Goal: Task Accomplishment & Management: Manage account settings

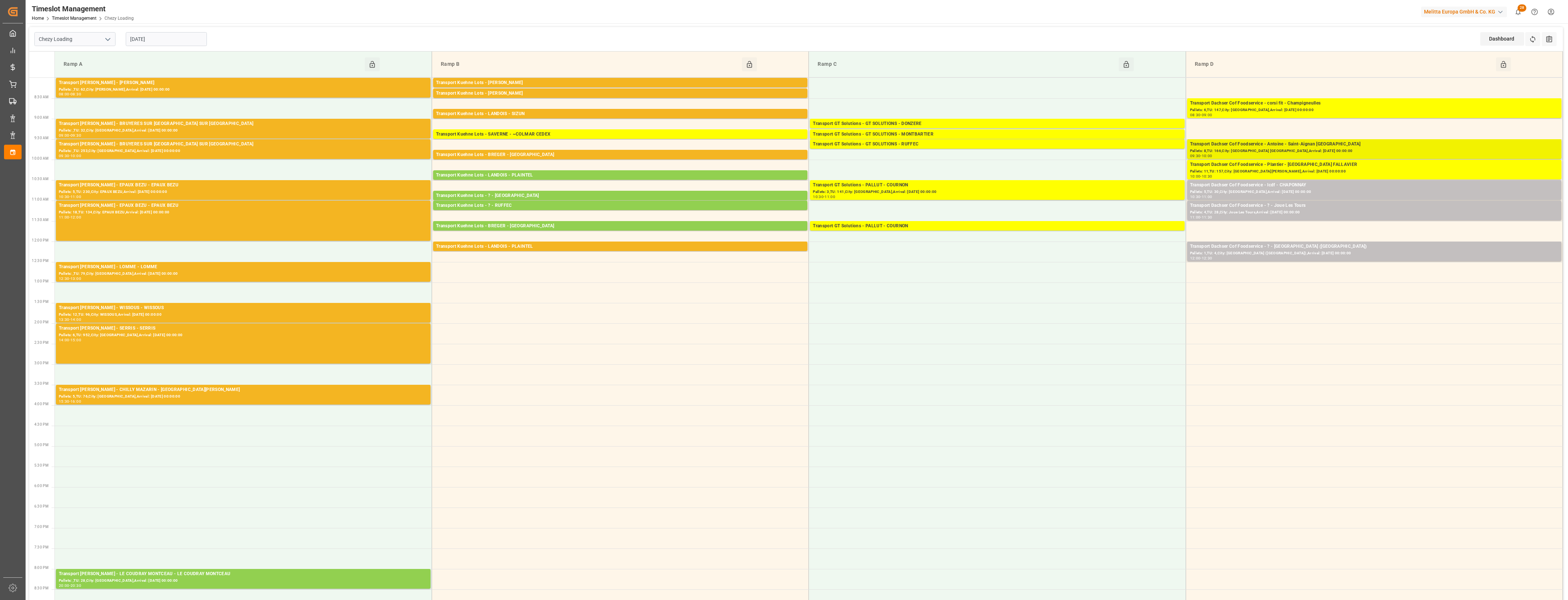
click at [1309, 147] on div "Transport Dachser Cof Foodservice - Antoine - Saint-Aignan De Grand Lieu" at bounding box center [1375, 144] width 368 height 7
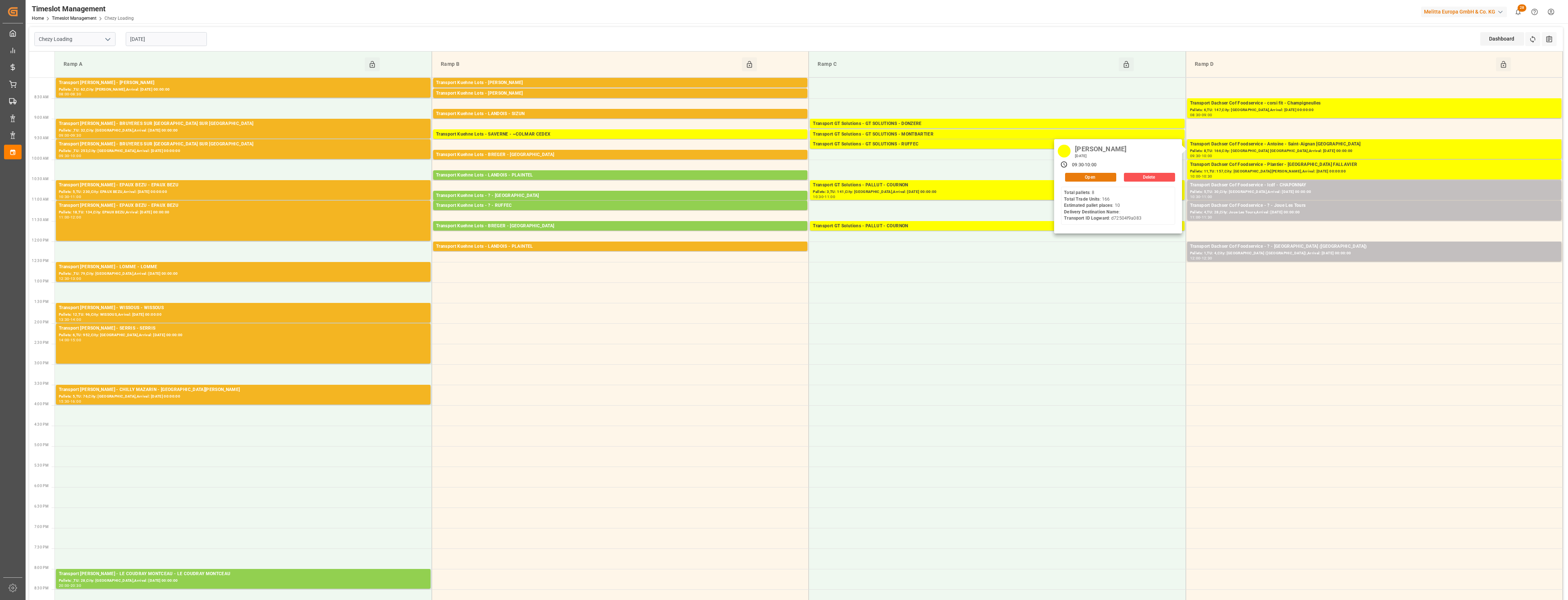
click at [1110, 178] on button "Open" at bounding box center [1091, 178] width 52 height 9
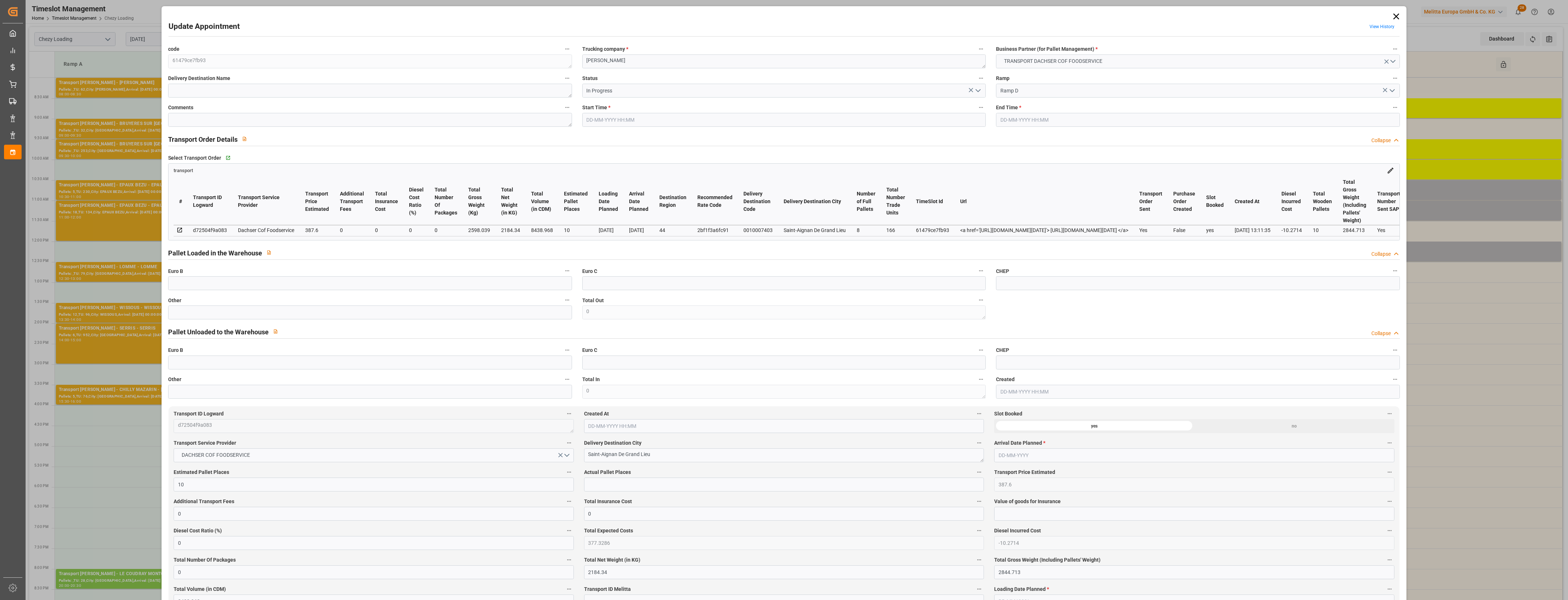
type input "12-08-2025 09:30"
type input "12-08-2025 10:00"
type input "06-08-2025 14:05"
type input "06-08-2025 13:11"
type input "[DATE]"
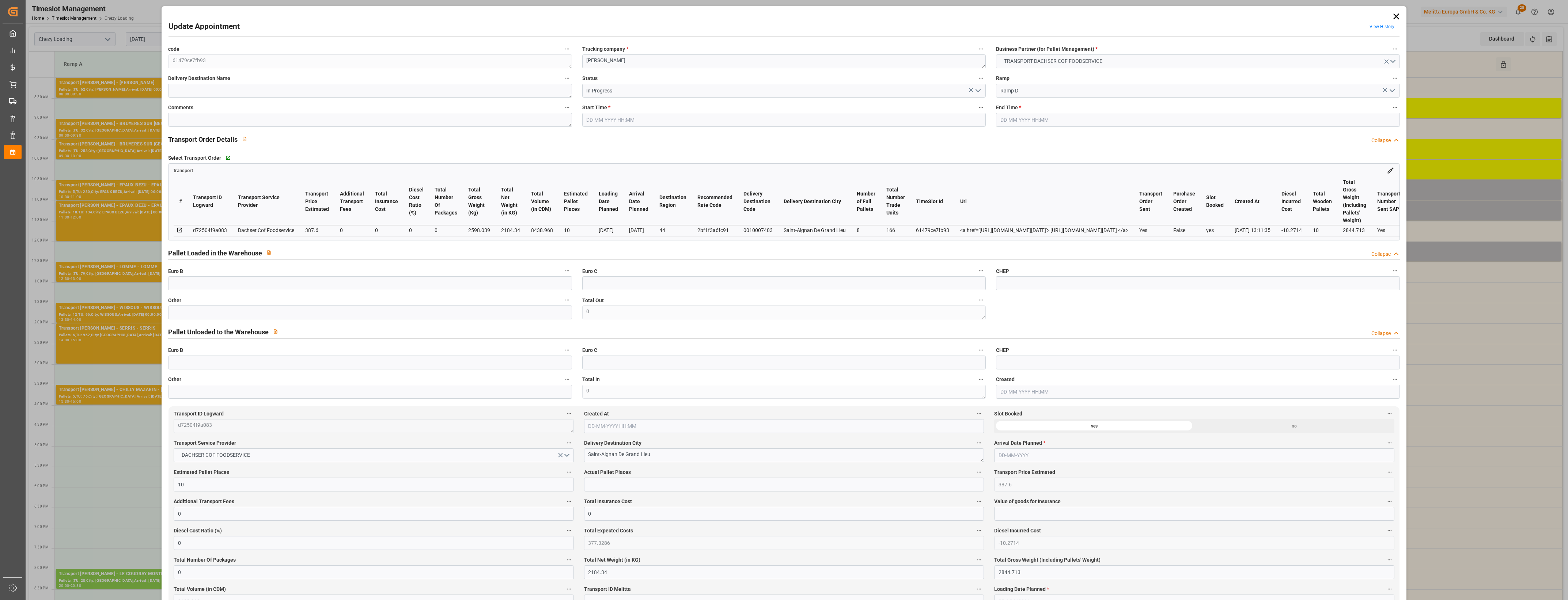
type input "[DATE]"
click at [980, 92] on icon "open menu" at bounding box center [978, 91] width 9 height 9
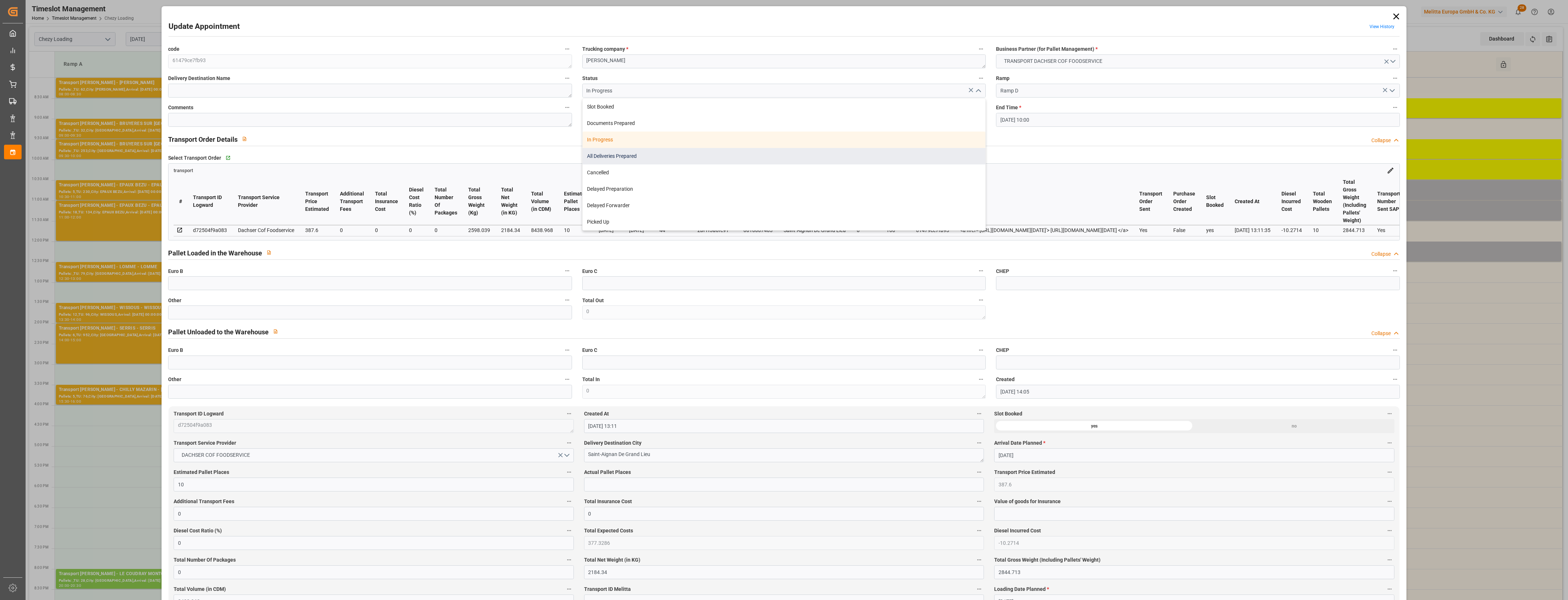
click at [632, 155] on div "All Deliveries Prepared" at bounding box center [784, 156] width 403 height 17
type input "All Deliveries Prepared"
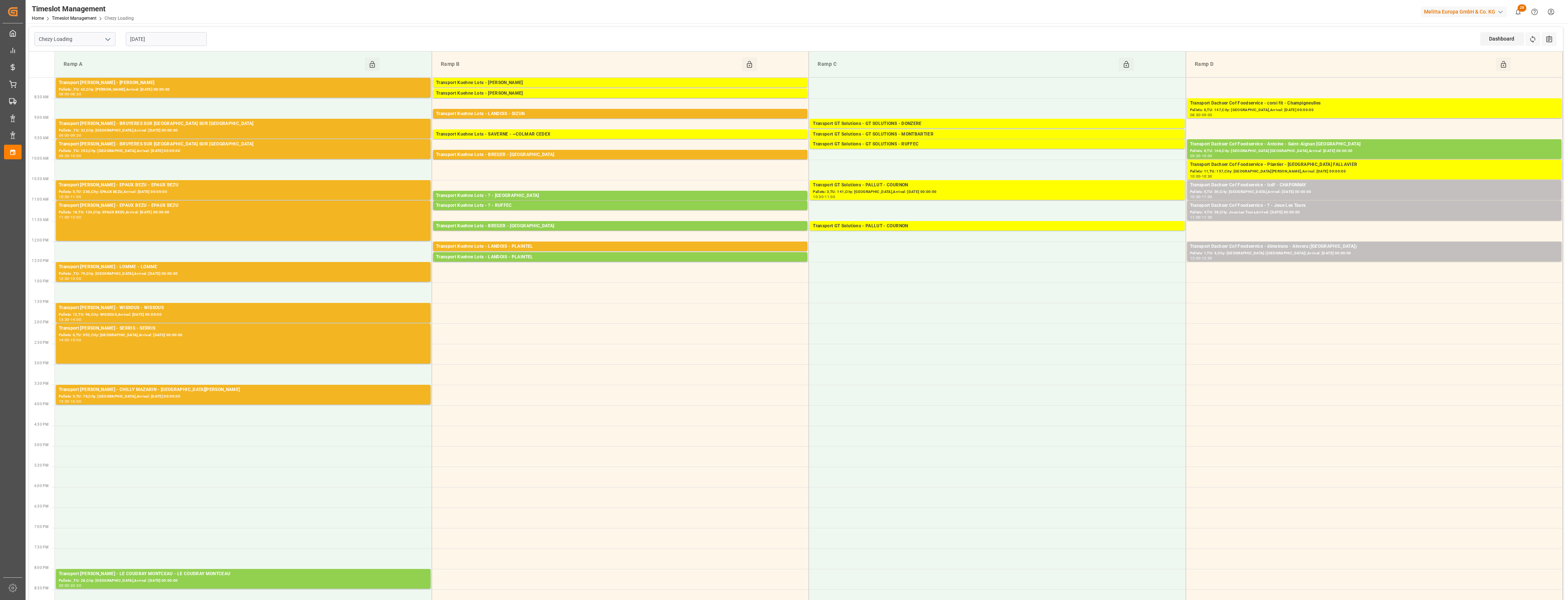
click at [181, 39] on input "[DATE]" at bounding box center [167, 39] width 81 height 14
click at [137, 112] on span "11" at bounding box center [134, 112] width 5 height 6
type input "[DATE]"
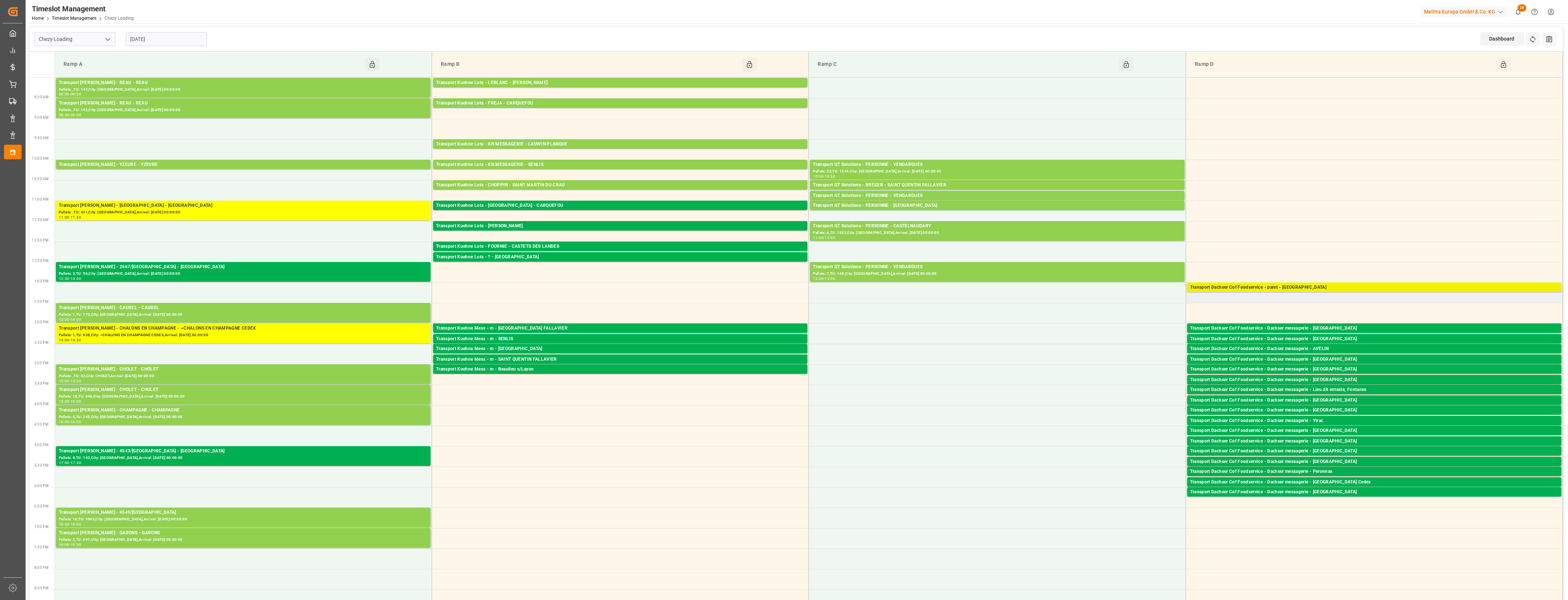
click at [1312, 288] on div "Transport Dachser Cof Foodservice - paret - Montreil-sur-mer" at bounding box center [1375, 288] width 368 height 7
click at [1102, 317] on button "Open" at bounding box center [1091, 321] width 52 height 9
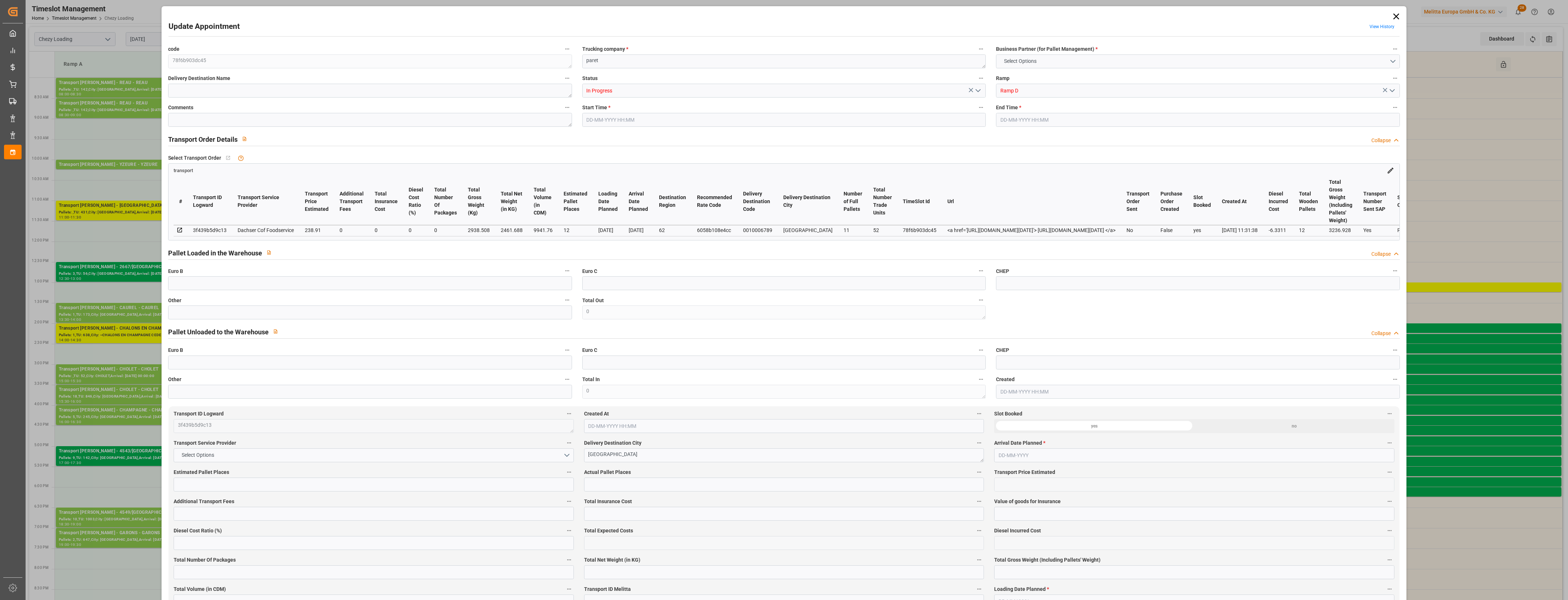
type input "12"
type input "238.91"
type input "0"
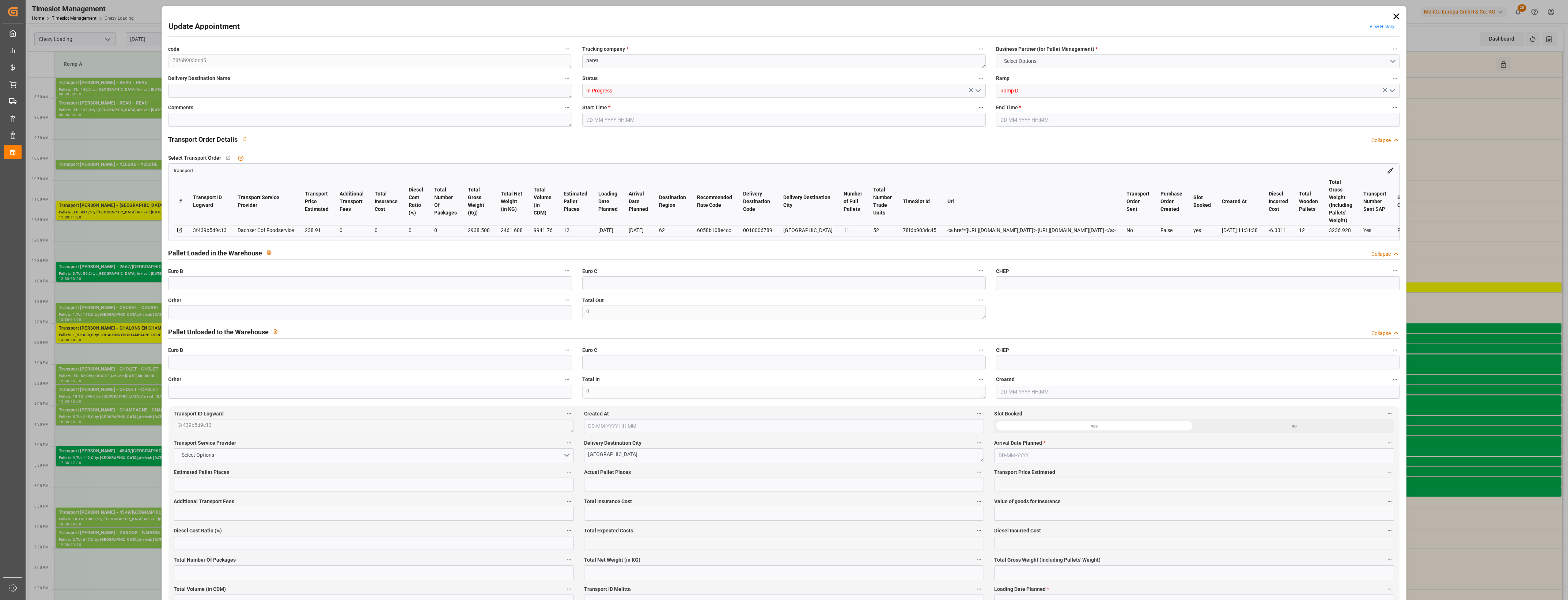
type input "232.5789"
type input "-6.3311"
type input "0"
type input "2461.688"
type input "3236.928"
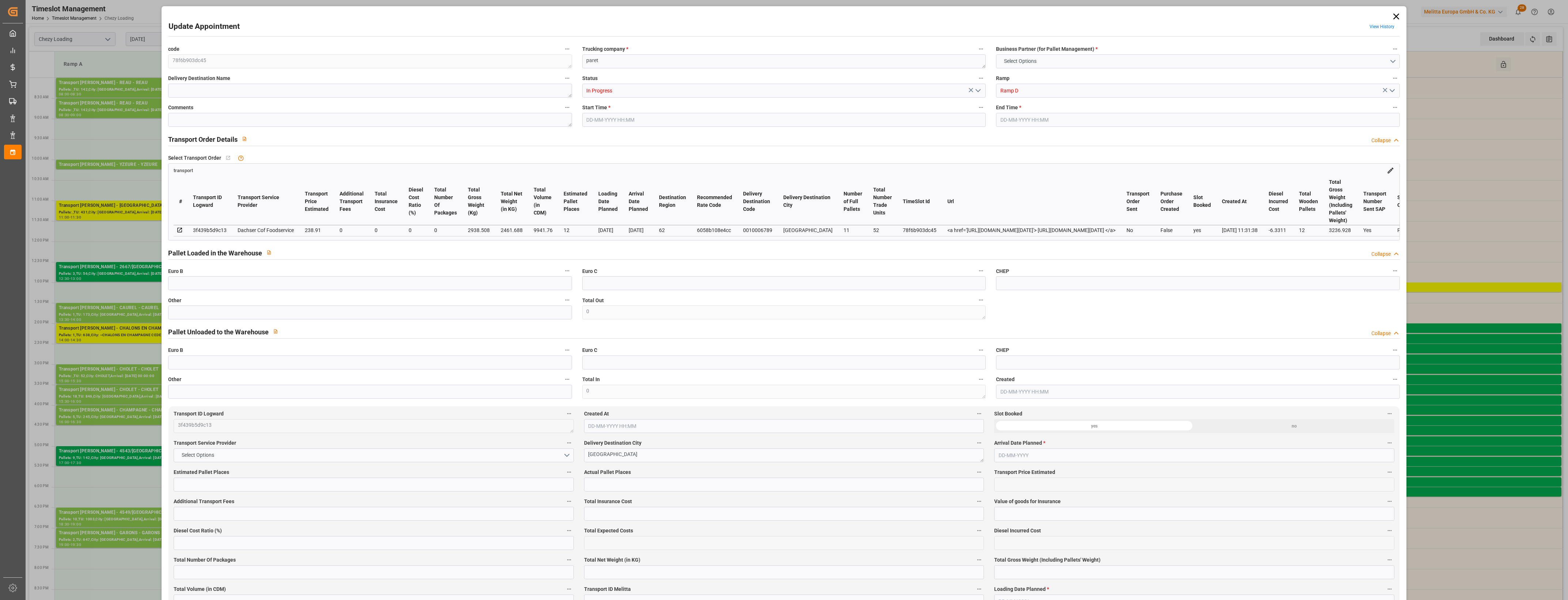
type input "9941.76"
type input "62"
type input "11"
type input "52"
type input "12"
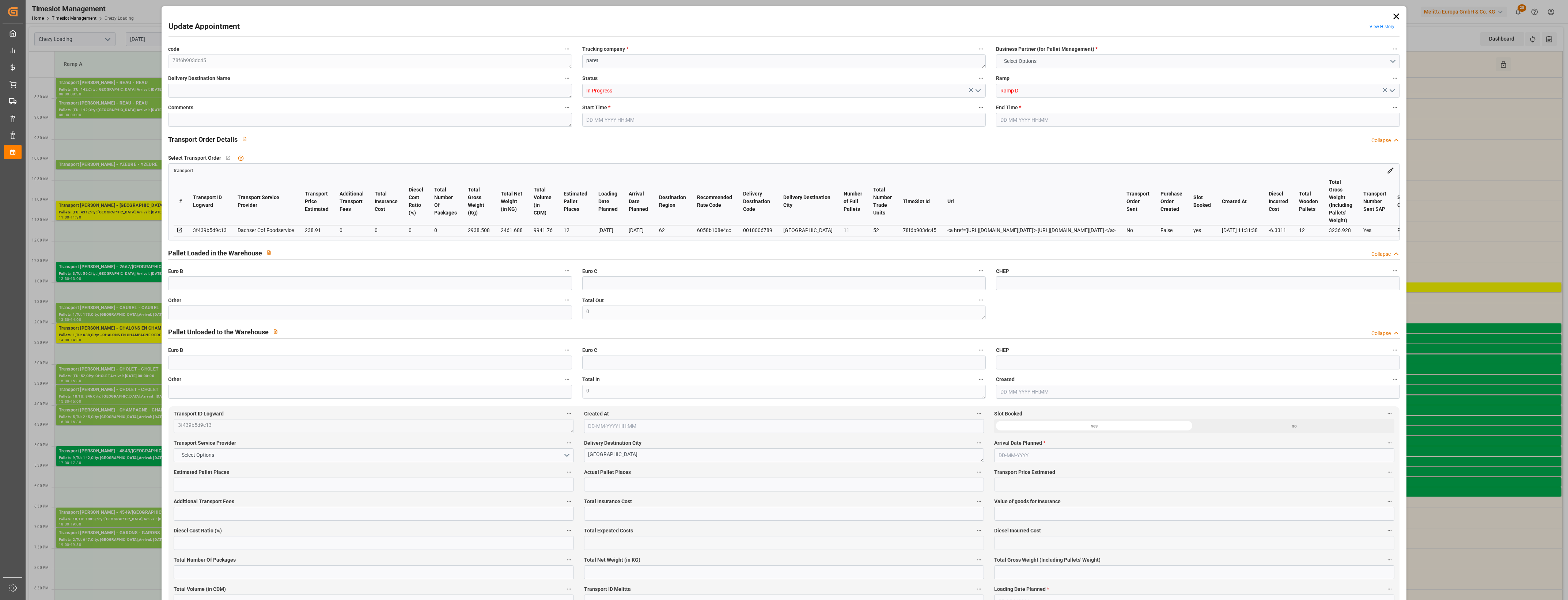
type input "101"
type input "2938.508"
type input "0"
type input "4710.8598"
type input "0"
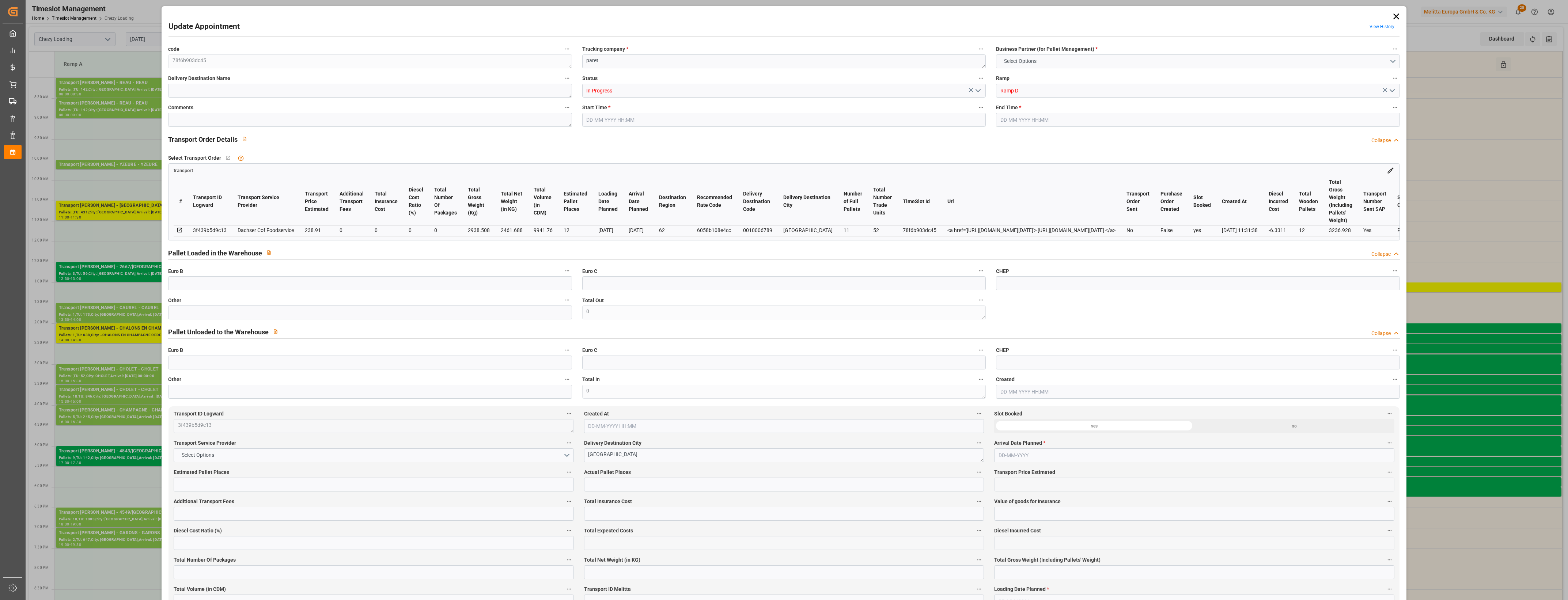
type input "0"
type input "21"
type input "35"
type input "11-08-2025 13:00"
type input "11-08-2025 13:15"
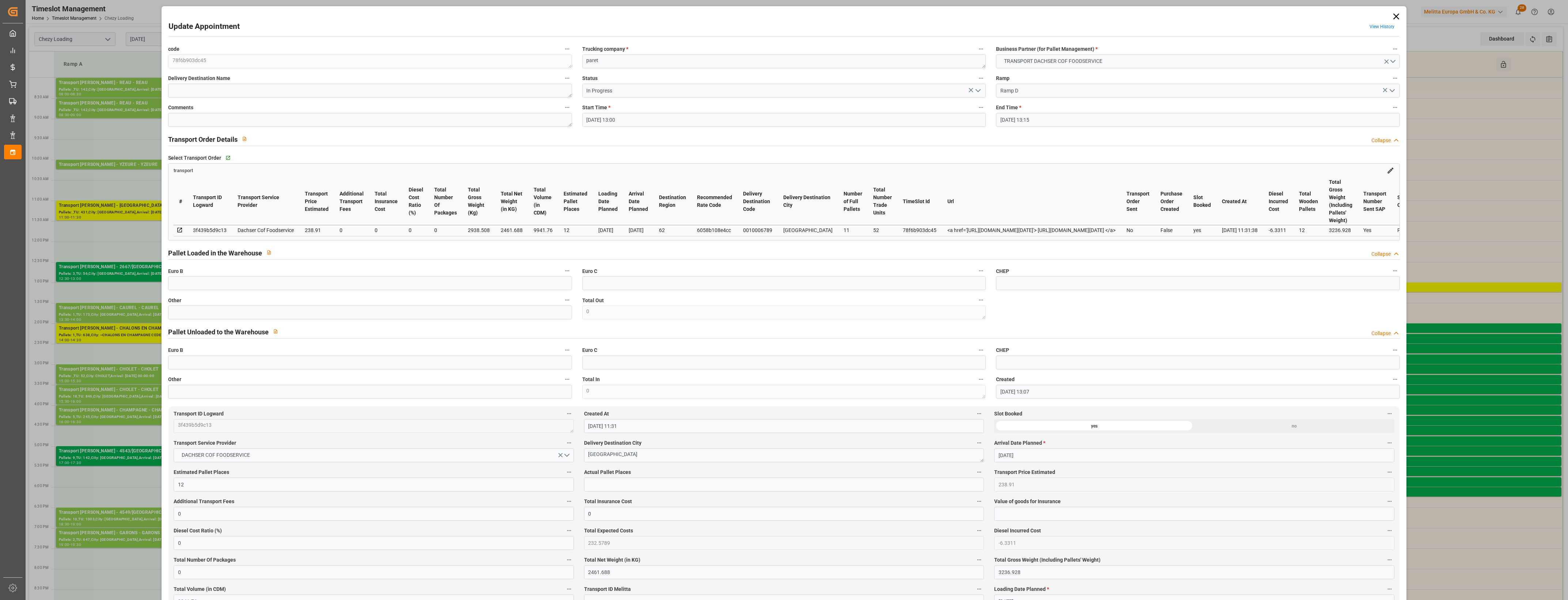
type input "07-08-2025 13:07"
type input "07-08-2025 11:31"
type input "[DATE]"
click at [979, 89] on icon "open menu" at bounding box center [978, 91] width 9 height 9
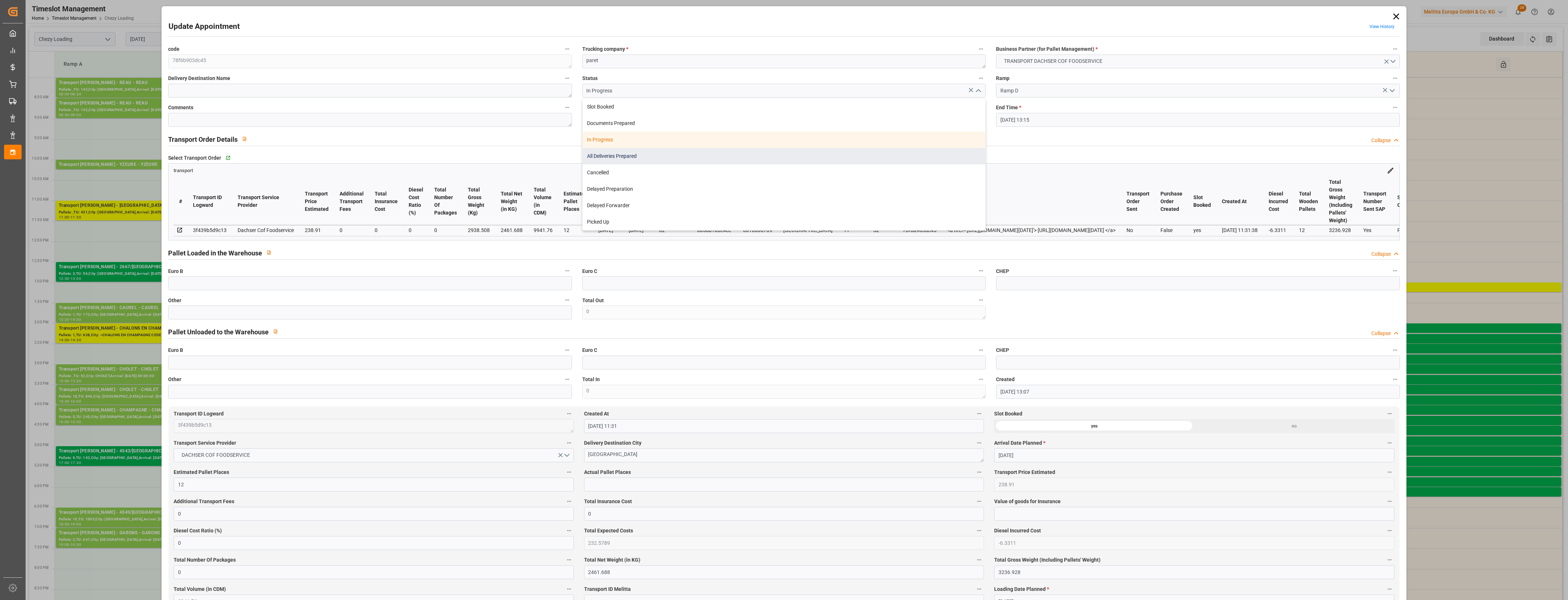
click at [614, 157] on div "All Deliveries Prepared" at bounding box center [784, 156] width 403 height 17
type input "All Deliveries Prepared"
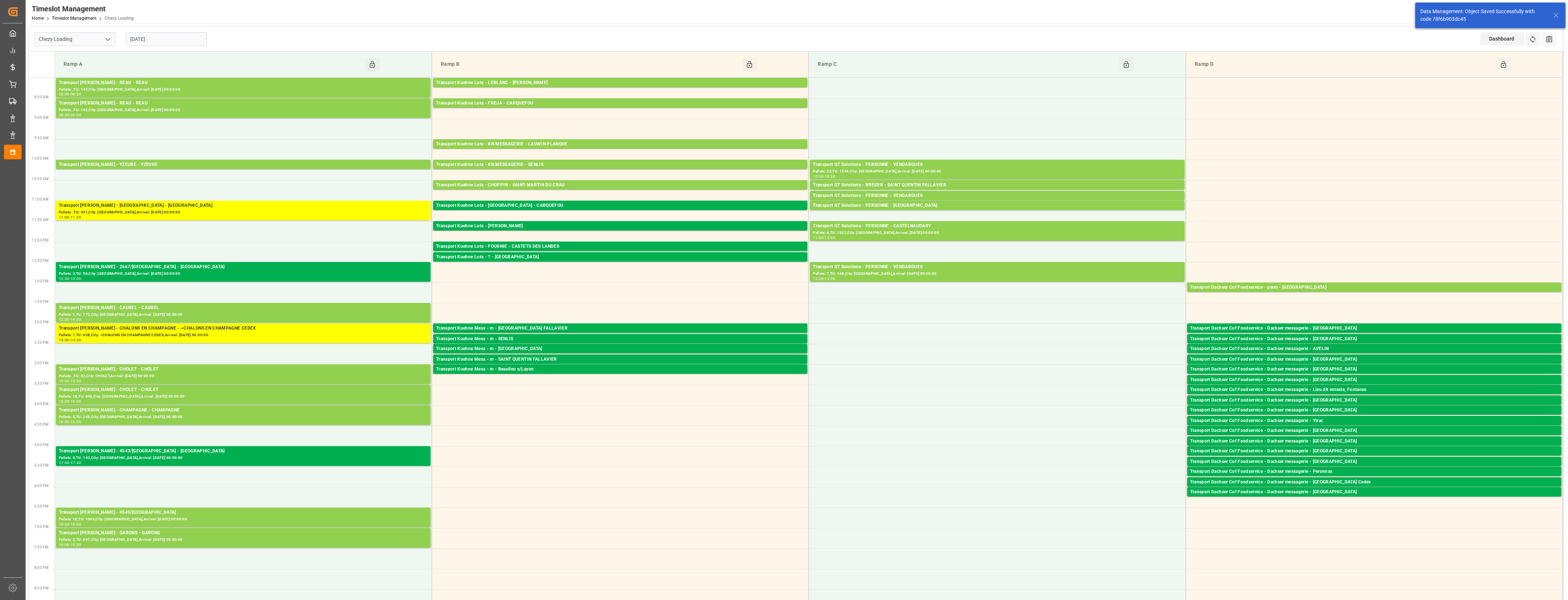
click at [181, 40] on input "[DATE]" at bounding box center [167, 39] width 81 height 14
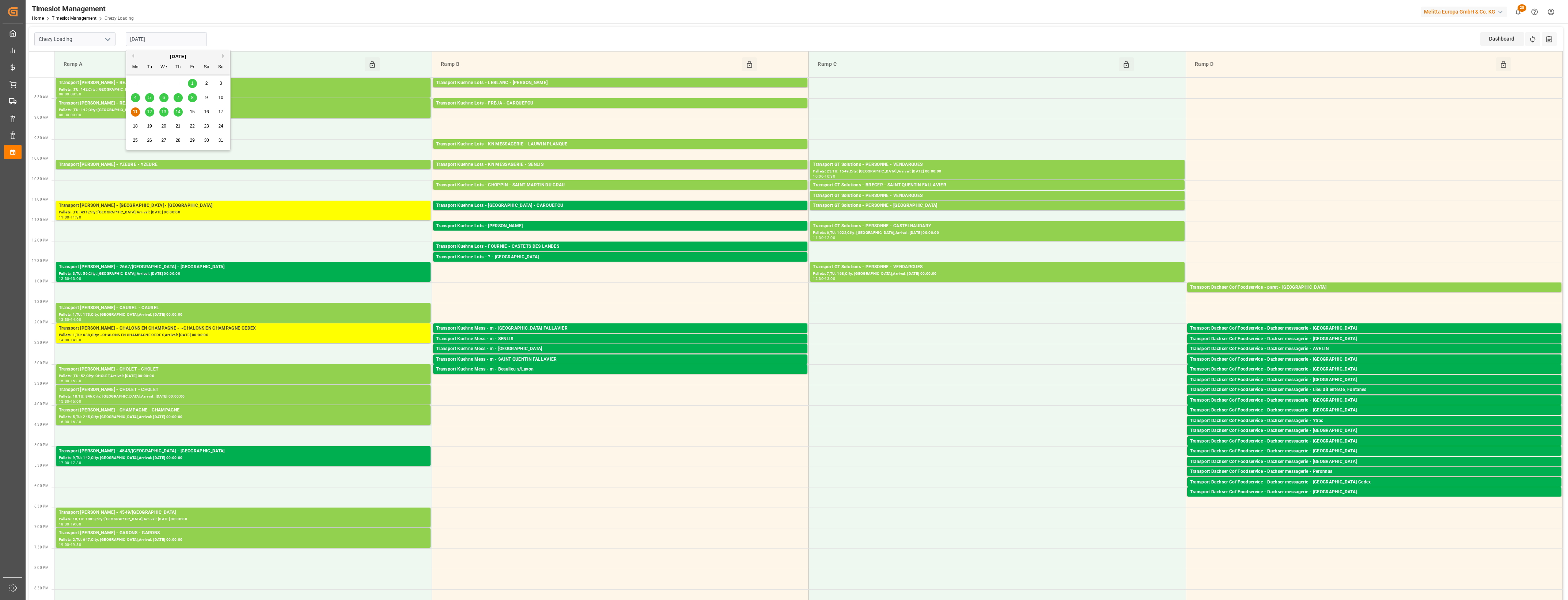
click at [150, 111] on span "12" at bounding box center [149, 112] width 5 height 6
type input "[DATE]"
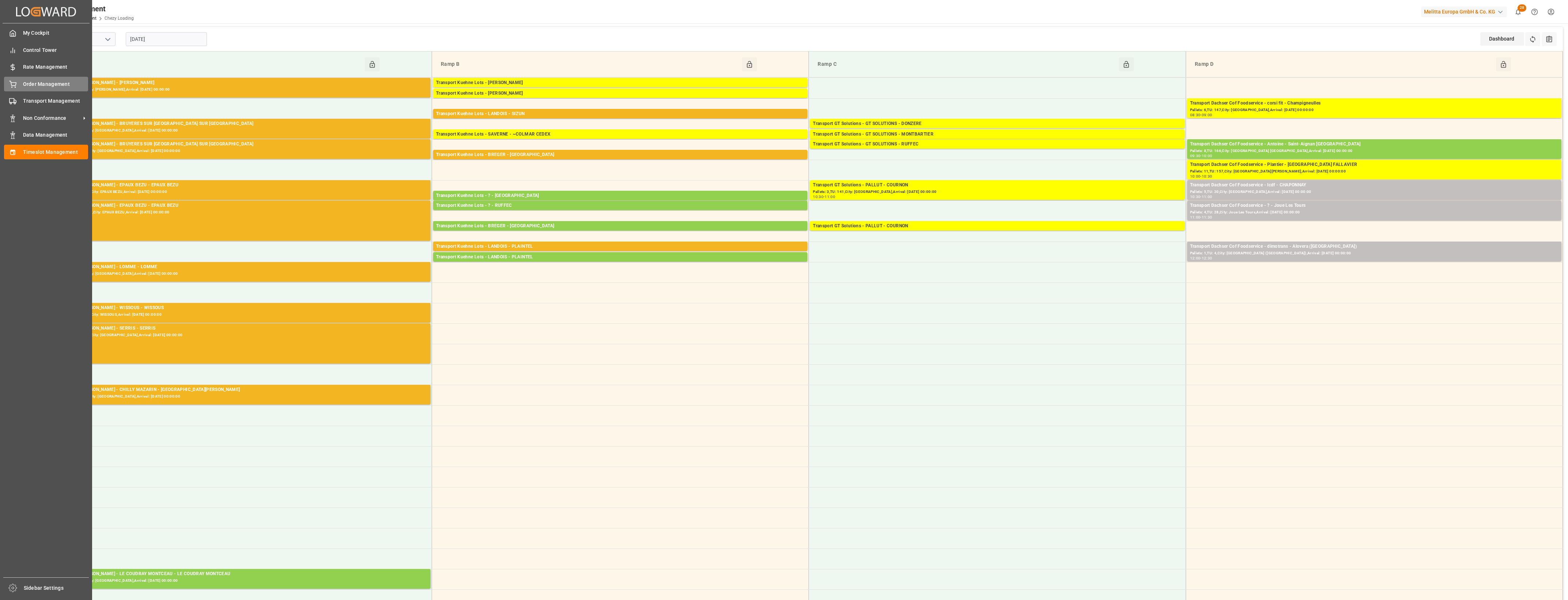
click at [25, 81] on span "Order Management" at bounding box center [55, 84] width 65 height 7
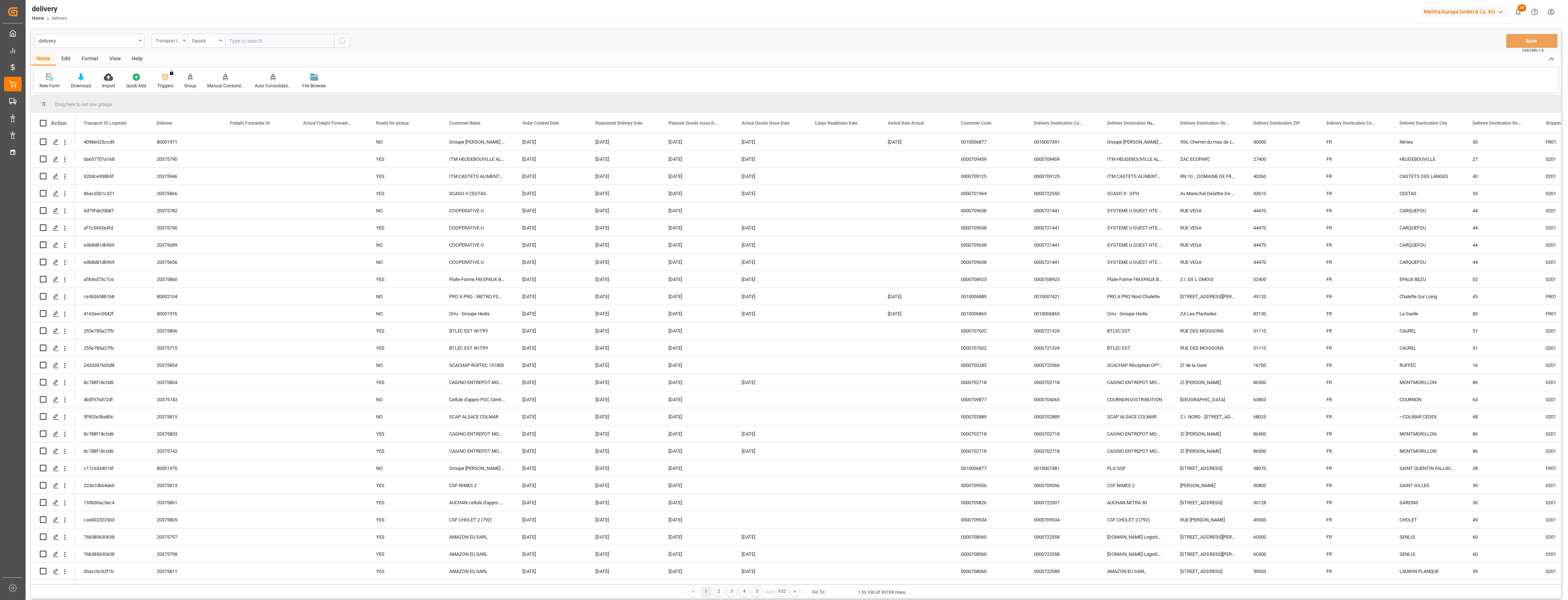
click at [185, 40] on icon "open menu" at bounding box center [184, 40] width 3 height 2
click at [181, 87] on div "Delivery" at bounding box center [206, 89] width 109 height 16
click at [190, 80] on icon at bounding box center [190, 81] width 4 height 2
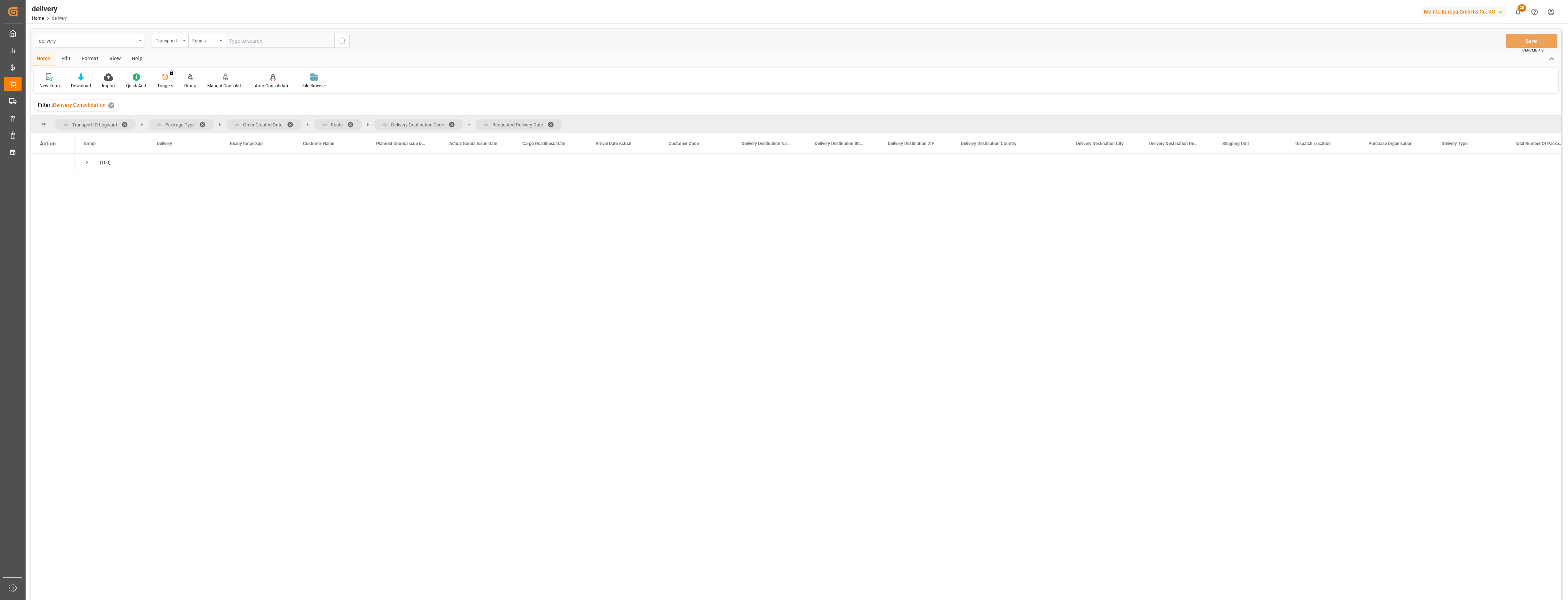
click at [293, 124] on span at bounding box center [293, 124] width 12 height 6
click at [260, 122] on span at bounding box center [265, 124] width 12 height 6
click at [306, 124] on span at bounding box center [306, 124] width 12 height 6
click at [304, 123] on span at bounding box center [304, 124] width 12 height 6
click at [86, 161] on span "Press SPACE to select this row." at bounding box center [86, 162] width 6 height 6
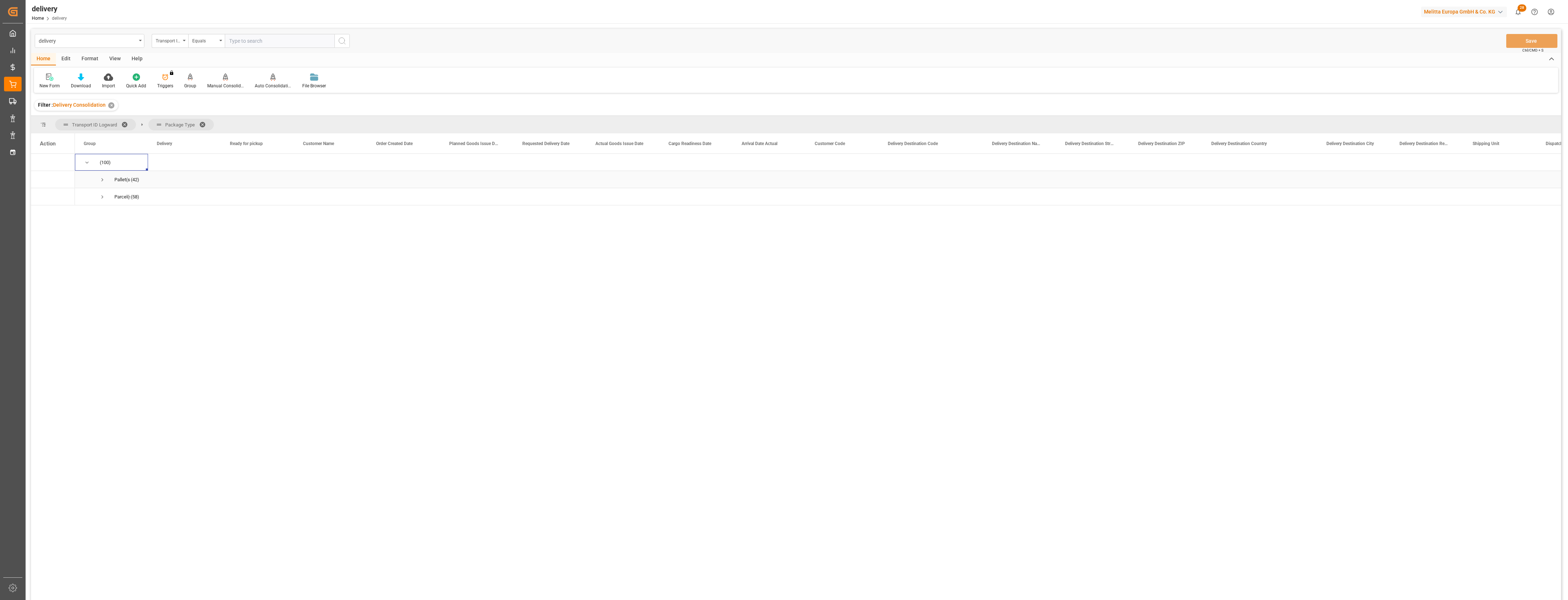
click at [105, 179] on span "Press SPACE to select this row." at bounding box center [102, 179] width 6 height 6
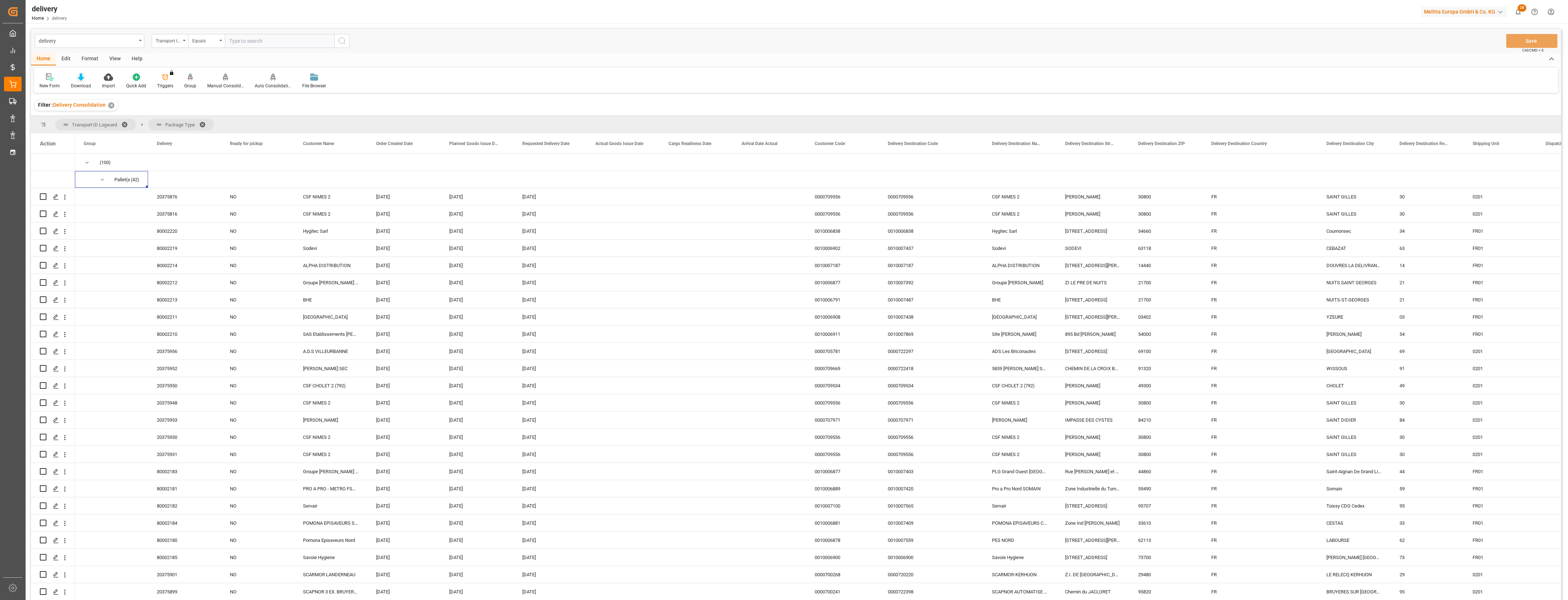
click at [84, 75] on div at bounding box center [81, 76] width 20 height 7
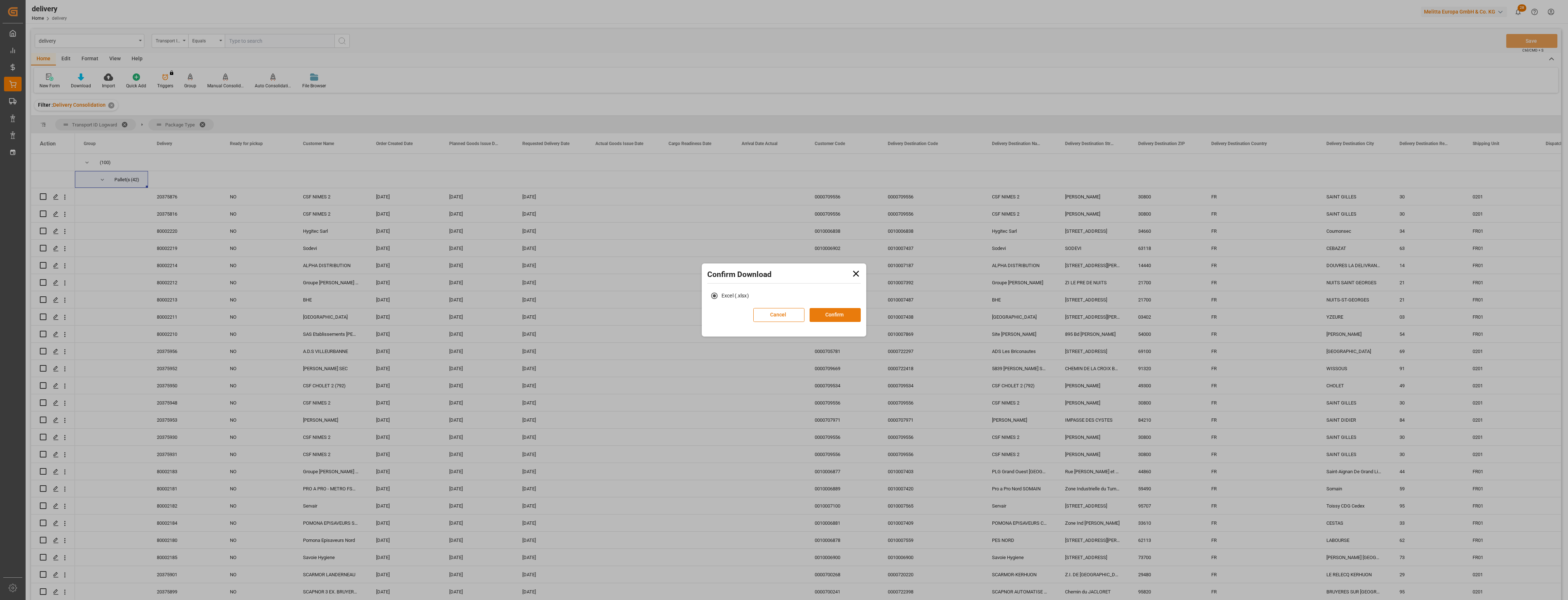
click at [823, 315] on button "Confirm" at bounding box center [836, 315] width 52 height 14
click at [789, 323] on link "Go to Downloads" at bounding box center [780, 323] width 40 height 6
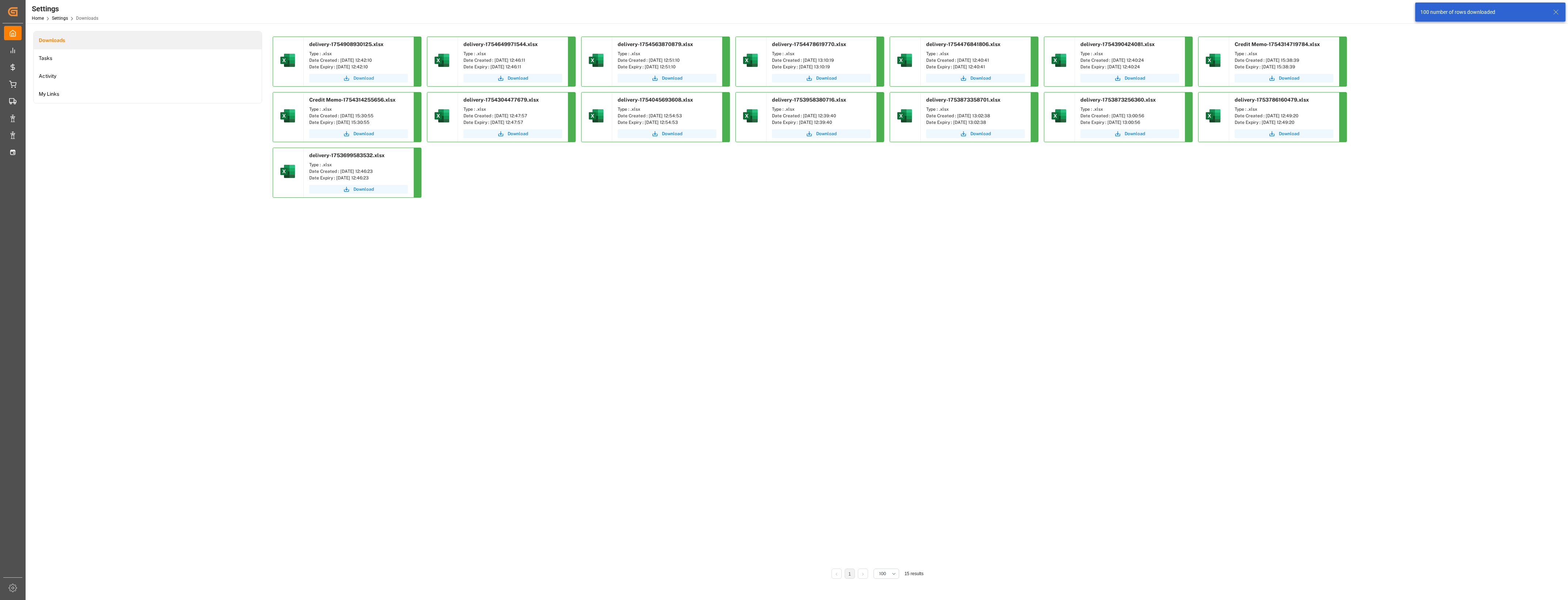
click at [368, 76] on span "Download" at bounding box center [363, 77] width 20 height 6
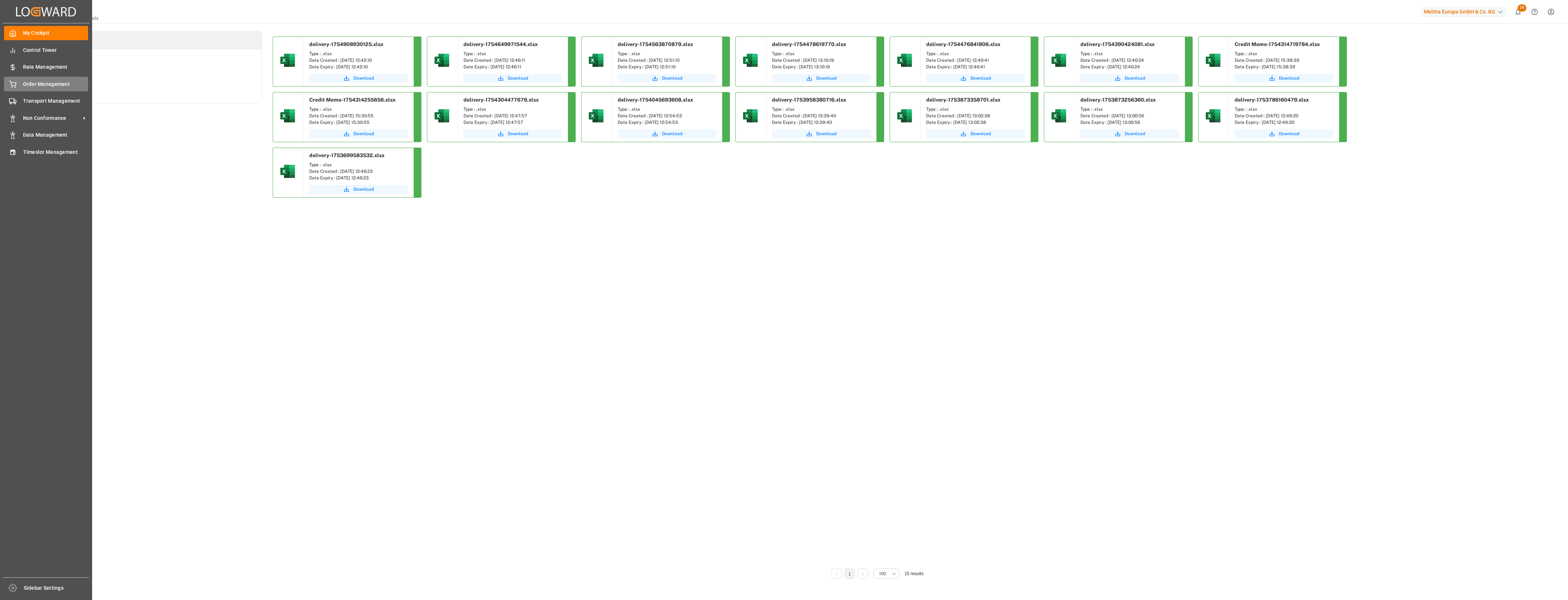
click at [24, 82] on span "Order Management" at bounding box center [55, 84] width 65 height 7
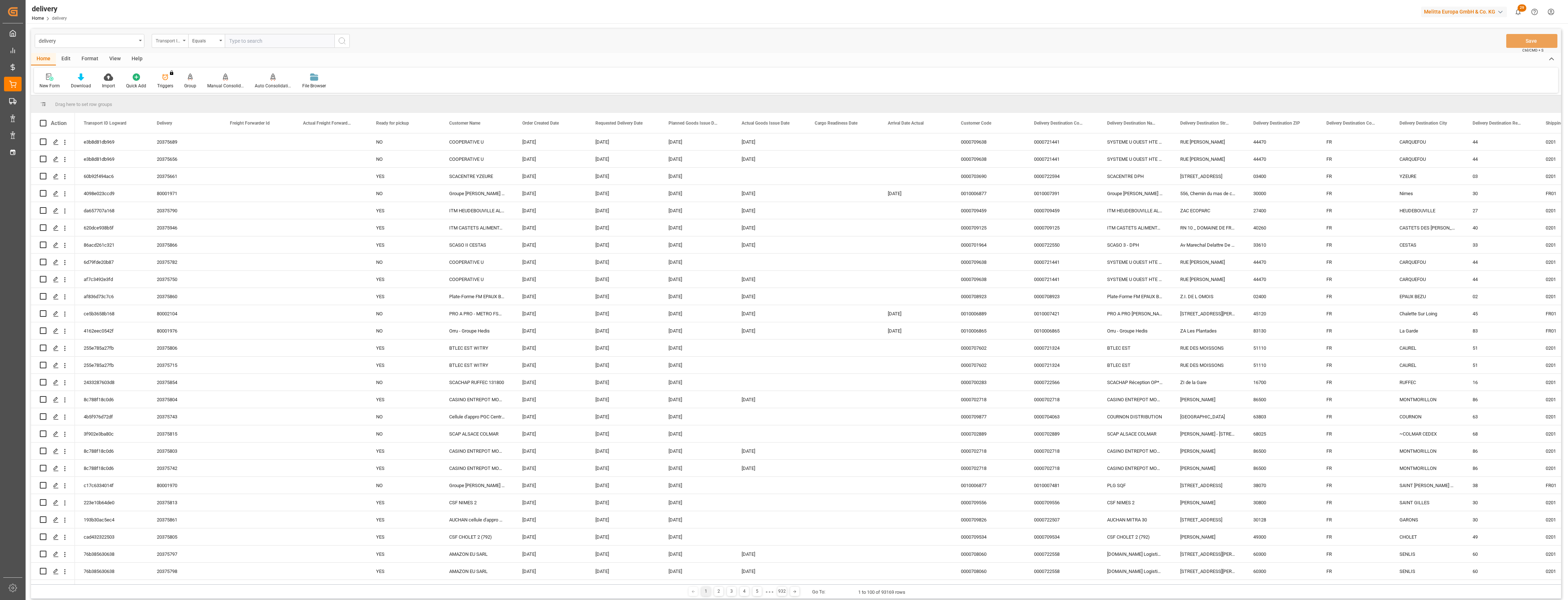
click at [185, 41] on div "Transport ID Logward" at bounding box center [170, 40] width 37 height 14
click at [174, 90] on div "Delivery" at bounding box center [206, 89] width 109 height 16
click at [235, 42] on input "text" at bounding box center [279, 40] width 110 height 14
type input "20375733"
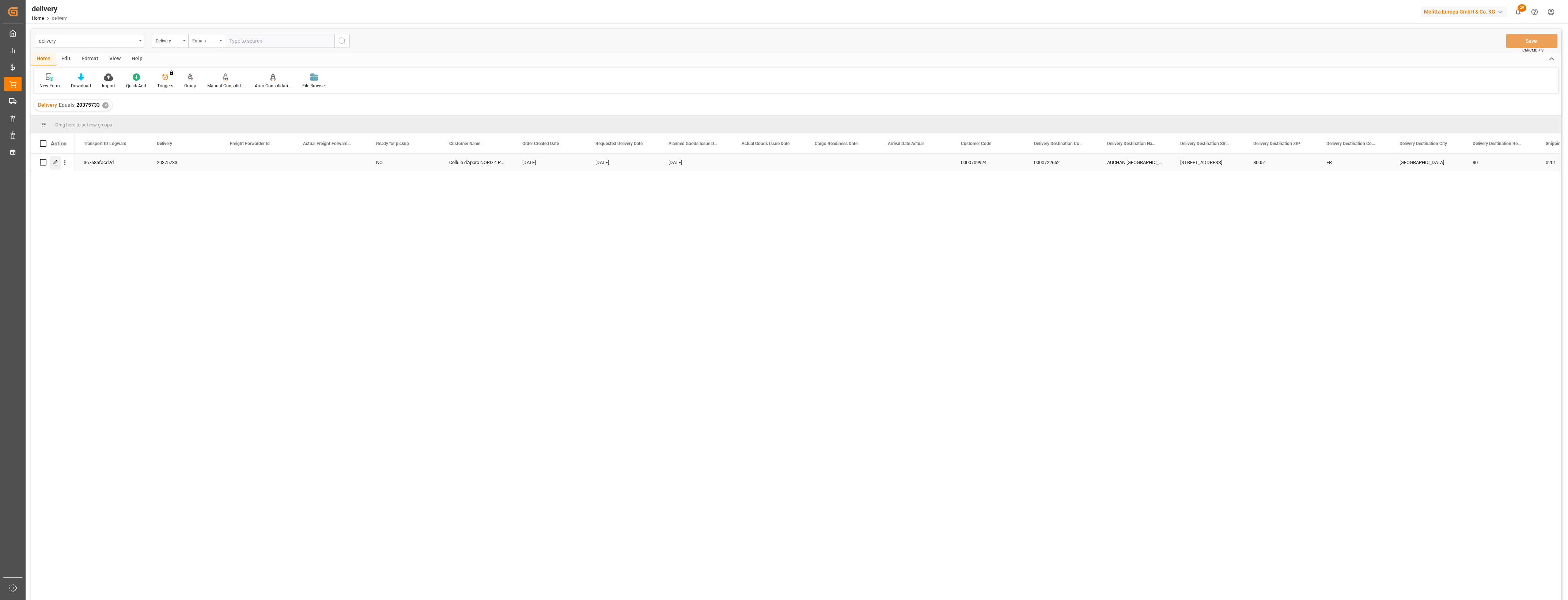
click at [57, 164] on icon "Press SPACE to select this row." at bounding box center [56, 163] width 6 height 6
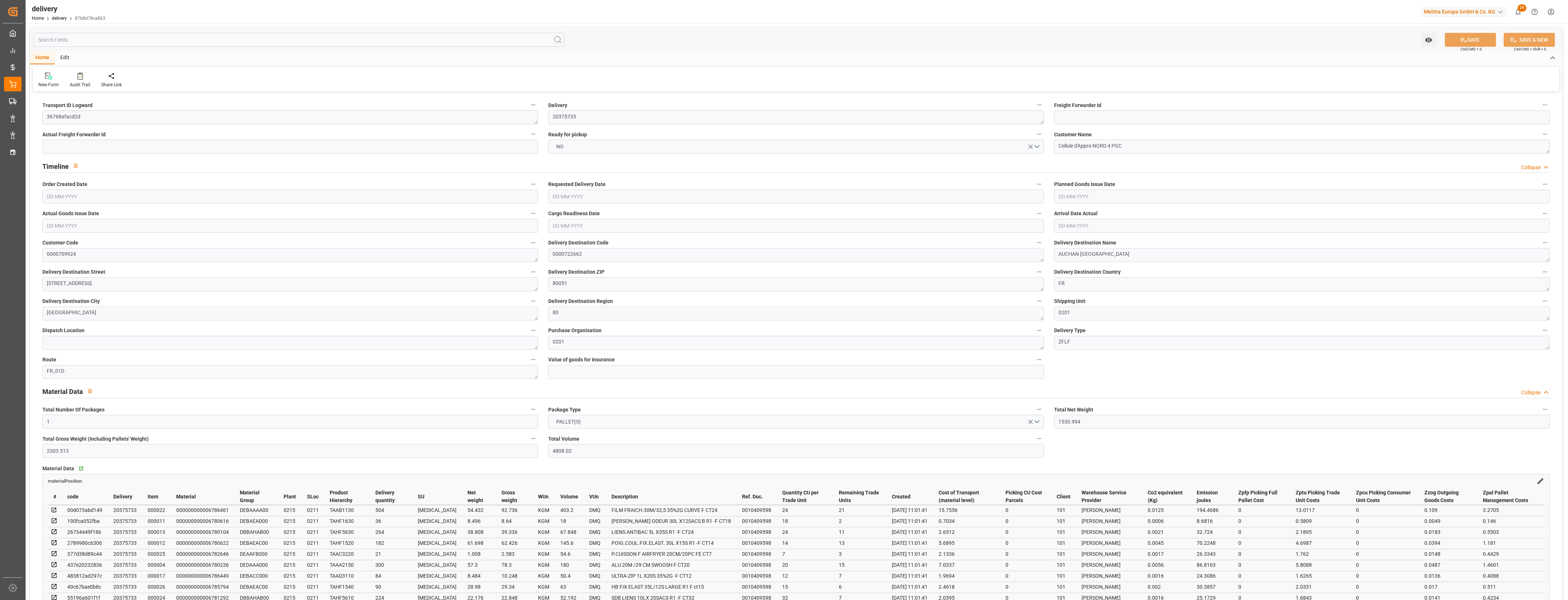
type input "[DATE]"
type input "05-08-2025 11:01"
click at [1040, 145] on button "NO" at bounding box center [796, 146] width 496 height 14
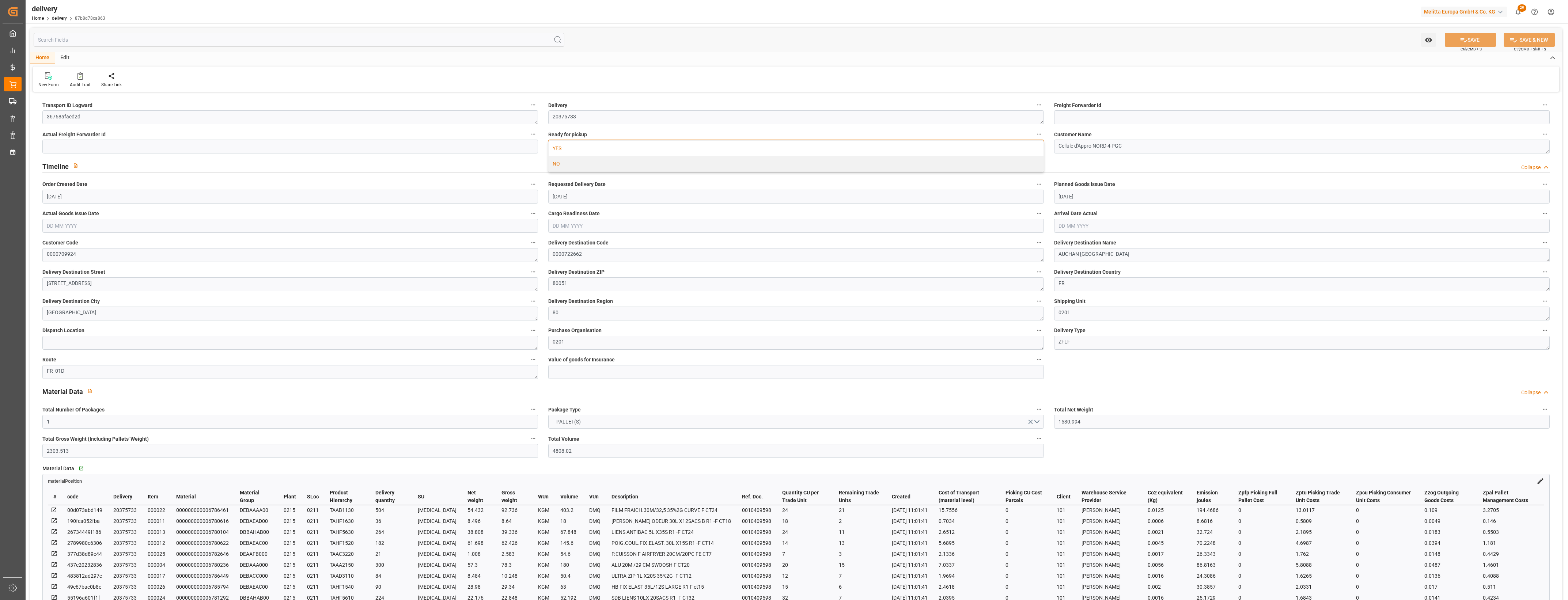
click at [608, 148] on div "YES" at bounding box center [796, 148] width 495 height 16
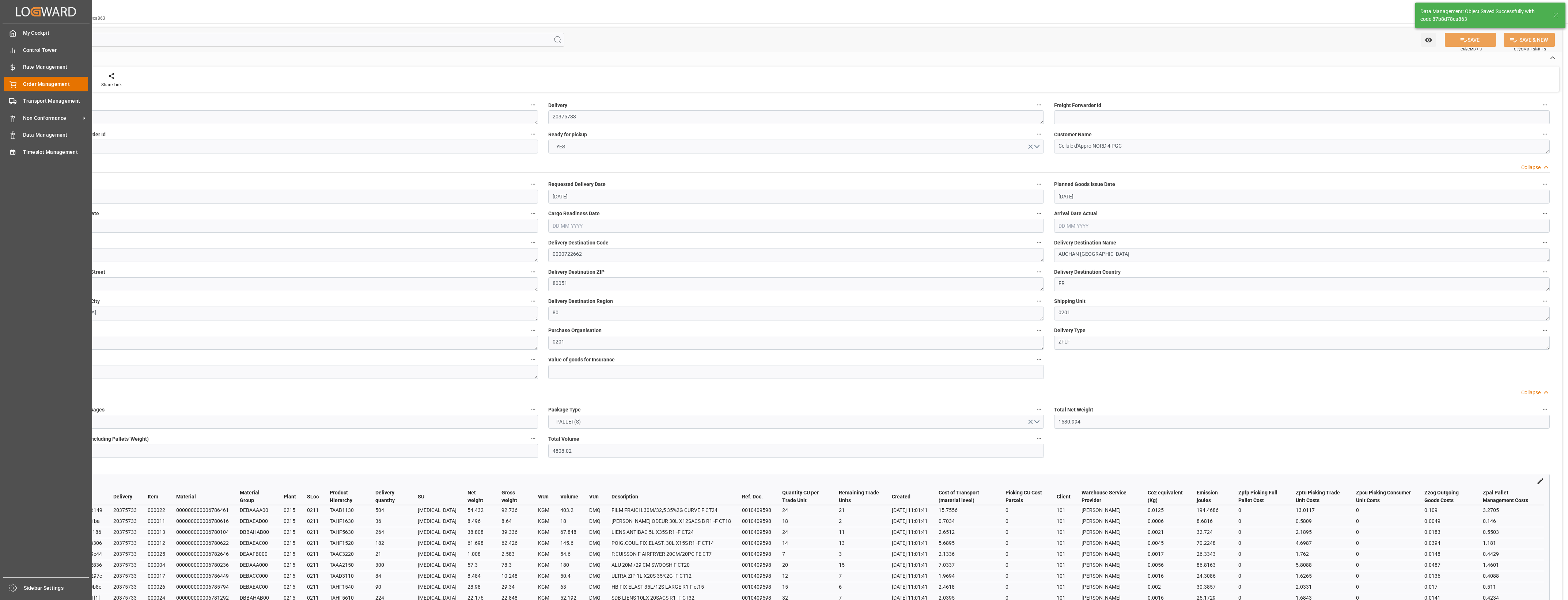
click at [22, 85] on div "Order Management Order Management" at bounding box center [45, 83] width 84 height 14
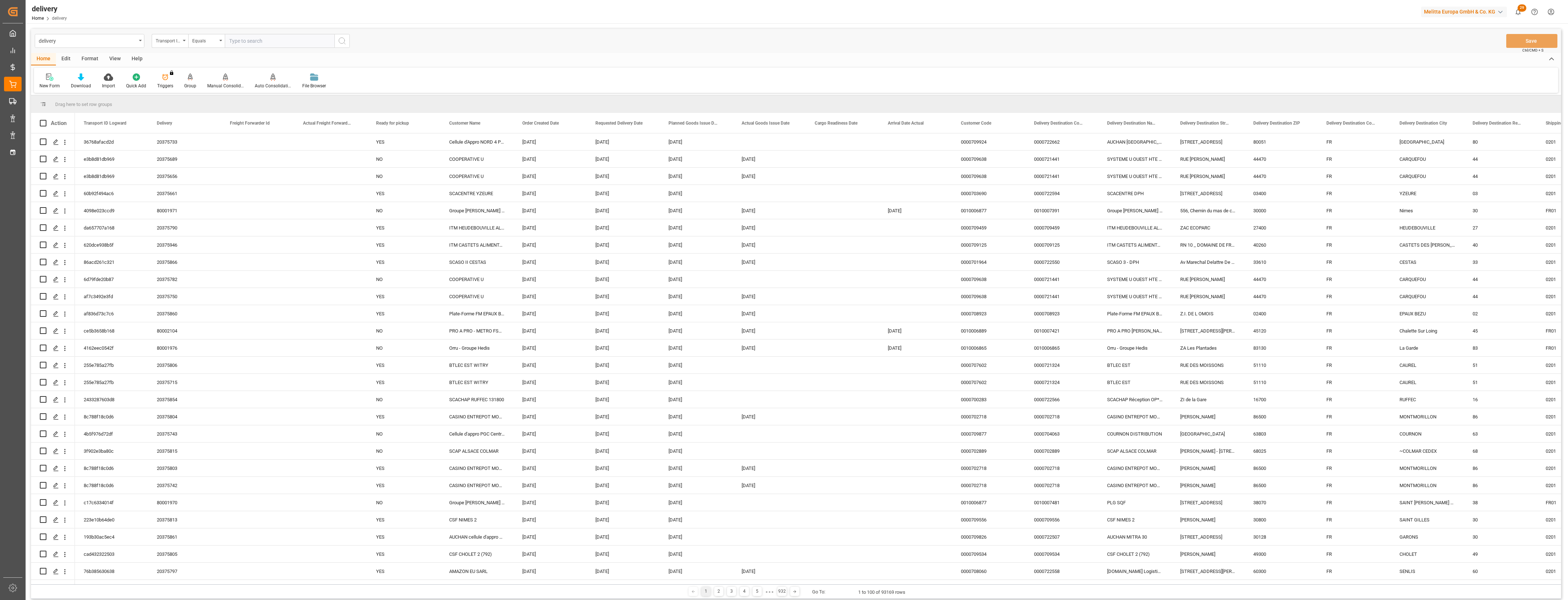
click at [185, 44] on div "Transport ID Logward" at bounding box center [170, 40] width 37 height 14
click at [176, 88] on div "Delivery" at bounding box center [206, 89] width 109 height 16
click at [253, 36] on input "text" at bounding box center [279, 40] width 110 height 14
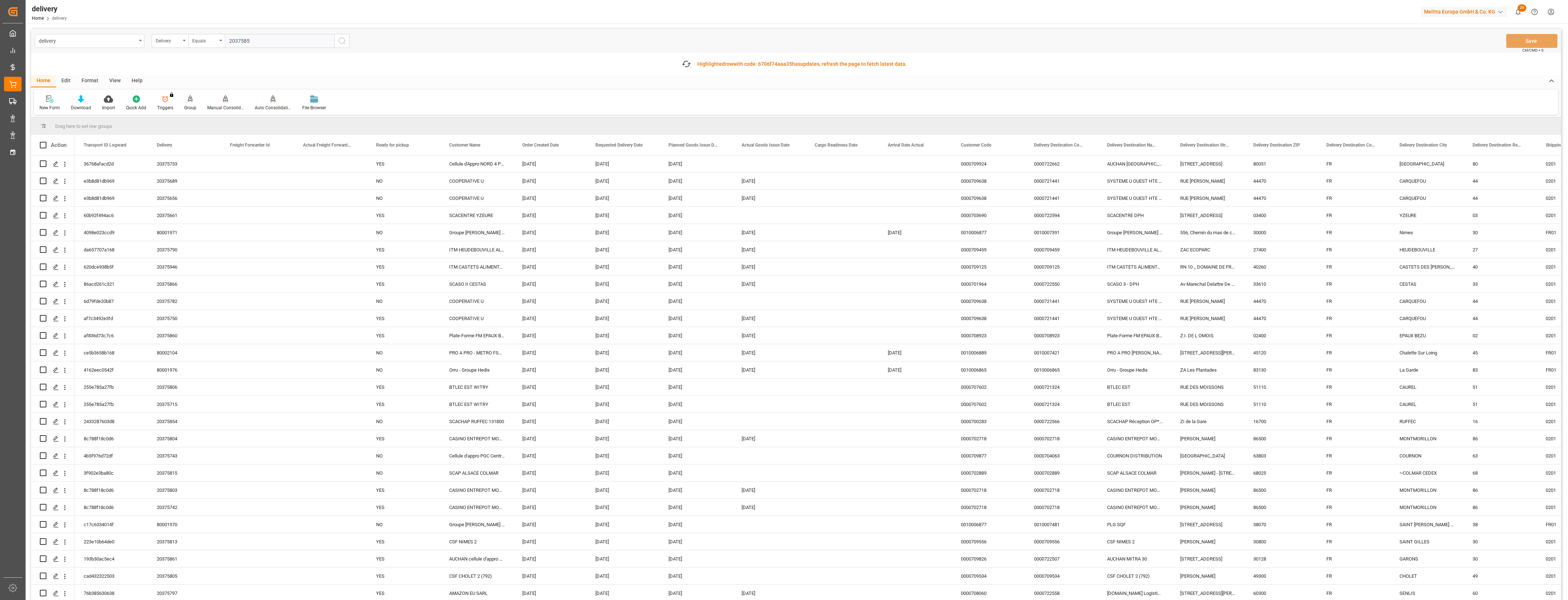
type input "20375854"
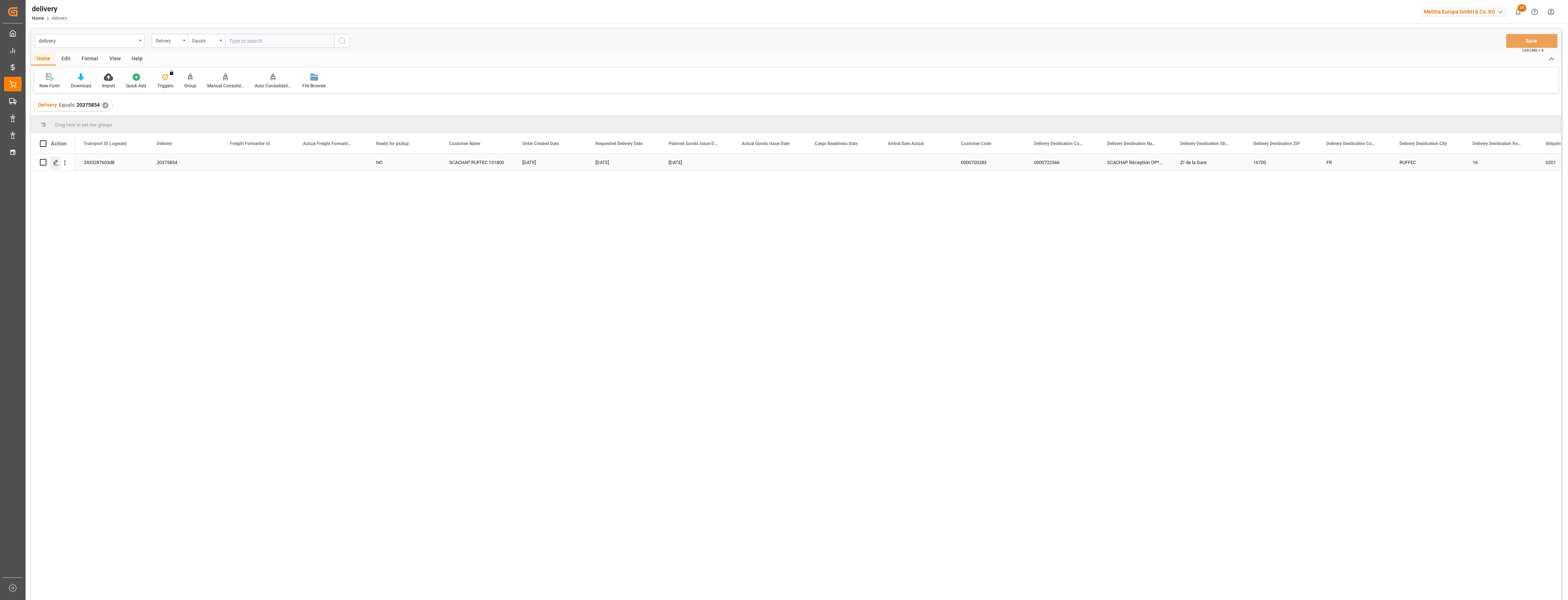
click at [53, 164] on icon "Press SPACE to select this row." at bounding box center [56, 163] width 6 height 6
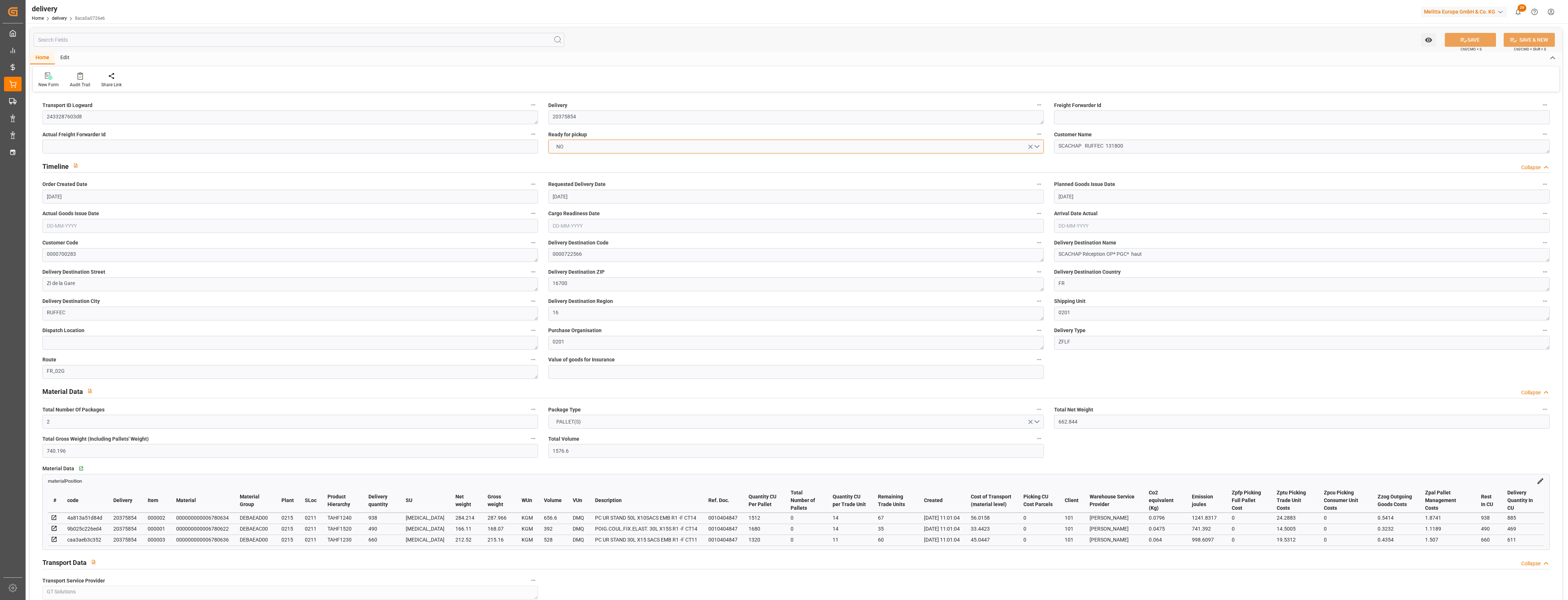
click at [1040, 145] on button "NO" at bounding box center [796, 146] width 496 height 14
click at [569, 146] on div "YES" at bounding box center [796, 148] width 495 height 16
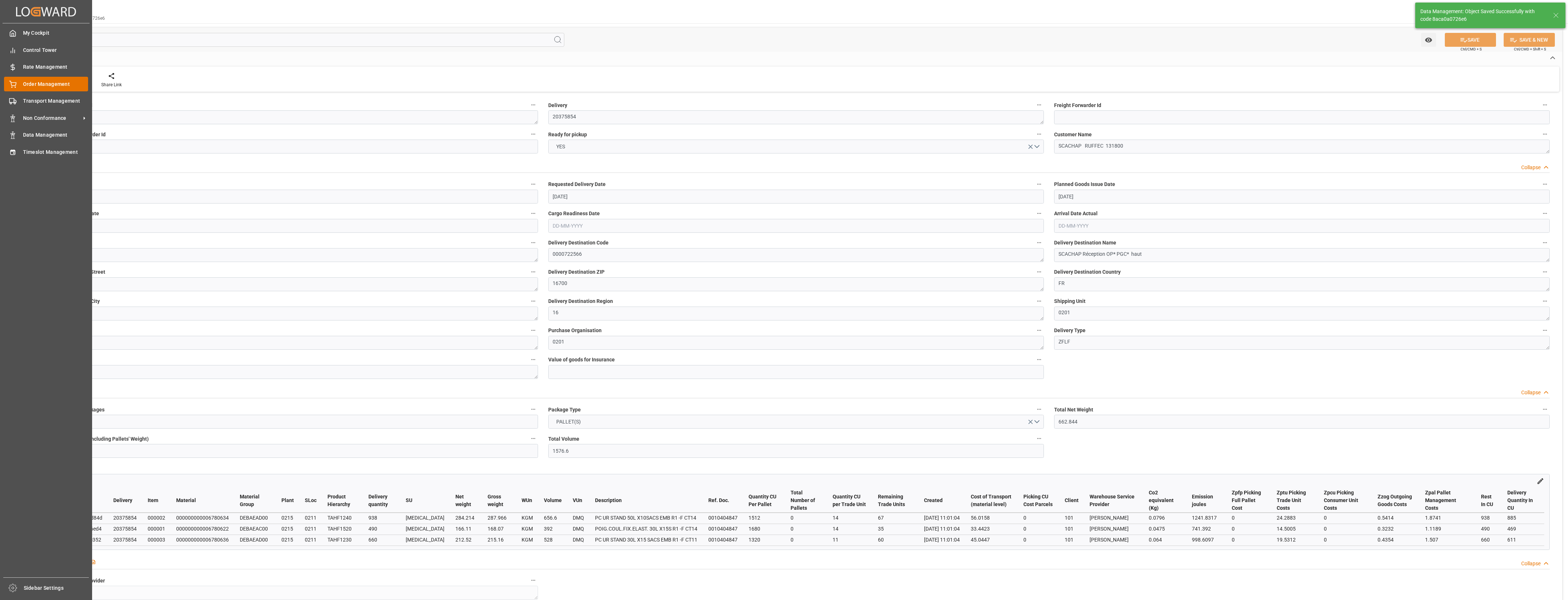
click at [20, 87] on div "Order Management Order Management" at bounding box center [45, 83] width 84 height 14
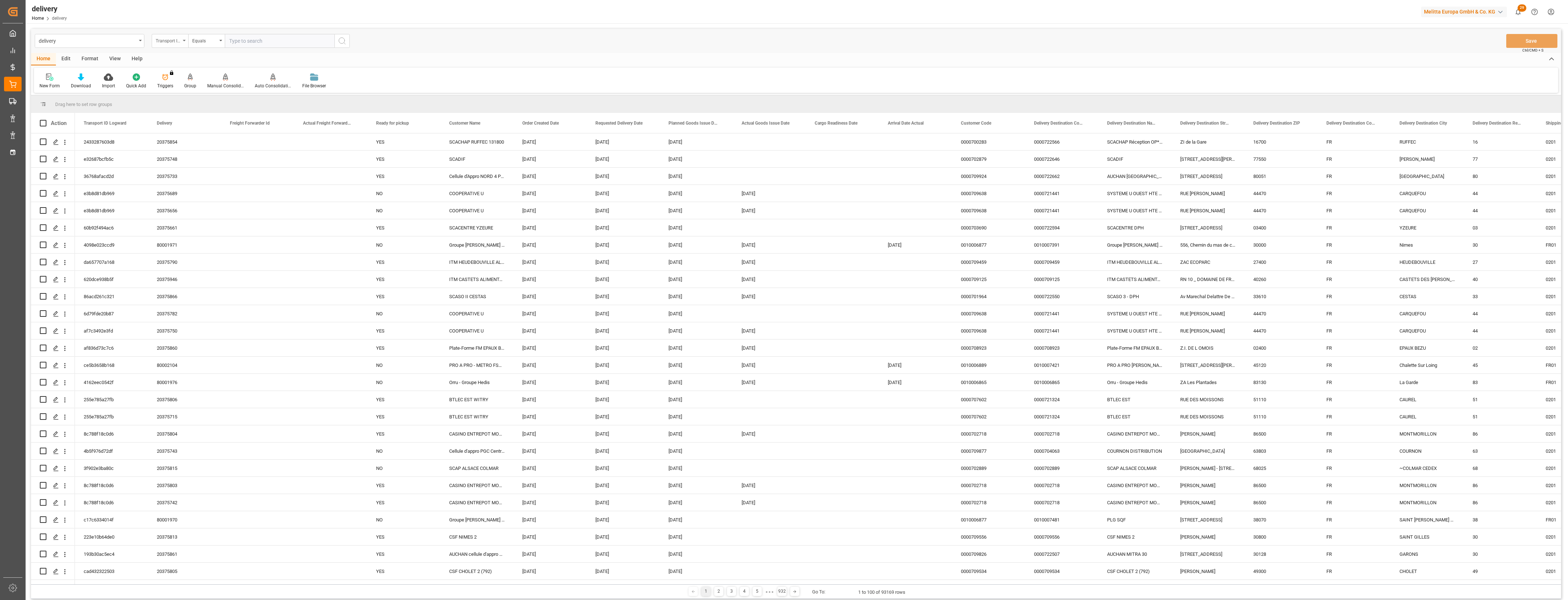
click at [184, 42] on div "Transport ID Logward" at bounding box center [170, 40] width 37 height 14
drag, startPoint x: 181, startPoint y: 88, endPoint x: 186, endPoint y: 88, distance: 5.0
click at [181, 88] on div "Delivery" at bounding box center [206, 89] width 109 height 16
click at [240, 47] on input "text" at bounding box center [279, 40] width 110 height 14
type input "20375941"
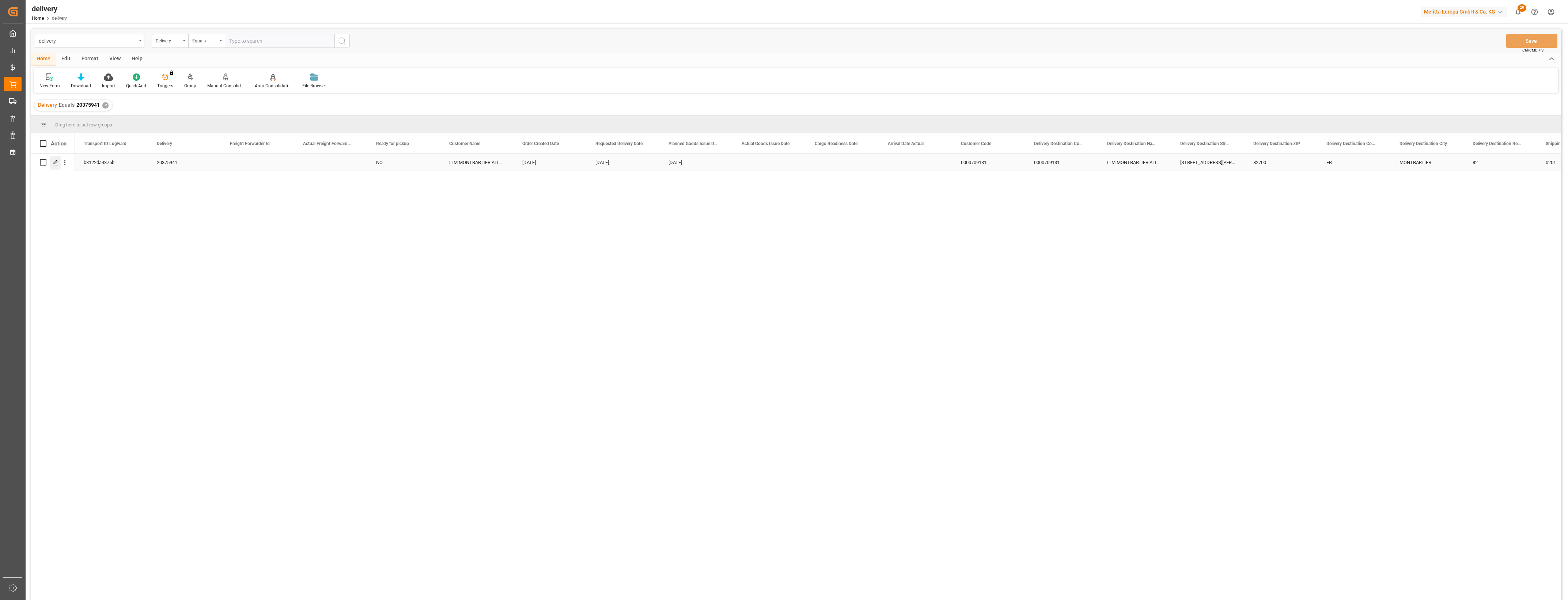
click at [59, 165] on div "Press SPACE to select this row." at bounding box center [55, 163] width 11 height 14
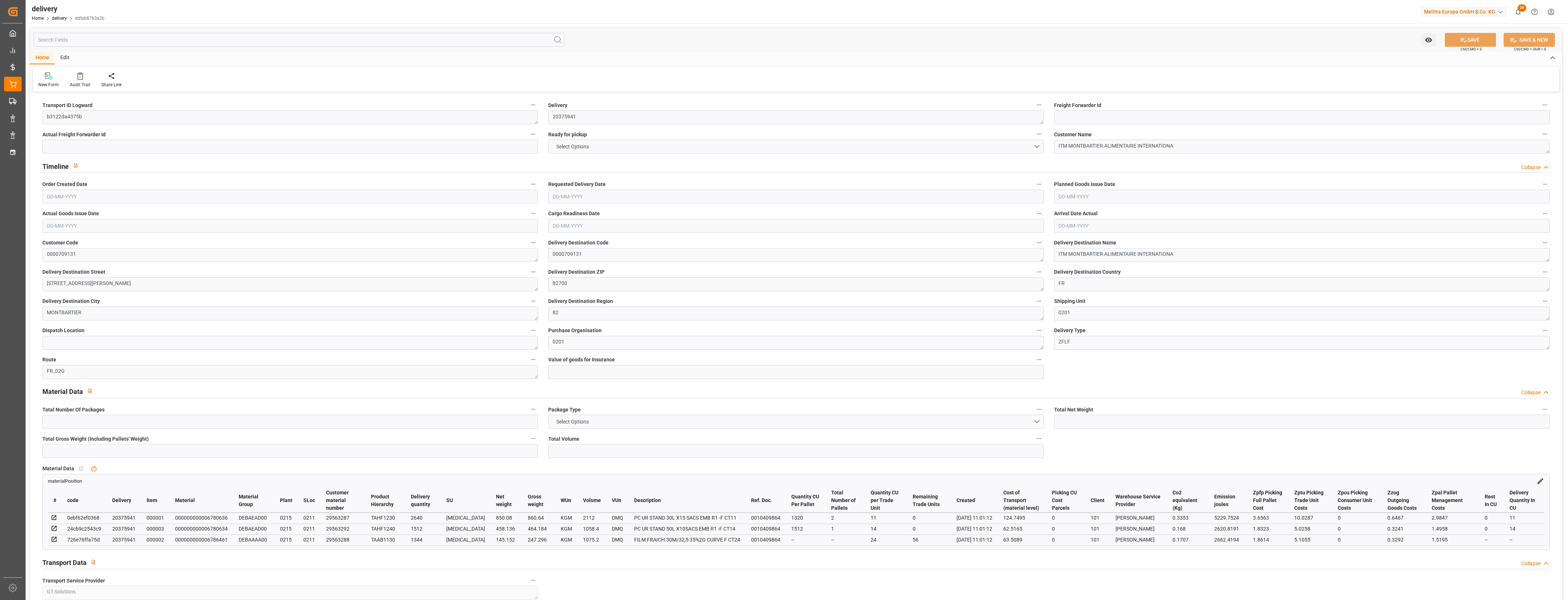
type input "1453.368"
type input "1760"
type input "4245.6"
type input "56"
type input "4"
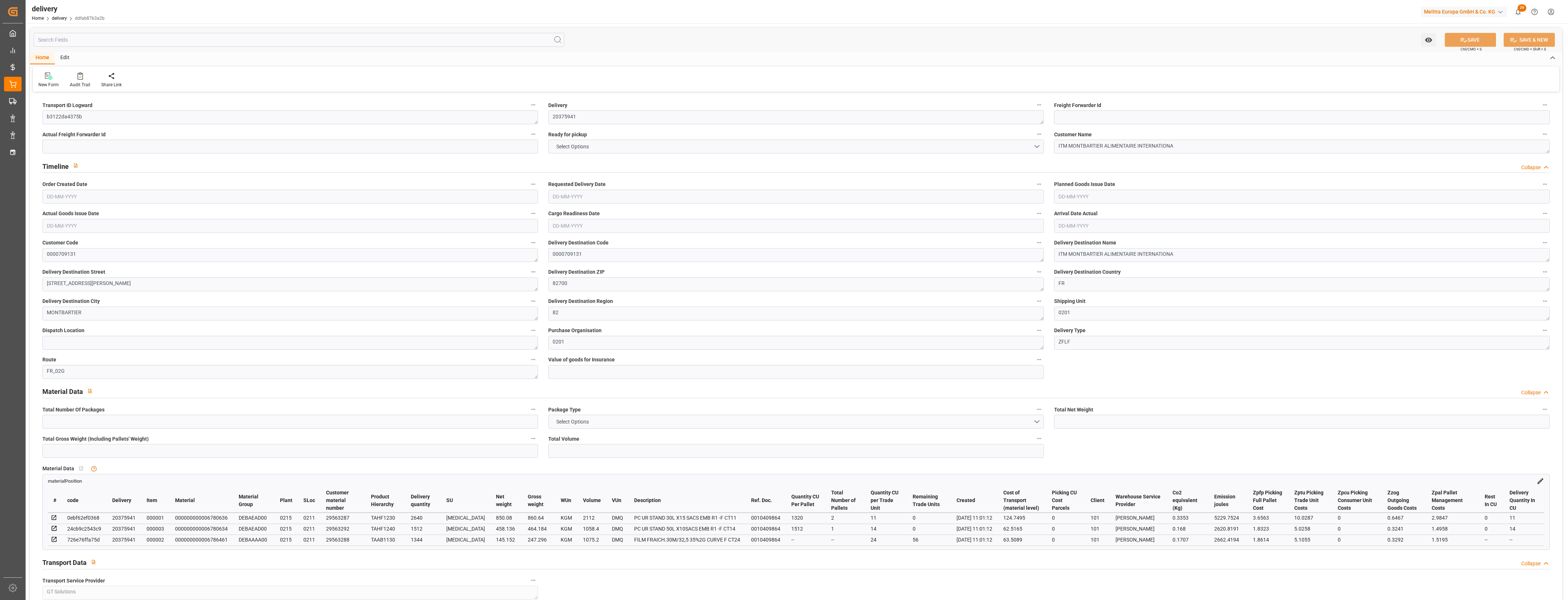
type input "3"
type input "4"
type input "0"
type input "-10.5851"
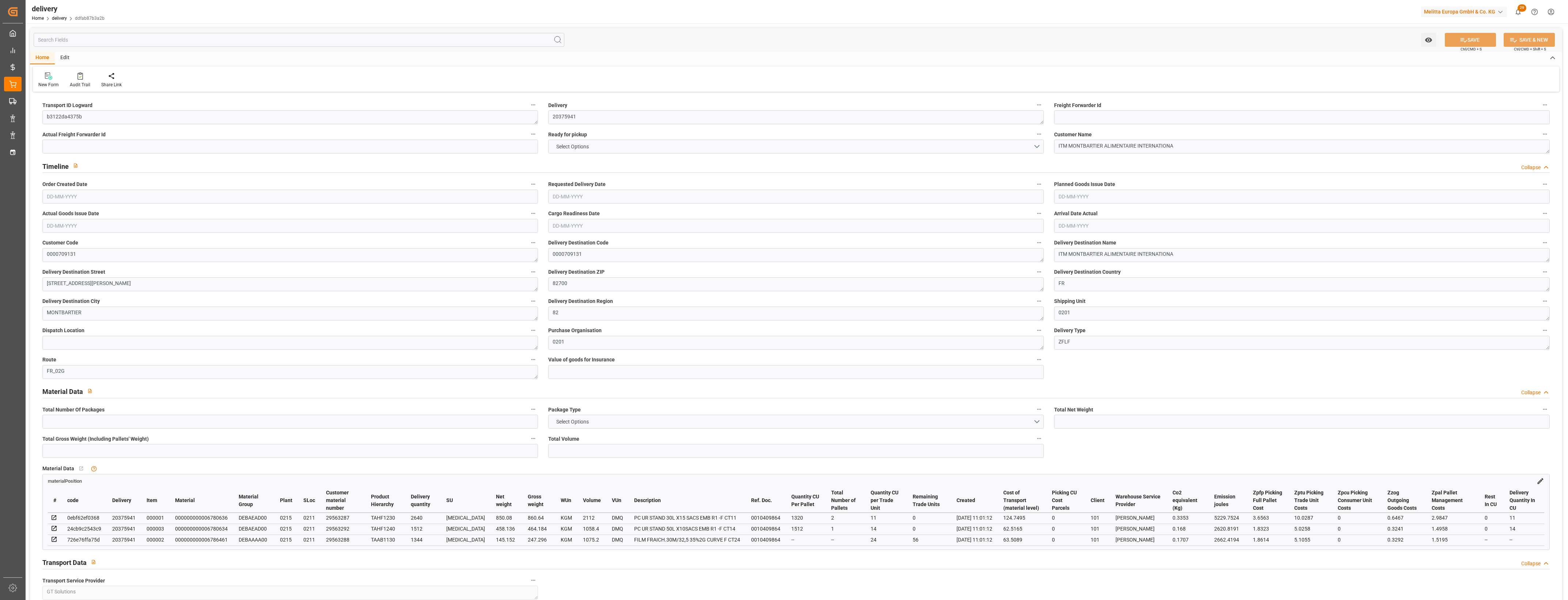
type input "261.36"
type input "250.7749"
type input "7.35"
type input "20.16"
type input "1.5"
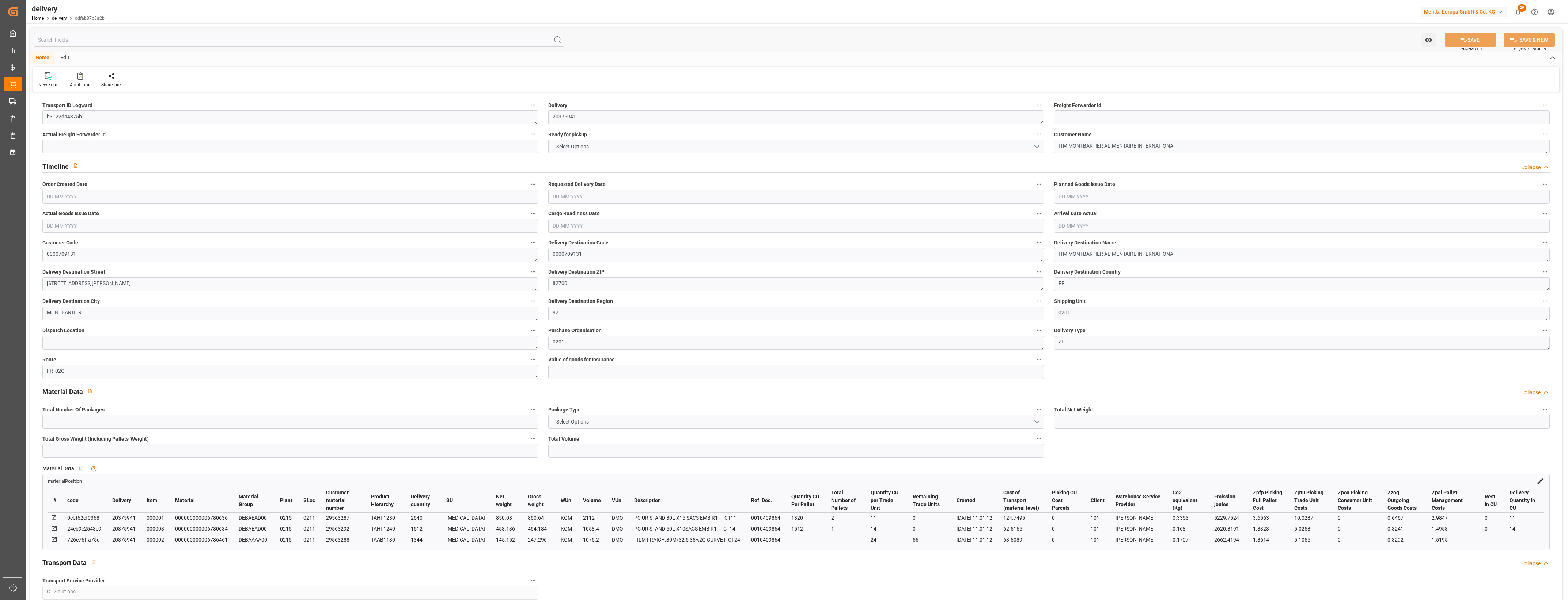
type input "1.3"
type input "0"
type input "6"
type input "1572.12"
type input "101"
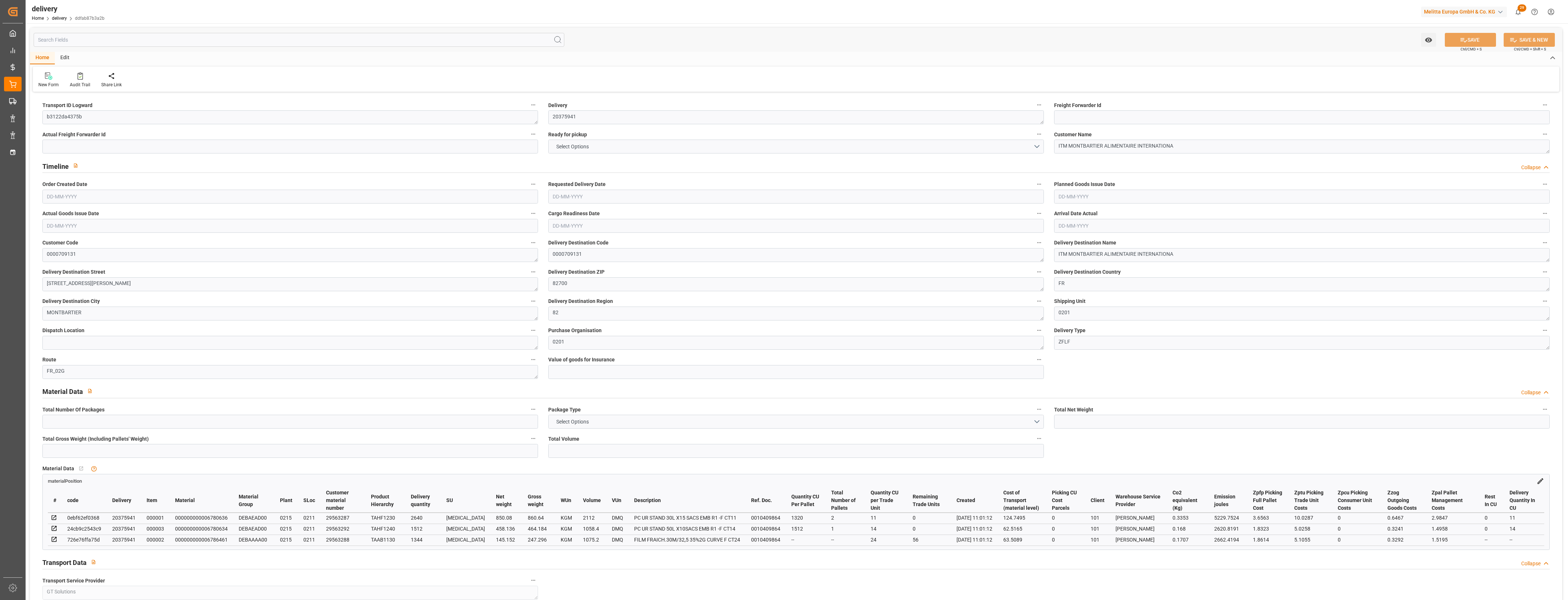
type input "10512.991"
type input "0.6741"
type input "0"
type input "[DATE]"
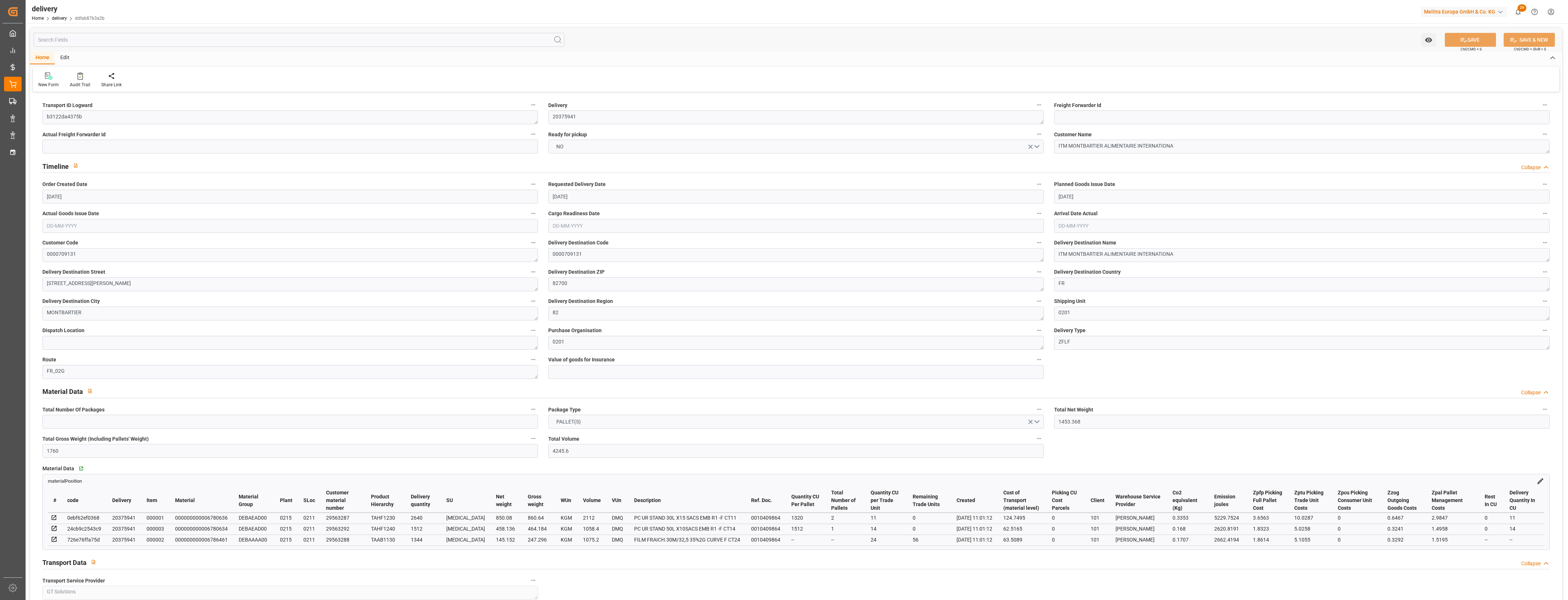
type input "[DATE]"
type input "08-08-2025 11:01"
click at [1038, 148] on button "NO" at bounding box center [796, 146] width 496 height 14
click at [578, 149] on div "YES" at bounding box center [796, 148] width 495 height 16
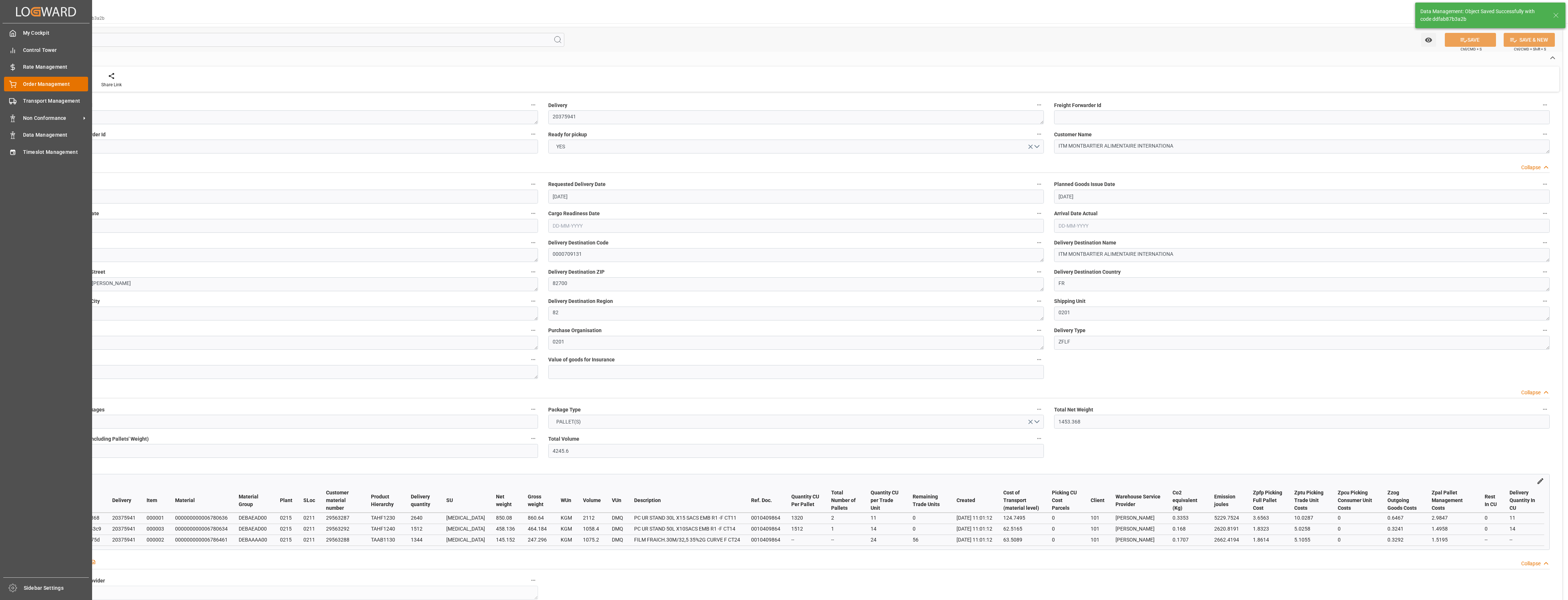
click at [16, 81] on icon at bounding box center [13, 85] width 7 height 7
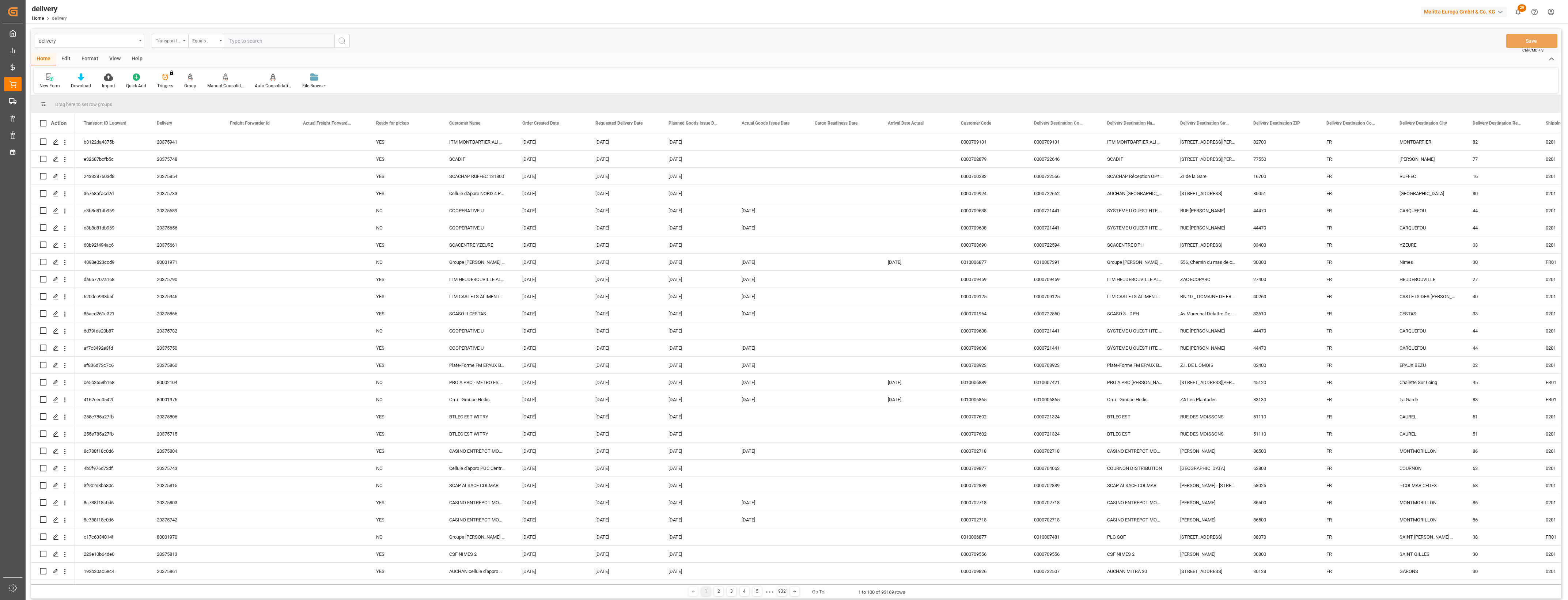
click at [185, 44] on div "Transport ID Logward" at bounding box center [170, 40] width 37 height 14
click at [175, 87] on div "Delivery" at bounding box center [206, 89] width 109 height 16
click at [249, 41] on input "text" at bounding box center [279, 40] width 110 height 14
type input "20375945"
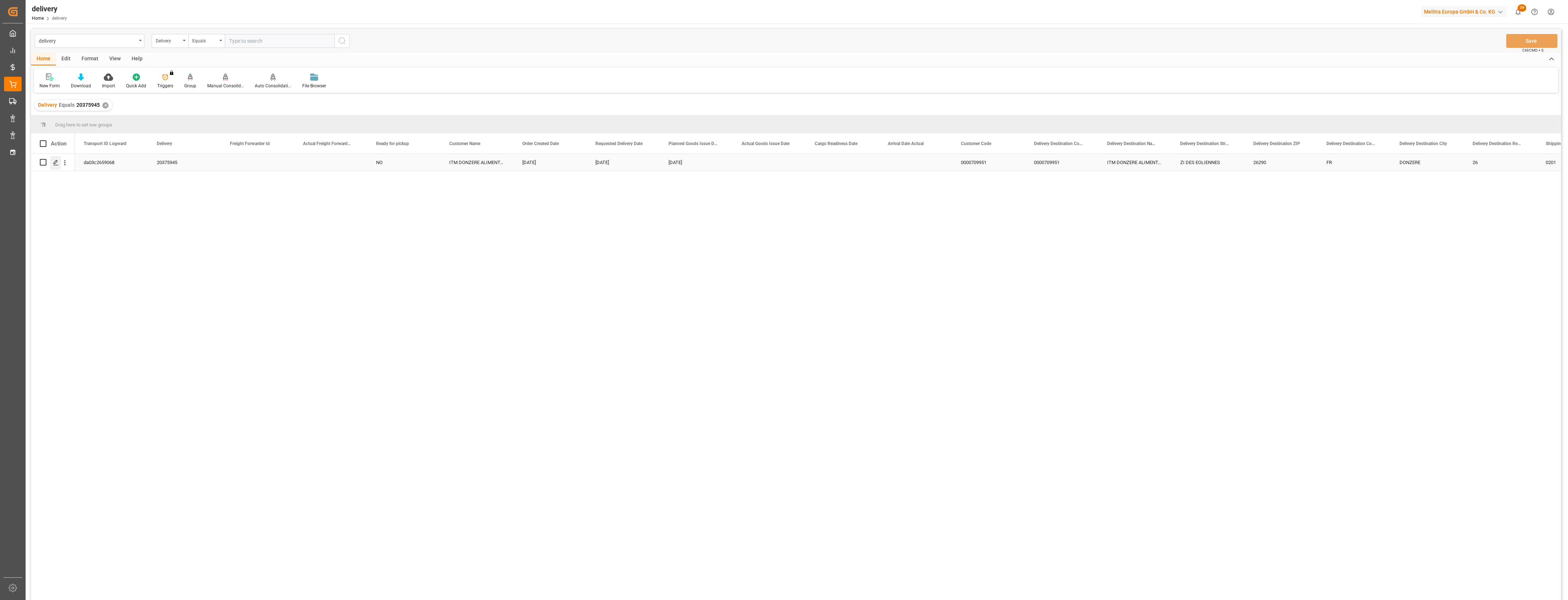
click at [55, 164] on polygon "Press SPACE to select this row." at bounding box center [55, 162] width 4 height 4
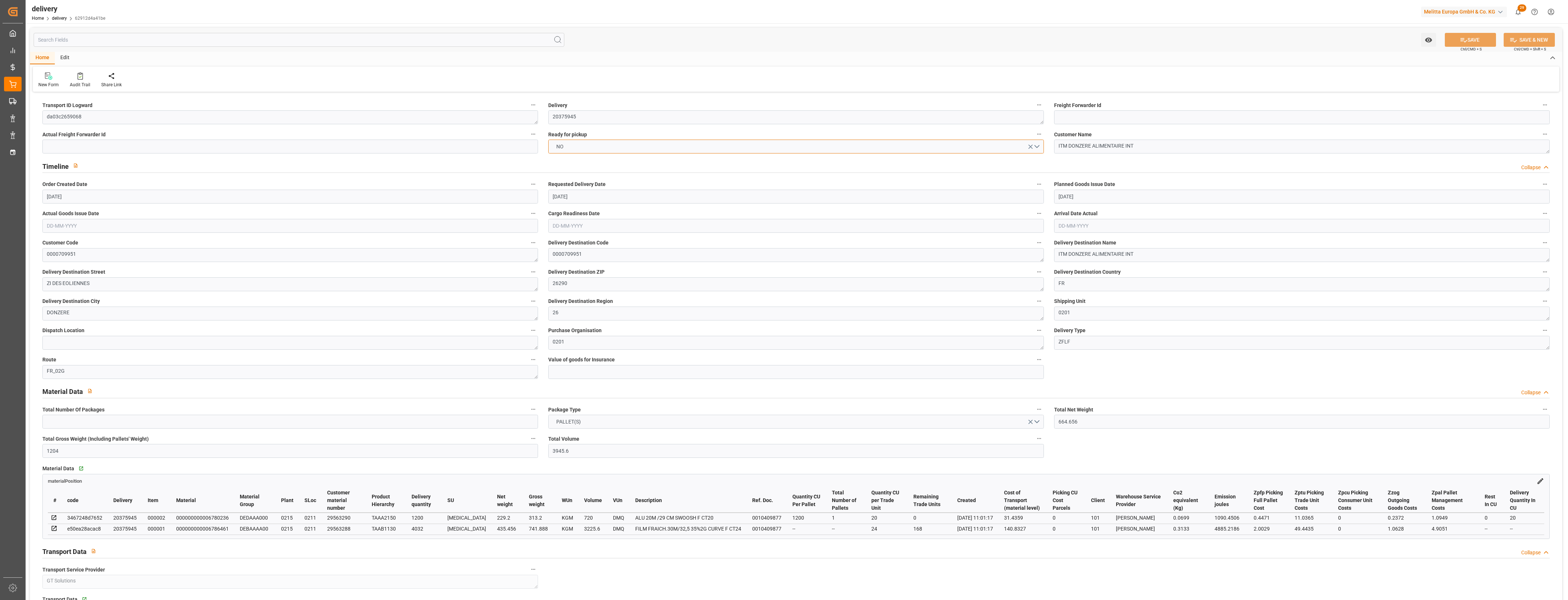
click at [1039, 144] on button "NO" at bounding box center [796, 146] width 496 height 14
click at [559, 146] on div "YES" at bounding box center [796, 148] width 495 height 16
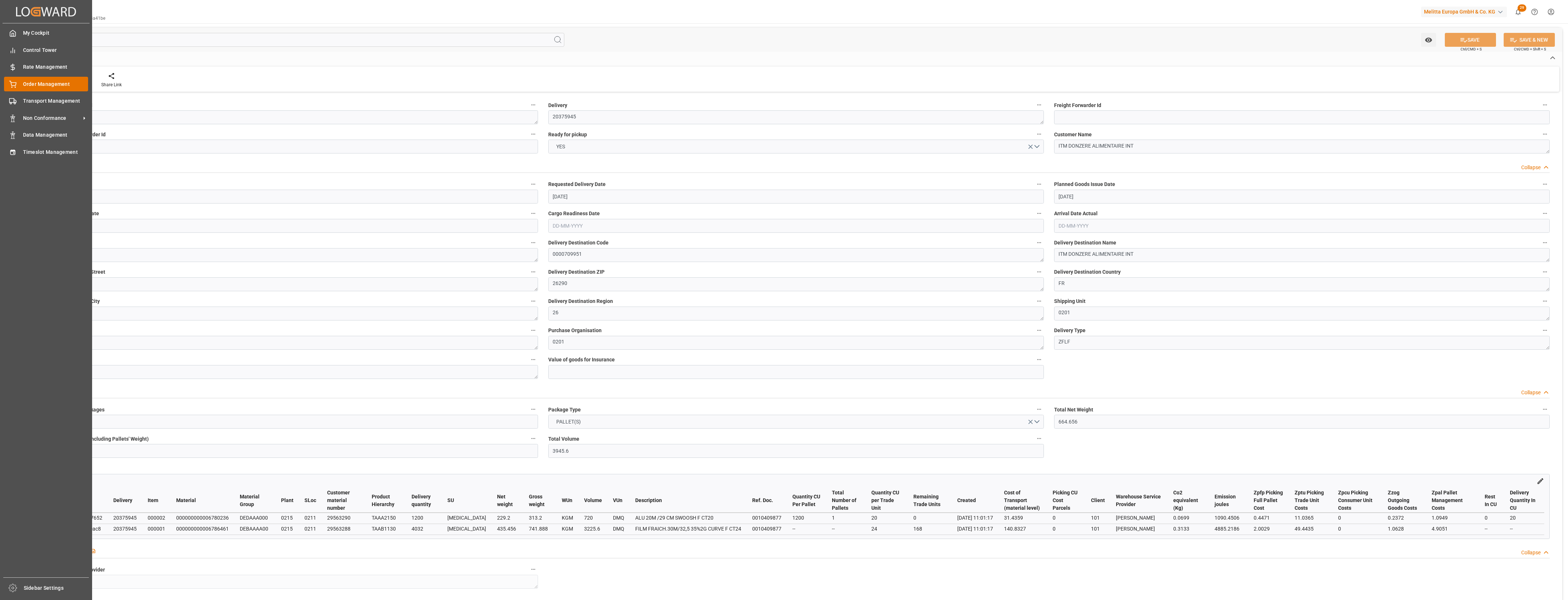
click at [10, 81] on icon at bounding box center [12, 83] width 6 height 5
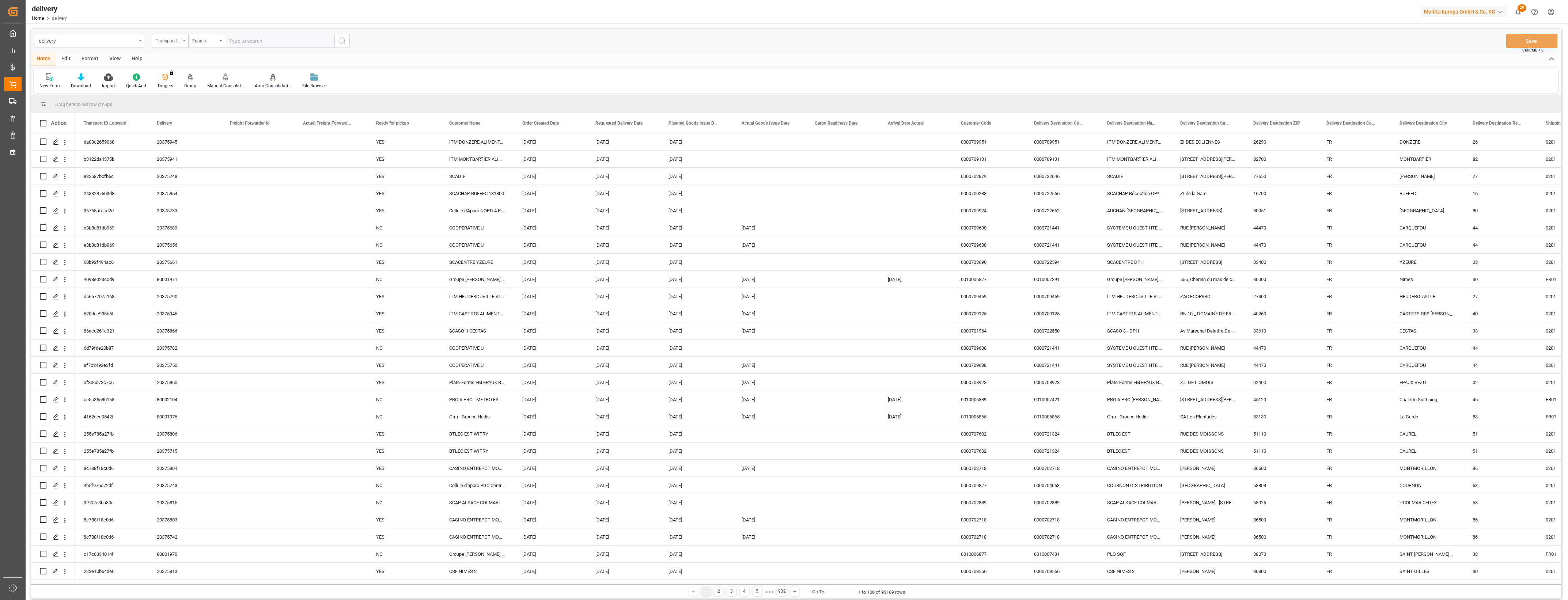
click at [185, 40] on icon "open menu" at bounding box center [184, 40] width 3 height 2
click at [179, 87] on div "Delivery" at bounding box center [206, 89] width 109 height 16
click at [259, 37] on input "text" at bounding box center [279, 40] width 110 height 14
type input "20375815"
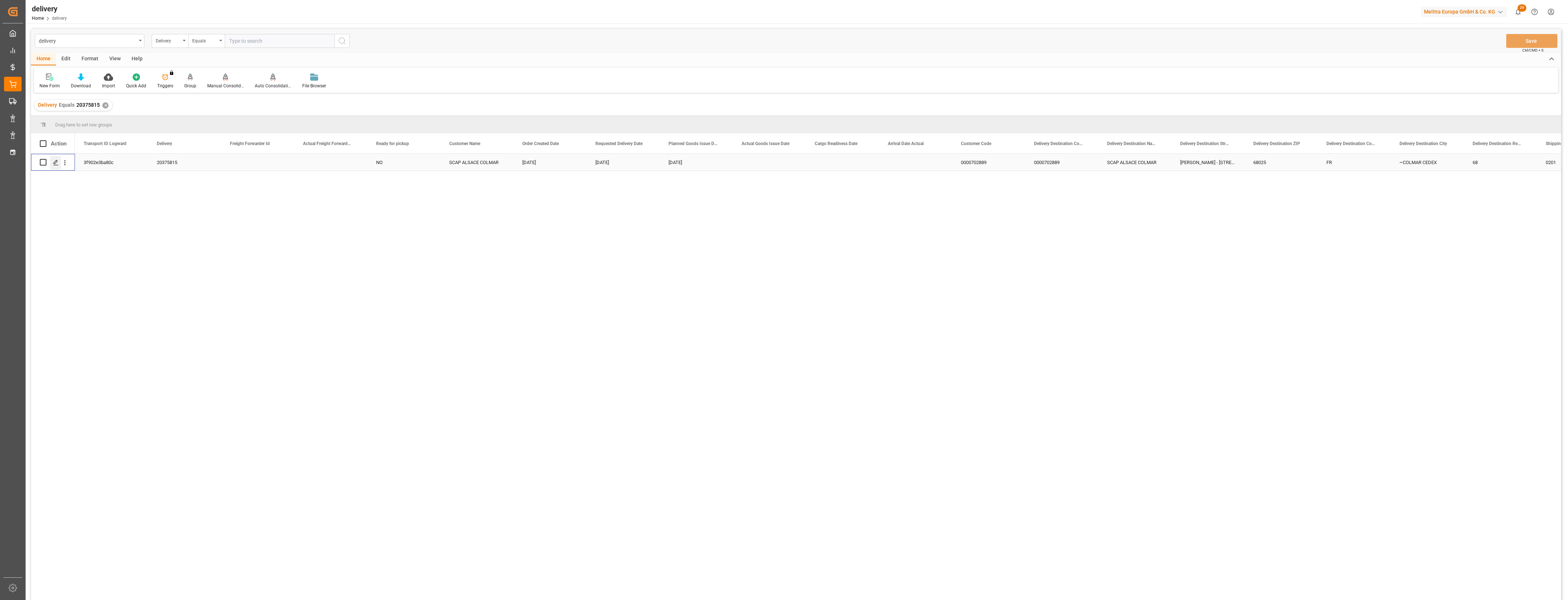
click at [54, 164] on polygon "Press SPACE to select this row." at bounding box center [55, 162] width 4 height 4
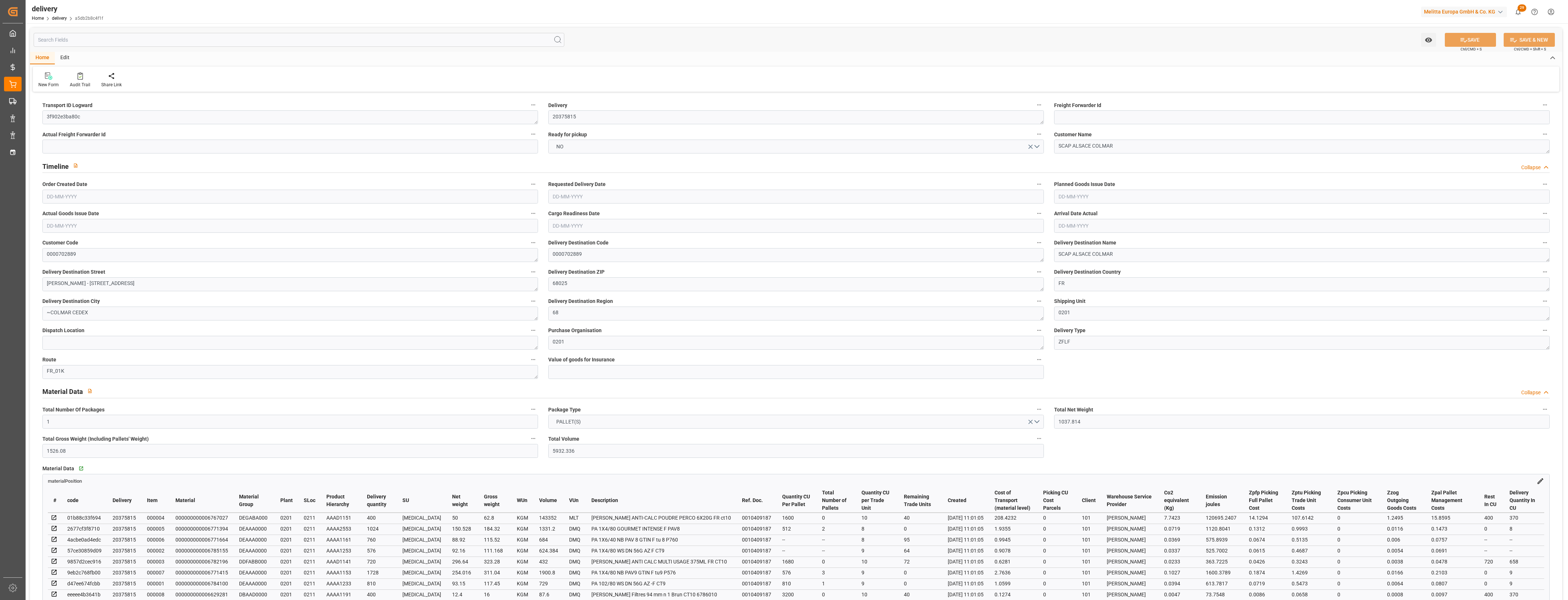
type input "[DATE]"
type input "06-08-2025 11:01"
click at [1039, 145] on button "NO" at bounding box center [796, 146] width 496 height 14
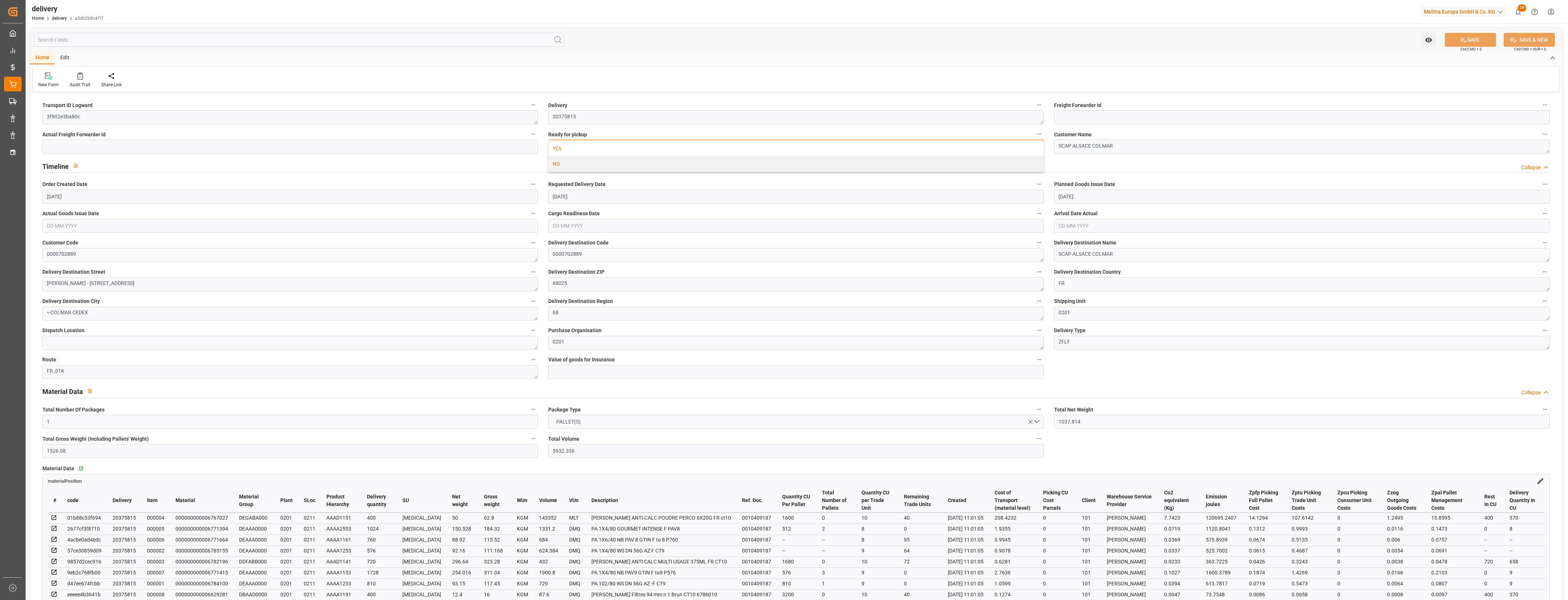
click at [607, 146] on div "YES" at bounding box center [796, 148] width 495 height 16
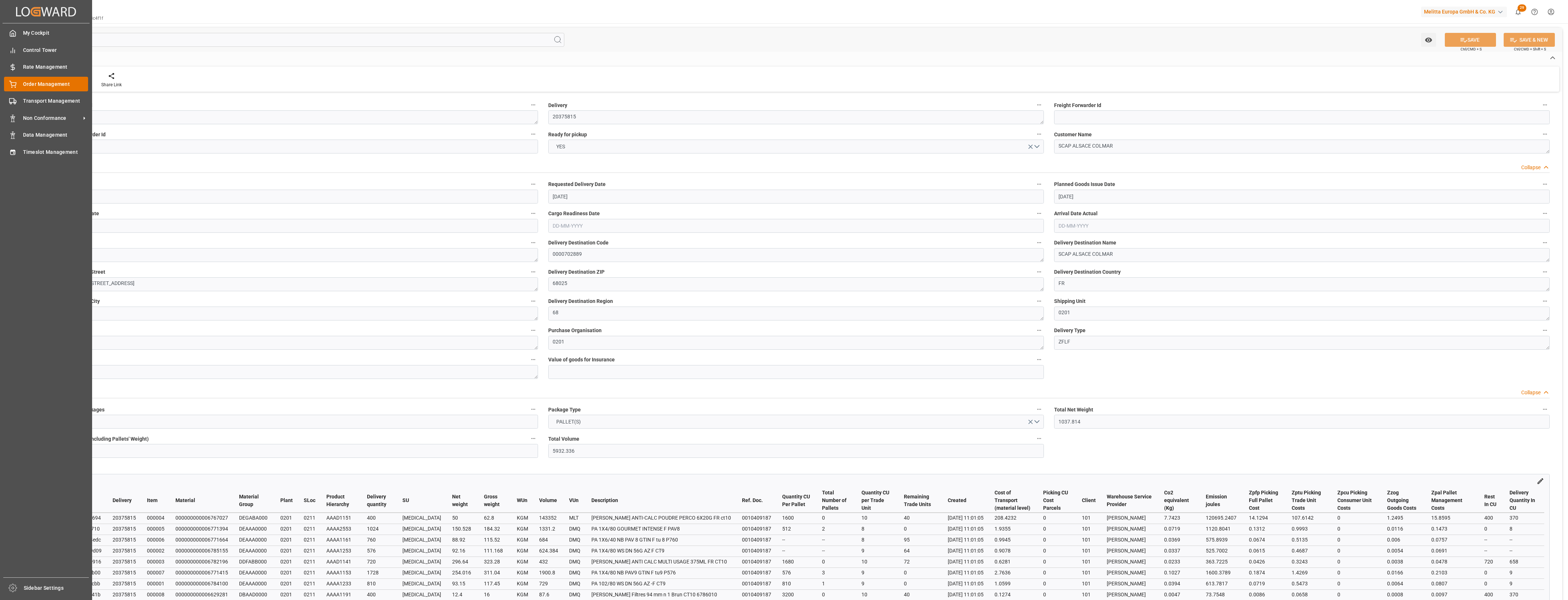
click at [17, 84] on div "Order Management Order Management" at bounding box center [45, 83] width 84 height 14
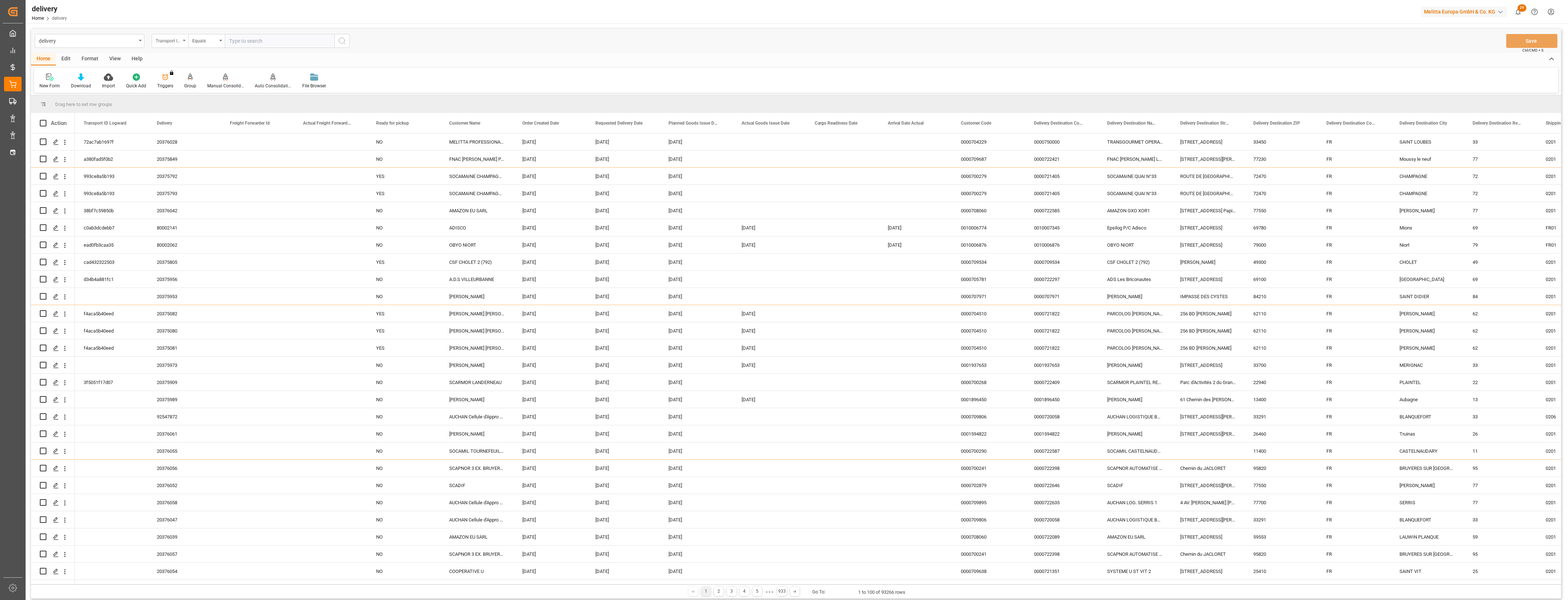
click at [183, 40] on icon "open menu" at bounding box center [184, 40] width 3 height 2
click at [188, 91] on div "Delivery" at bounding box center [206, 89] width 109 height 16
click at [262, 36] on input "text" at bounding box center [279, 40] width 110 height 14
type input "20375789"
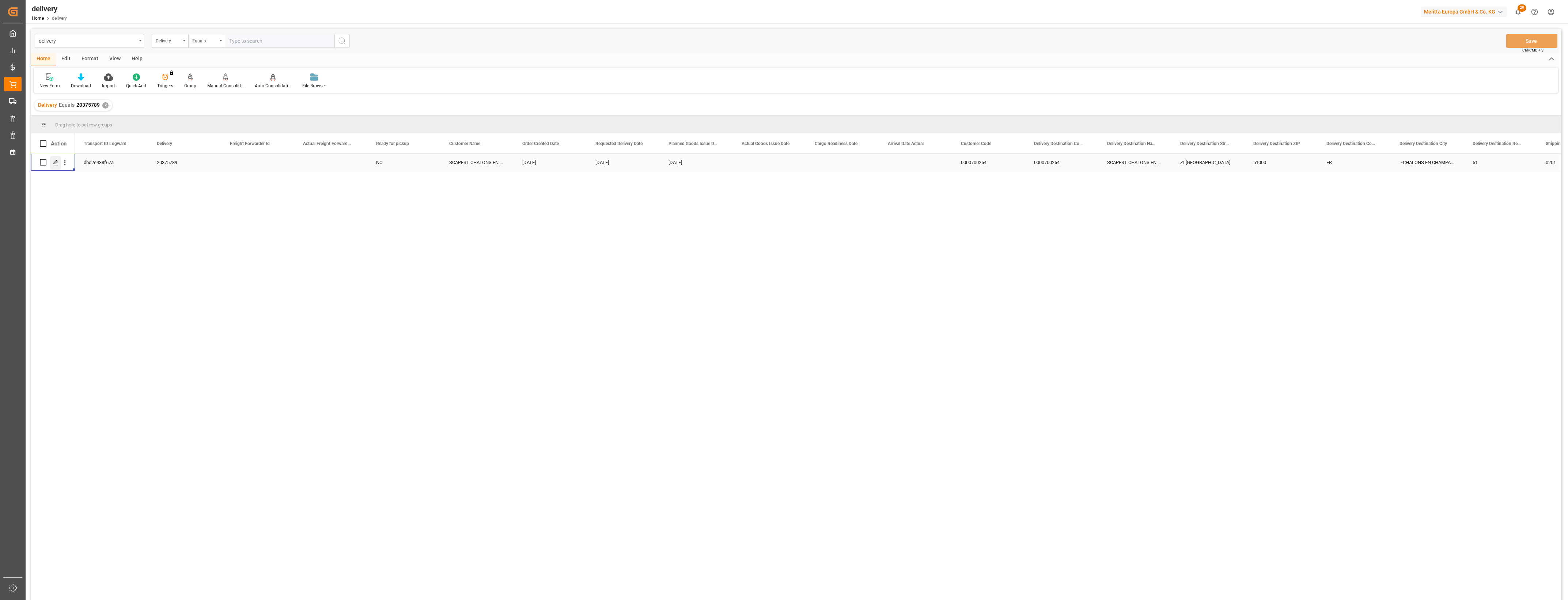
click at [57, 163] on icon "Press SPACE to select this row." at bounding box center [56, 163] width 6 height 6
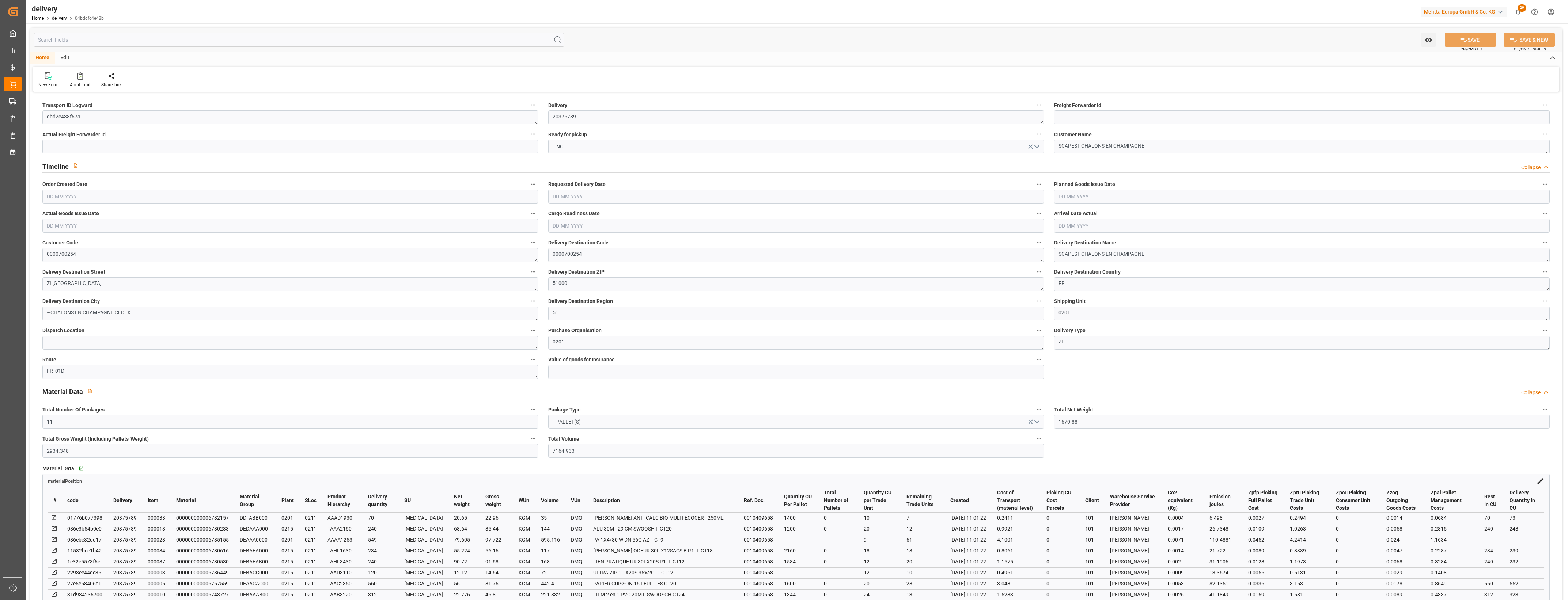
type input "[DATE]"
type input "06-08-2025 11:01"
click at [1036, 147] on button "NO" at bounding box center [796, 146] width 496 height 14
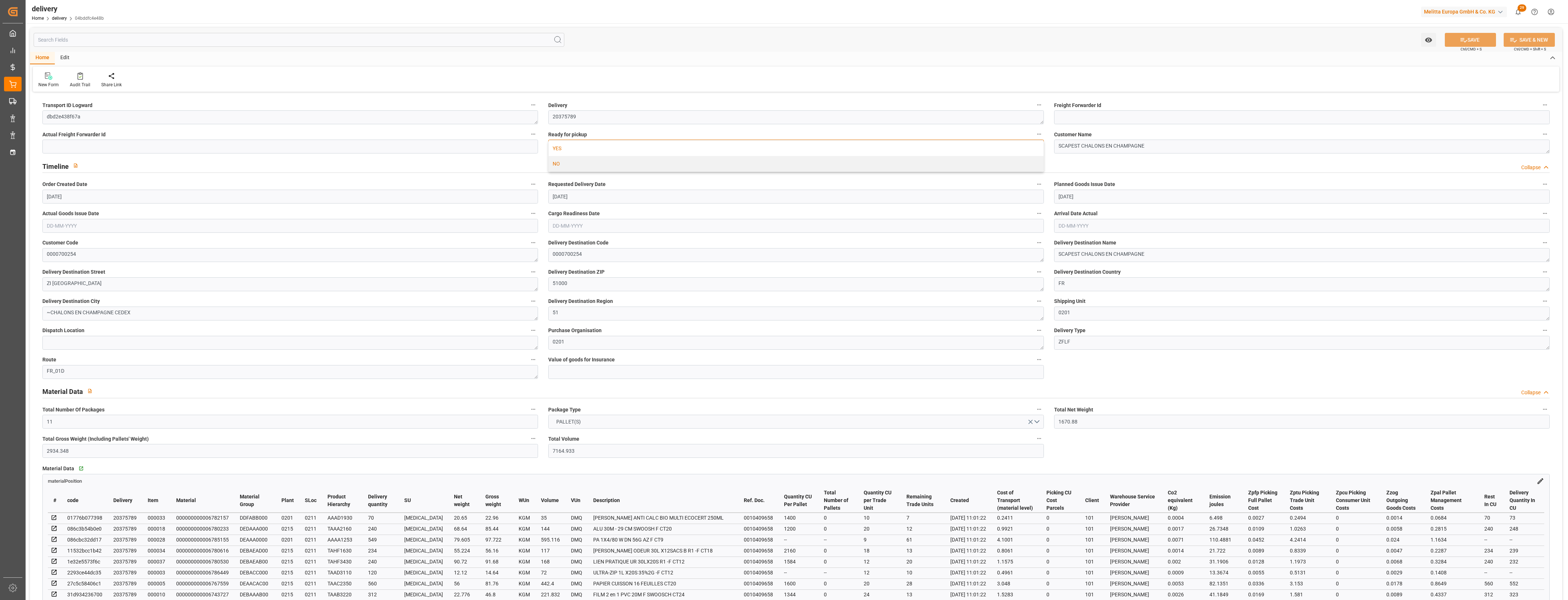
click at [629, 147] on div "YES" at bounding box center [796, 148] width 495 height 16
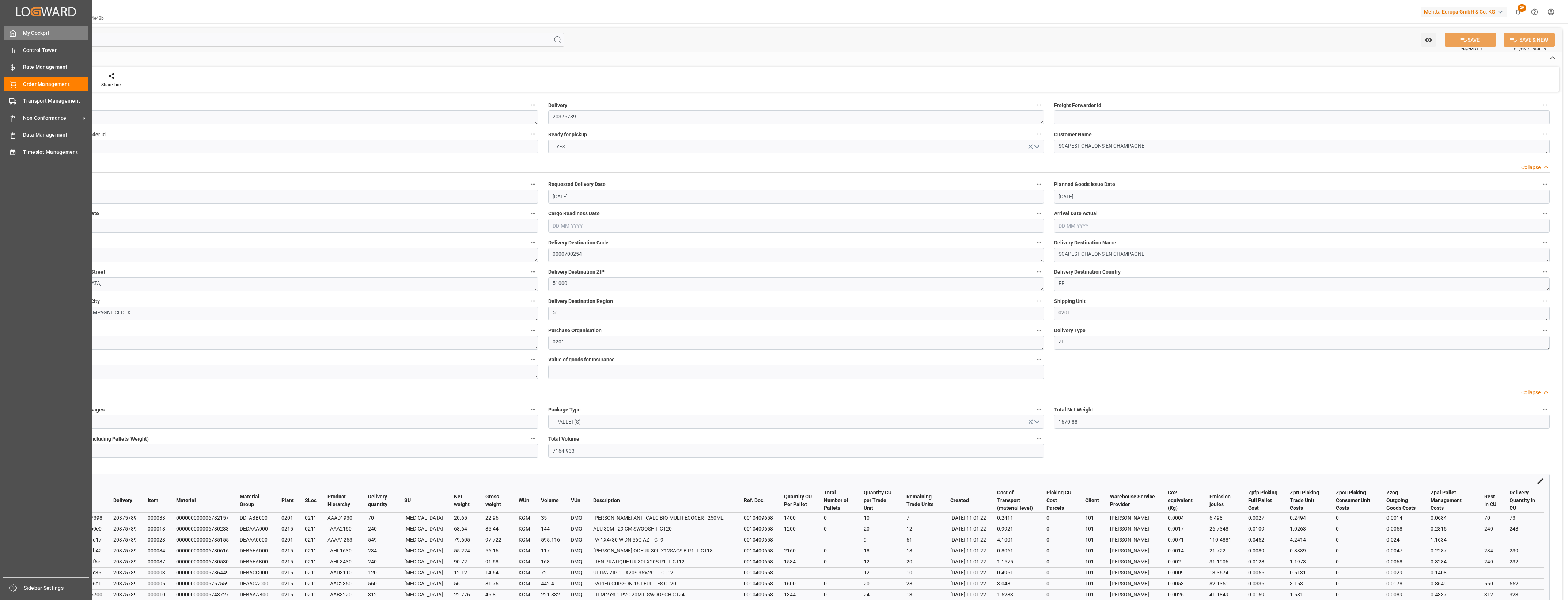
click at [17, 37] on div "My Cockpit My Cockpit" at bounding box center [45, 32] width 84 height 14
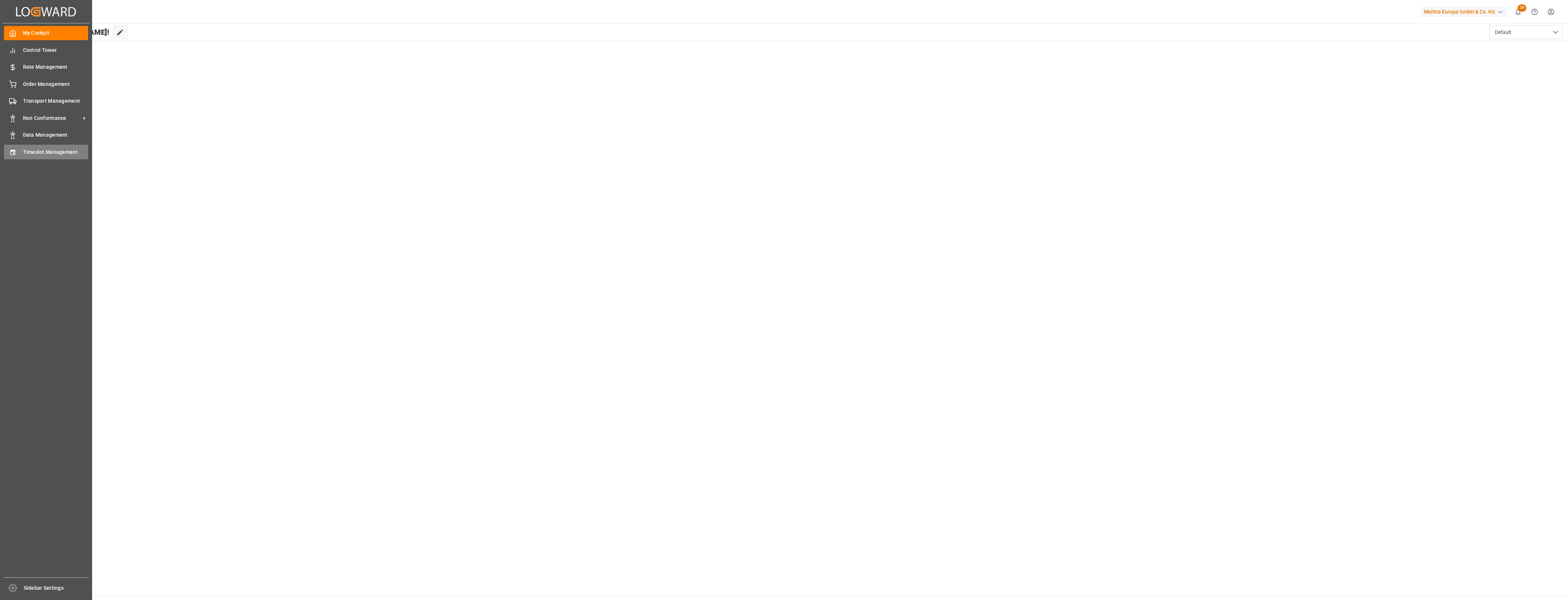
click at [33, 150] on span "Timeslot Management" at bounding box center [55, 152] width 65 height 7
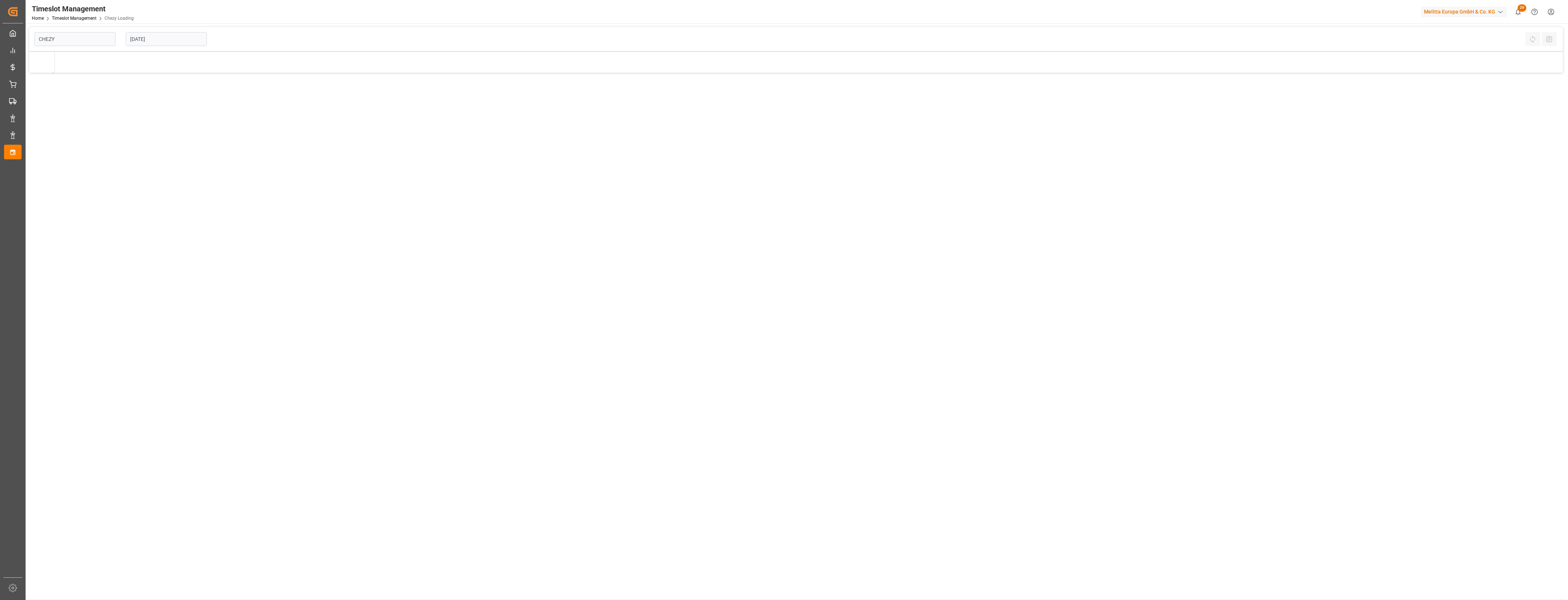
type input "Chezy Loading"
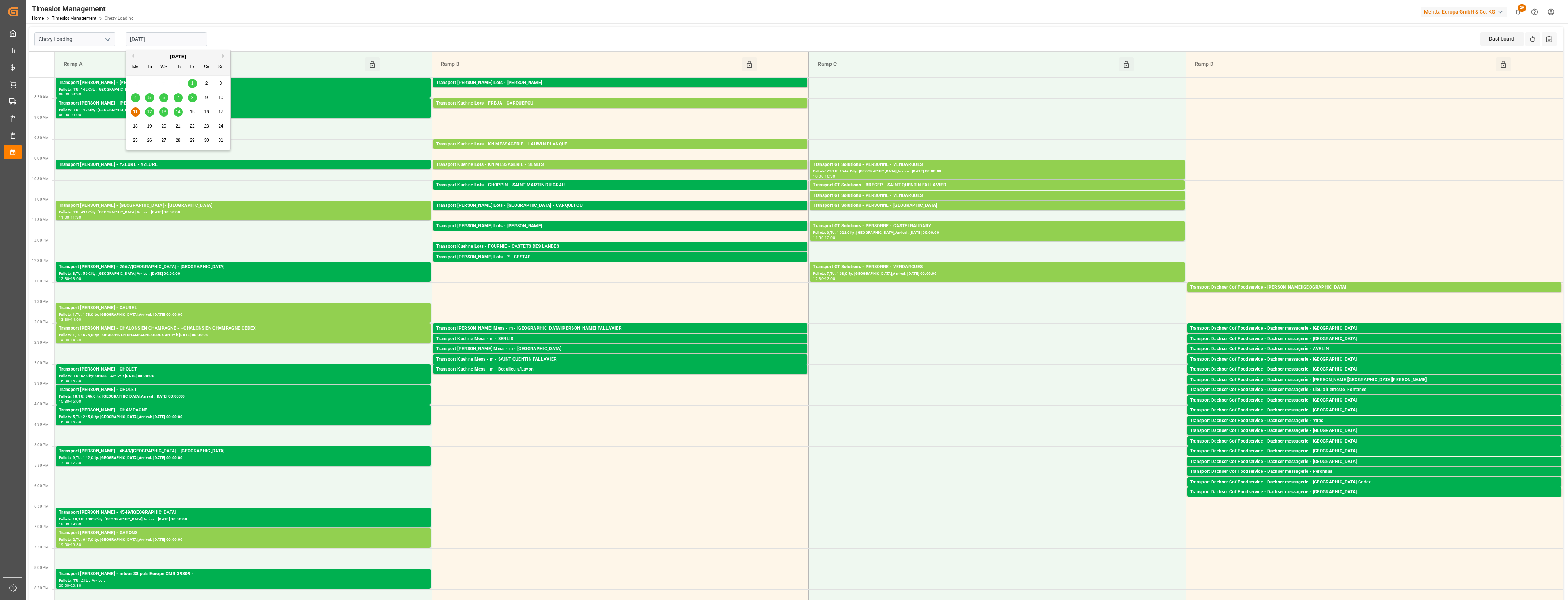
click at [176, 37] on input "[DATE]" at bounding box center [167, 39] width 81 height 14
click at [145, 118] on div "11 12 13 14 15 16 17" at bounding box center [178, 111] width 99 height 14
click at [151, 113] on span "12" at bounding box center [149, 112] width 5 height 6
type input "[DATE]"
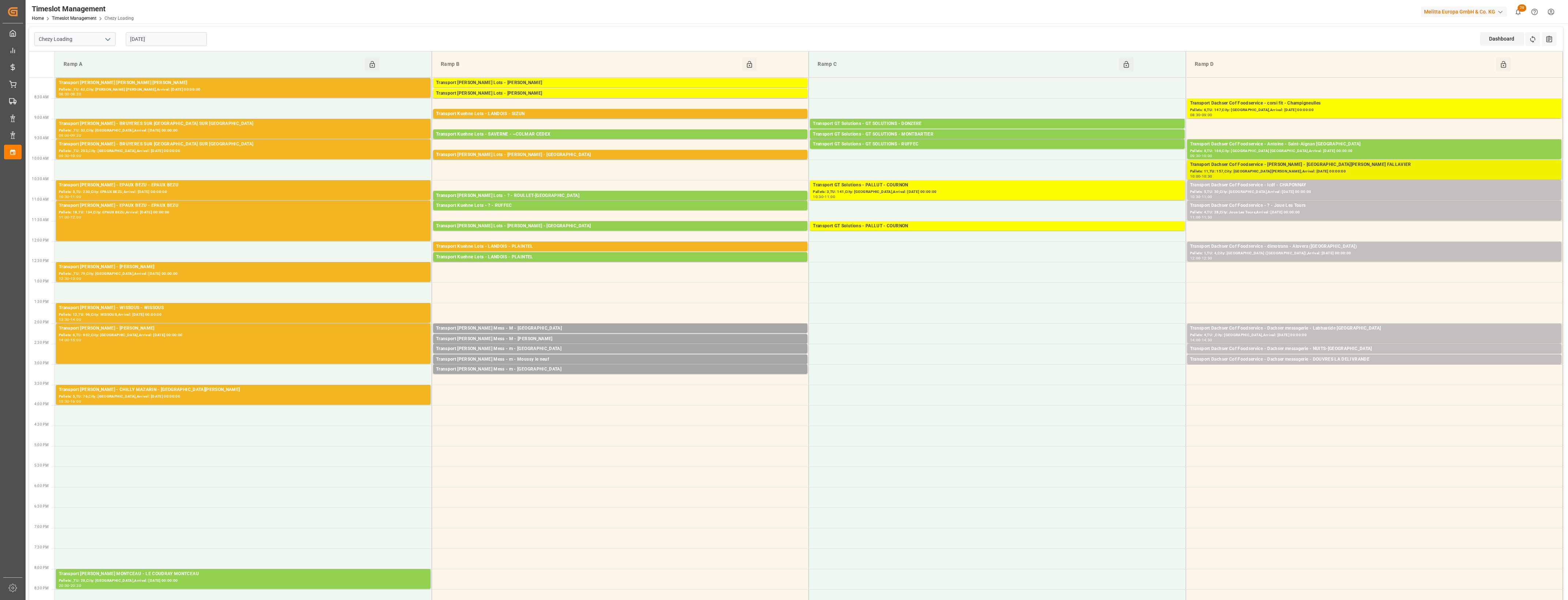
click at [1328, 164] on div "Transport Dachser Cof Foodservice - Plantier - SAINT QUENTIN FALLAVIER" at bounding box center [1375, 165] width 368 height 7
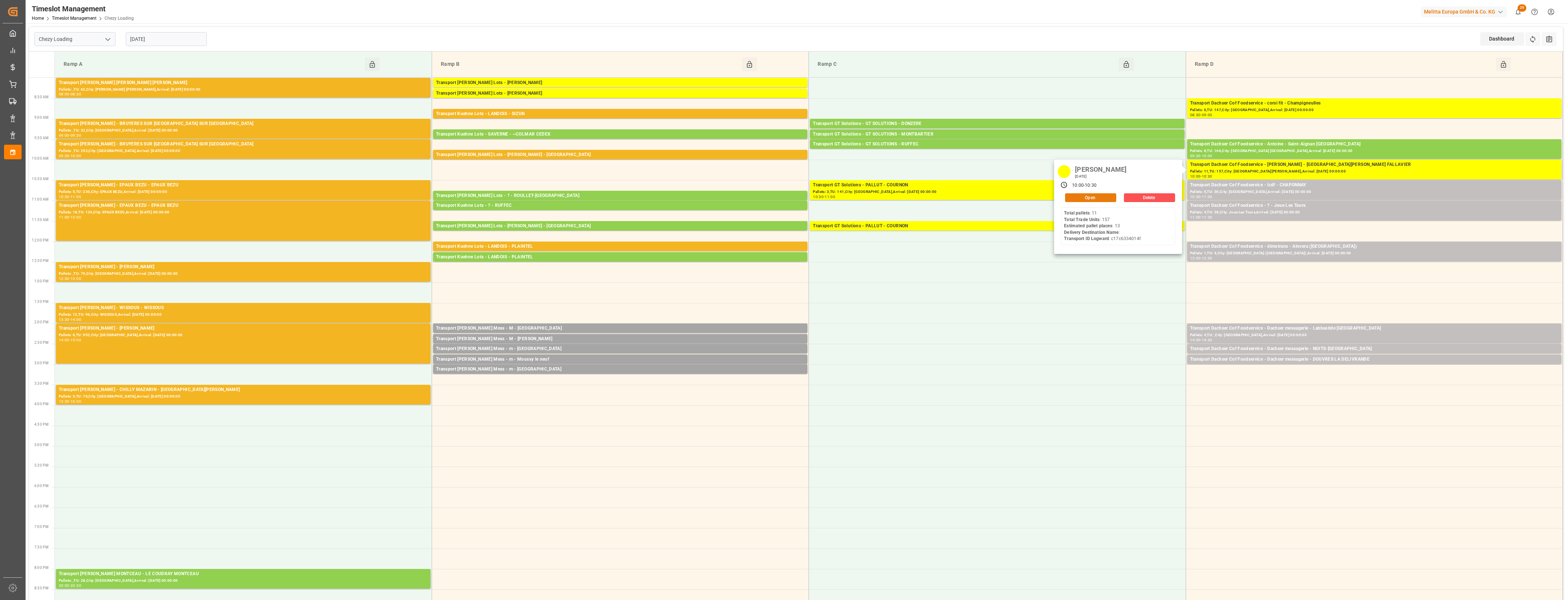
click at [1107, 200] on button "Open" at bounding box center [1091, 198] width 52 height 9
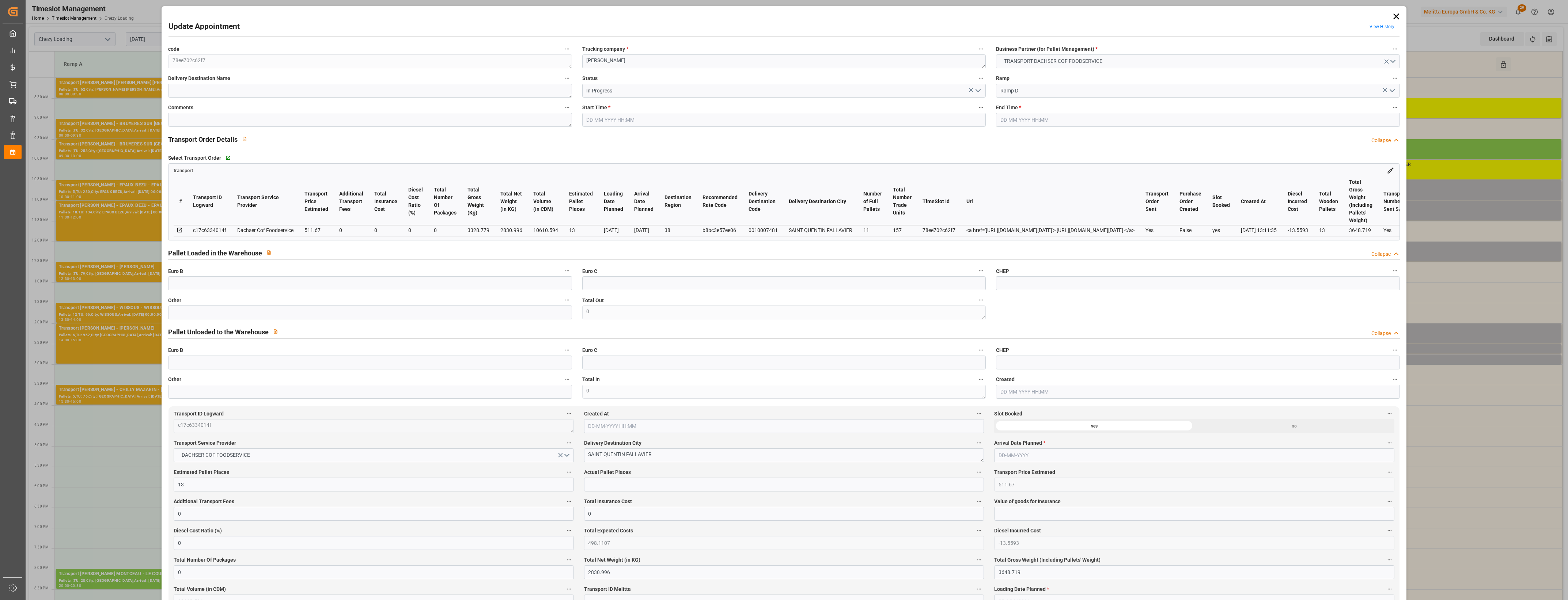
type input "12-08-2025 10:00"
type input "12-08-2025 10:30"
type input "07-08-2025 07:24"
type input "06-08-2025 13:11"
type input "[DATE]"
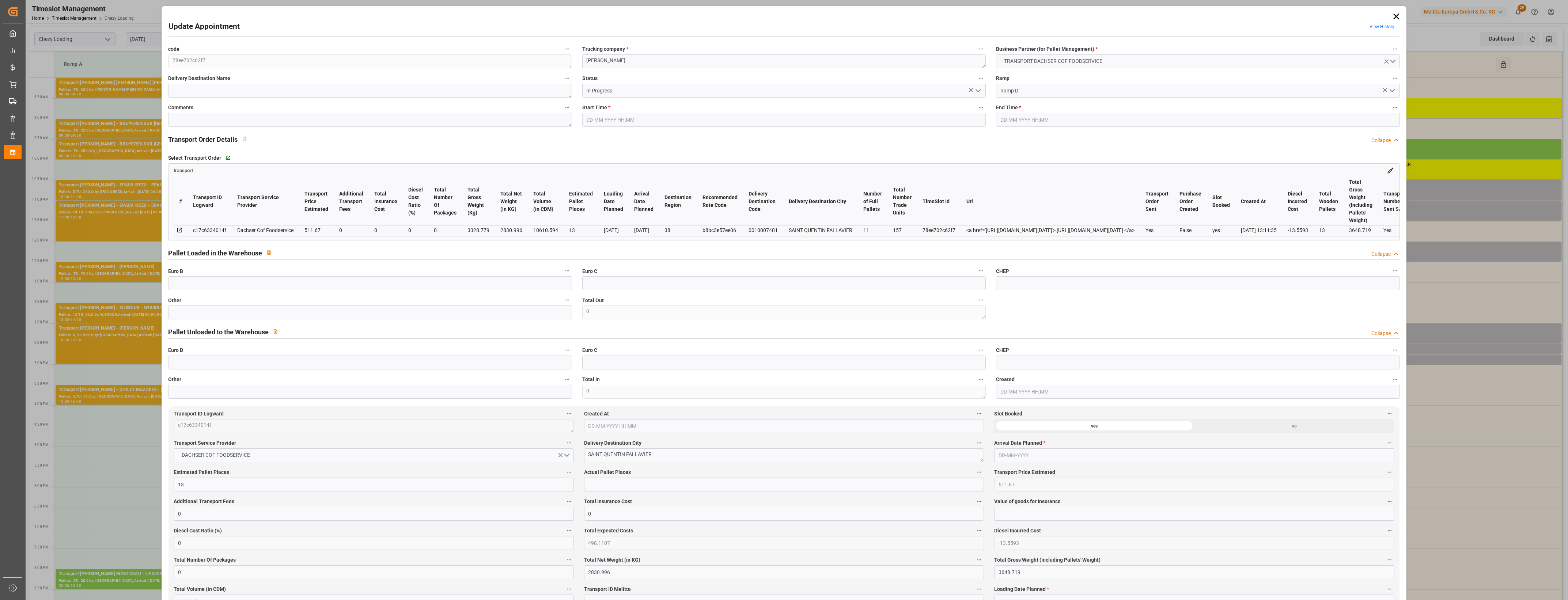
type input "[DATE]"
click at [979, 91] on icon "open menu" at bounding box center [978, 91] width 9 height 9
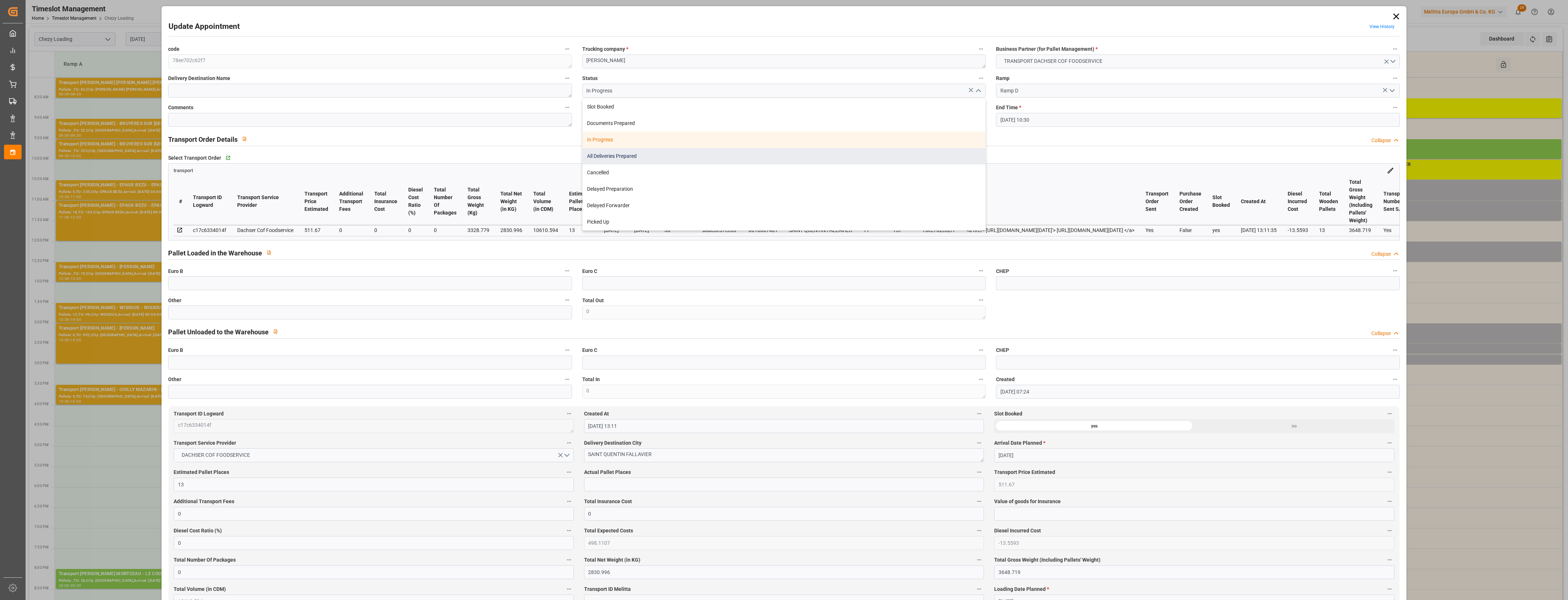
click at [598, 156] on div "All Deliveries Prepared" at bounding box center [784, 156] width 403 height 17
type input "All Deliveries Prepared"
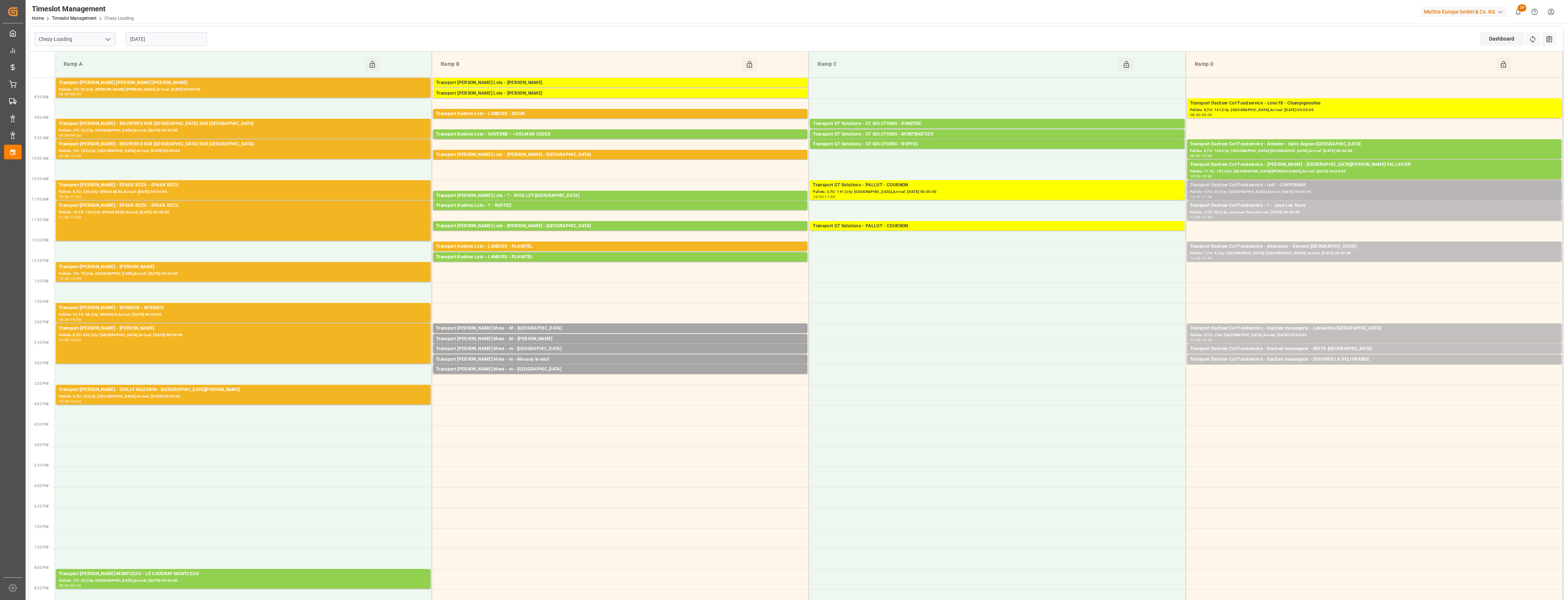
click at [1309, 187] on div "Transport Dachser Cof Foodservice - lcdf - CHAPONNAY" at bounding box center [1375, 185] width 368 height 7
click at [1251, 213] on div "Pallets: 4,TU: 28,City: Joue Les Tours,Arrival: 2025-08-18 00:00:00" at bounding box center [1375, 213] width 368 height 6
click at [1259, 249] on div "Transport Dachser Cof Foodservice - dimotrans - Alovera (Guadalajara)" at bounding box center [1375, 247] width 368 height 7
click at [1302, 333] on div "Pallets: 4,TU: ,City: Labbastide St Pierre,Arrival: 2025-08-19 00:00:00" at bounding box center [1375, 335] width 368 height 6
click at [1299, 348] on div "Transport Dachser Cof Foodservice - Dachser messagerie - NUITS-ST-GEORGES" at bounding box center [1375, 349] width 368 height 7
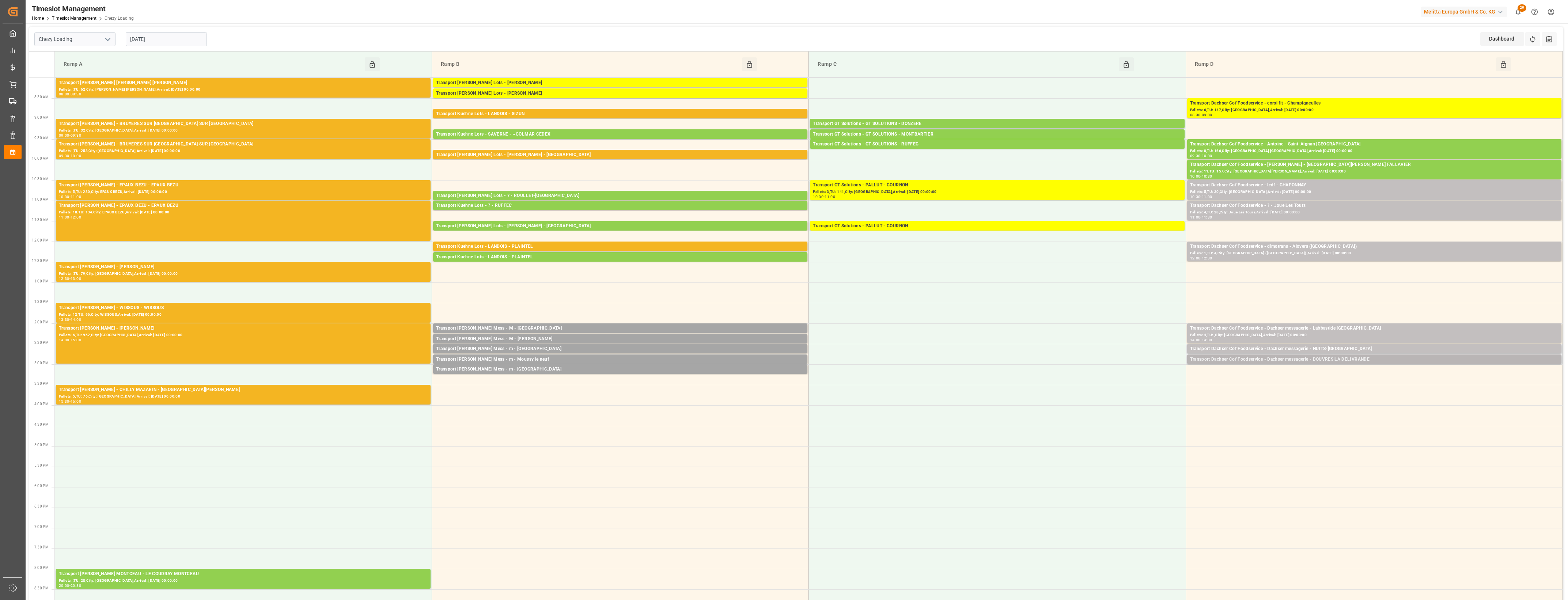
click at [1308, 360] on div "Transport Dachser Cof Foodservice - Dachser messagerie - DOUVRES LA DELIVRANDE" at bounding box center [1375, 360] width 368 height 7
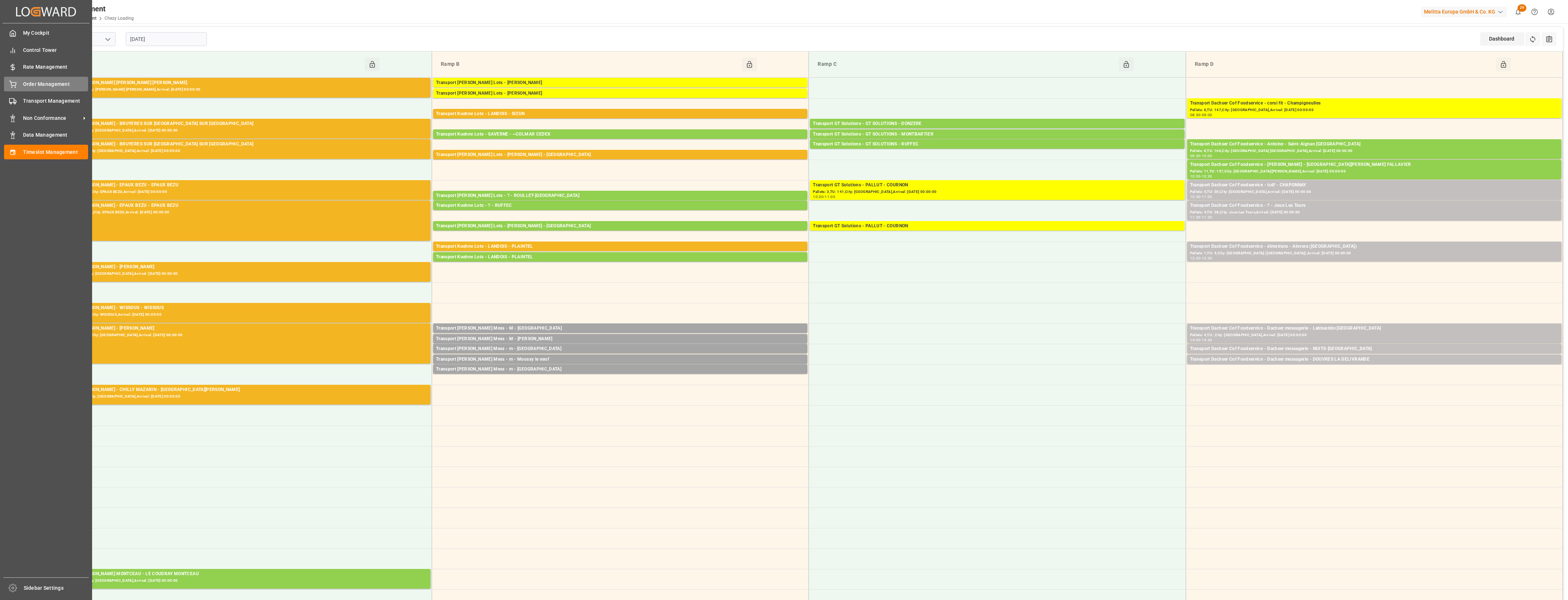
click at [8, 81] on div at bounding box center [10, 84] width 13 height 7
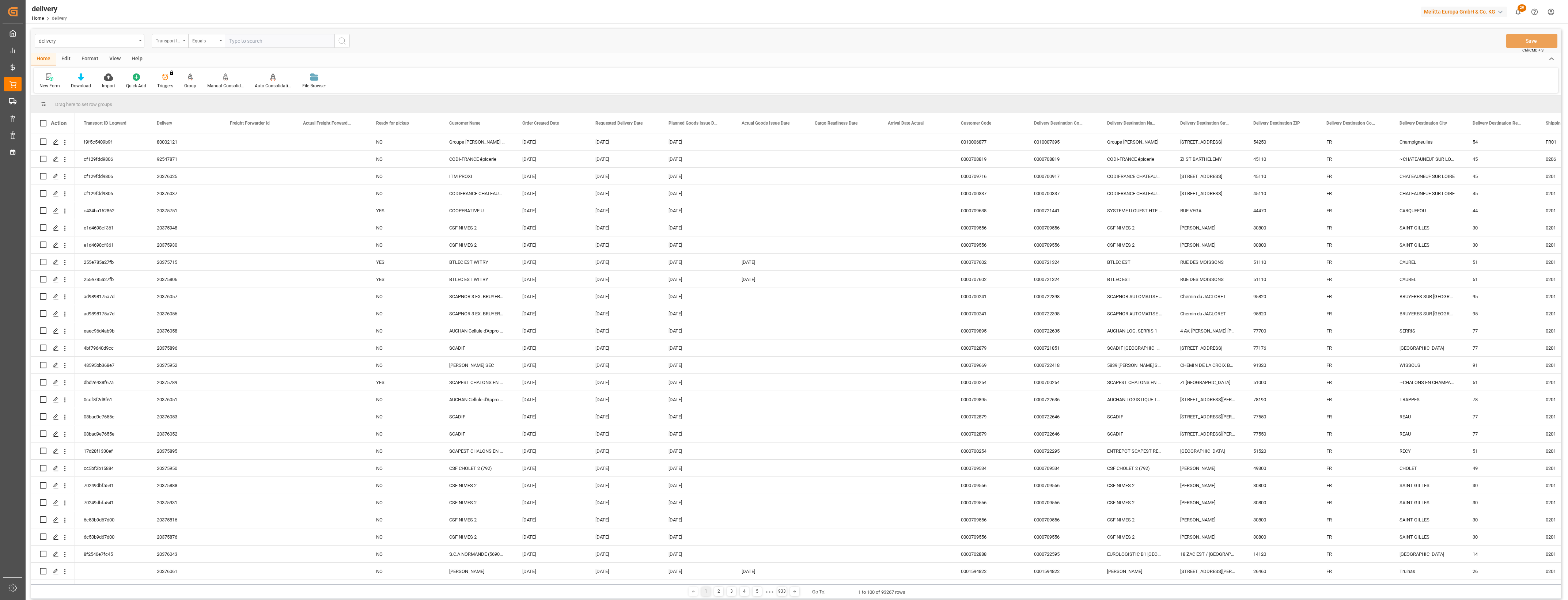
click at [187, 40] on div "Transport ID Logward" at bounding box center [170, 40] width 37 height 14
click at [179, 92] on div "Delivery" at bounding box center [206, 89] width 109 height 16
click at [235, 48] on input "text" at bounding box center [279, 40] width 110 height 14
type input "20375782"
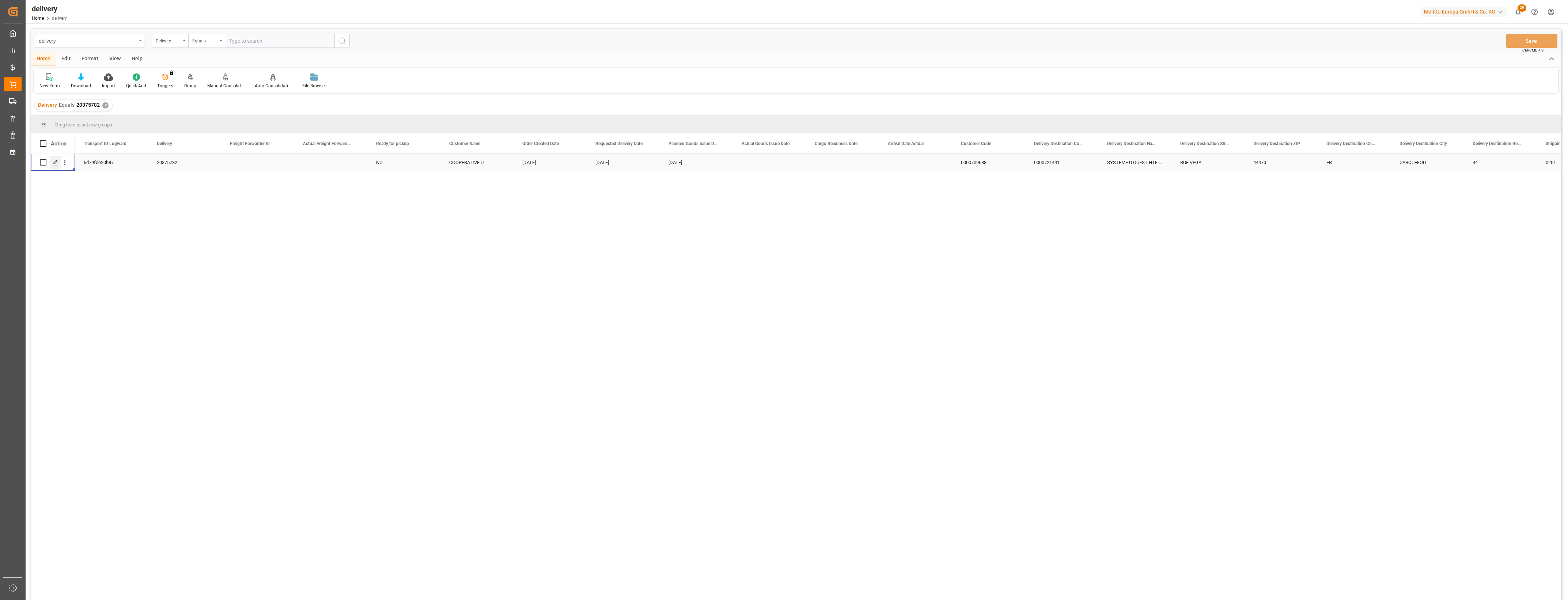
click at [55, 161] on polygon "Press SPACE to select this row." at bounding box center [55, 162] width 4 height 4
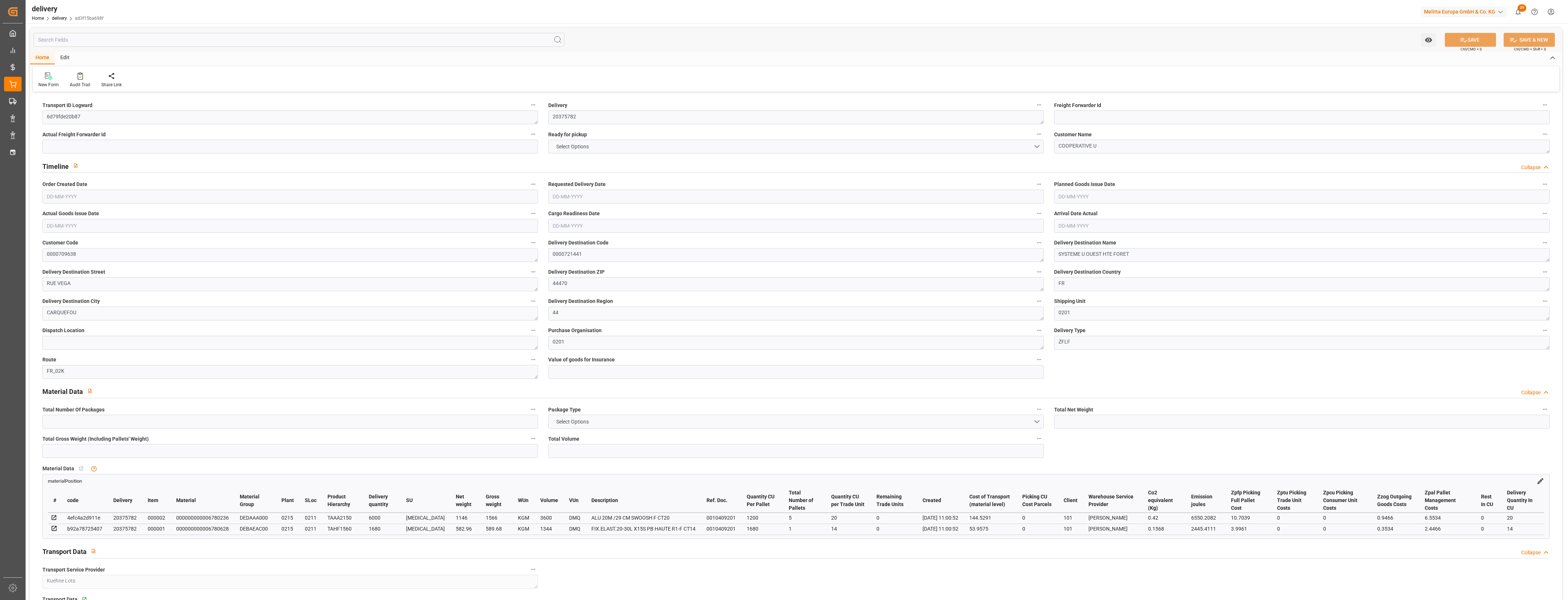
type input "5"
type input "1728.96"
type input "2372"
type input "4944"
type input "0"
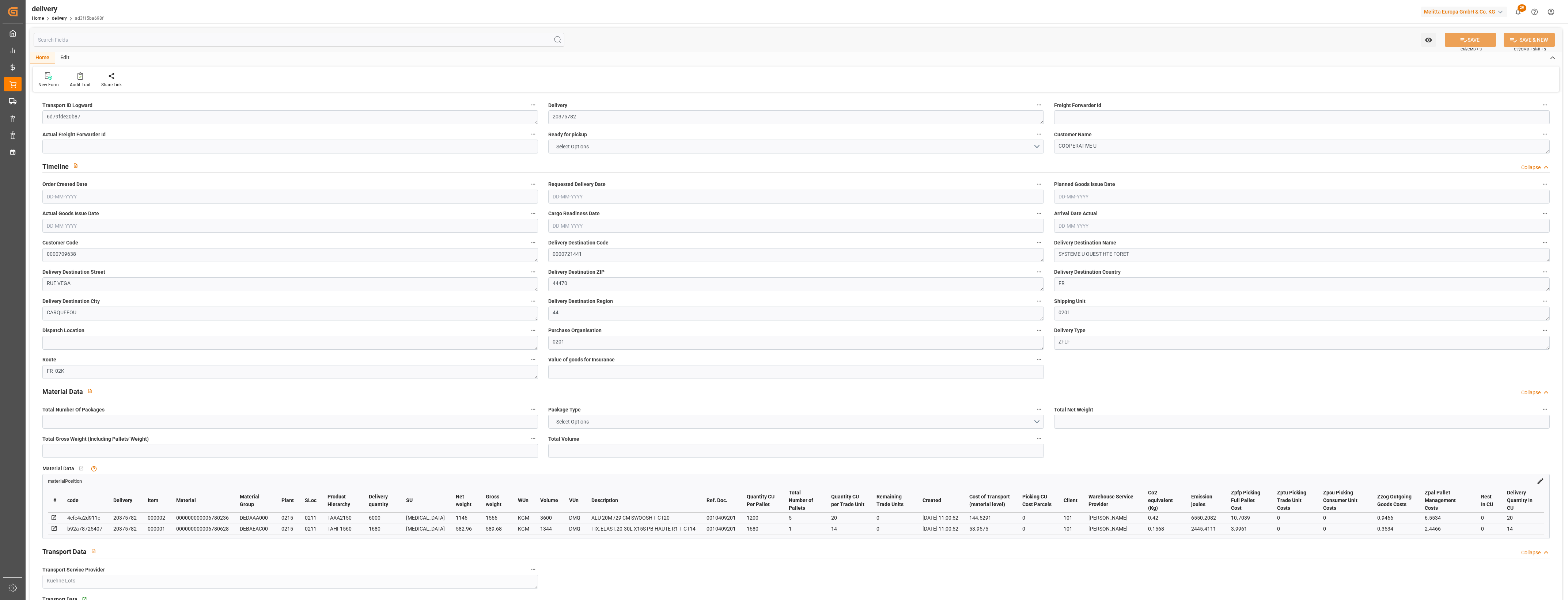
type input "6"
type input "4"
type input "0"
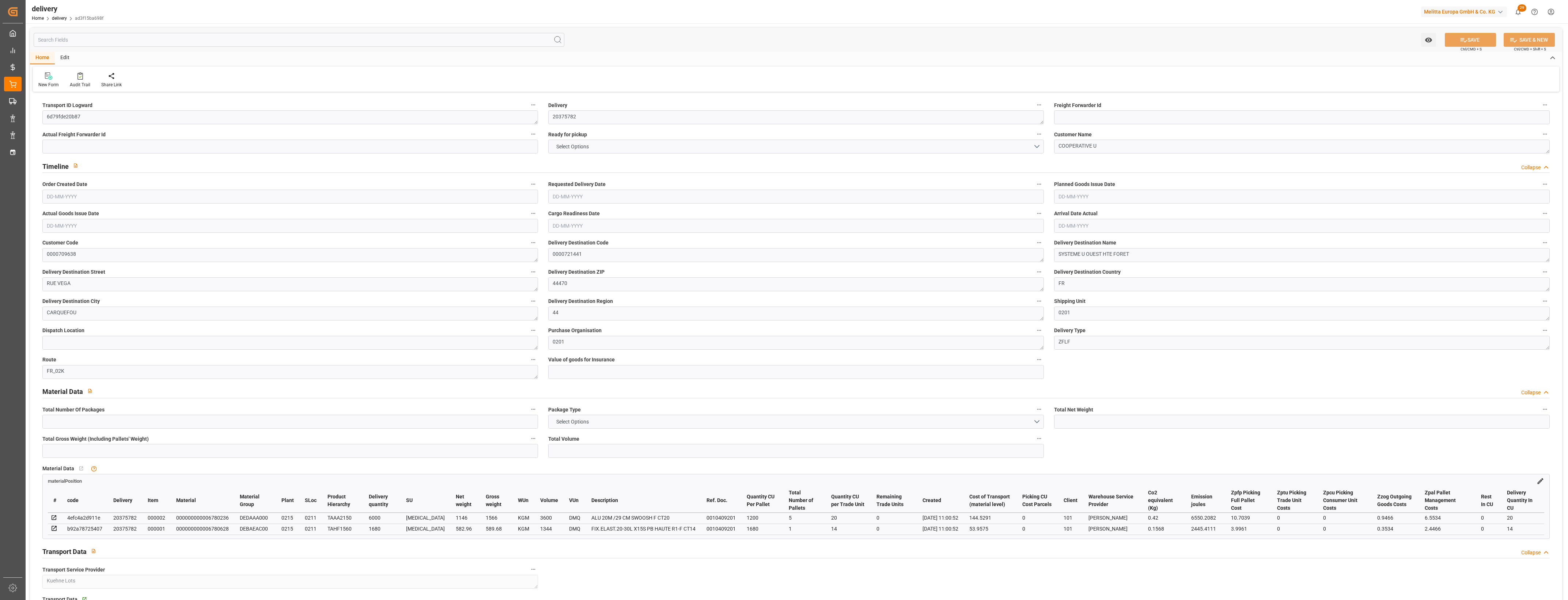
type input "0"
type input "198.4867"
type input "14.7"
type input "0"
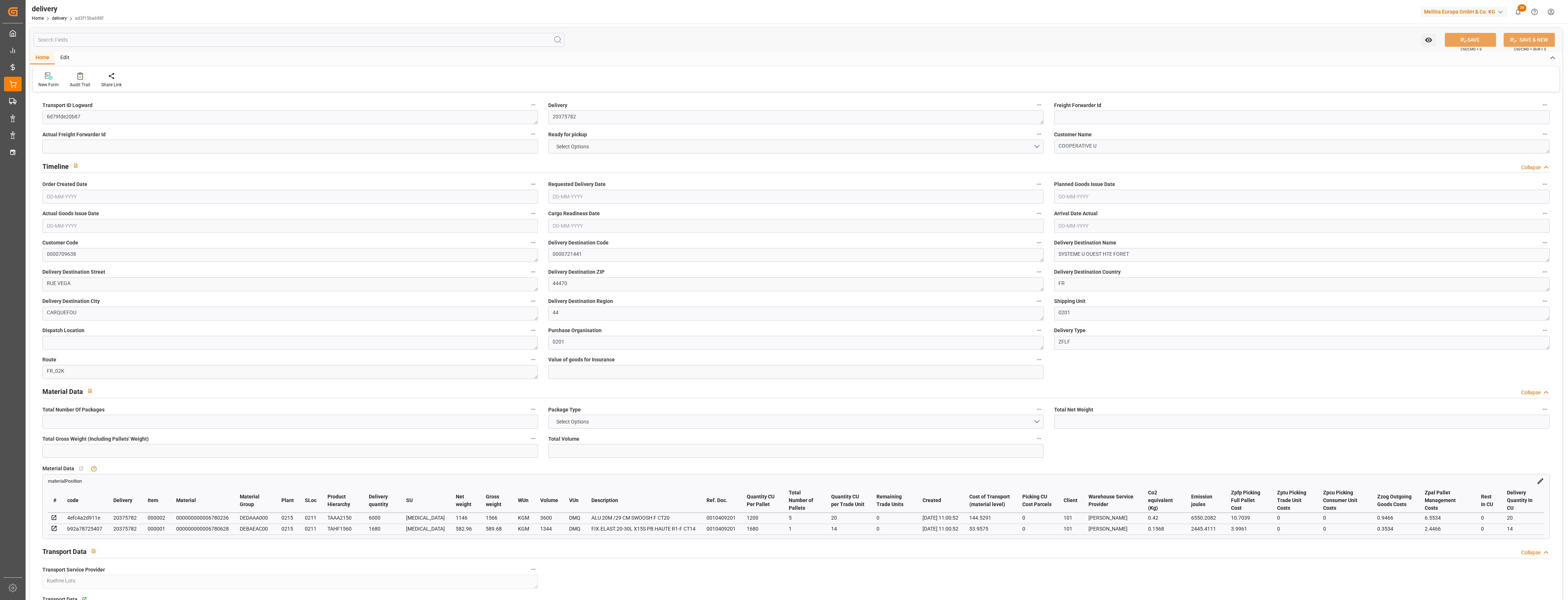
type input "1.5"
type input "1.3"
type input "0"
type input "9"
type input "2155.68"
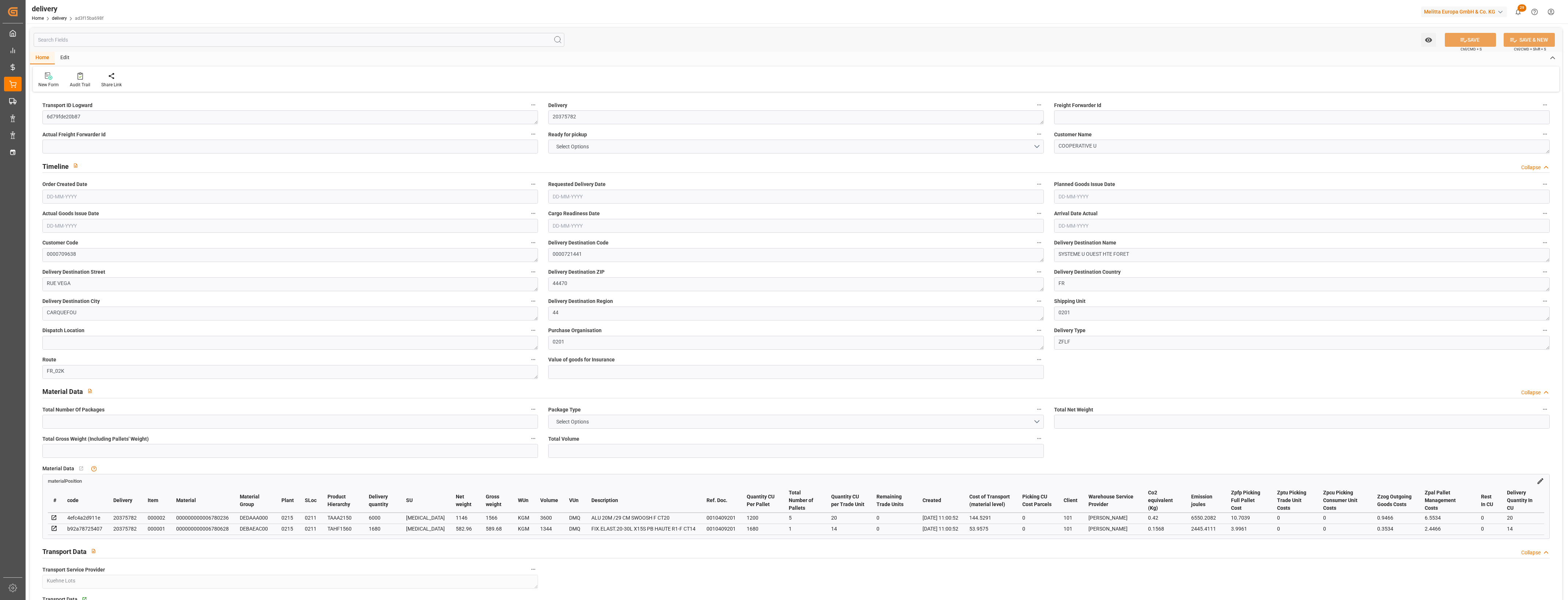
type input "101"
type input "8995.6193"
type input "0.5768"
type input "0"
type input "[DATE]"
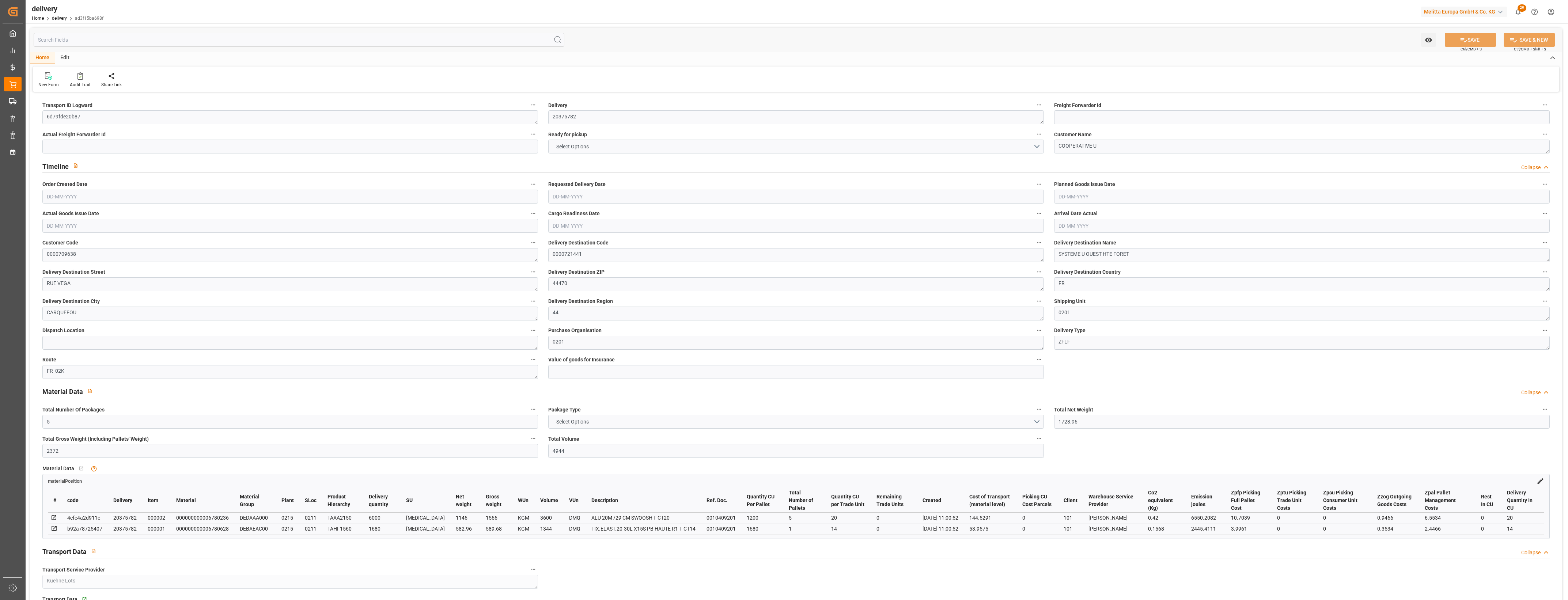
type input "[DATE]"
type input "06-08-2025 11:01"
click at [1039, 146] on button "NO" at bounding box center [796, 146] width 496 height 14
click at [564, 148] on div "YES" at bounding box center [796, 148] width 495 height 16
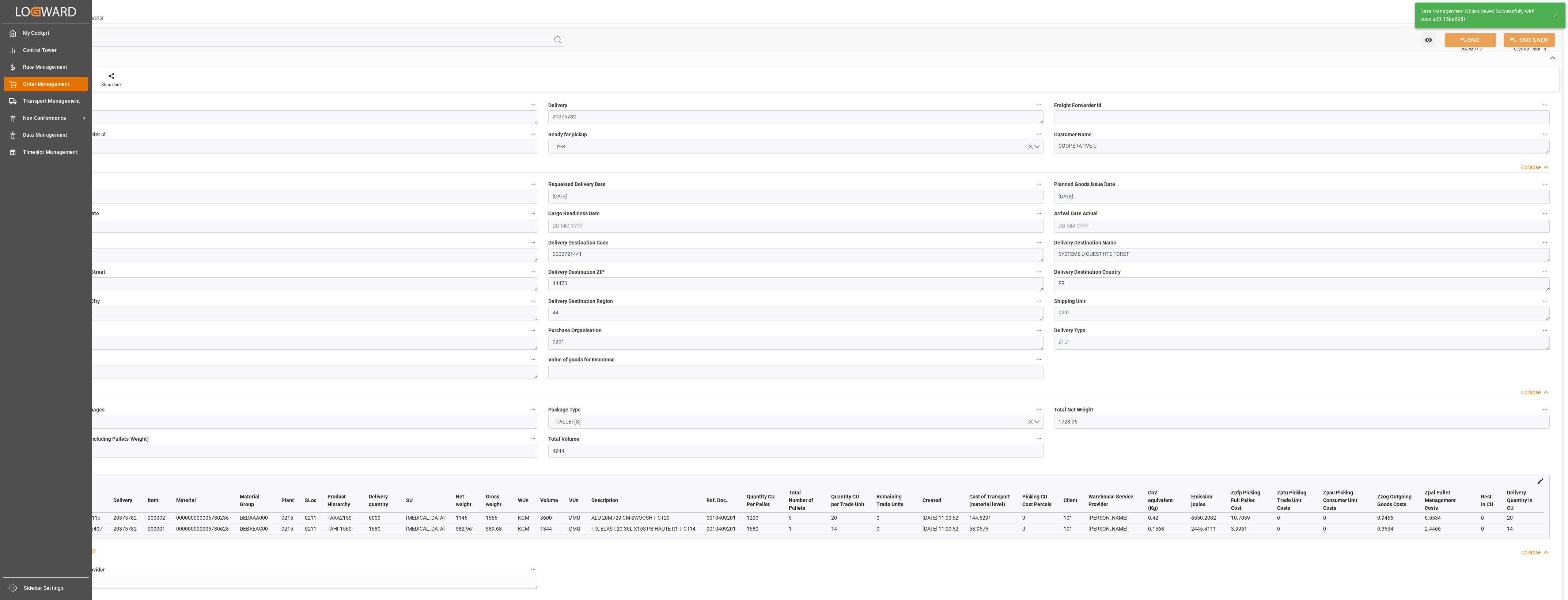
click at [18, 87] on div "Order Management Order Management" at bounding box center [45, 83] width 84 height 14
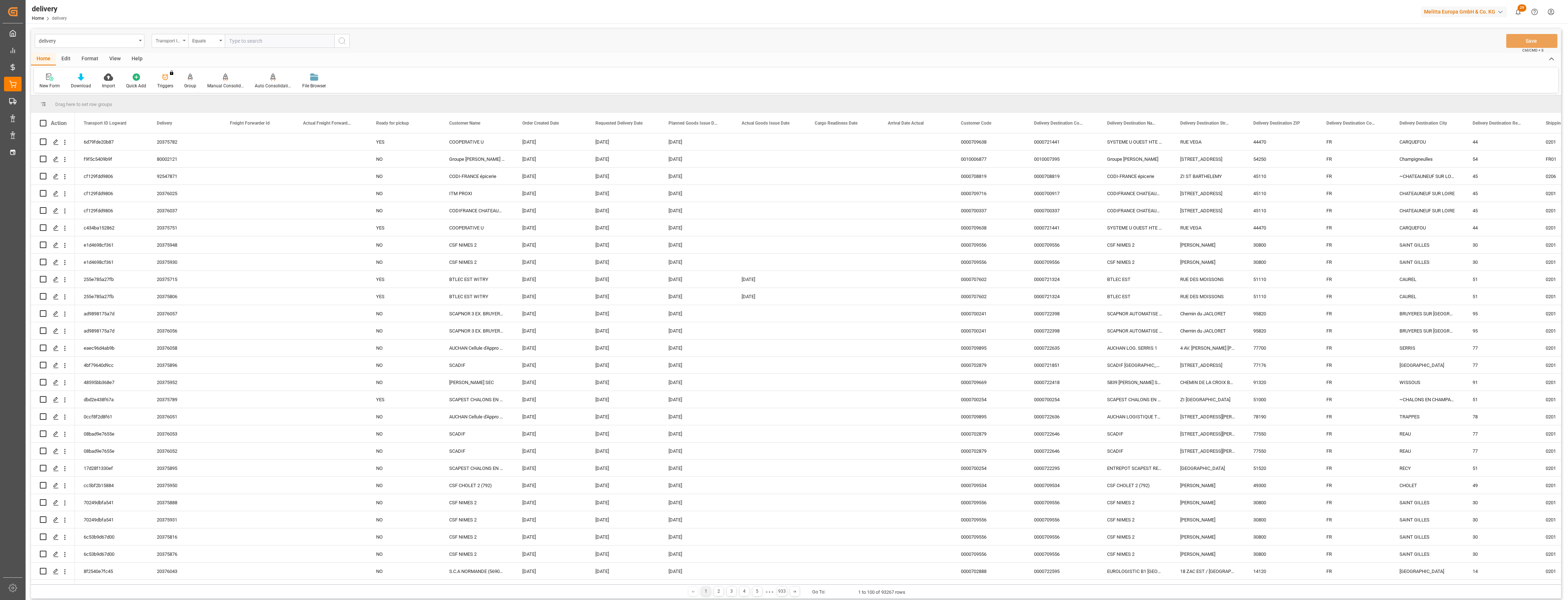
click at [182, 40] on div "Transport ID Logward" at bounding box center [170, 40] width 37 height 14
click at [175, 87] on div "Delivery" at bounding box center [206, 89] width 109 height 16
click at [253, 44] on input "text" at bounding box center [279, 40] width 110 height 14
type input "20375783"
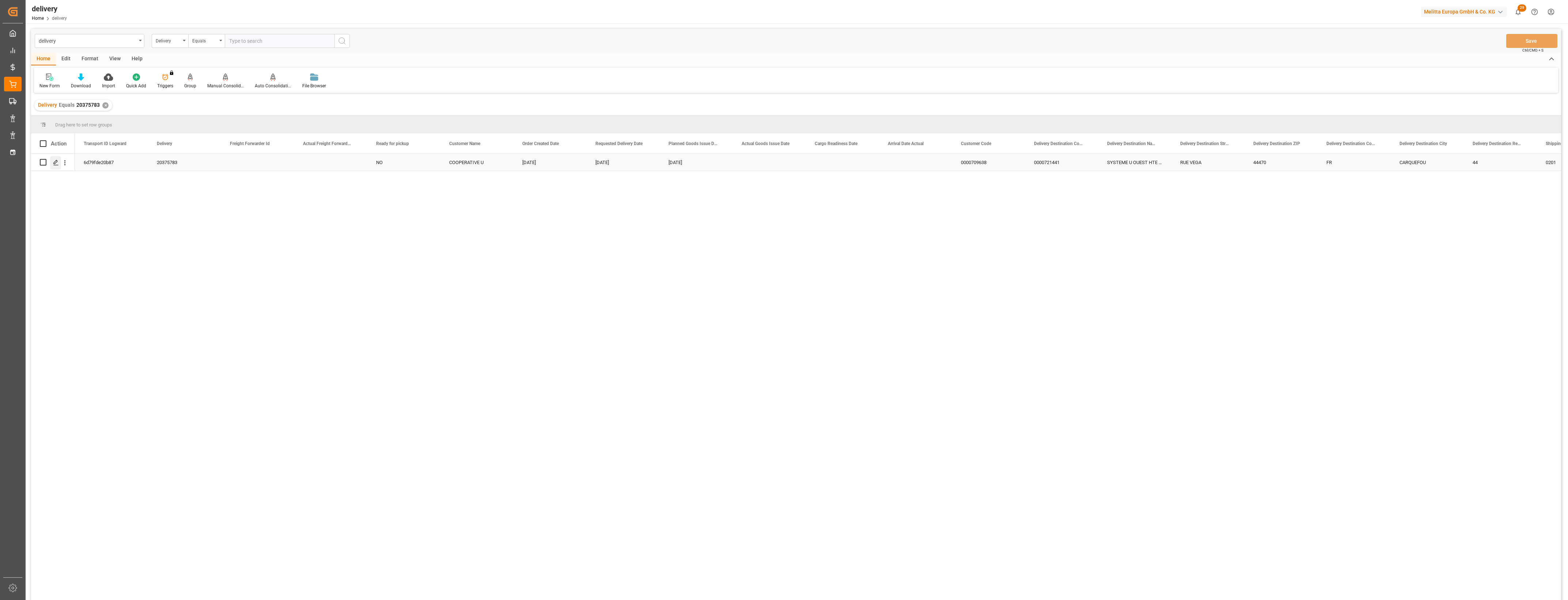
click at [58, 161] on icon "Press SPACE to select this row." at bounding box center [56, 163] width 6 height 6
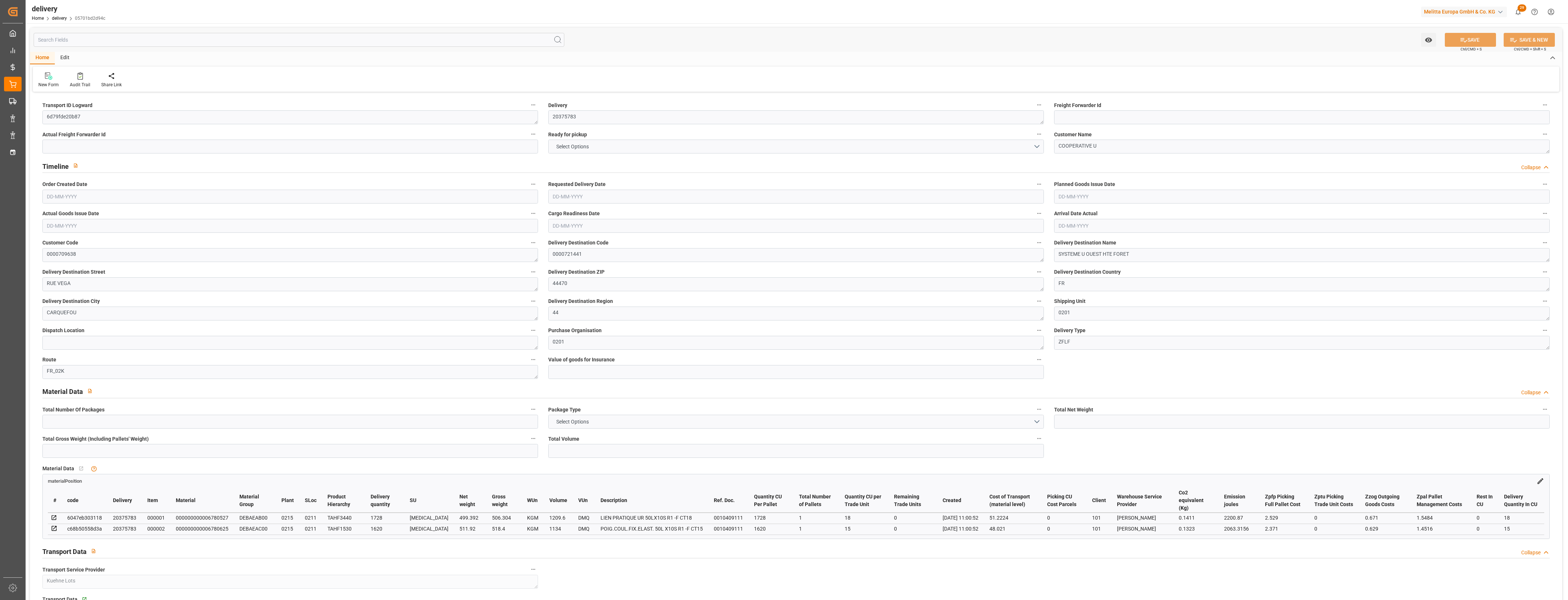
type input "1011.312"
type input "1121"
type input "2343.6"
type input "0"
type input "2"
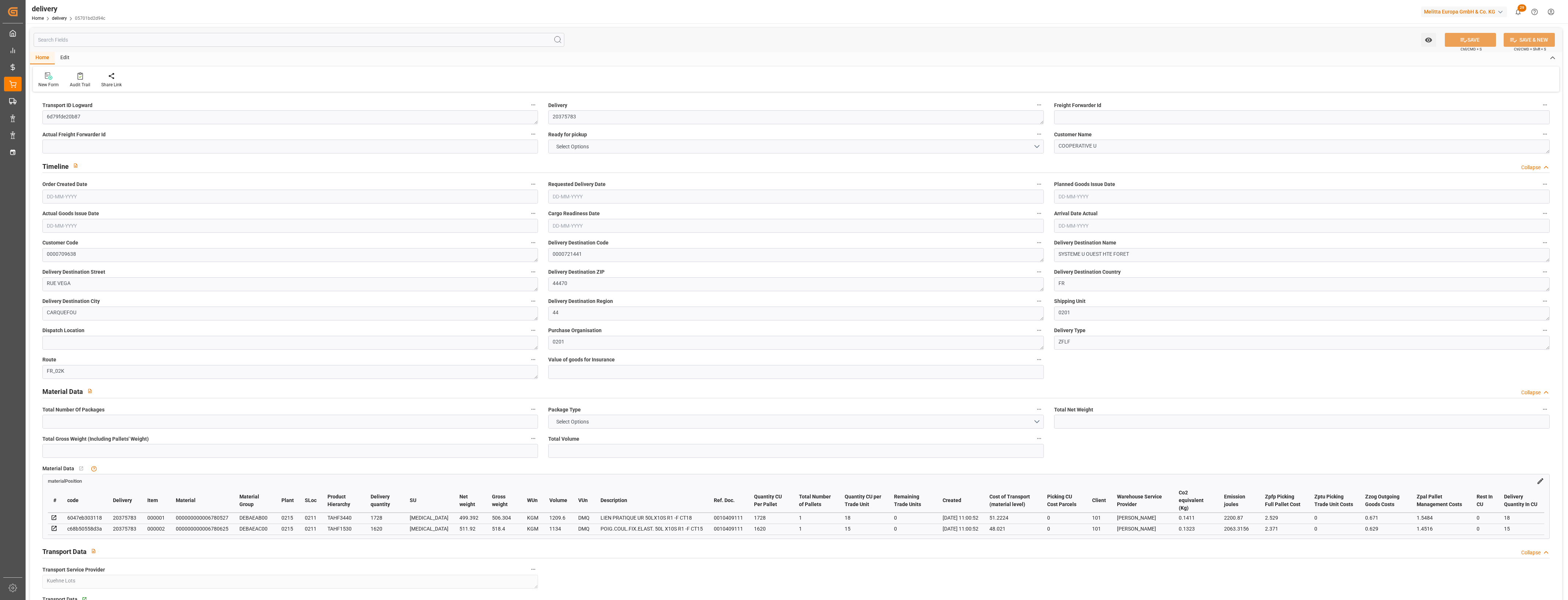
type input "2"
type input "0"
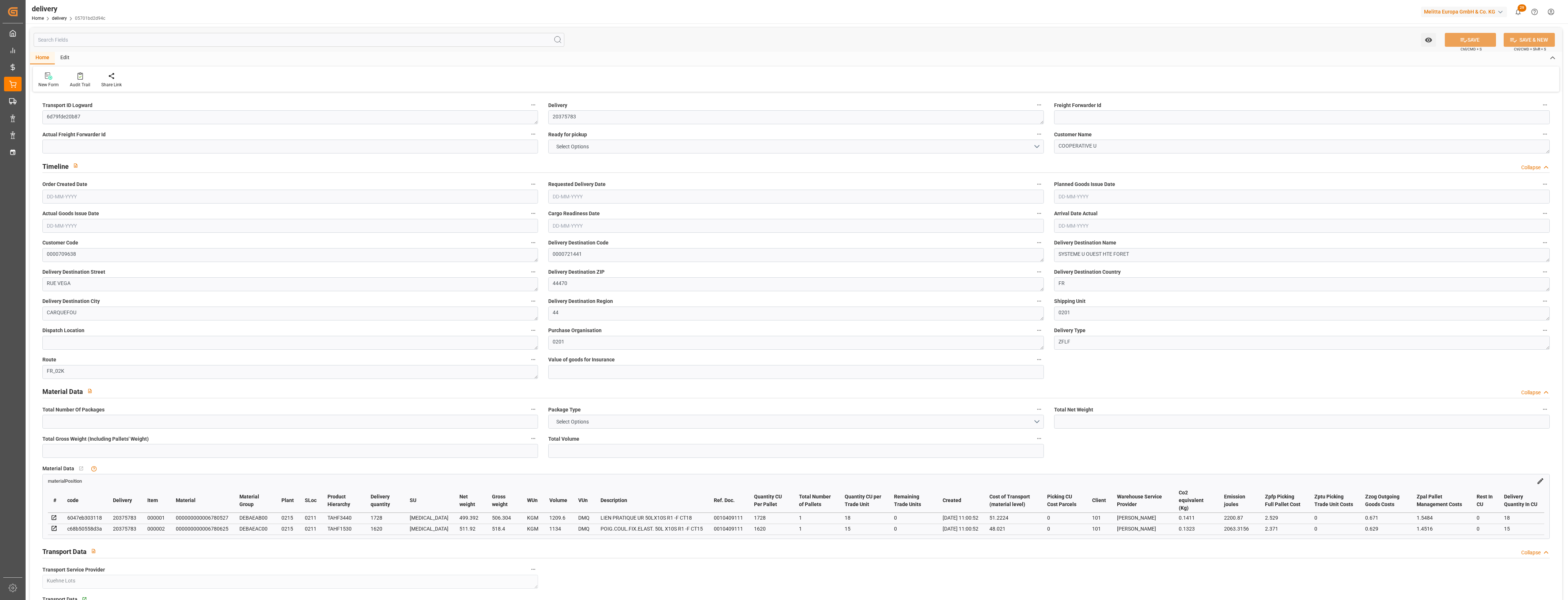
type input "99.2433"
type input "4.9"
type input "0"
type input "1.5"
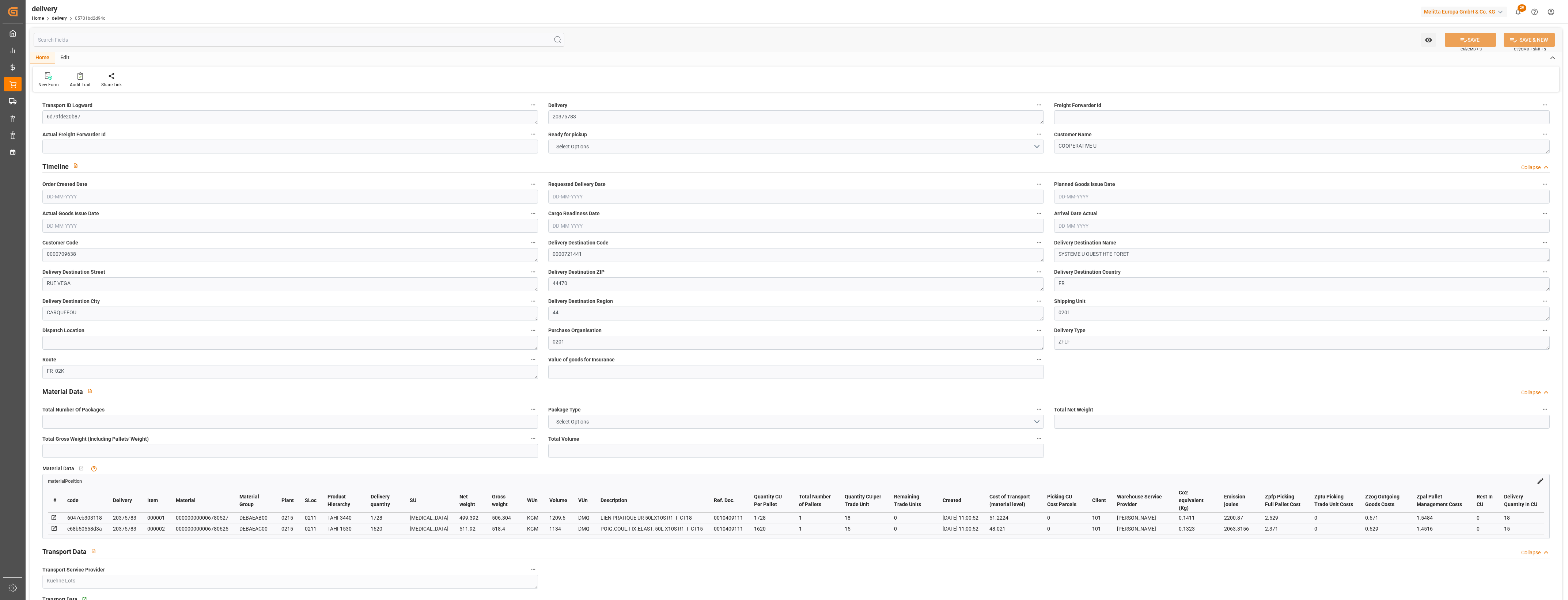
type input "1.3"
type input "0"
type input "3"
type input "1024.704"
type input "101"
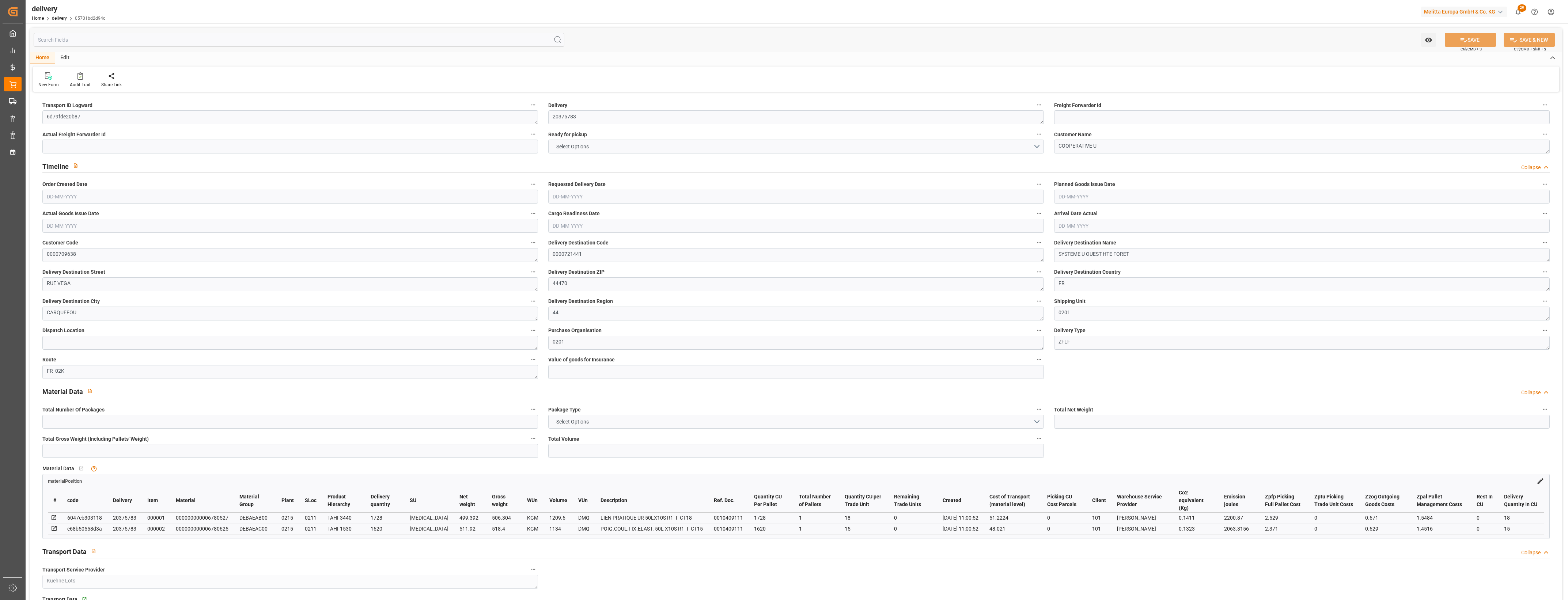
type input "4264.1856"
type input "0.2734"
type input "0"
type input "[DATE]"
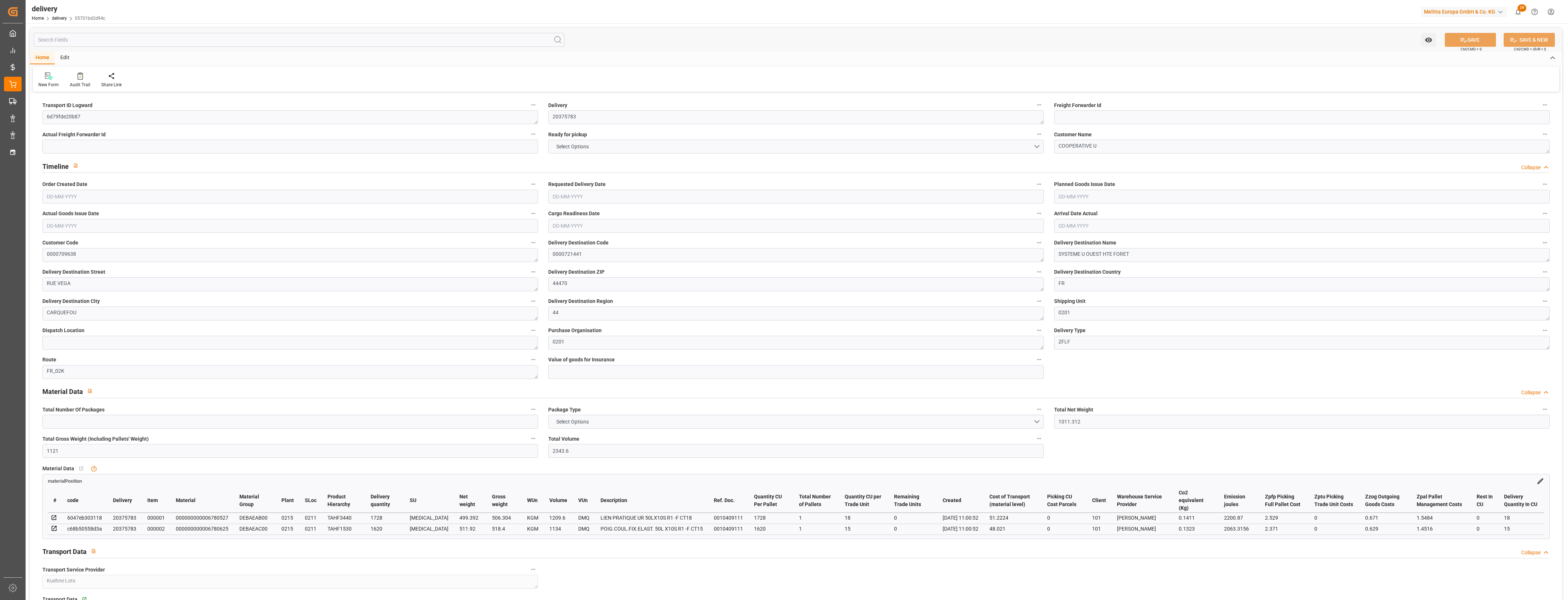
type input "[DATE]"
type input "06-08-2025 11:00"
click at [1039, 146] on button "NO" at bounding box center [796, 146] width 496 height 14
click at [586, 149] on div "YES" at bounding box center [796, 148] width 495 height 16
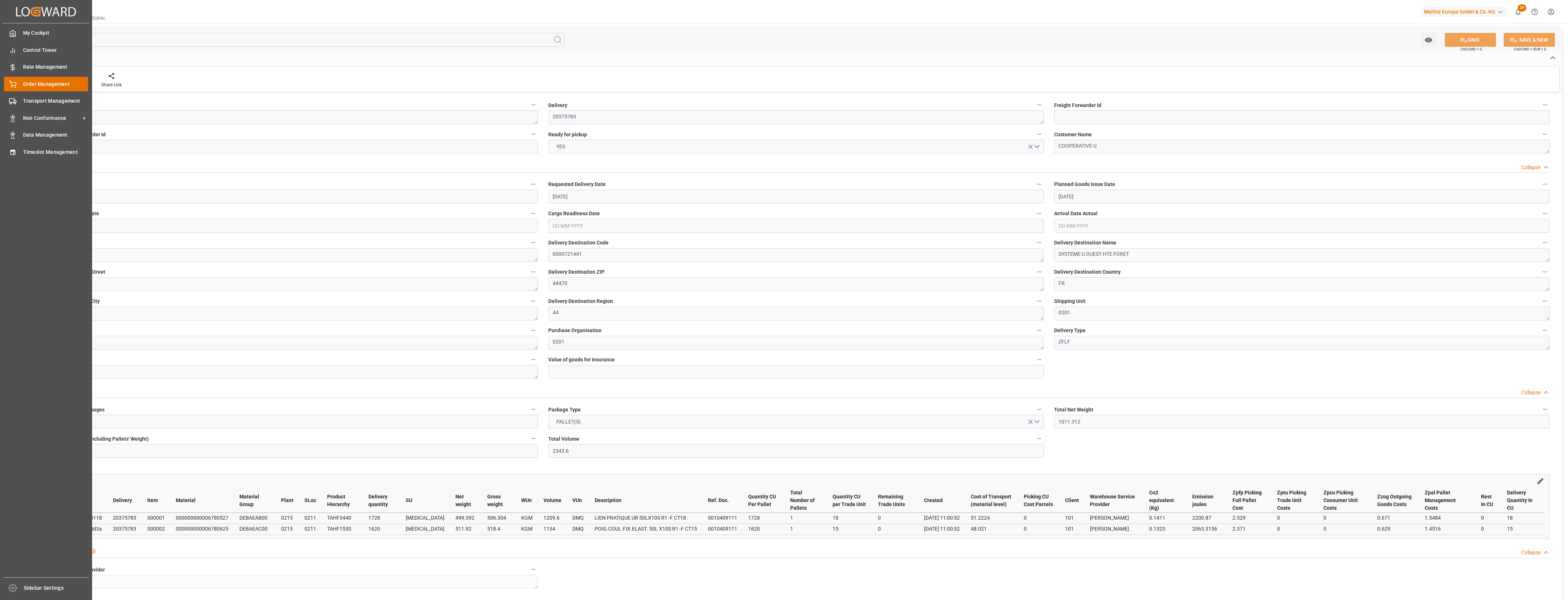
click at [17, 87] on div "Order Management Order Management" at bounding box center [45, 83] width 84 height 14
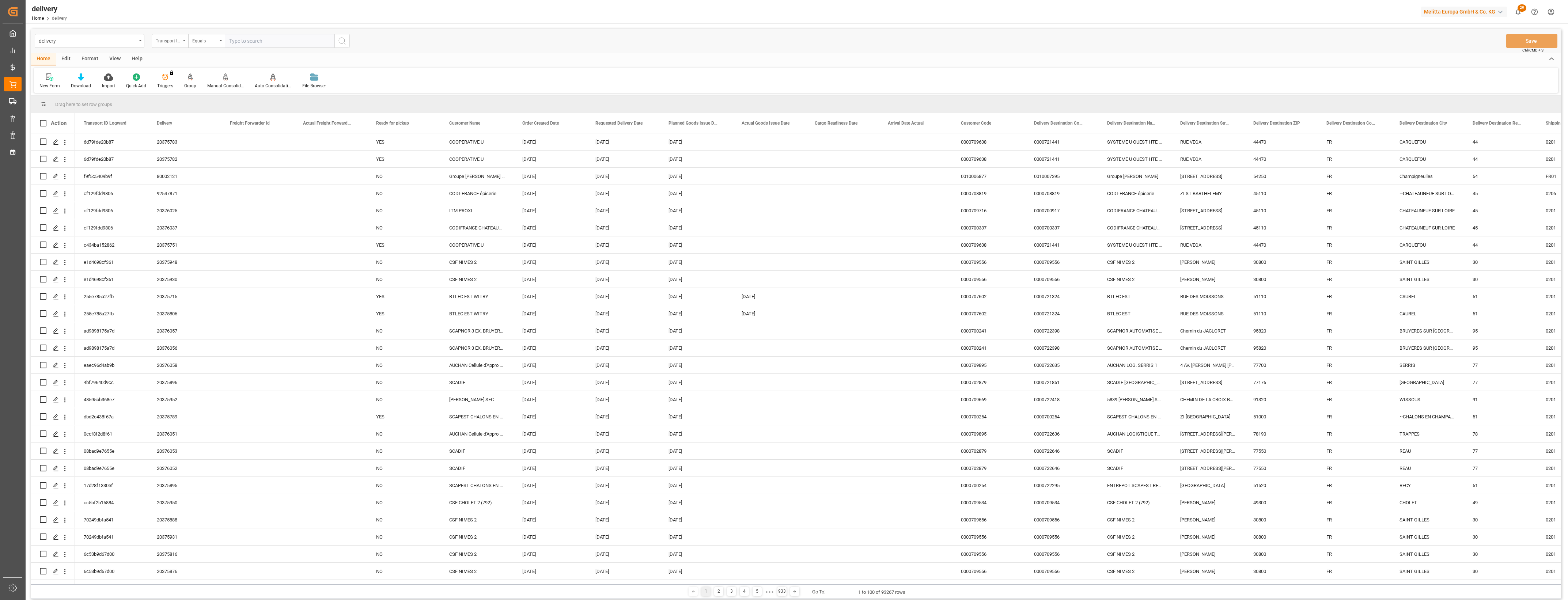
click at [184, 40] on icon "open menu" at bounding box center [184, 40] width 3 height 2
click at [181, 87] on div "Delivery" at bounding box center [206, 89] width 109 height 16
drag, startPoint x: 249, startPoint y: 40, endPoint x: 250, endPoint y: 46, distance: 6.1
click at [250, 40] on input "text" at bounding box center [279, 40] width 110 height 14
type input "20375737"
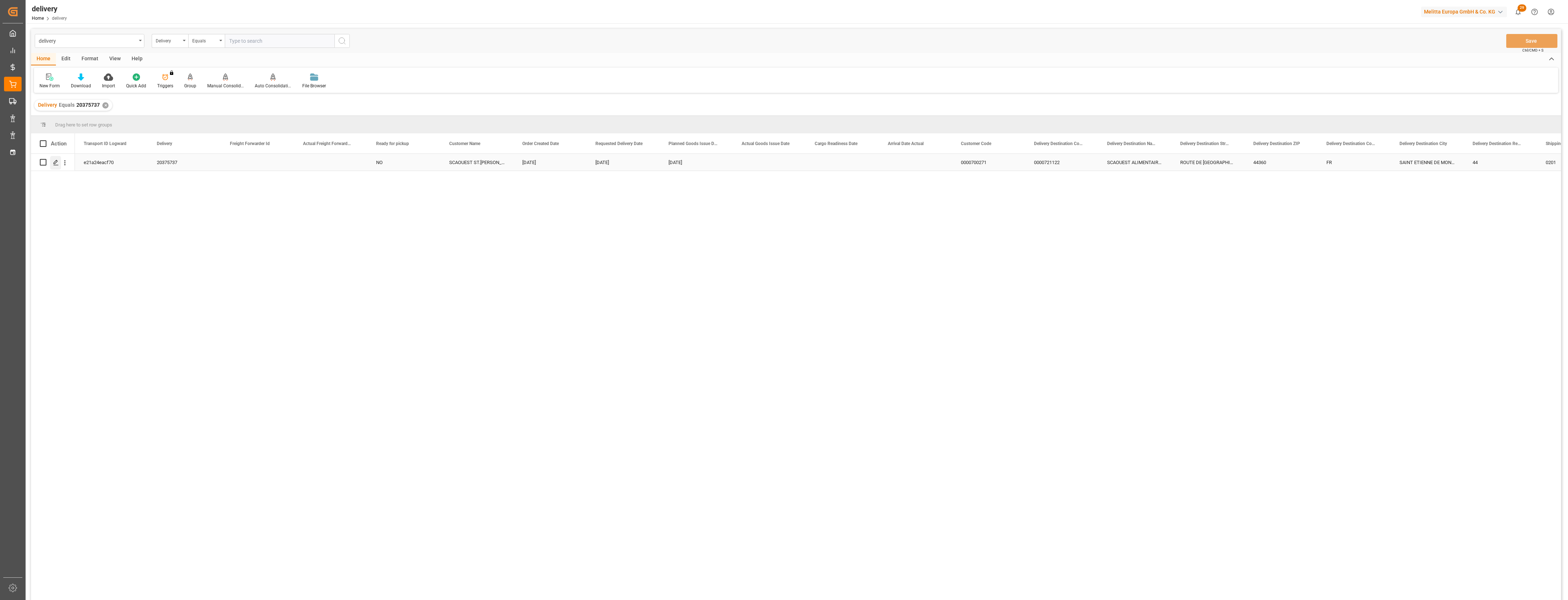
click at [59, 166] on div "Press SPACE to select this row." at bounding box center [55, 163] width 11 height 14
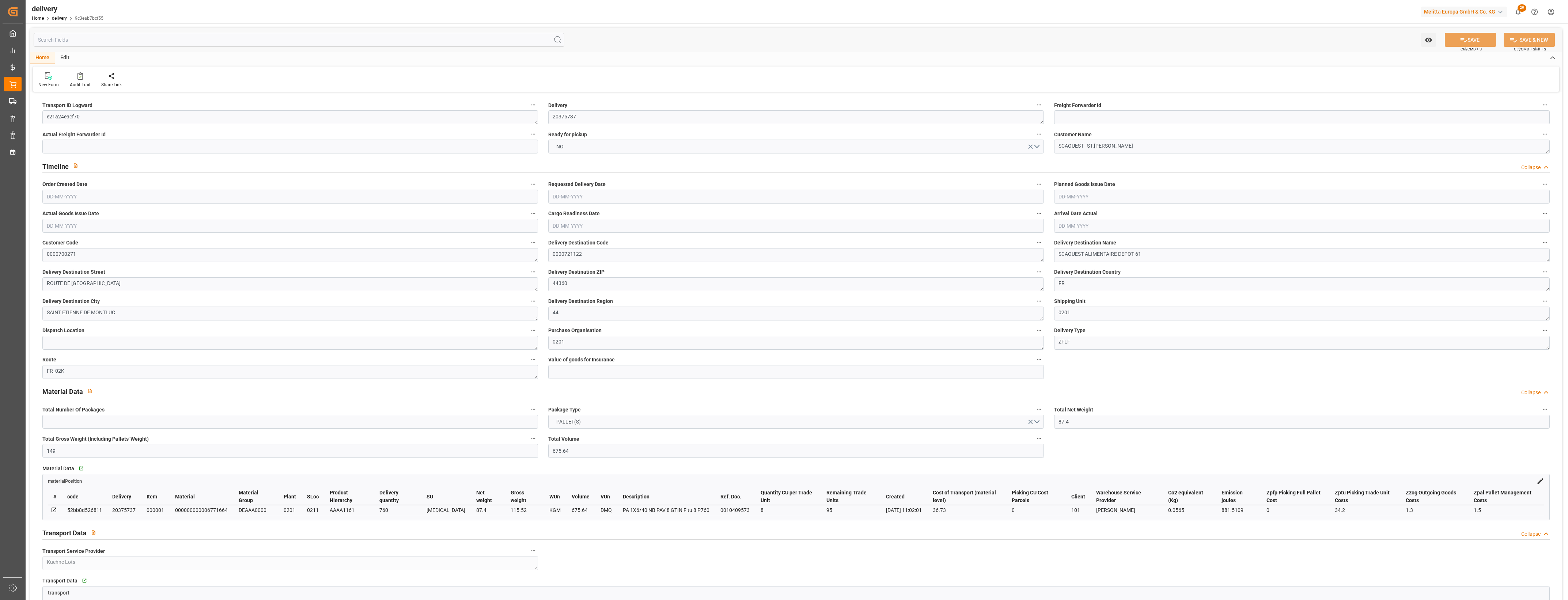
type input "[DATE]"
type input "05-08-2025 11:01"
click at [1038, 147] on button "NO" at bounding box center [796, 146] width 496 height 14
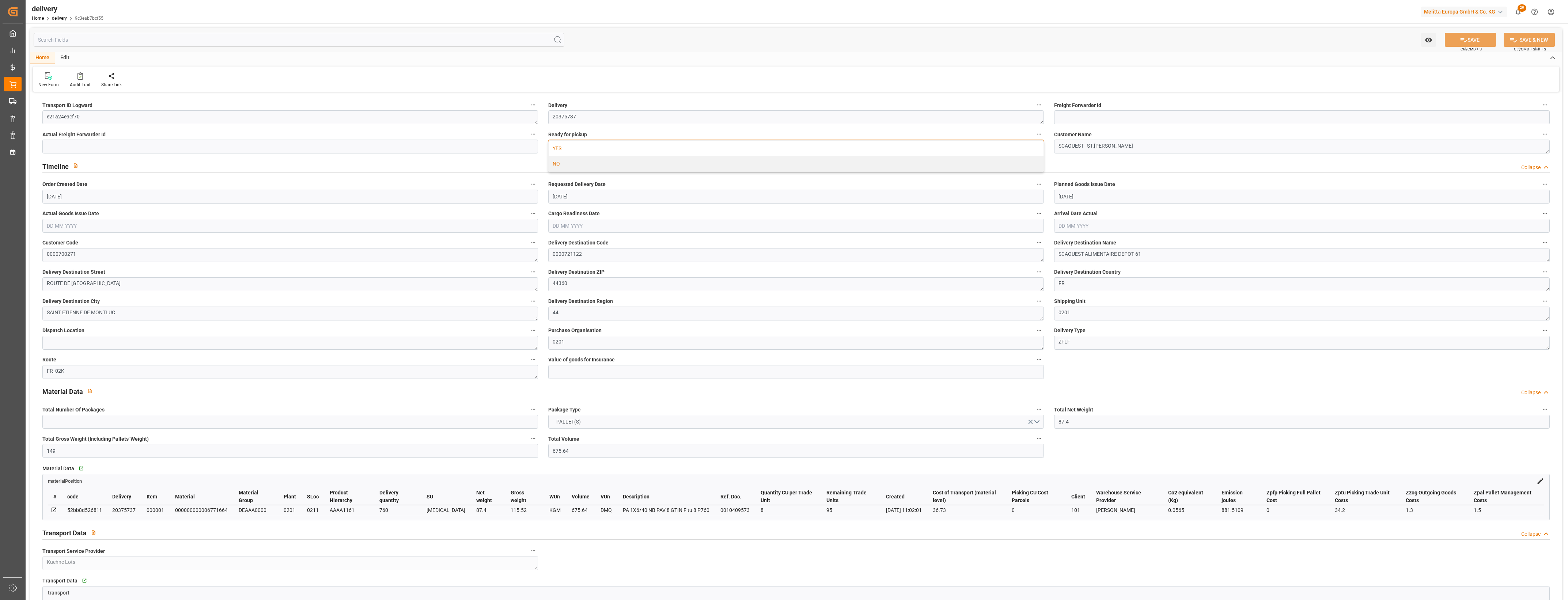
click at [632, 151] on div "YES" at bounding box center [796, 148] width 495 height 16
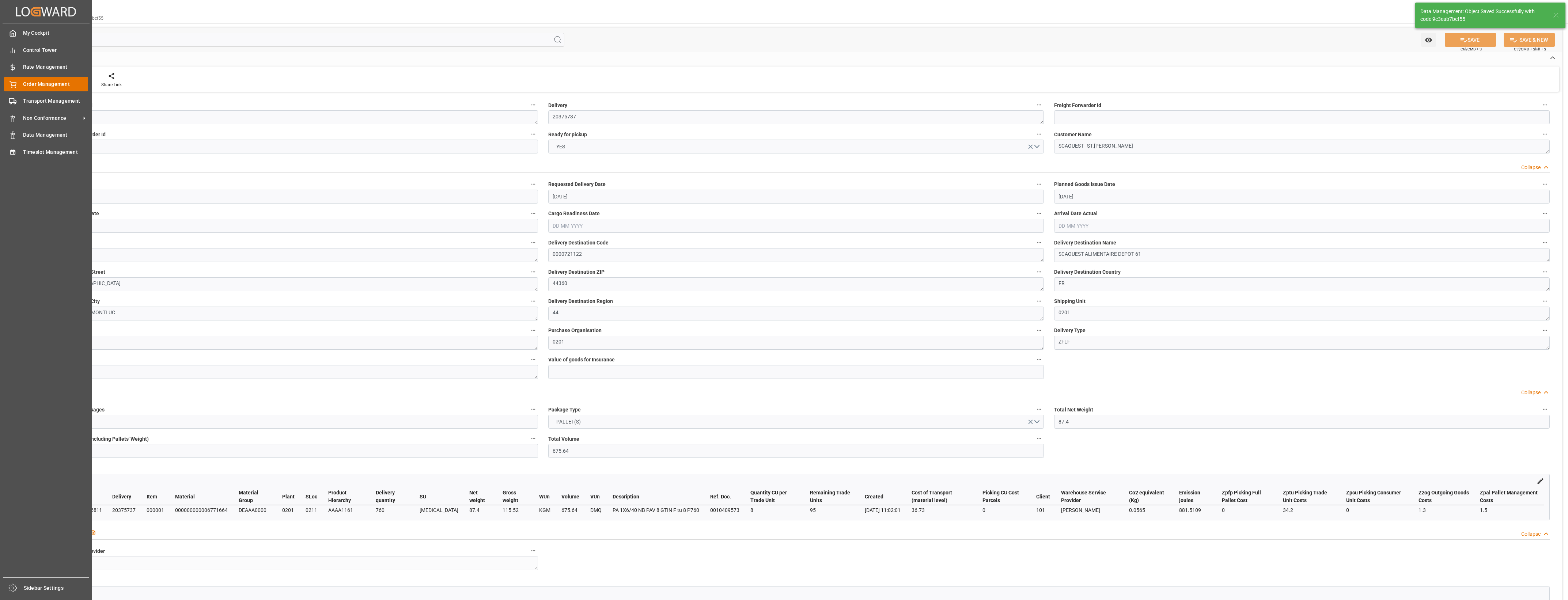
click at [18, 84] on div "Order Management Order Management" at bounding box center [45, 83] width 84 height 14
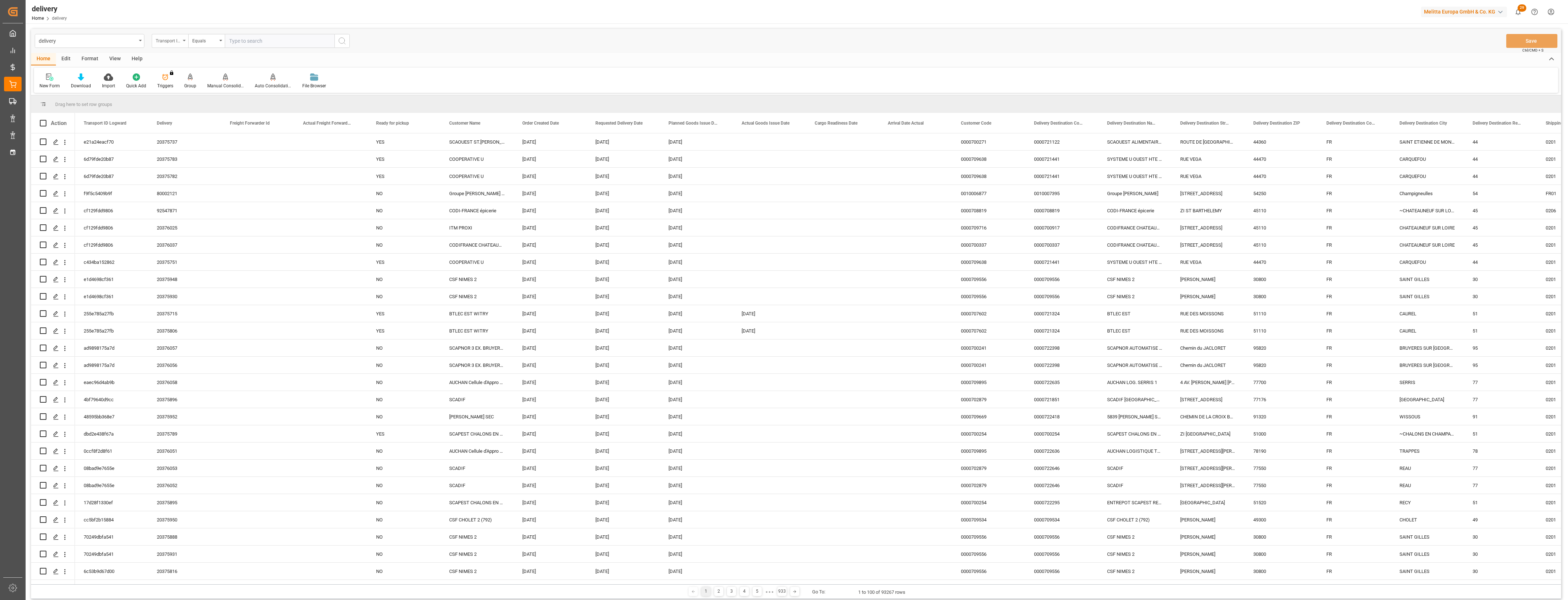
click at [187, 40] on div "Transport ID Logward" at bounding box center [170, 40] width 37 height 14
click at [172, 88] on div "Delivery" at bounding box center [206, 89] width 109 height 16
click at [242, 41] on input "text" at bounding box center [279, 40] width 110 height 14
type input "20375738"
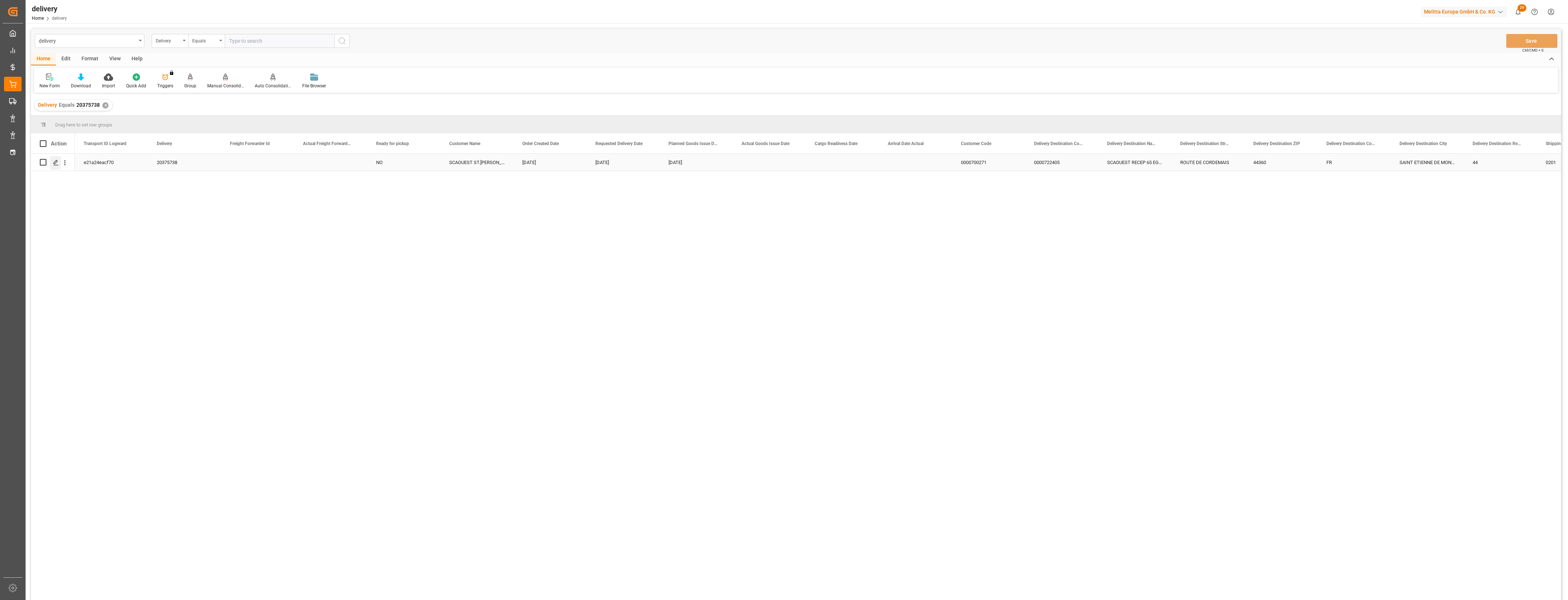
click at [57, 163] on icon "Press SPACE to select this row." at bounding box center [56, 163] width 6 height 6
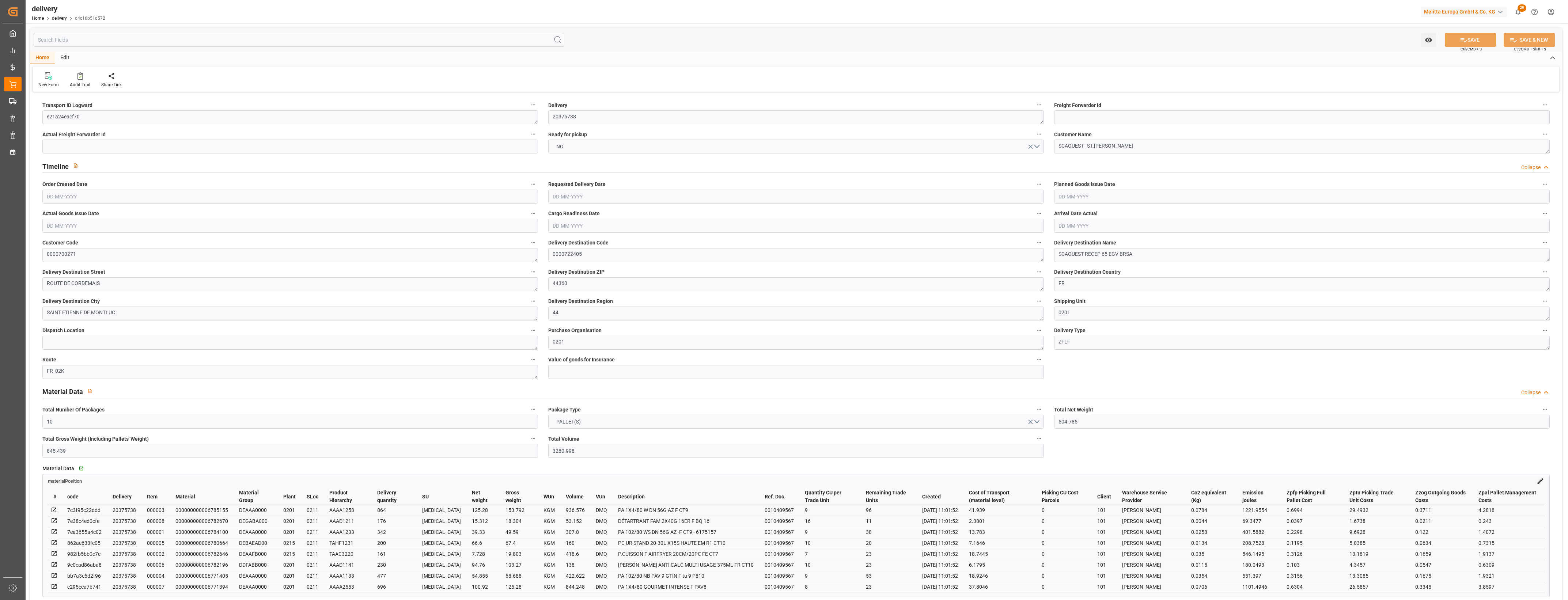
type input "[DATE]"
type input "05-08-2025 11:01"
click at [1039, 149] on button "NO" at bounding box center [796, 146] width 496 height 14
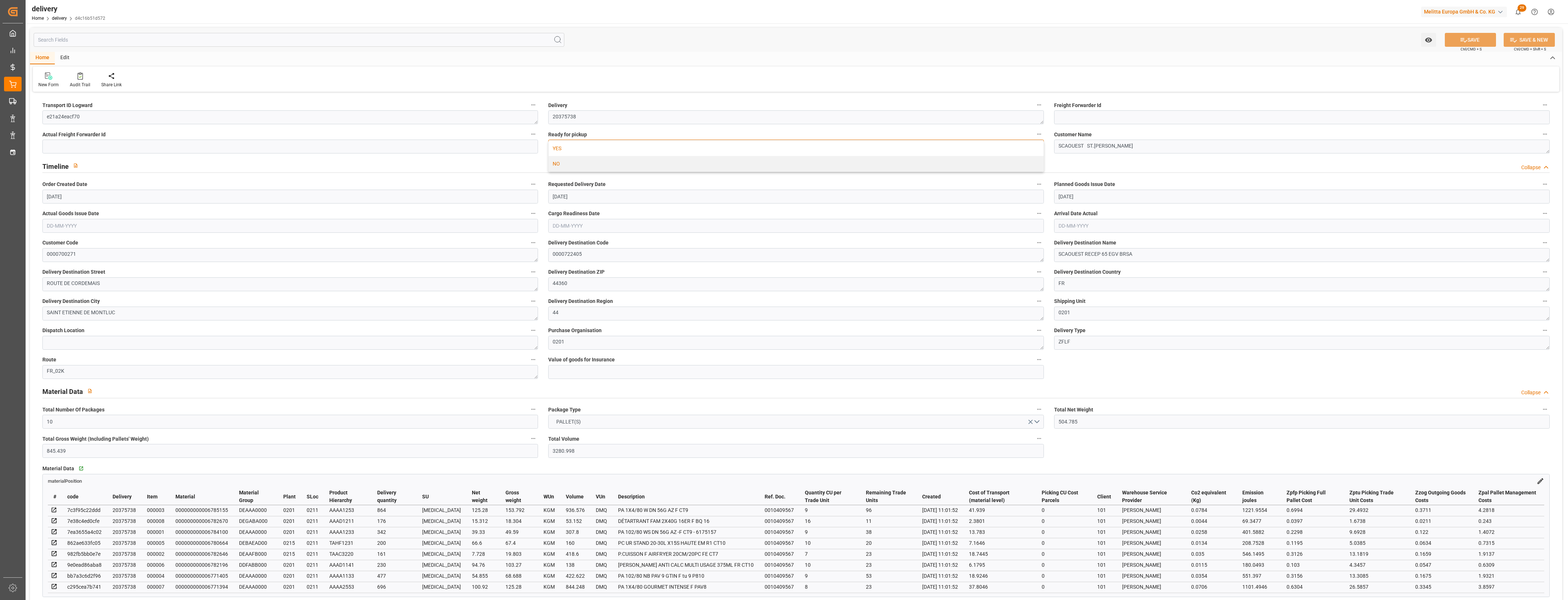
click at [628, 153] on div "YES" at bounding box center [796, 148] width 495 height 16
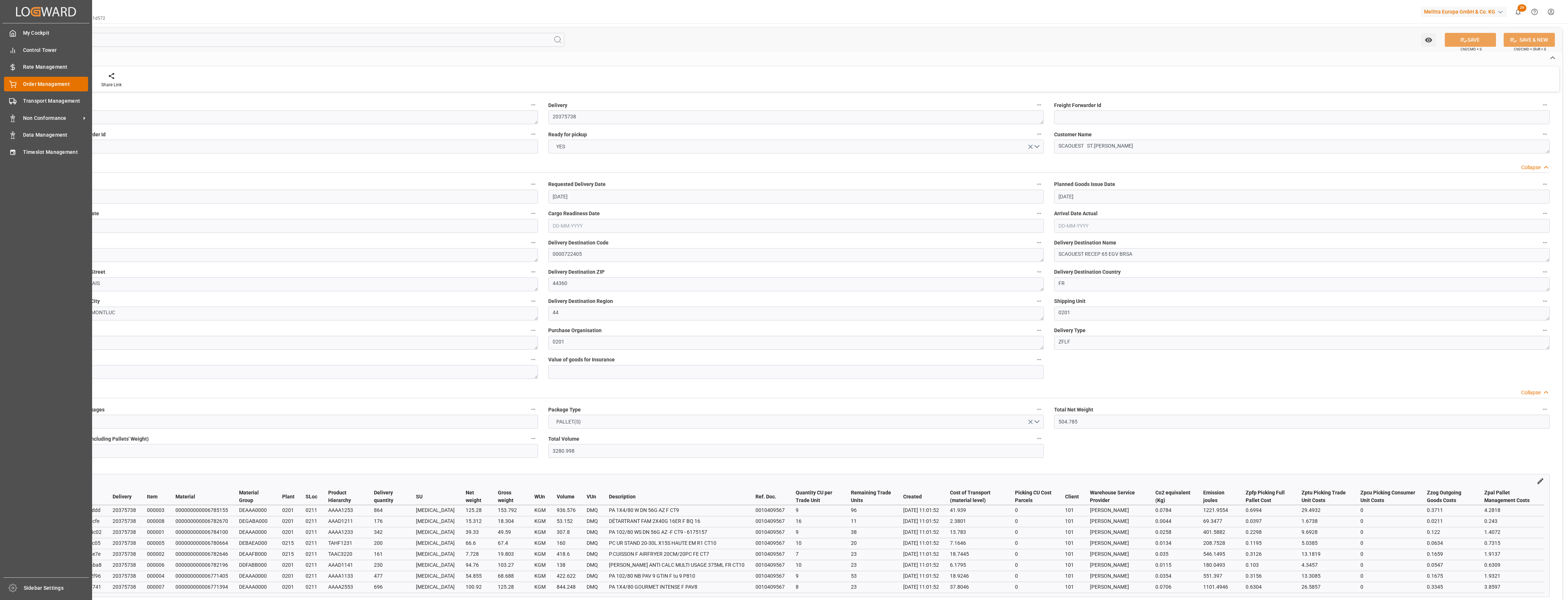
click at [12, 86] on icon at bounding box center [12, 83] width 6 height 5
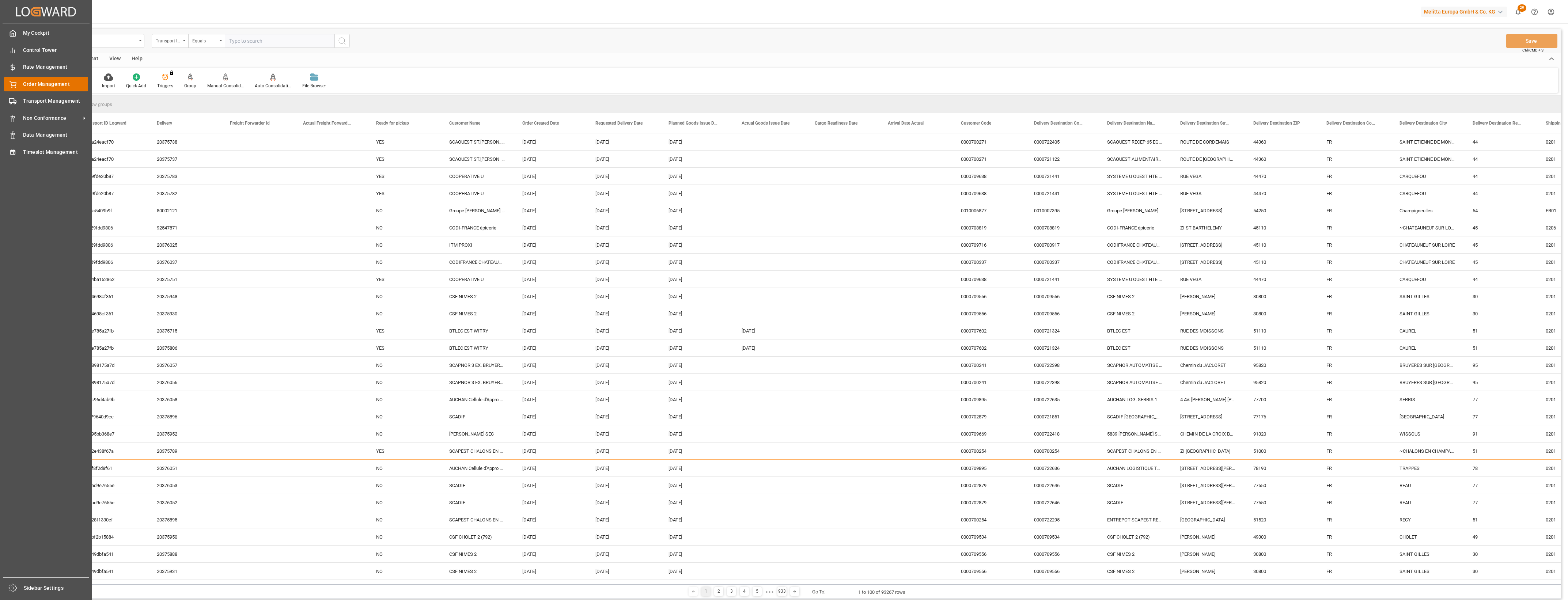
click at [18, 84] on div "Order Management Order Management" at bounding box center [45, 83] width 84 height 14
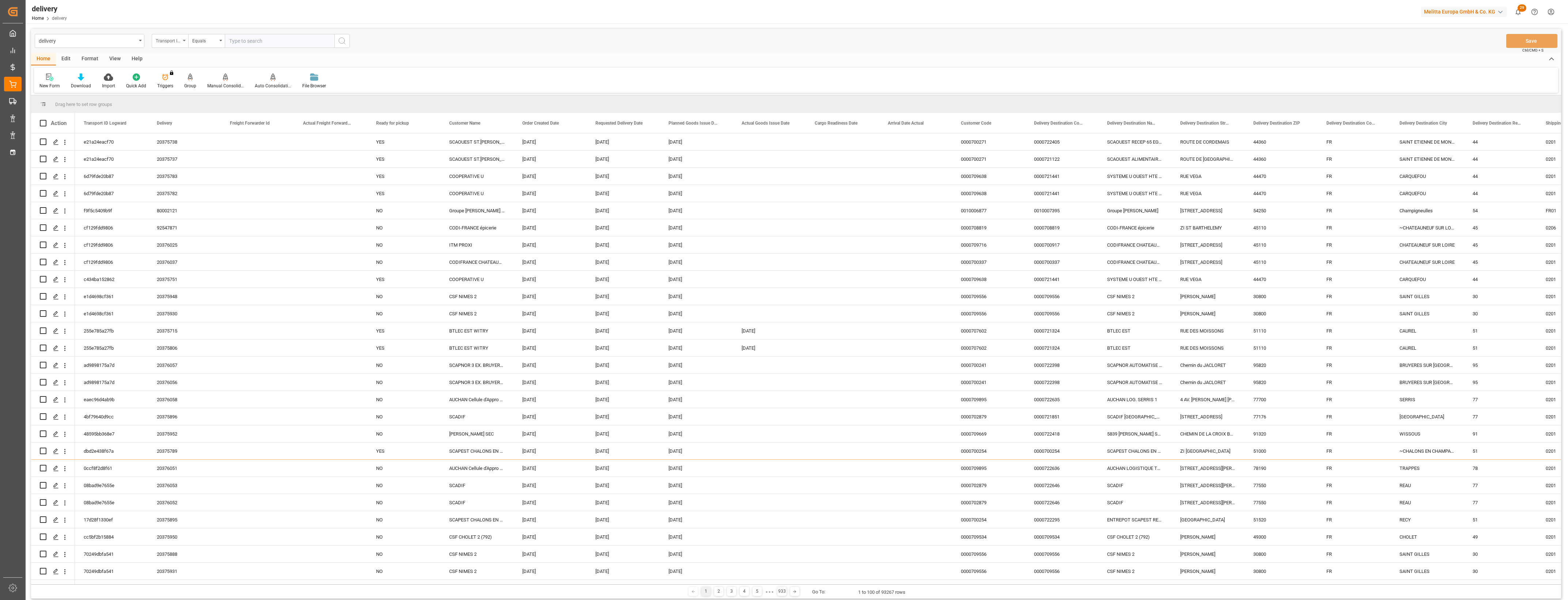
click at [184, 42] on div "Transport ID Logward" at bounding box center [170, 40] width 37 height 14
click at [180, 92] on div "Delivery" at bounding box center [206, 89] width 109 height 16
click at [249, 39] on input "text" at bounding box center [279, 40] width 110 height 14
paste input "20375800"
type input "20375800"
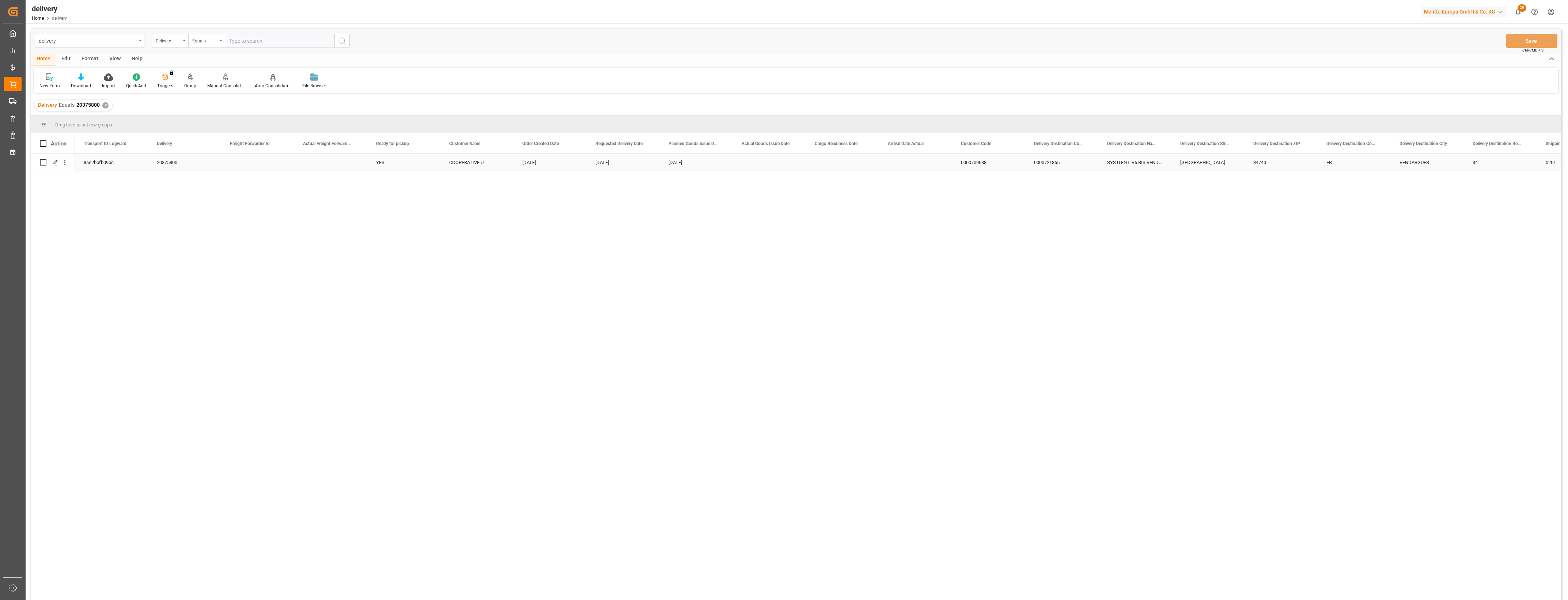
click at [85, 162] on div "8ae2bbfb09bc" at bounding box center [110, 162] width 73 height 17
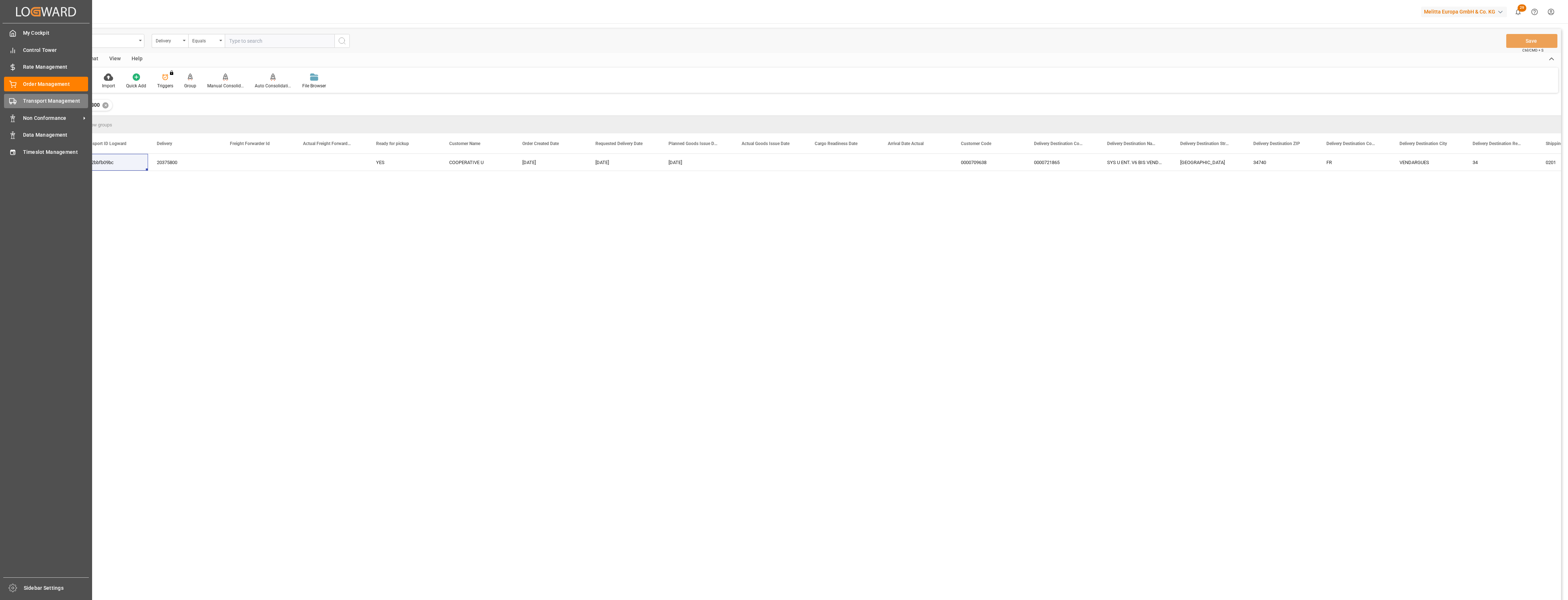
click at [14, 101] on polygon at bounding box center [15, 101] width 2 height 3
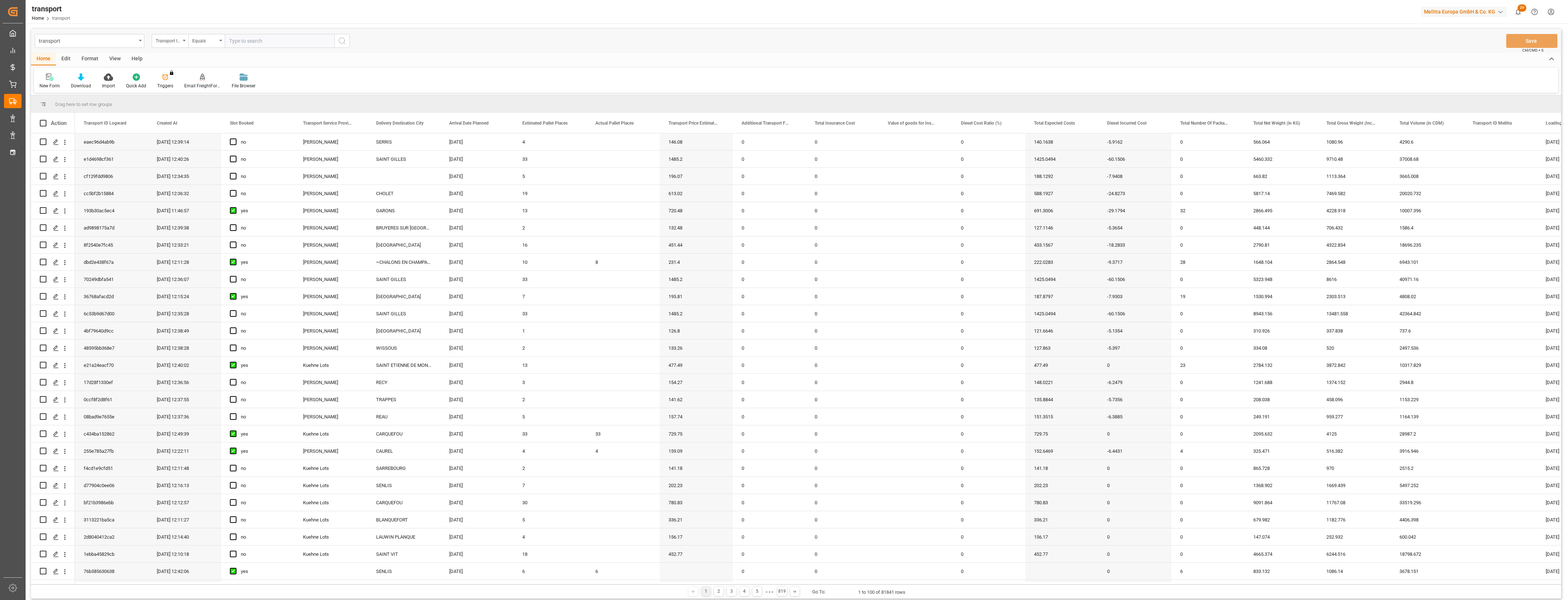
click at [251, 42] on input "text" at bounding box center [279, 40] width 110 height 14
paste input "8ae2bbfb09bc"
type input "8ae2bbfb09bc"
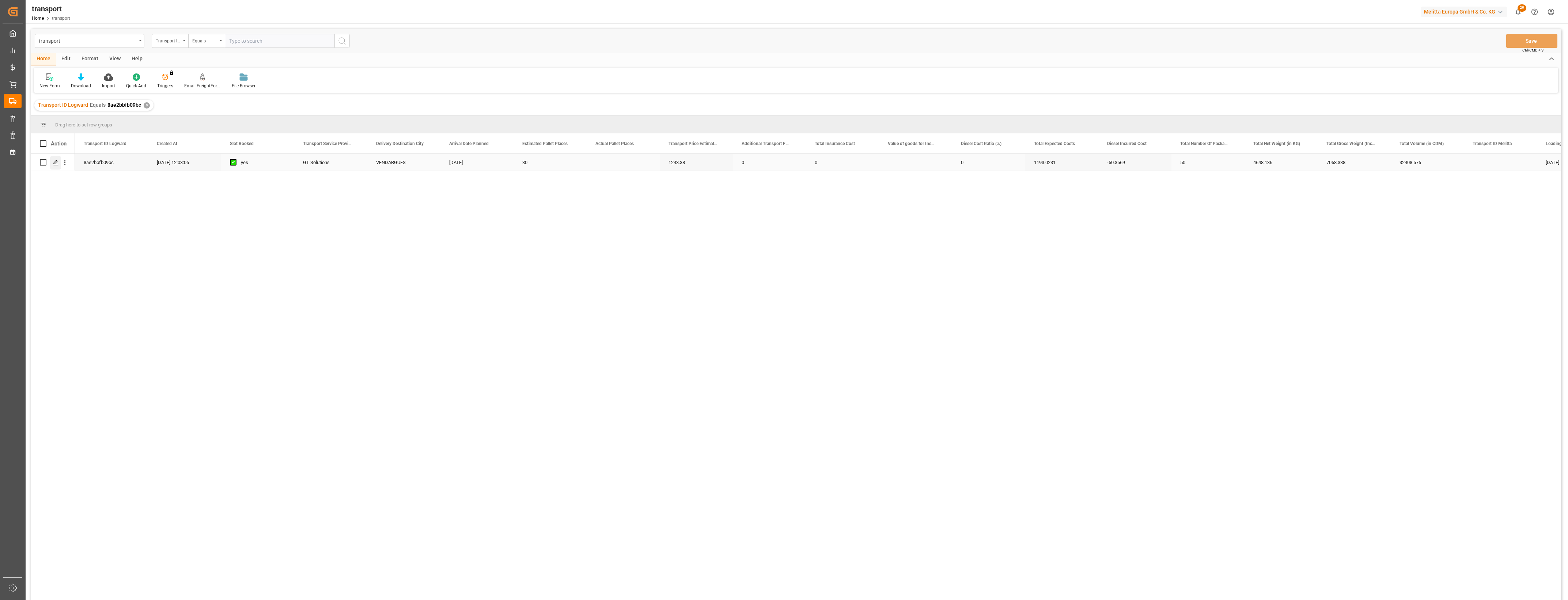
click at [57, 161] on icon "Press SPACE to select this row." at bounding box center [56, 163] width 6 height 6
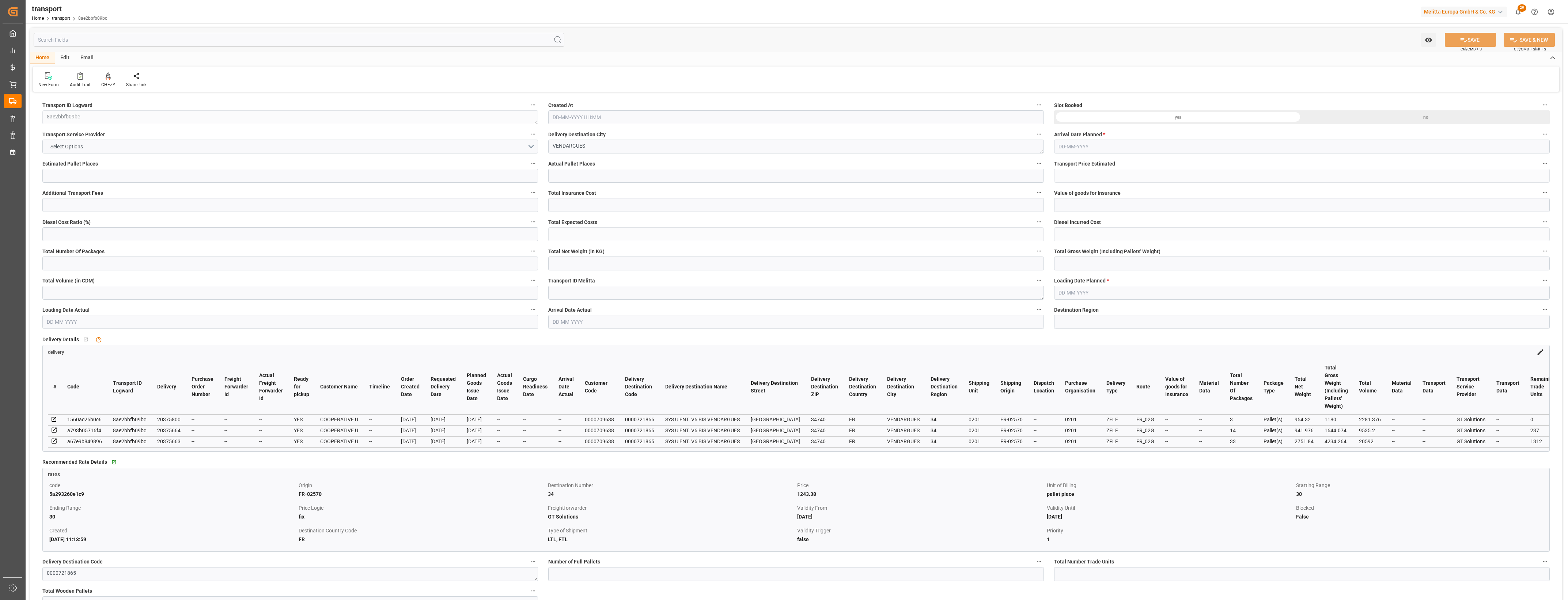
type input "30"
type input "1243.38"
type input "0"
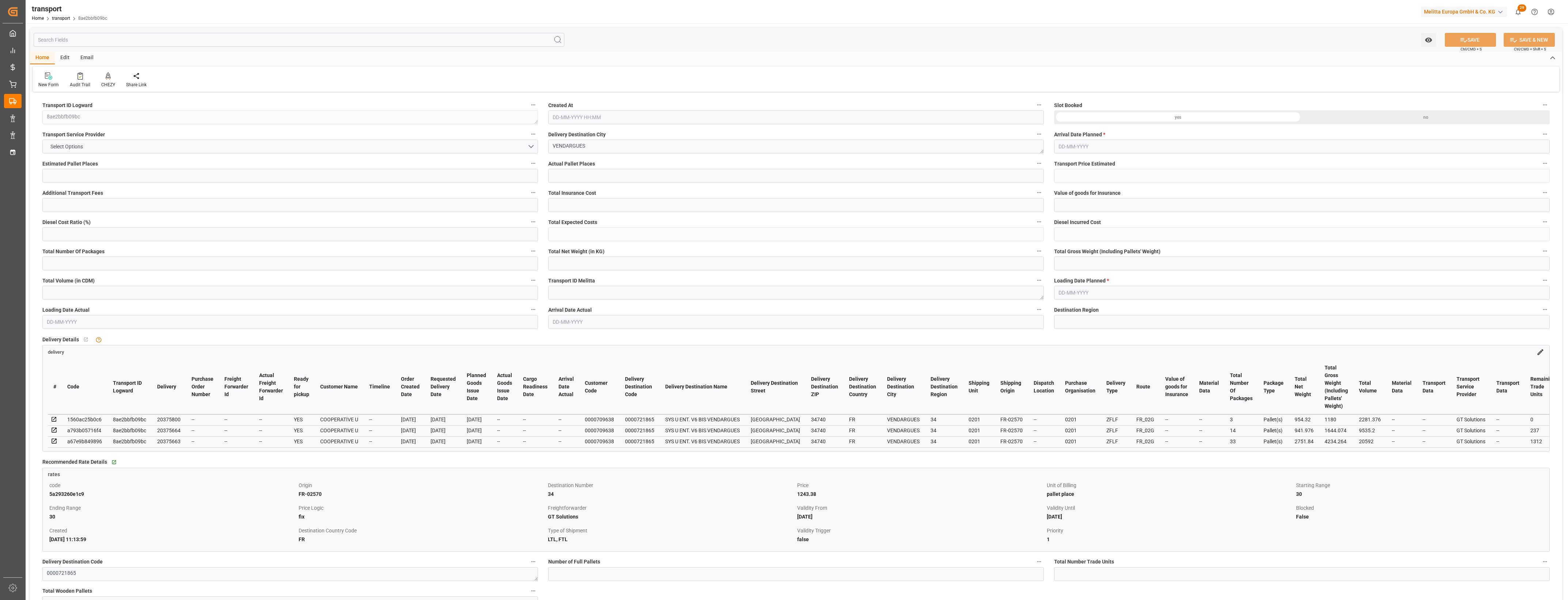
type input "1193.0231"
type input "-50.3569"
type input "50"
type input "4648.136"
type input "7058.338"
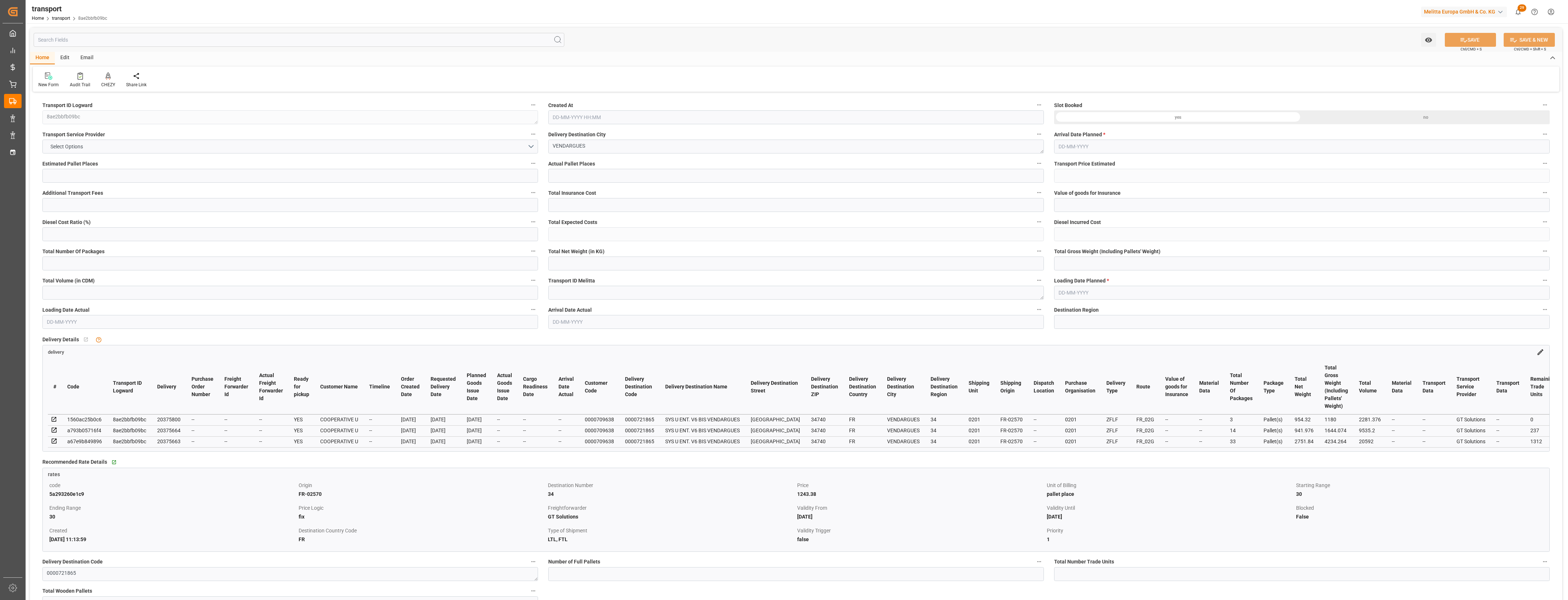
type input "32408.576"
type input "34"
type input "23"
type input "1549"
type input "50"
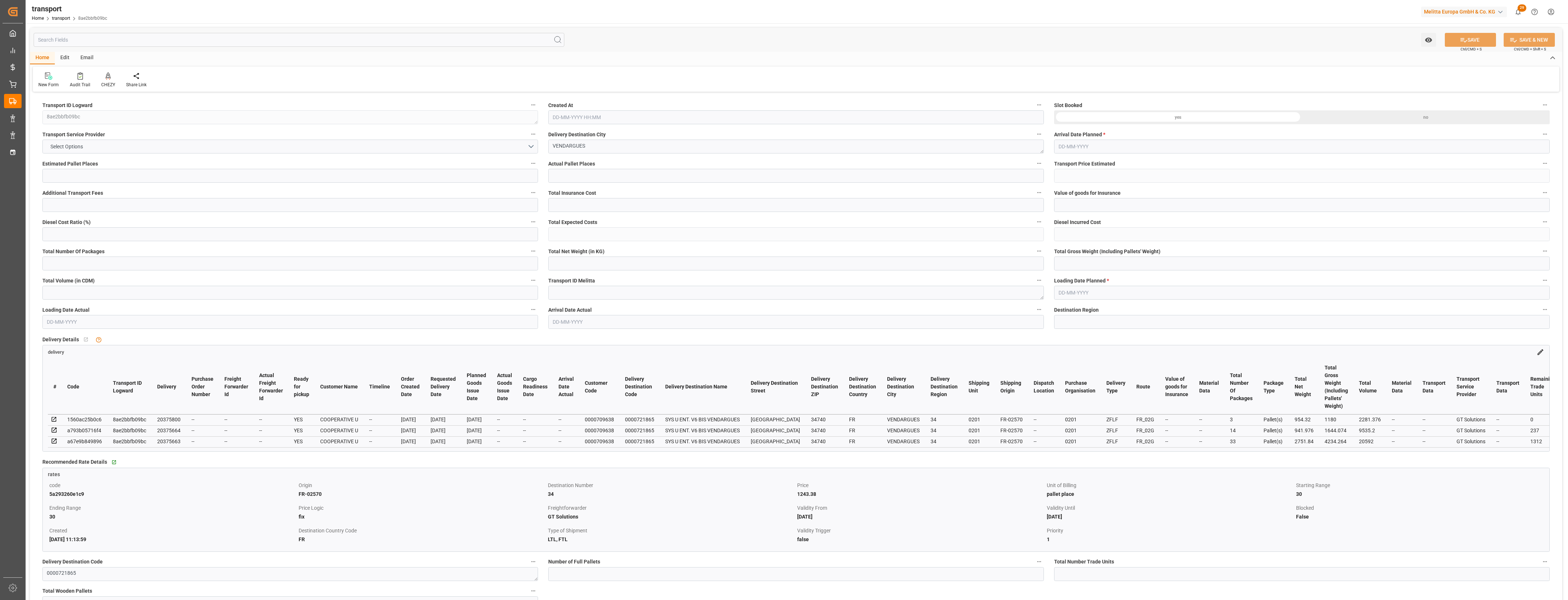
type input "101"
type input "5736.61"
type input "0"
type input "4710.8598"
type input "0"
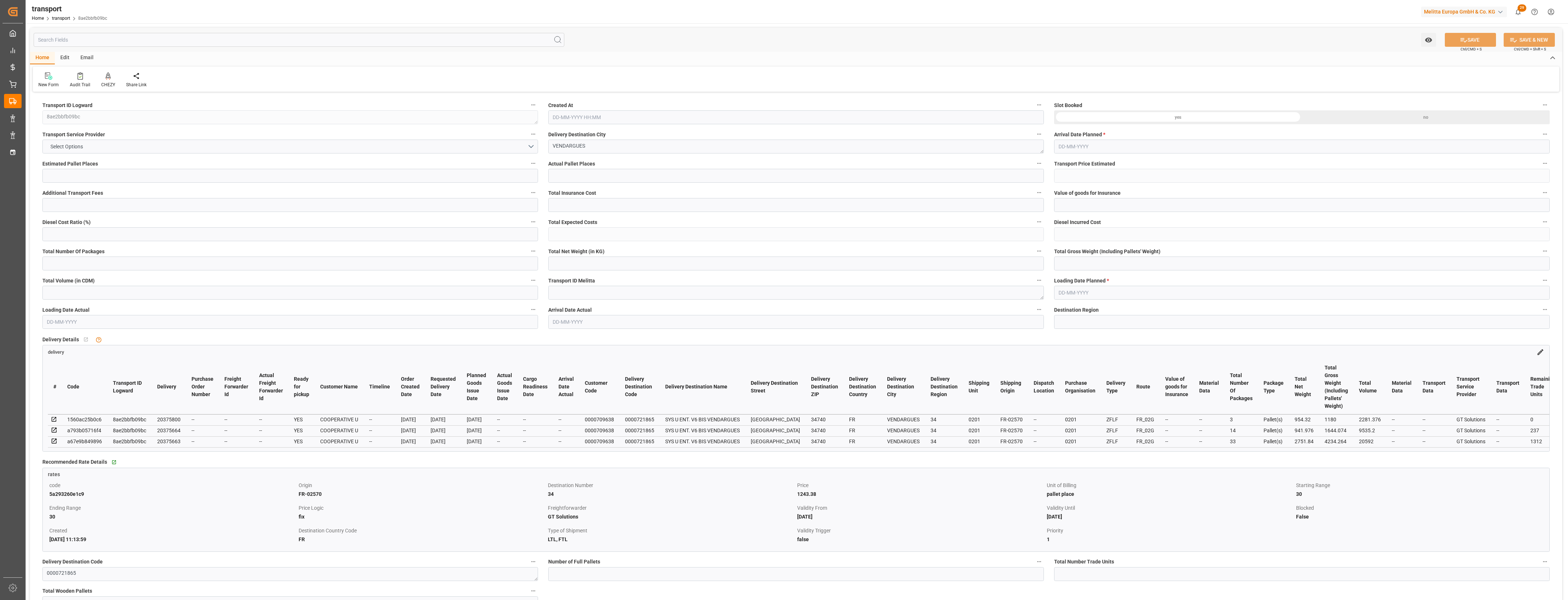
type input "0"
type input "21"
type input "35"
type input "06-08-2025 12:03"
type input "[DATE]"
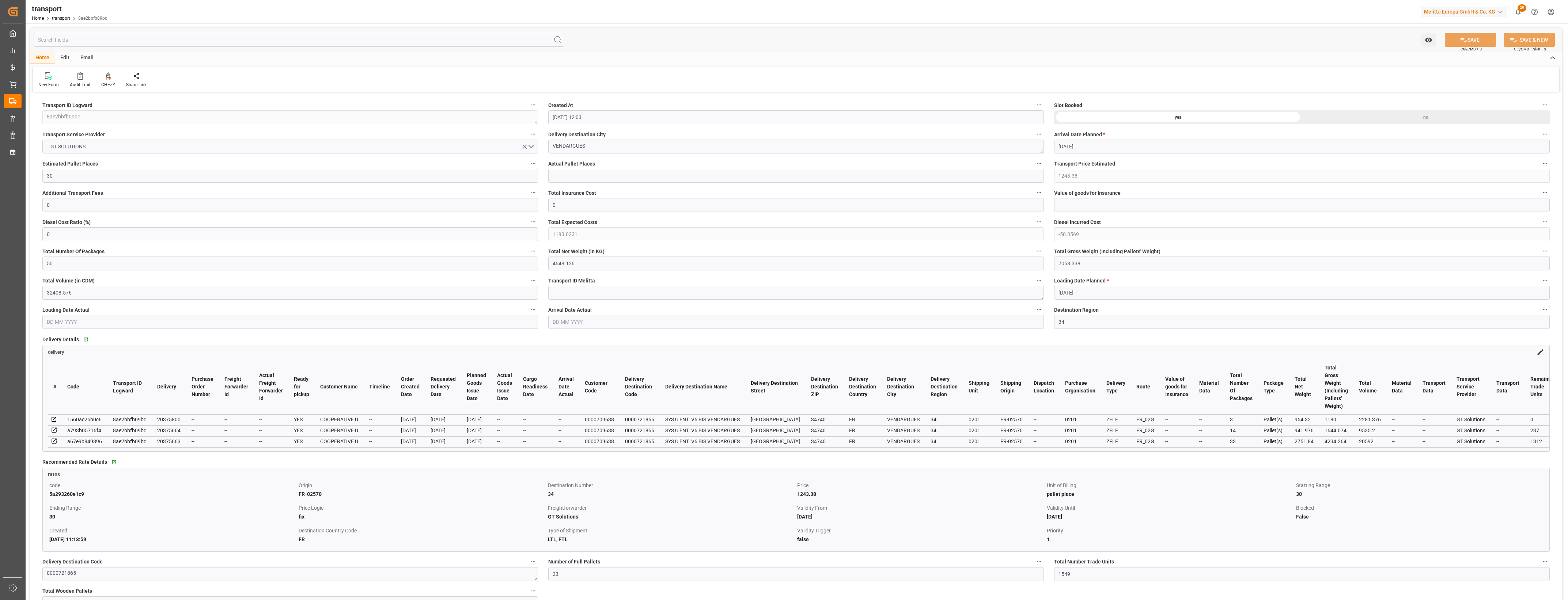
type input "[DATE]"
click at [22, 115] on div "Created by potrace 1.15, written by Peter Selinger 2001-2017 Created by potrace…" at bounding box center [784, 300] width 1568 height 600
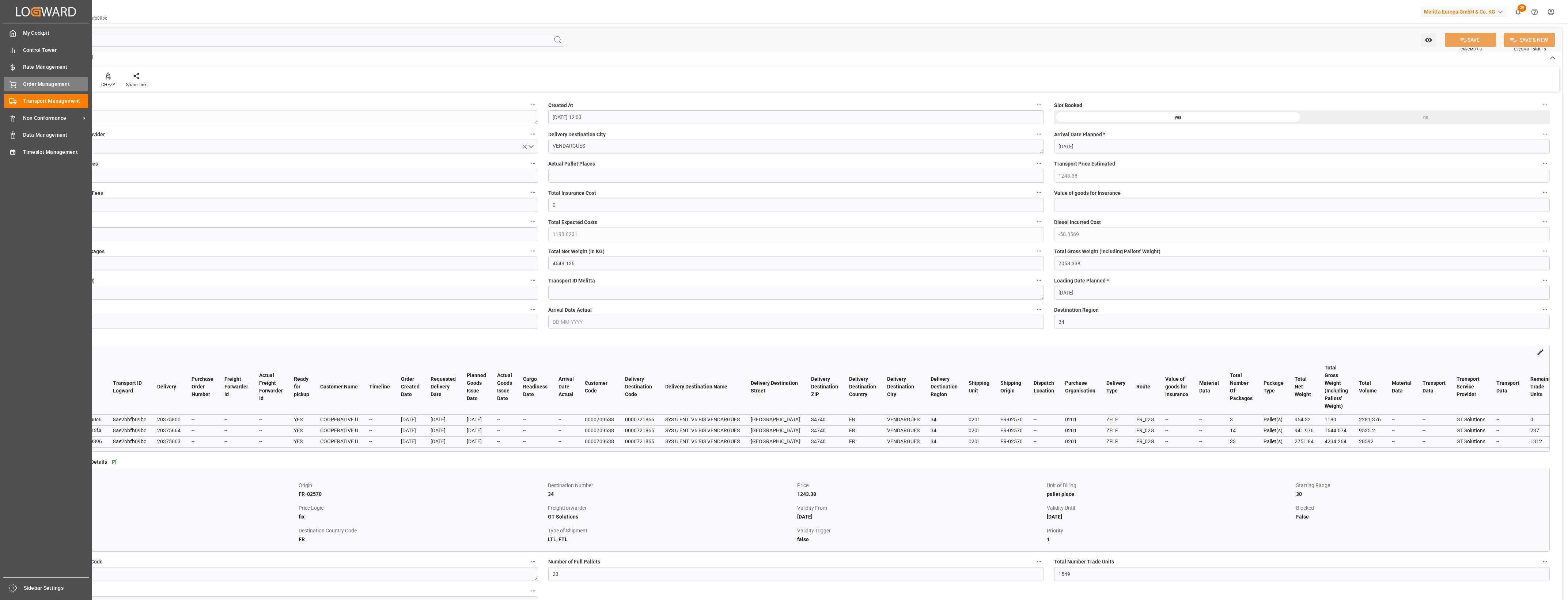
click at [15, 84] on icon at bounding box center [13, 85] width 7 height 7
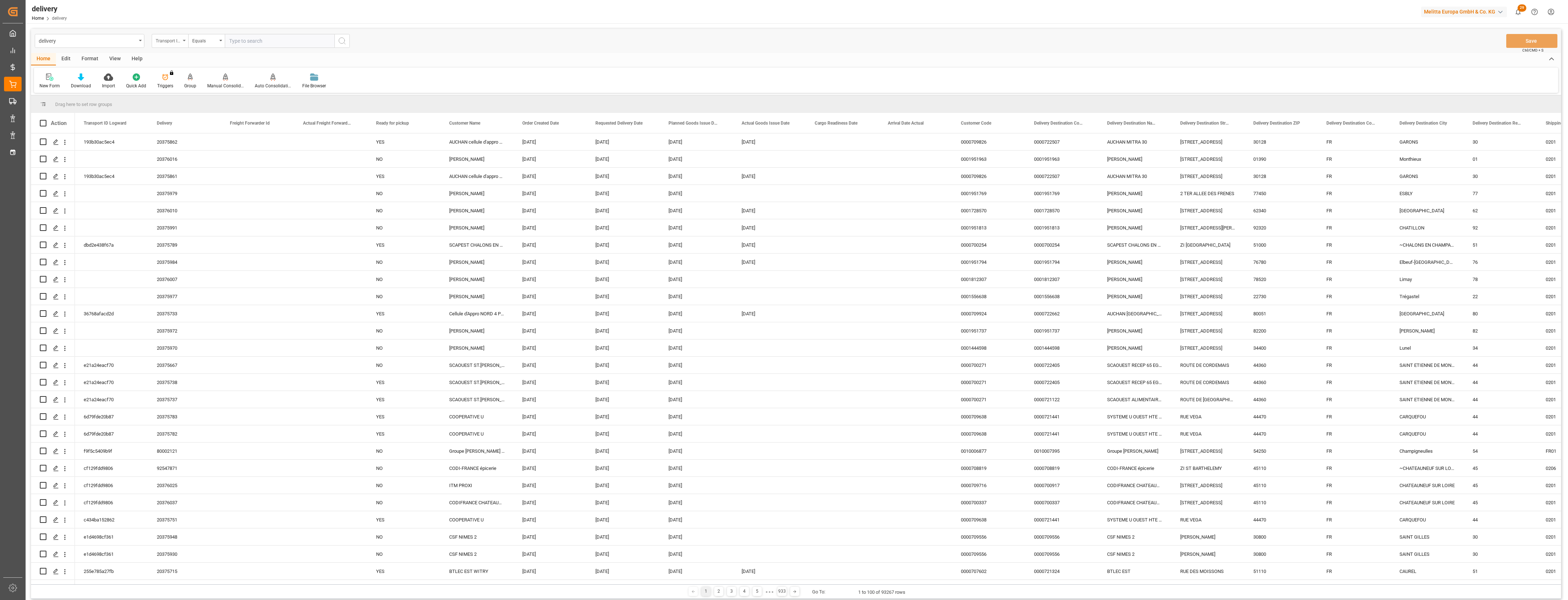
click at [183, 42] on div "Transport ID Logward" at bounding box center [170, 40] width 37 height 14
click at [176, 86] on div "Delivery" at bounding box center [206, 89] width 109 height 16
click at [238, 44] on input "text" at bounding box center [279, 40] width 110 height 14
paste input "8ae2bbfb09bc"
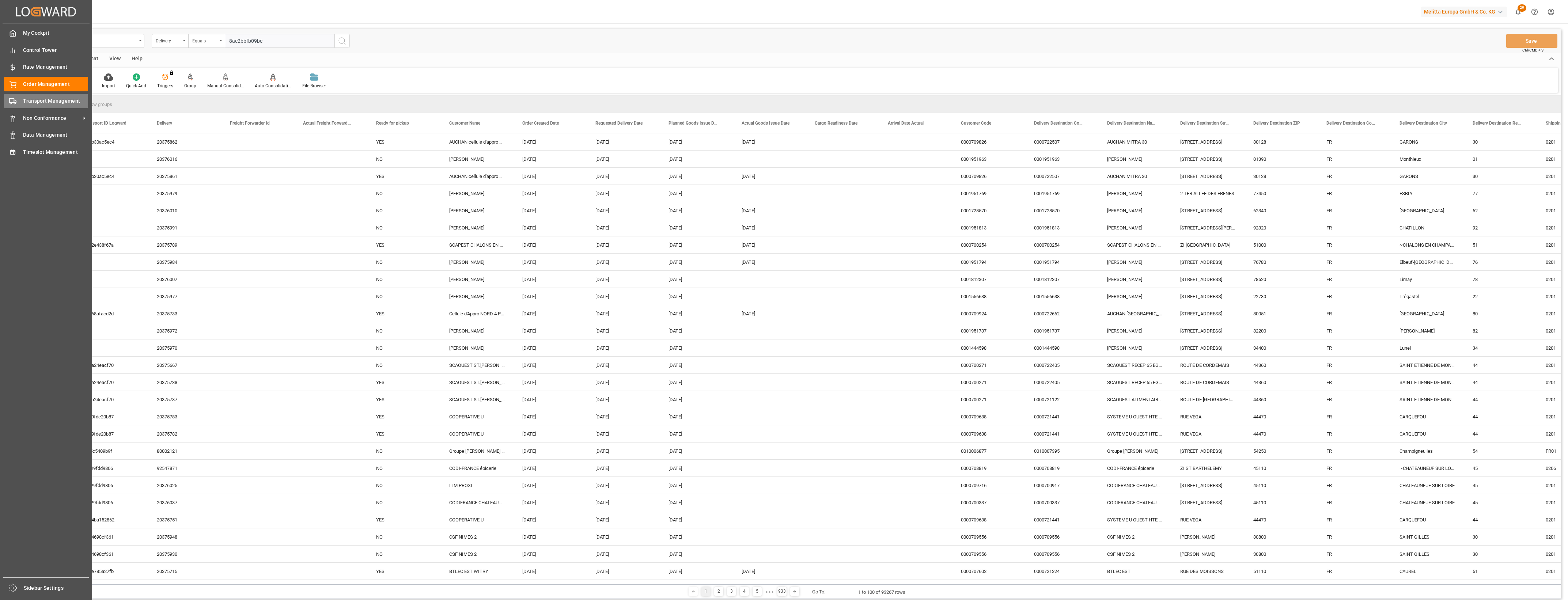
type input "8ae2bbfb09bc"
click at [18, 103] on div "Transport Management Transport Management" at bounding box center [45, 100] width 84 height 14
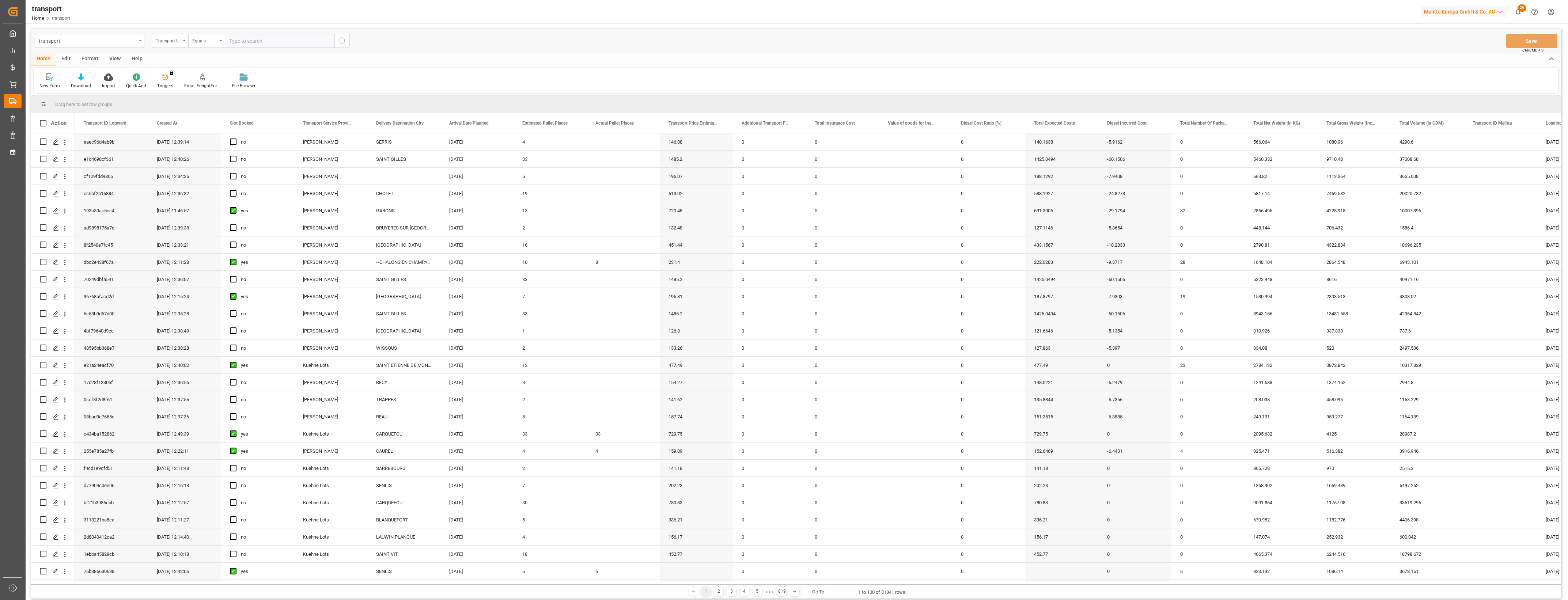
click at [250, 40] on input "text" at bounding box center [279, 40] width 110 height 14
paste input "8ae2bbfb09bc"
type input "8ae2bbfb09bc"
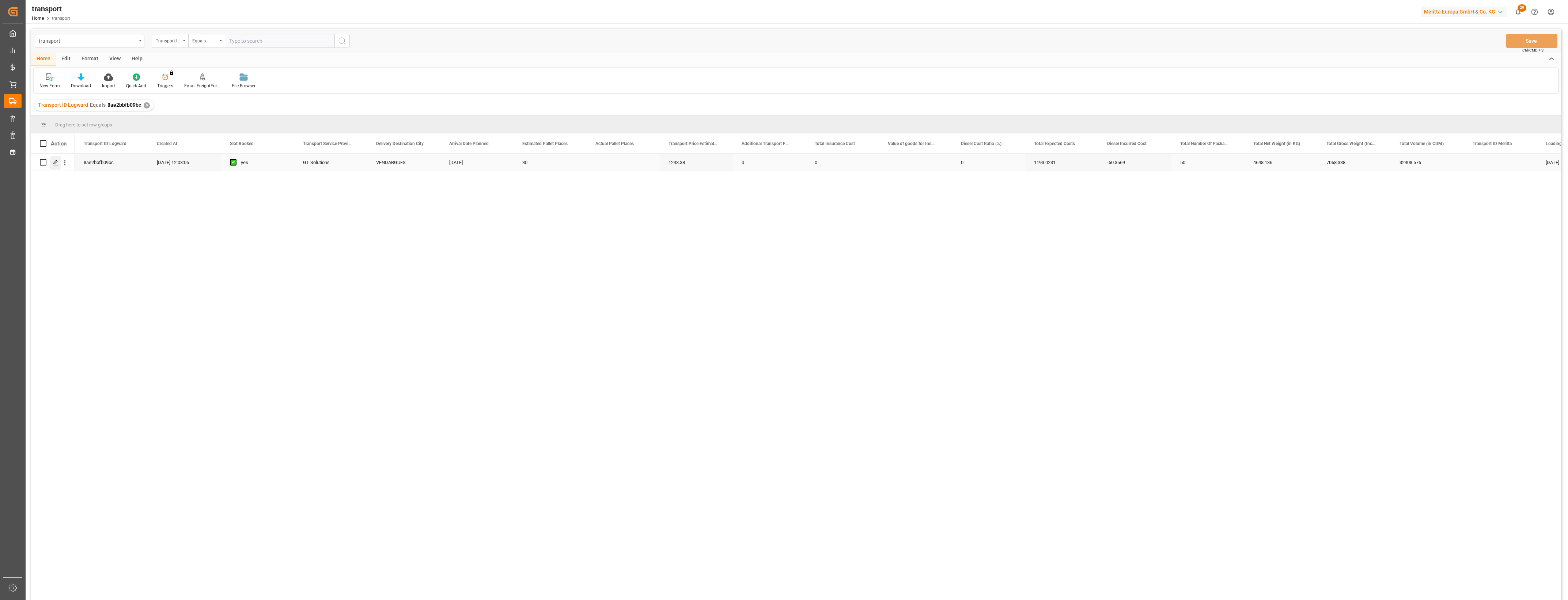
click at [57, 162] on icon "Press SPACE to select this row." at bounding box center [56, 163] width 6 height 6
click at [57, 164] on icon "Press SPACE to select this row." at bounding box center [56, 163] width 6 height 6
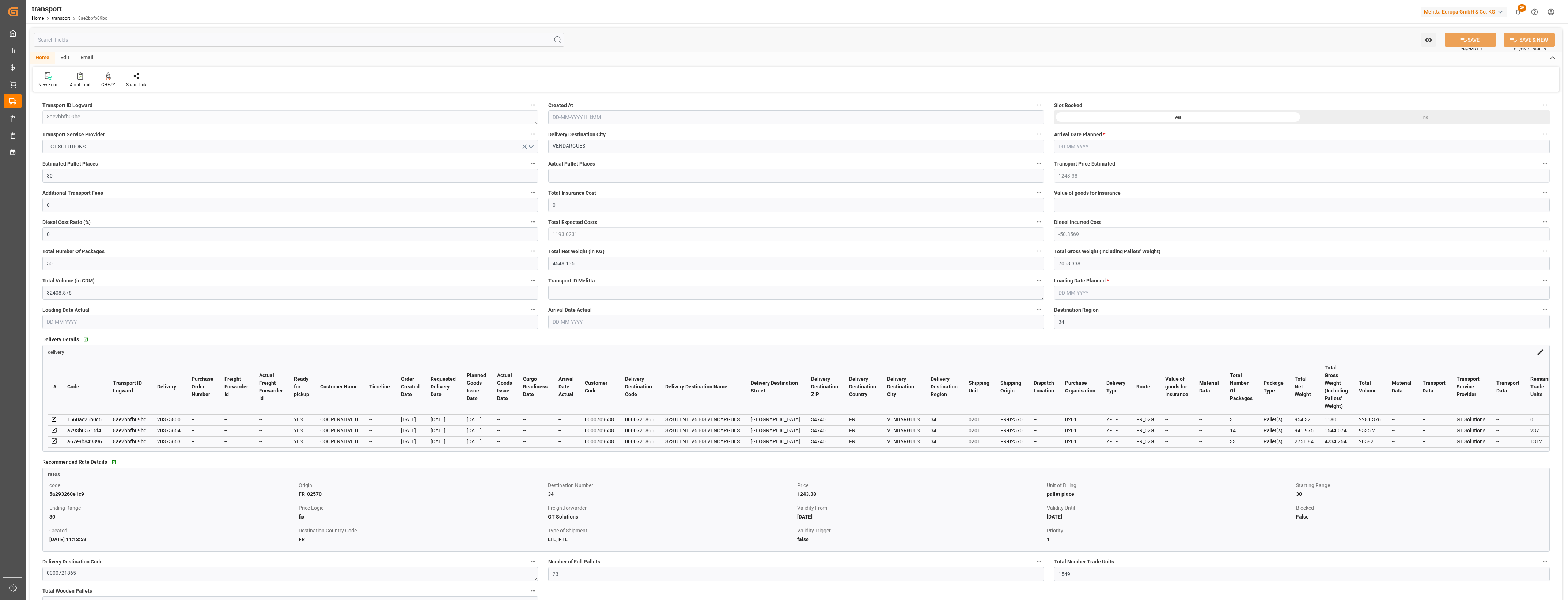
type input "[DATE] 12:03"
type input "[DATE]"
click at [531, 148] on button "GT SOLUTIONS" at bounding box center [290, 146] width 496 height 14
click at [72, 144] on div "KUEHNE LOTS" at bounding box center [290, 148] width 495 height 16
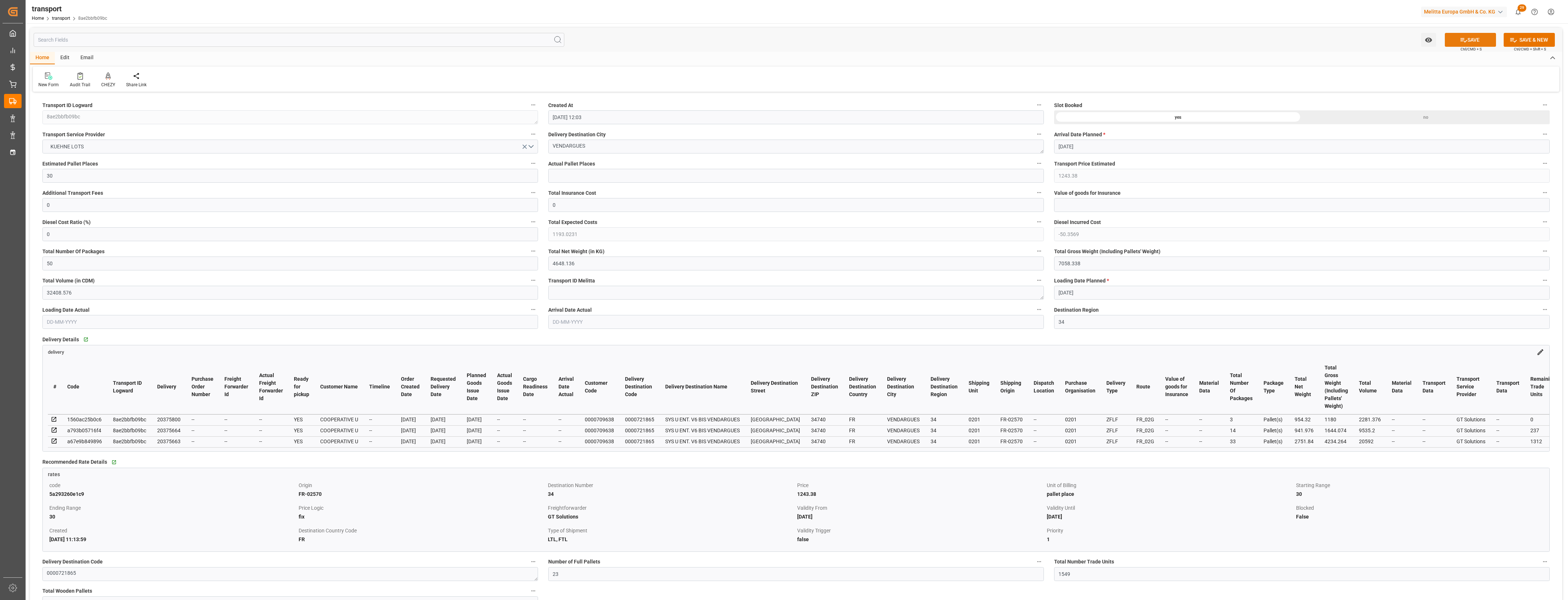
click at [1478, 42] on button "SAVE" at bounding box center [1470, 40] width 52 height 14
type input "1192.2"
type input "0"
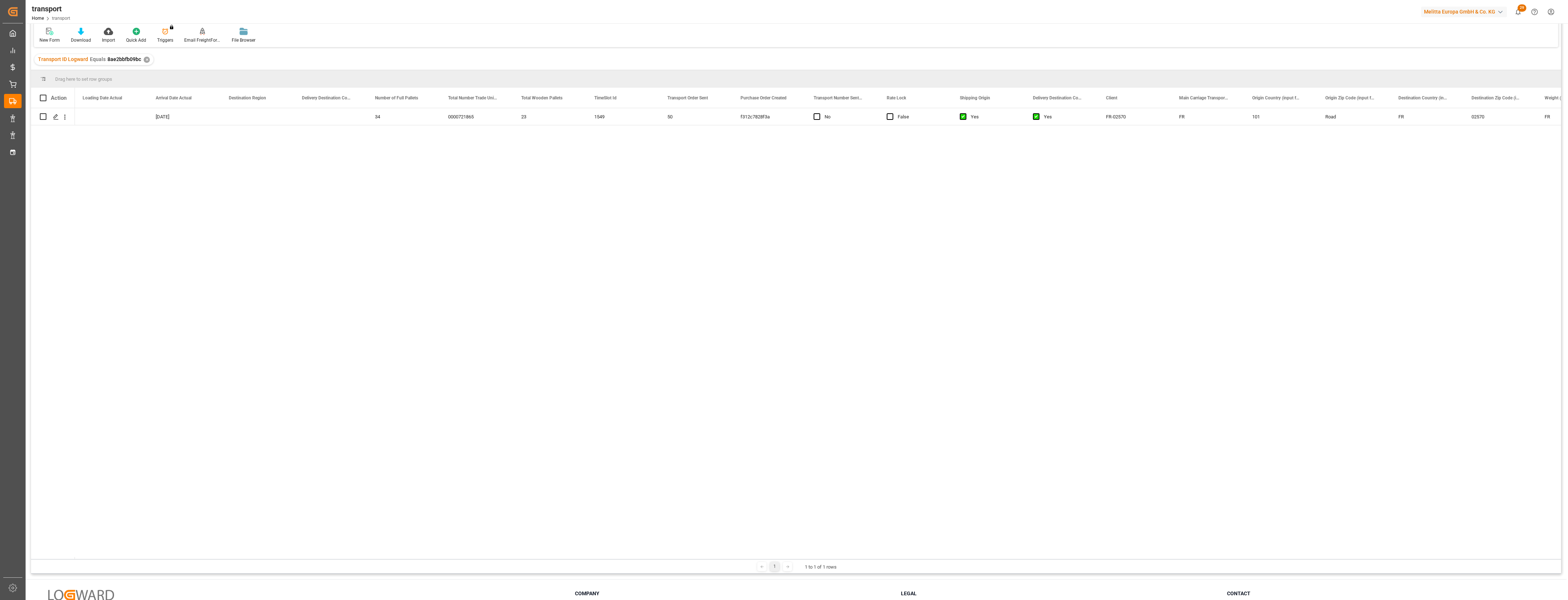
scroll to position [0, 1547]
click at [660, 117] on span "Press SPACE to select this row." at bounding box center [660, 116] width 6 height 6
click at [663, 113] on input "Press SPACE to select this row." at bounding box center [663, 113] width 0 height 0
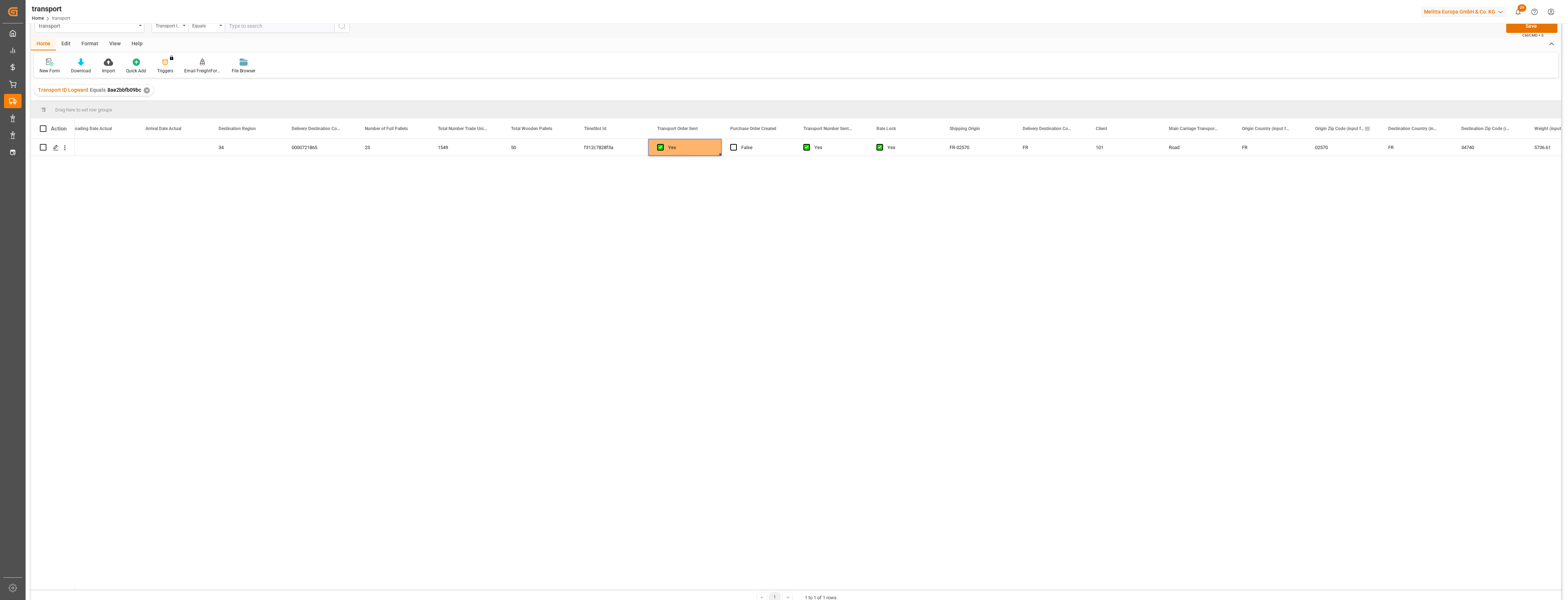
scroll to position [0, 0]
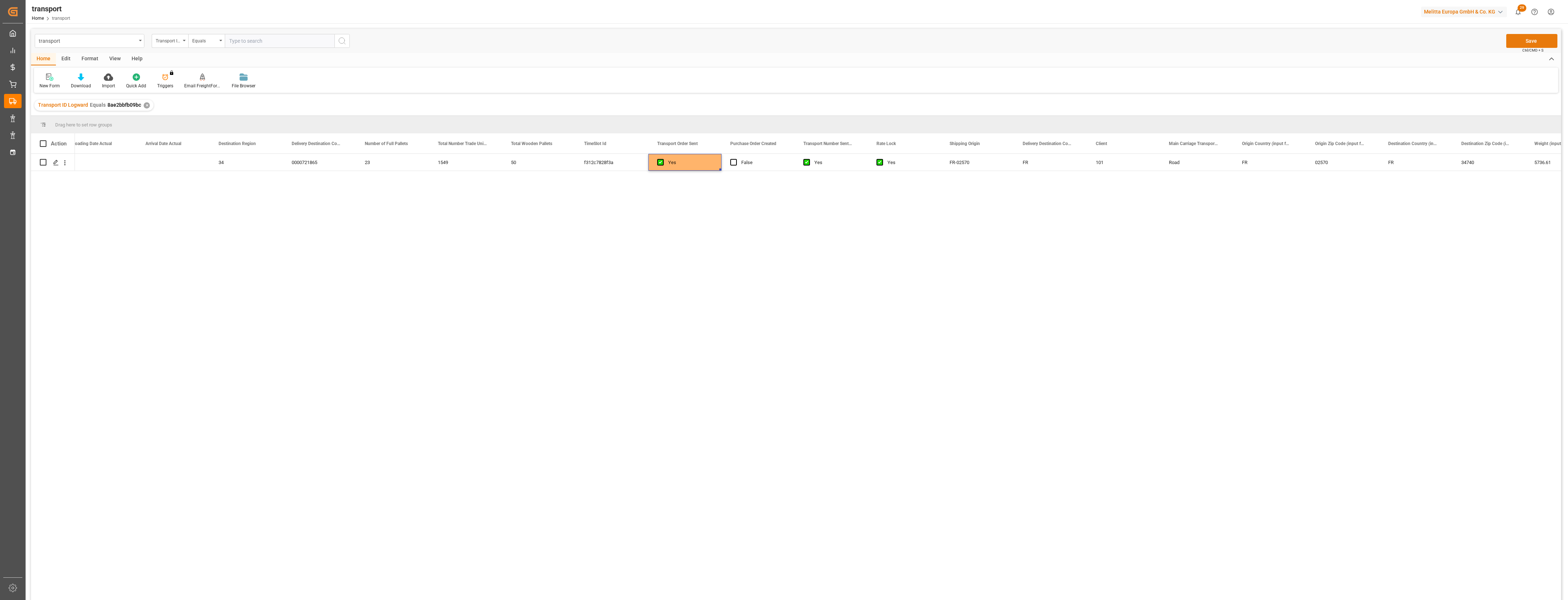
click at [1528, 40] on button "Save" at bounding box center [1532, 40] width 52 height 14
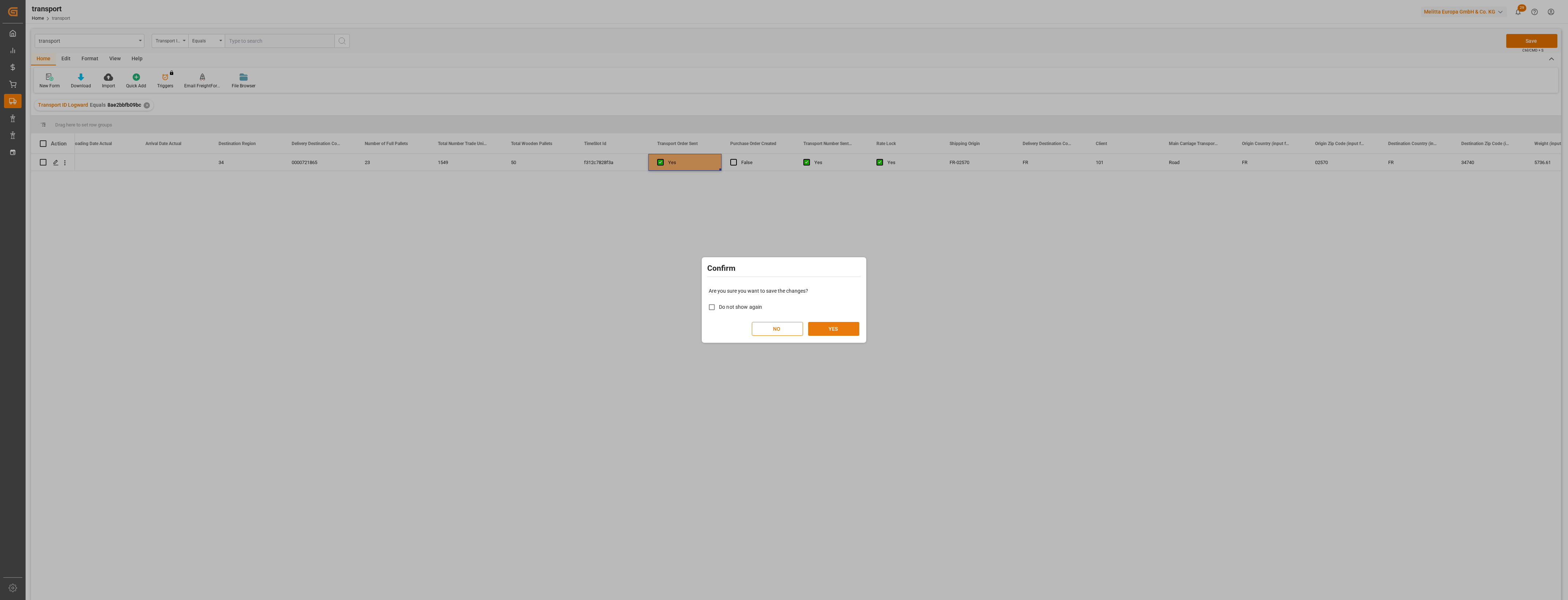
click at [825, 328] on button "YES" at bounding box center [834, 329] width 52 height 14
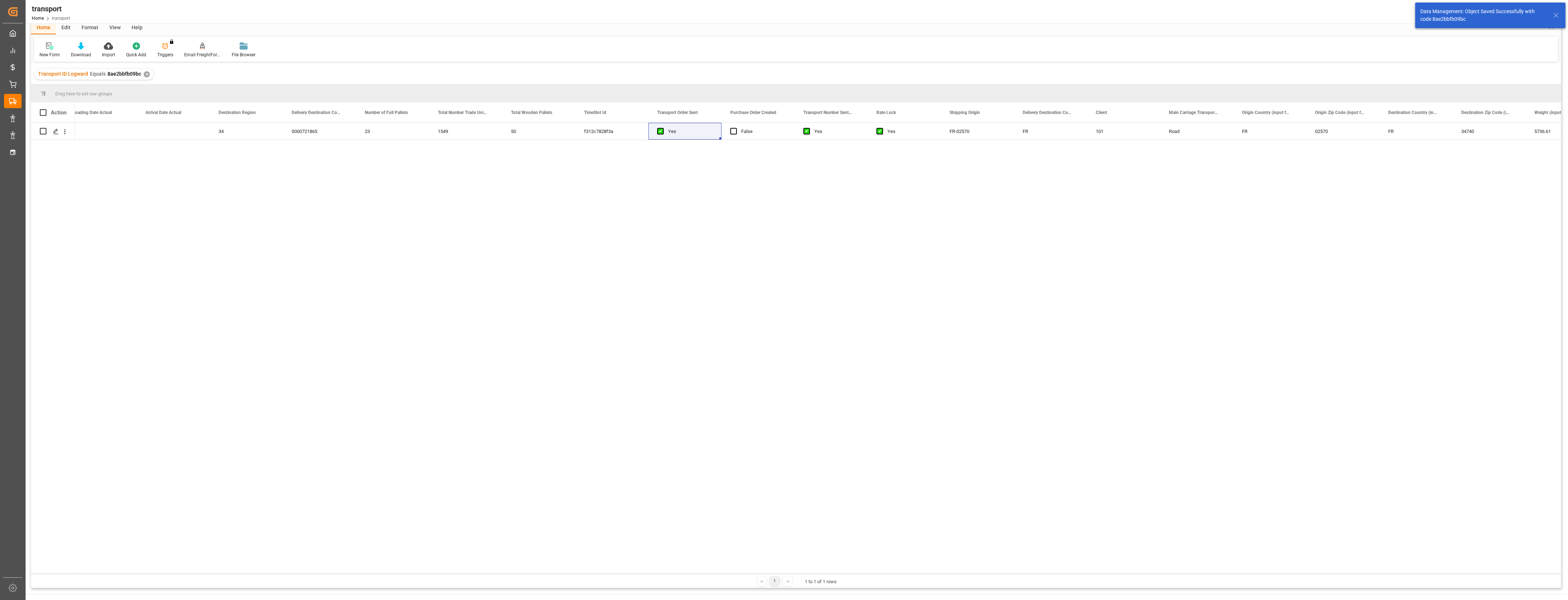
scroll to position [46, 0]
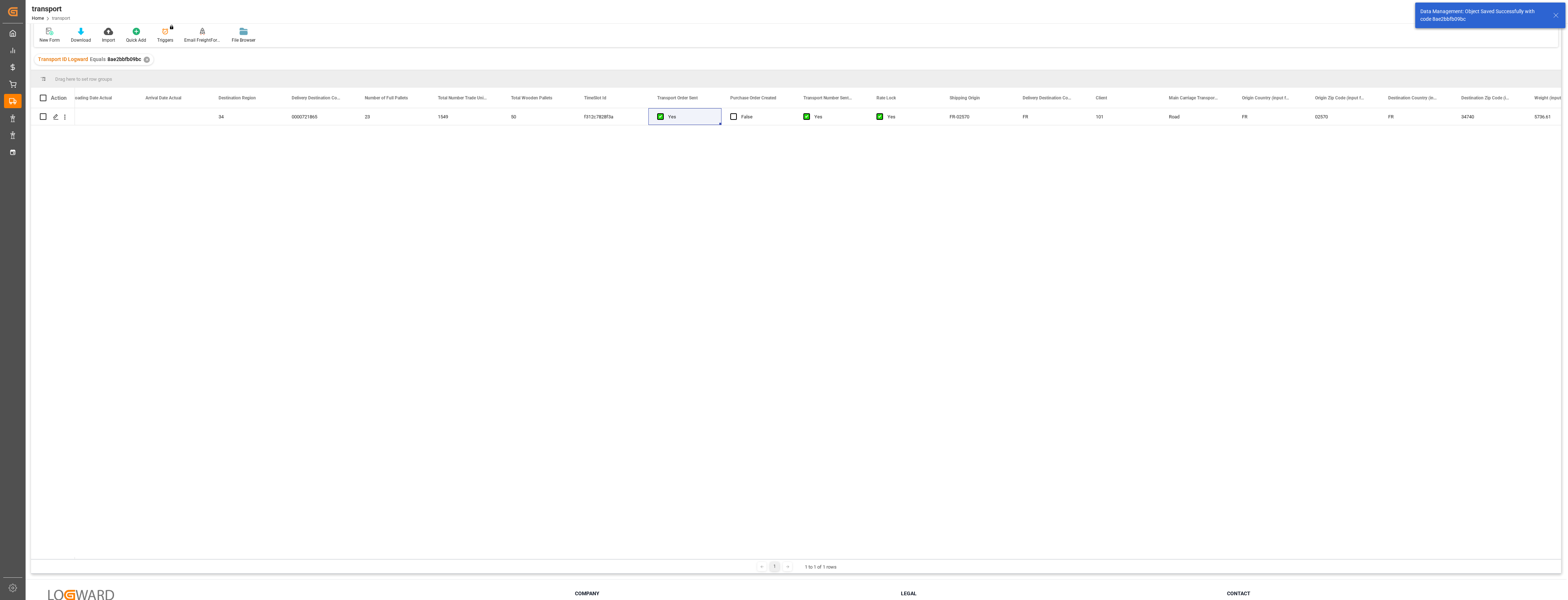
drag, startPoint x: 690, startPoint y: 557, endPoint x: 337, endPoint y: 548, distance: 353.1
click at [331, 549] on div "Action Loading Date Planned Loading Date Actual Arrival Date Actual 34" at bounding box center [796, 323] width 1530 height 471
drag, startPoint x: 155, startPoint y: 543, endPoint x: 46, endPoint y: 542, distance: 109.0
click at [46, 542] on div "[DATE] Yes 7058.338 32408.576 0 50 4648.136 0 0 1192.2 30 1192.2 0 [PERSON_NAME…" at bounding box center [796, 333] width 1530 height 449
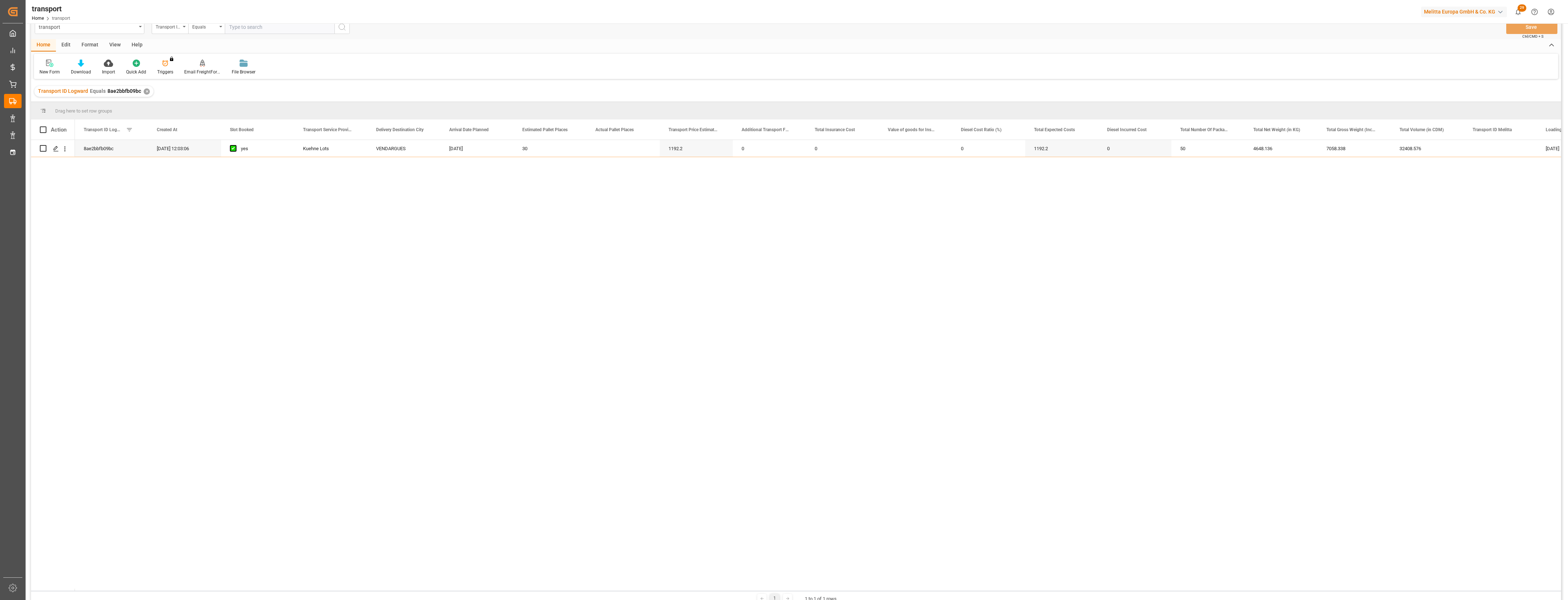
scroll to position [0, 0]
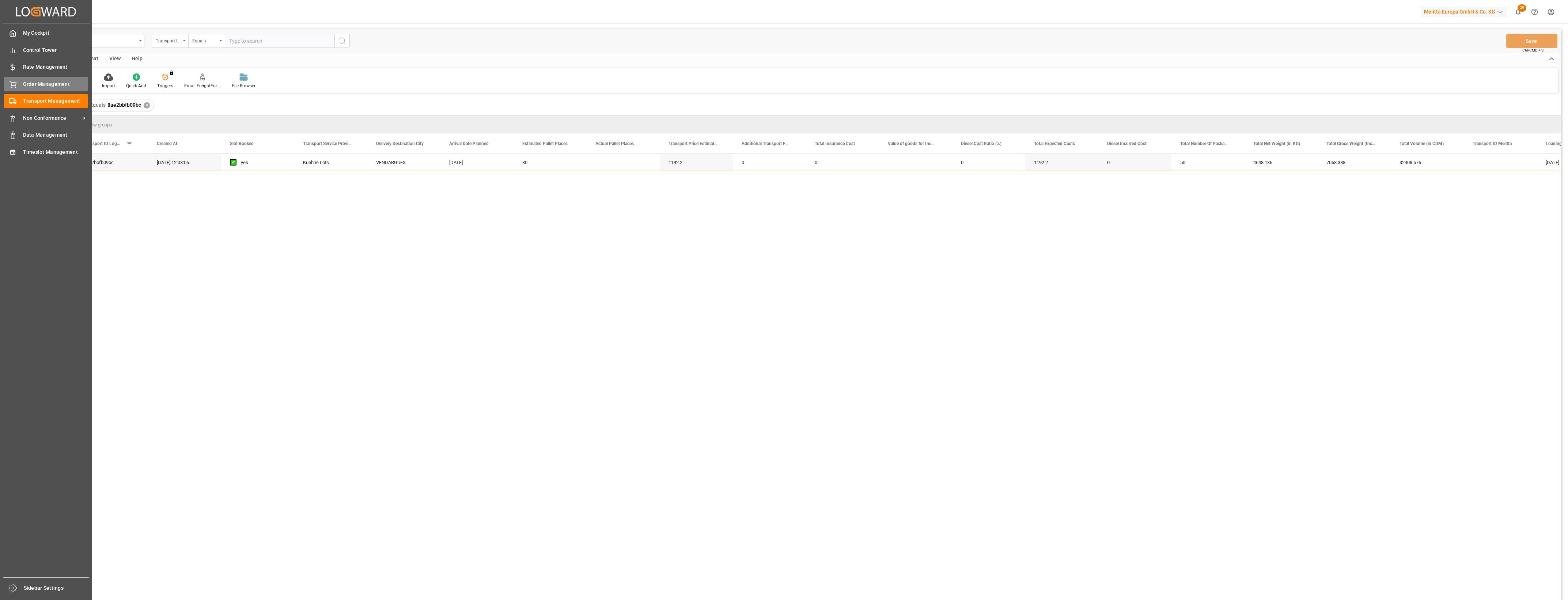
click at [16, 83] on icon at bounding box center [12, 83] width 6 height 5
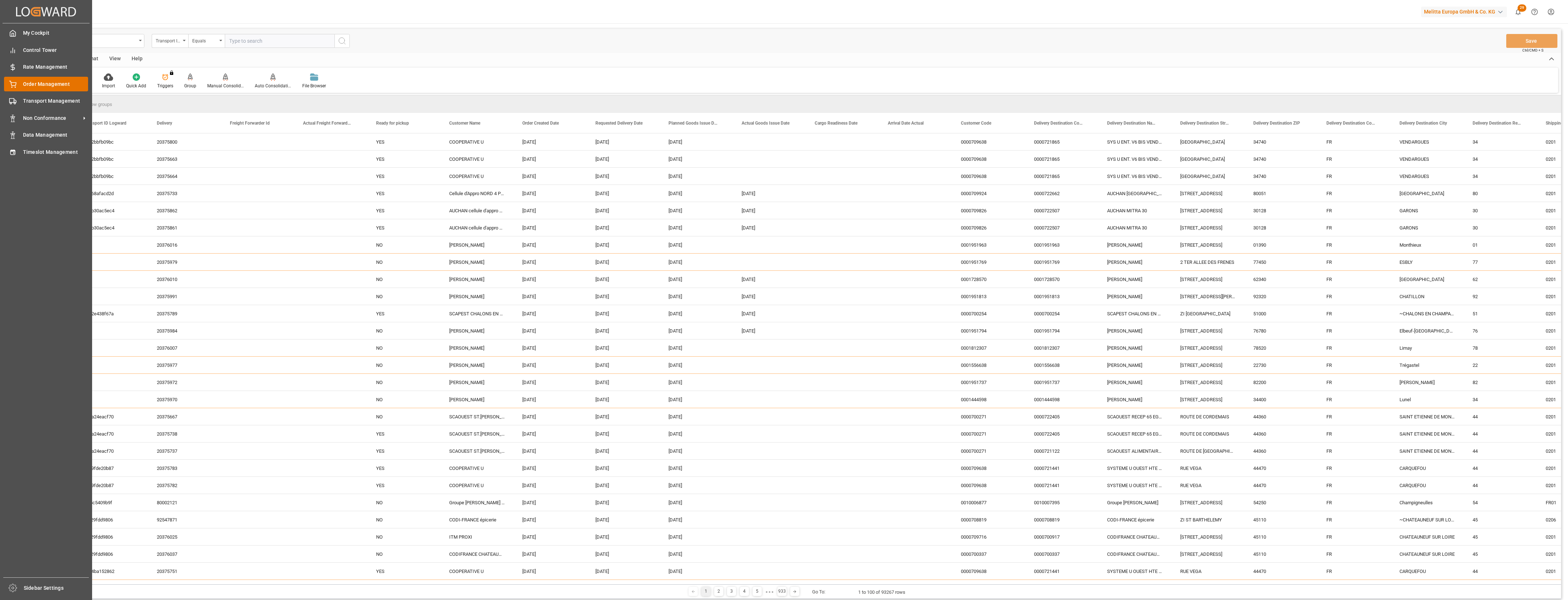
click at [20, 83] on div "Order Management Order Management" at bounding box center [45, 83] width 84 height 14
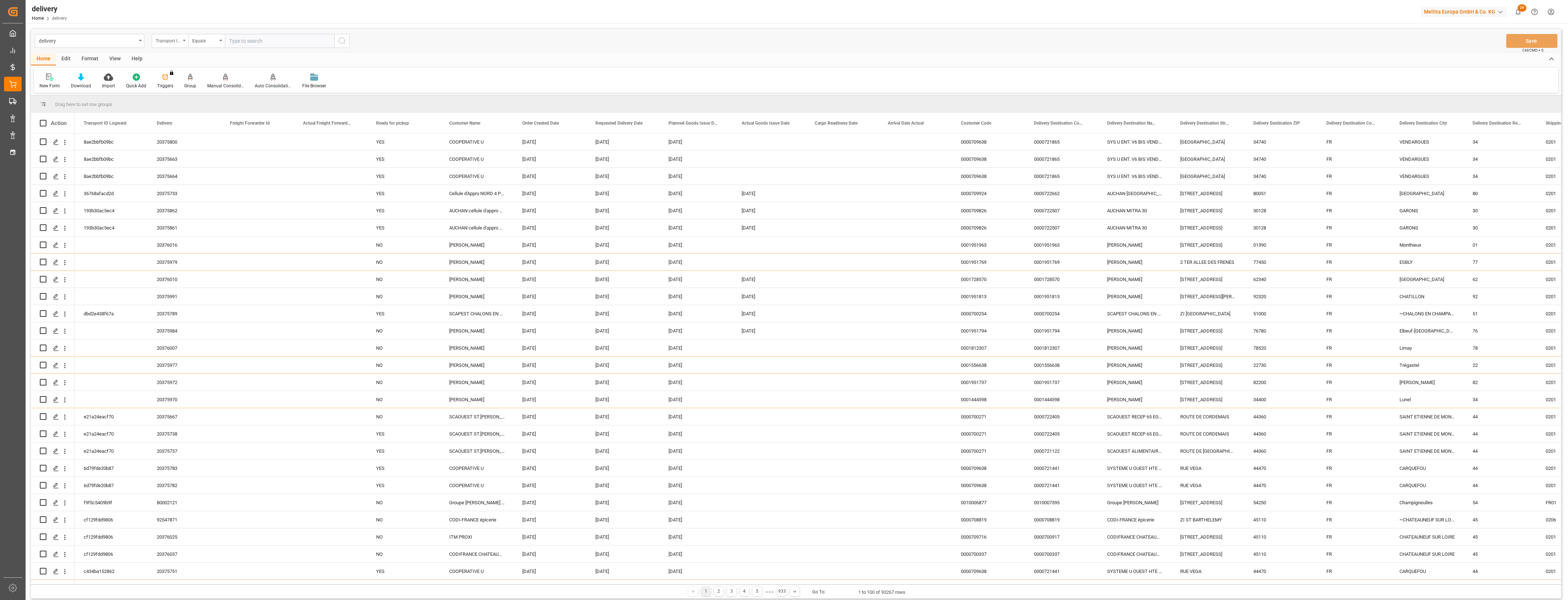
click at [182, 40] on div "Transport ID Logward" at bounding box center [170, 40] width 37 height 14
click at [170, 84] on div "Delivery" at bounding box center [206, 89] width 109 height 16
click at [232, 40] on input "text" at bounding box center [279, 40] width 110 height 14
type input "92546615"
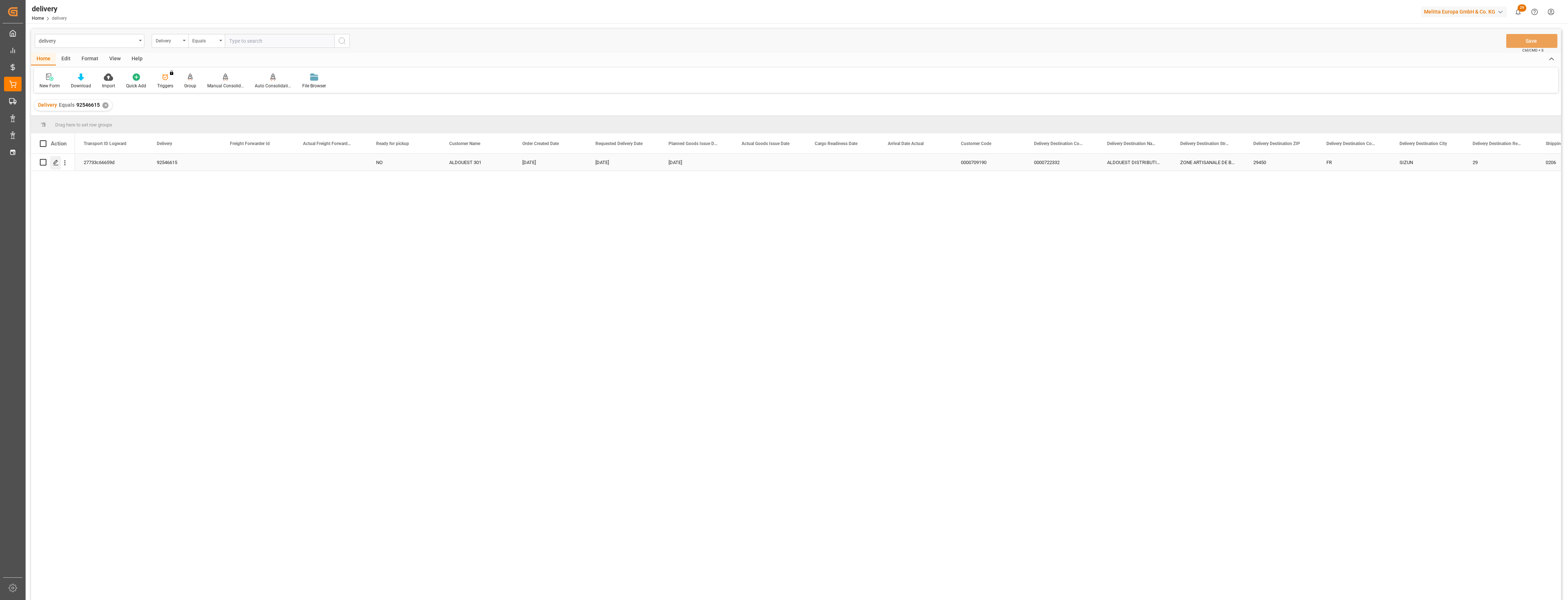
click at [55, 163] on icon "Press SPACE to select this row." at bounding box center [56, 163] width 6 height 6
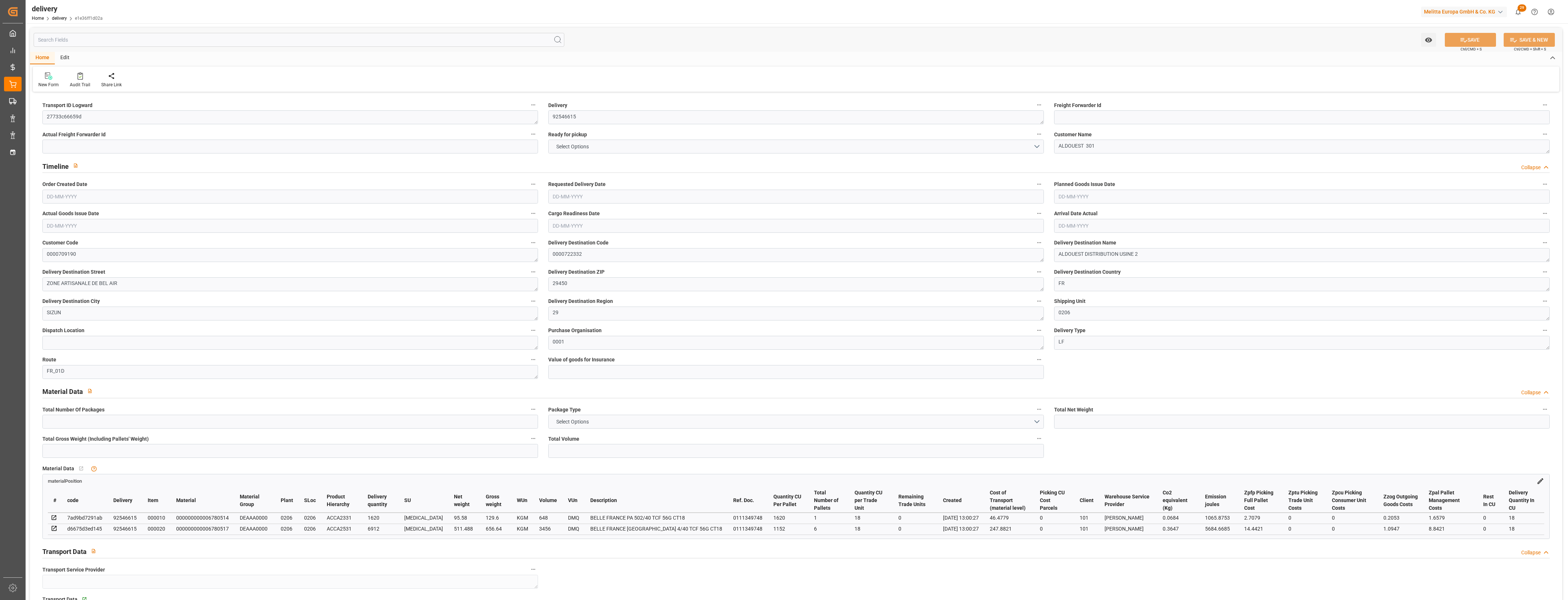
type input "607.068"
type input "993"
type input "4104"
type input "0"
type input "7"
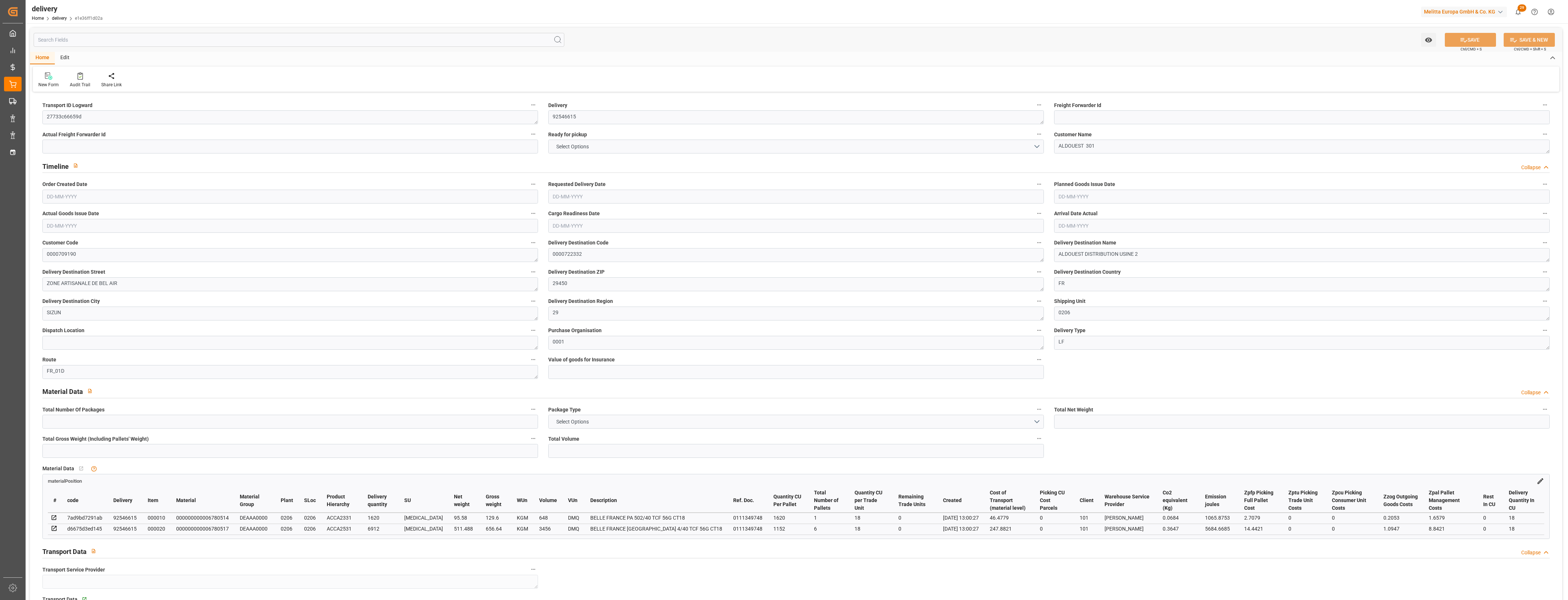
type input "7"
type input "4"
type input "0"
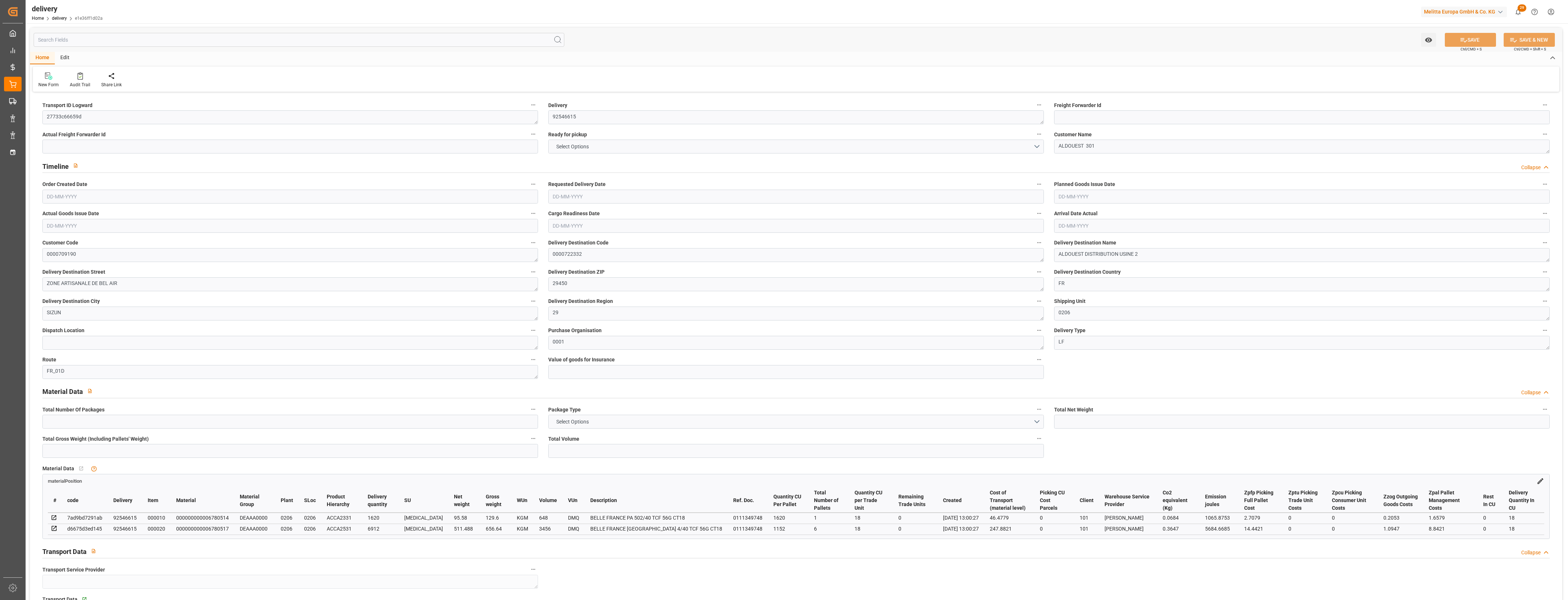
type input "294.36"
type input "17.15"
type input "0"
type input "1.5"
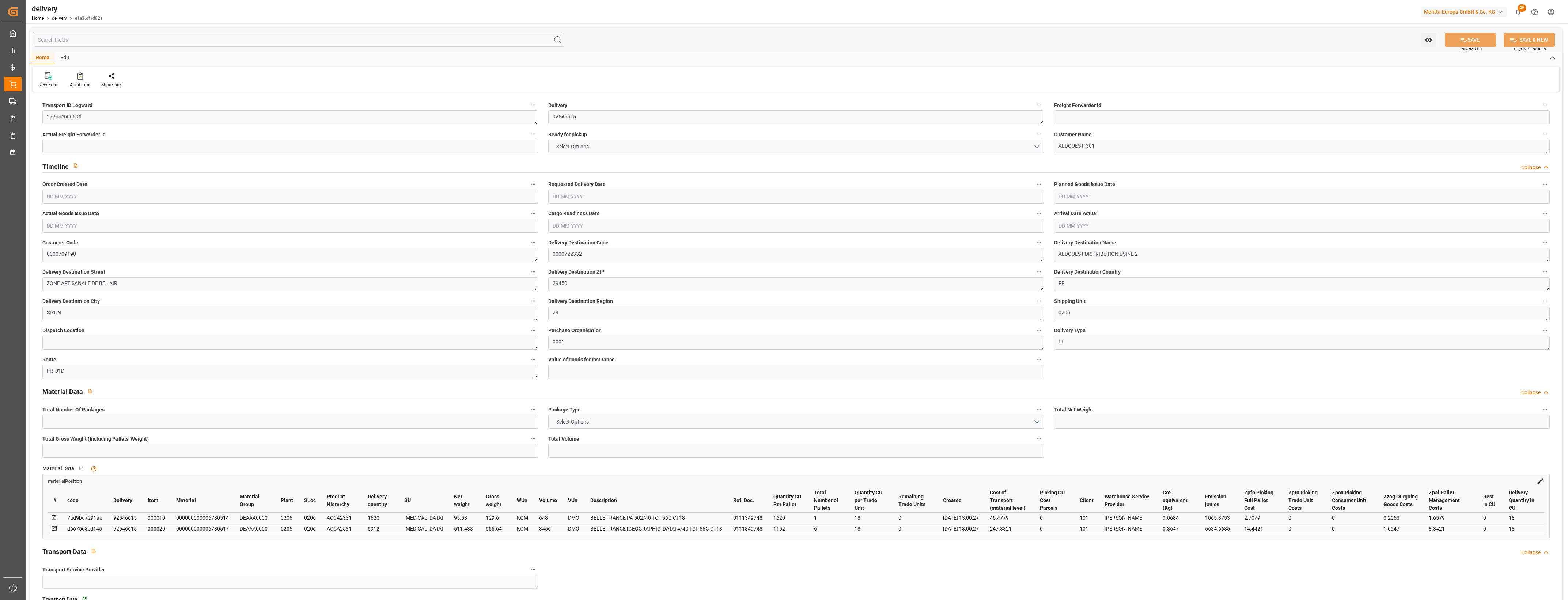
type input "1.3"
type input "0"
type input "10.5"
type input "786.24"
type input "101"
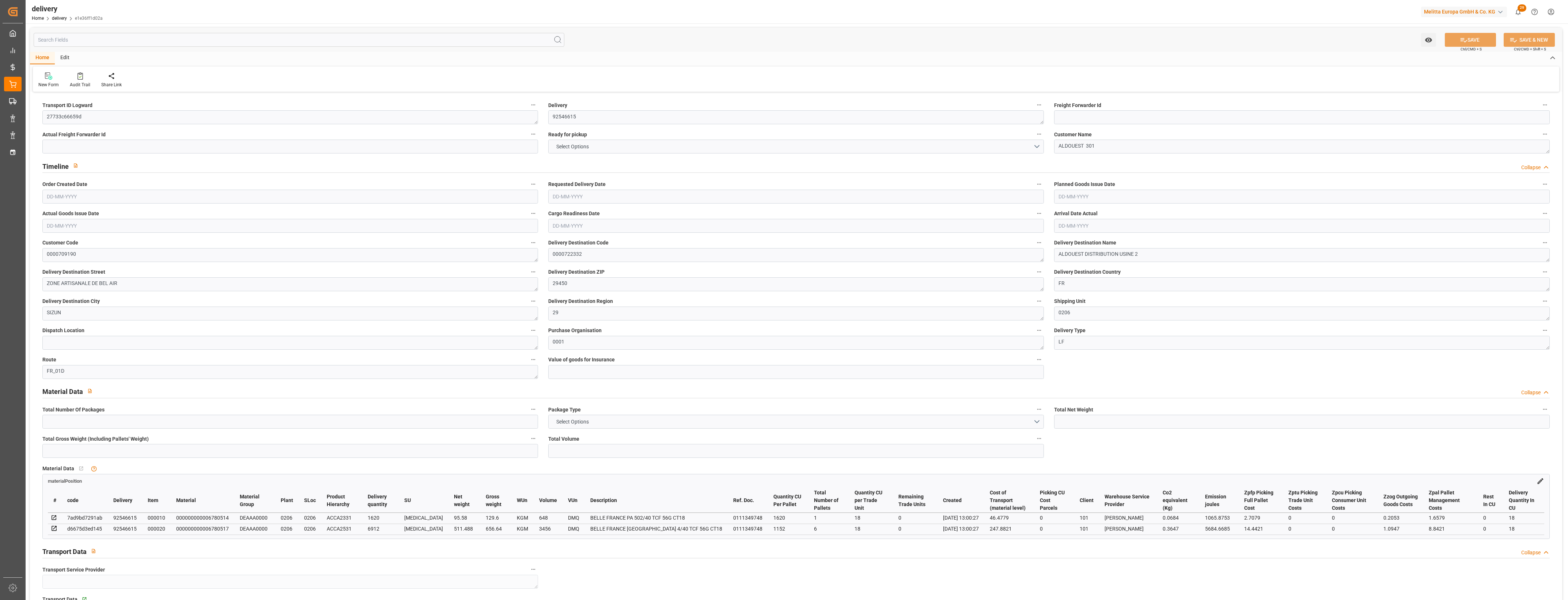
type input "6750.5438"
type input "0.4331"
type input "0"
type input "[DATE]"
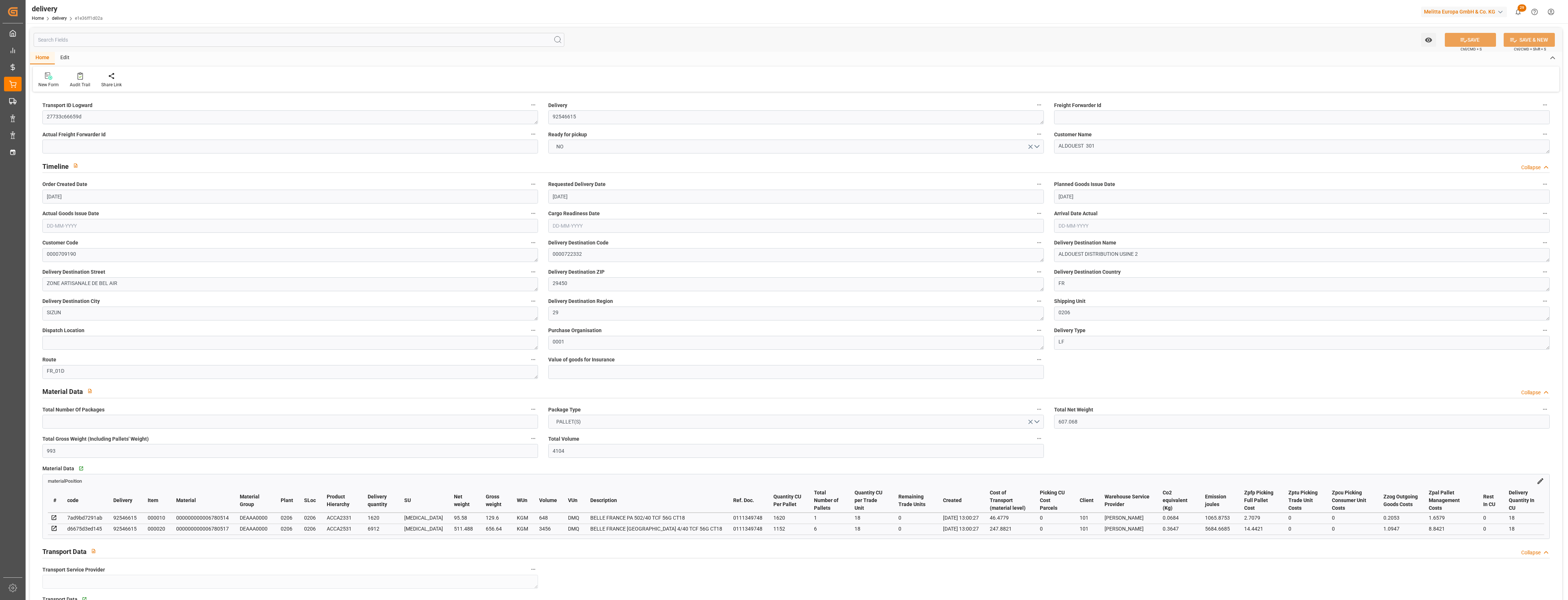
type input "[DATE]"
type input "[DATE] 13:00"
click at [1037, 146] on button "NO" at bounding box center [796, 146] width 496 height 14
click at [620, 148] on div "YES" at bounding box center [796, 148] width 495 height 16
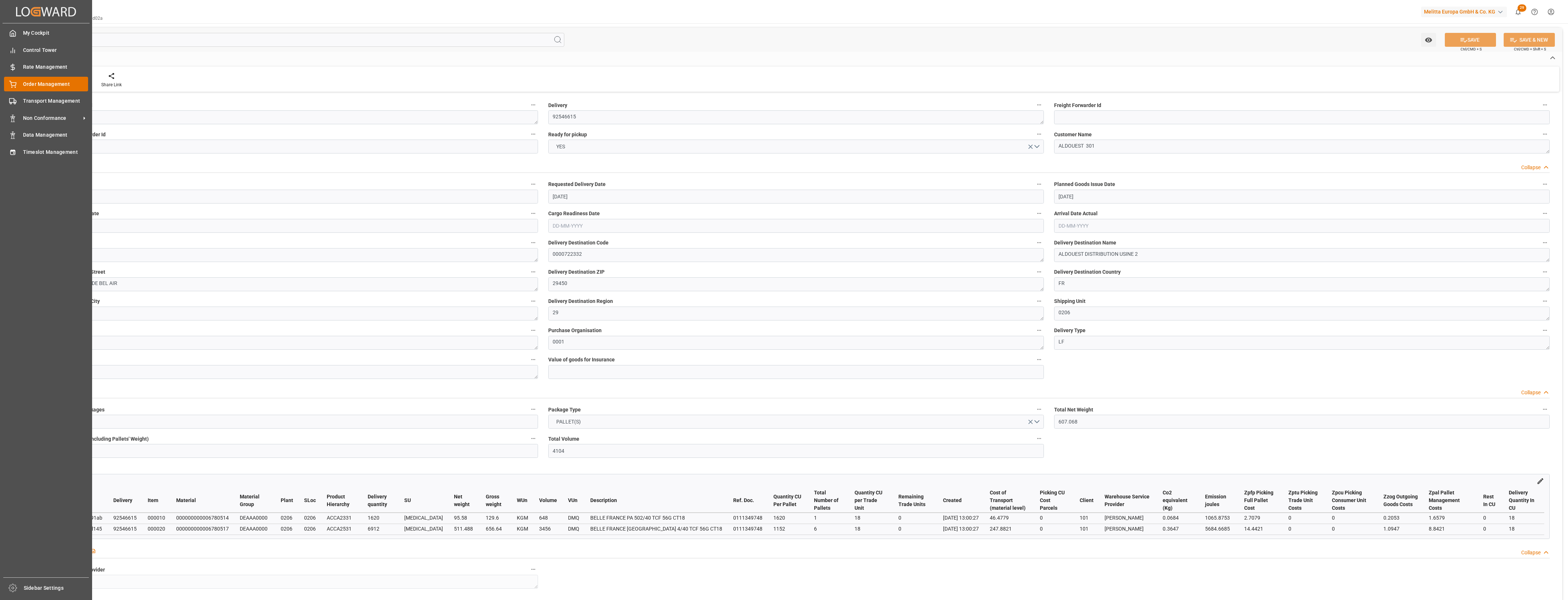
click at [6, 82] on div at bounding box center [10, 84] width 13 height 7
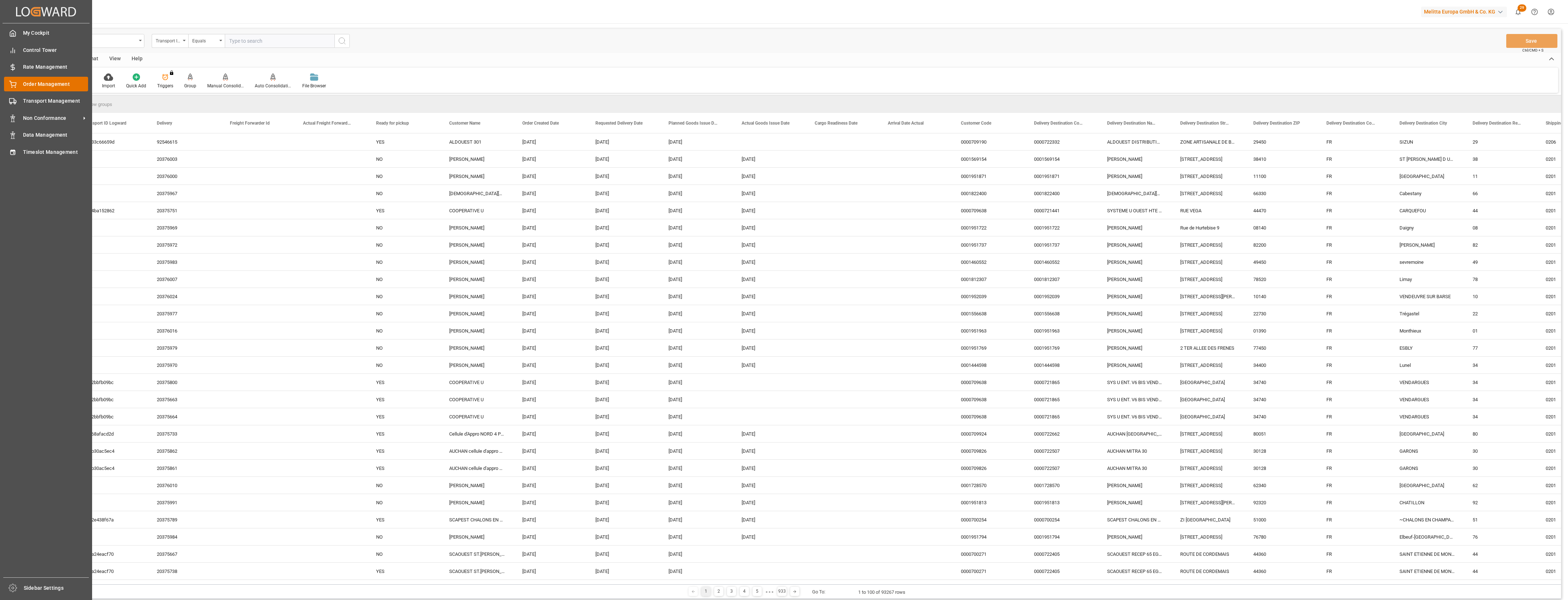
click at [16, 85] on icon at bounding box center [12, 83] width 6 height 5
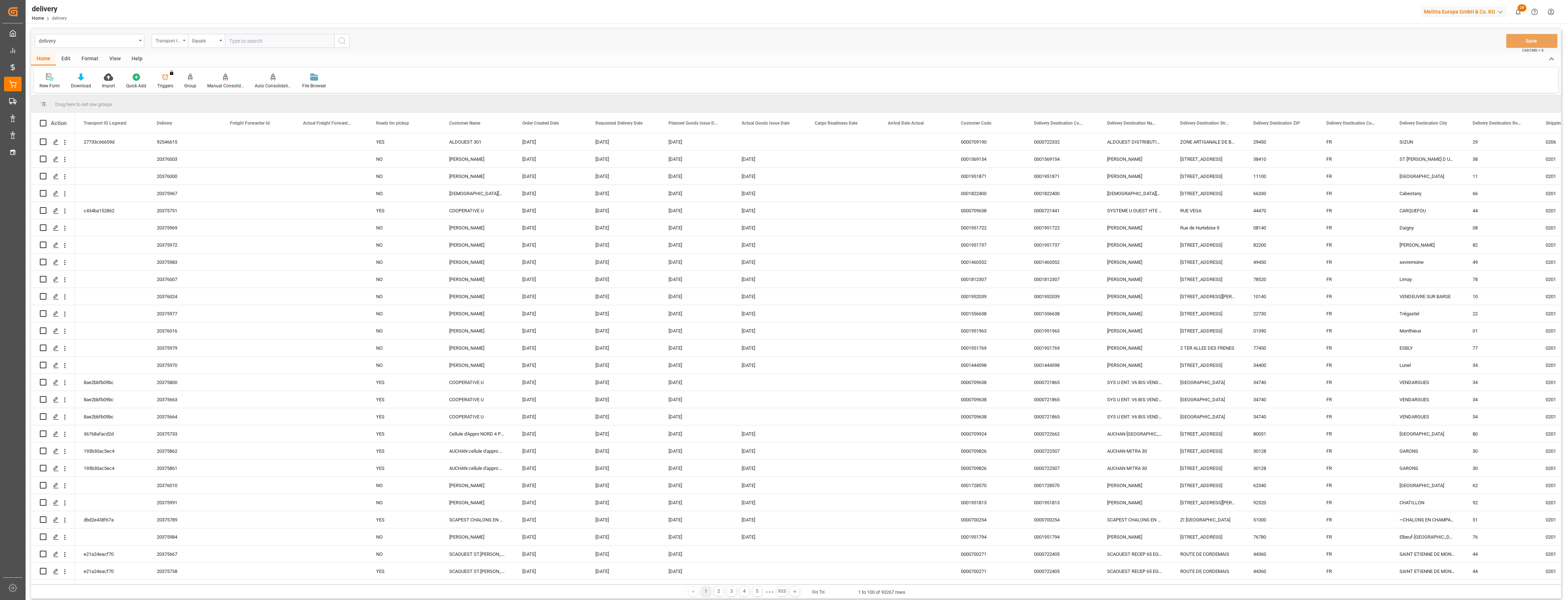
click at [185, 42] on div "Transport ID Logward" at bounding box center [170, 40] width 37 height 14
drag, startPoint x: 177, startPoint y: 90, endPoint x: 243, endPoint y: 48, distance: 78.2
click at [178, 90] on div "Delivery" at bounding box center [206, 89] width 109 height 16
click at [256, 41] on input "text" at bounding box center [279, 40] width 110 height 14
click at [223, 39] on div "Equals" at bounding box center [207, 40] width 37 height 14
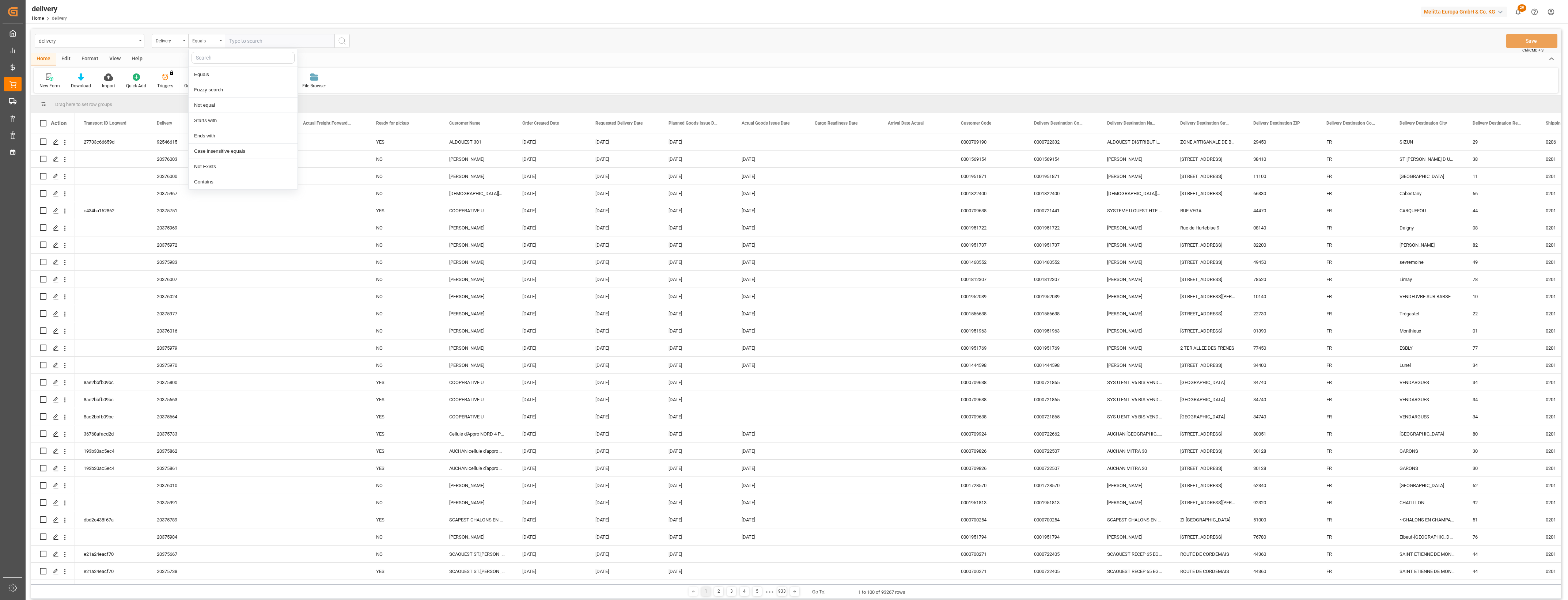
click at [242, 41] on input "text" at bounding box center [279, 40] width 110 height 14
type input "20375909"
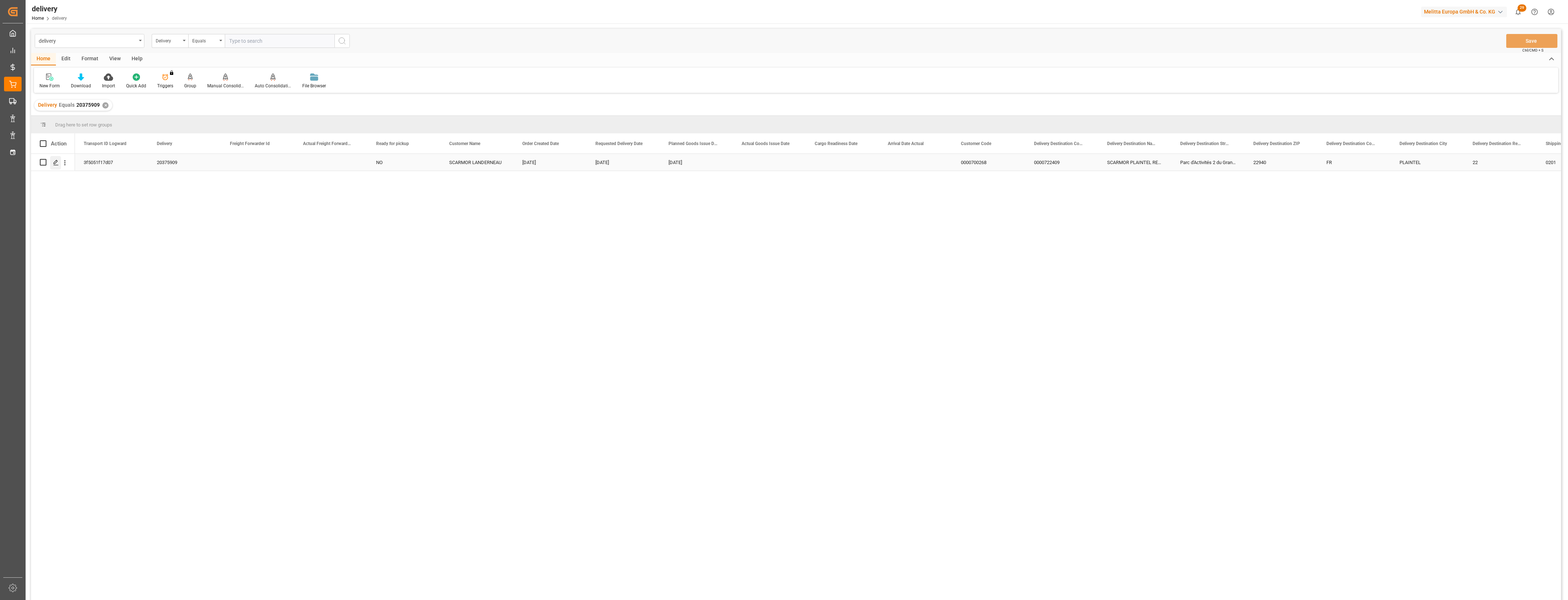
click at [59, 164] on icon "Press SPACE to select this row." at bounding box center [56, 163] width 6 height 6
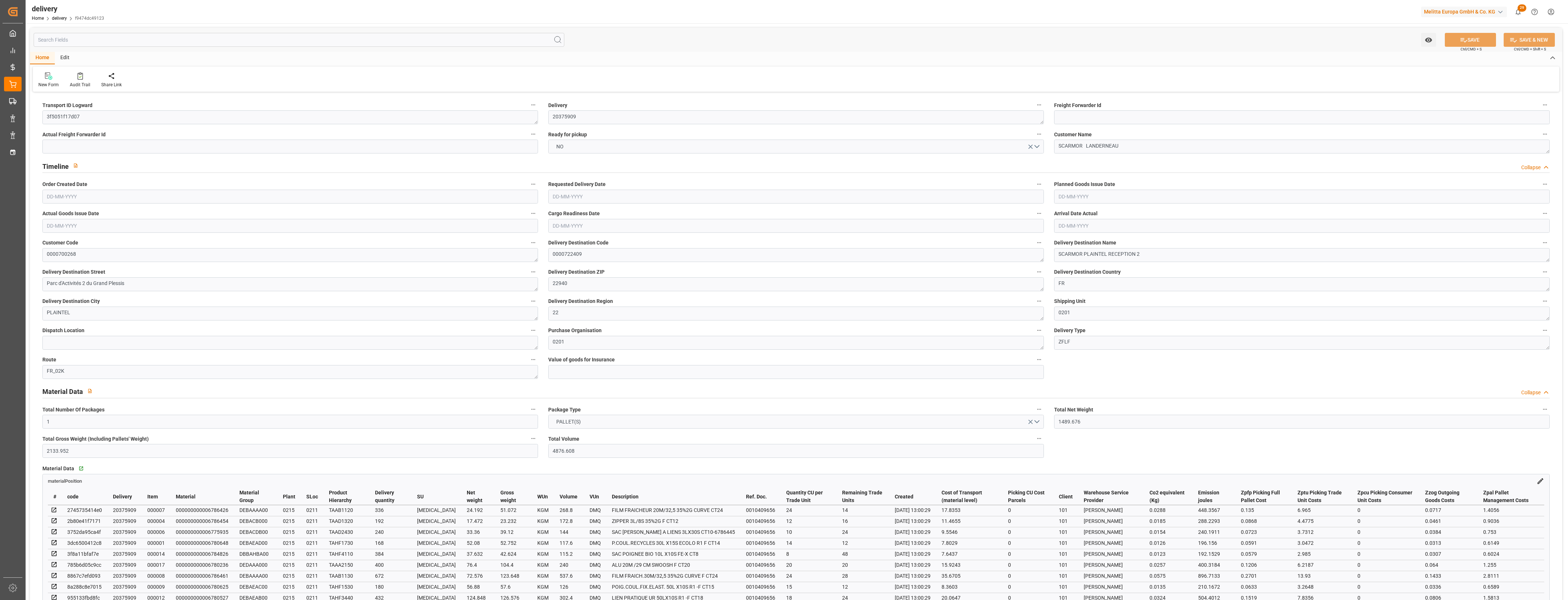
type input "[DATE]"
type input "[DATE] 13:01"
click at [1039, 148] on button "NO" at bounding box center [796, 146] width 496 height 14
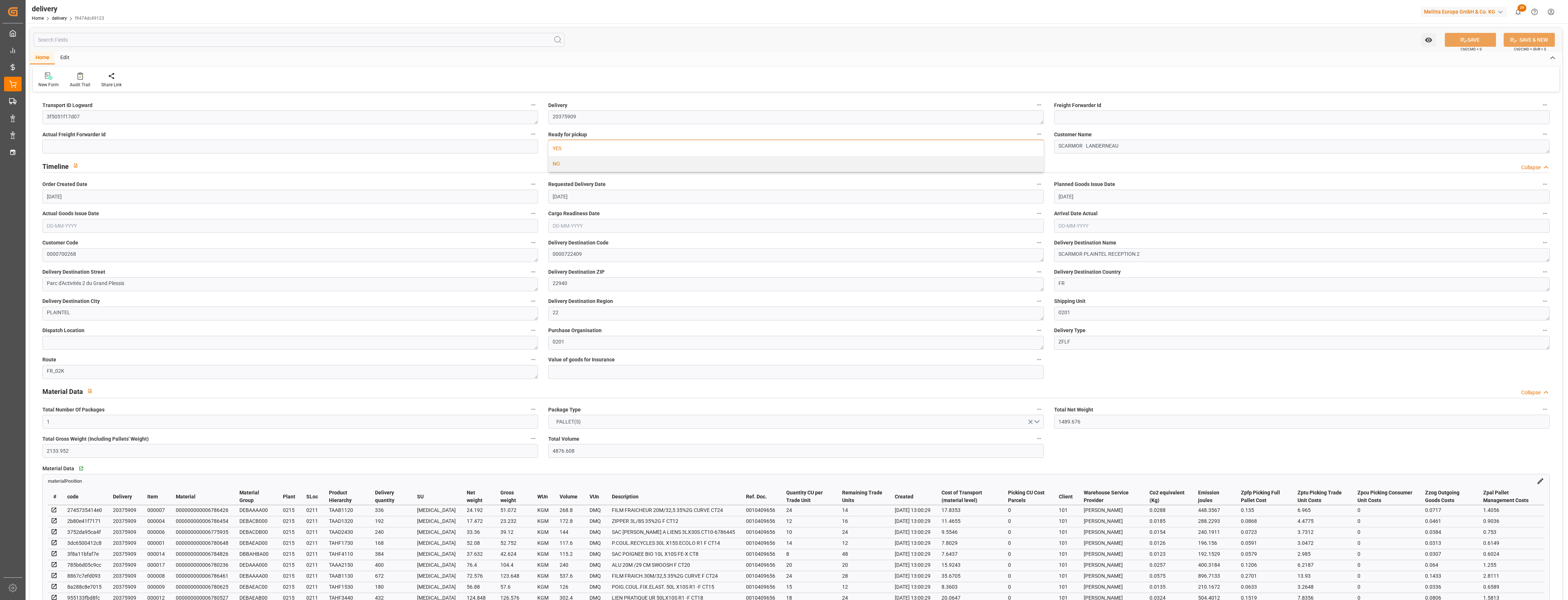
click at [560, 149] on div "YES" at bounding box center [796, 148] width 495 height 16
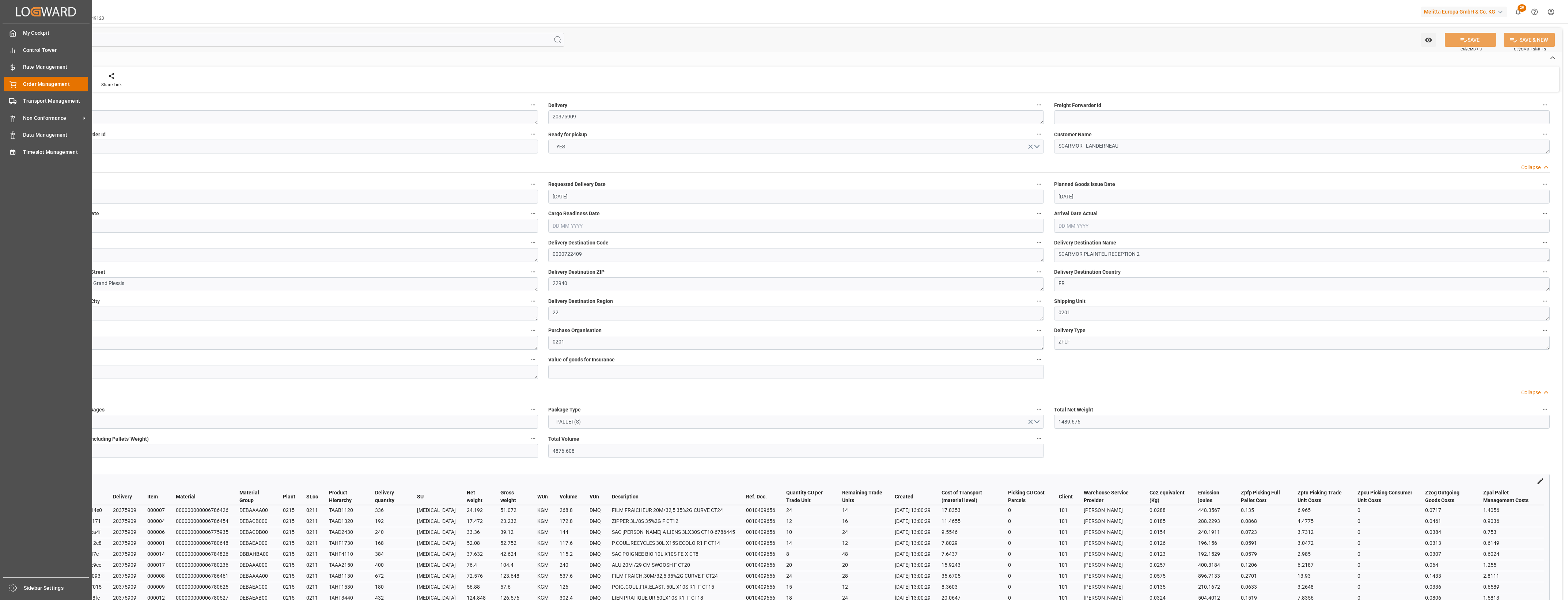
click at [18, 84] on div "Order Management Order Management" at bounding box center [45, 83] width 84 height 14
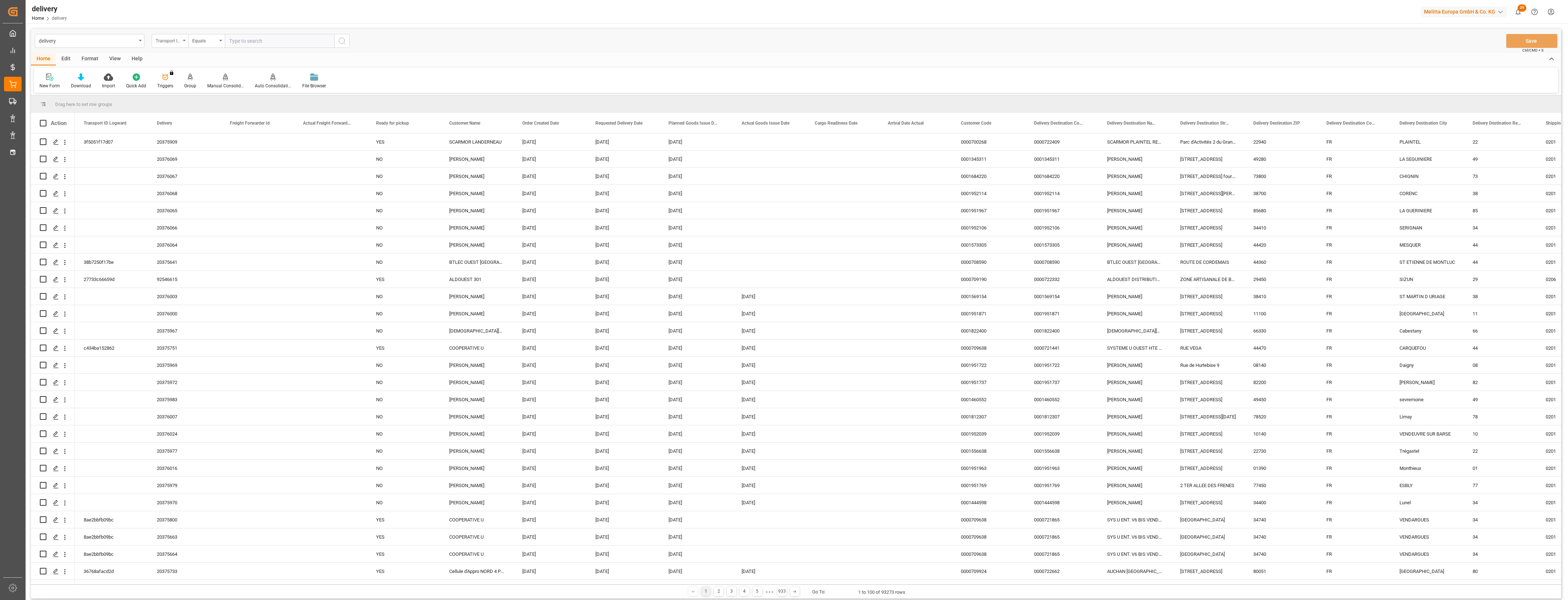
click at [182, 42] on div "Transport ID Logward" at bounding box center [170, 40] width 37 height 14
click at [184, 87] on div "Delivery" at bounding box center [206, 89] width 109 height 16
click at [246, 38] on input "text" at bounding box center [279, 40] width 110 height 14
type input "20375909"
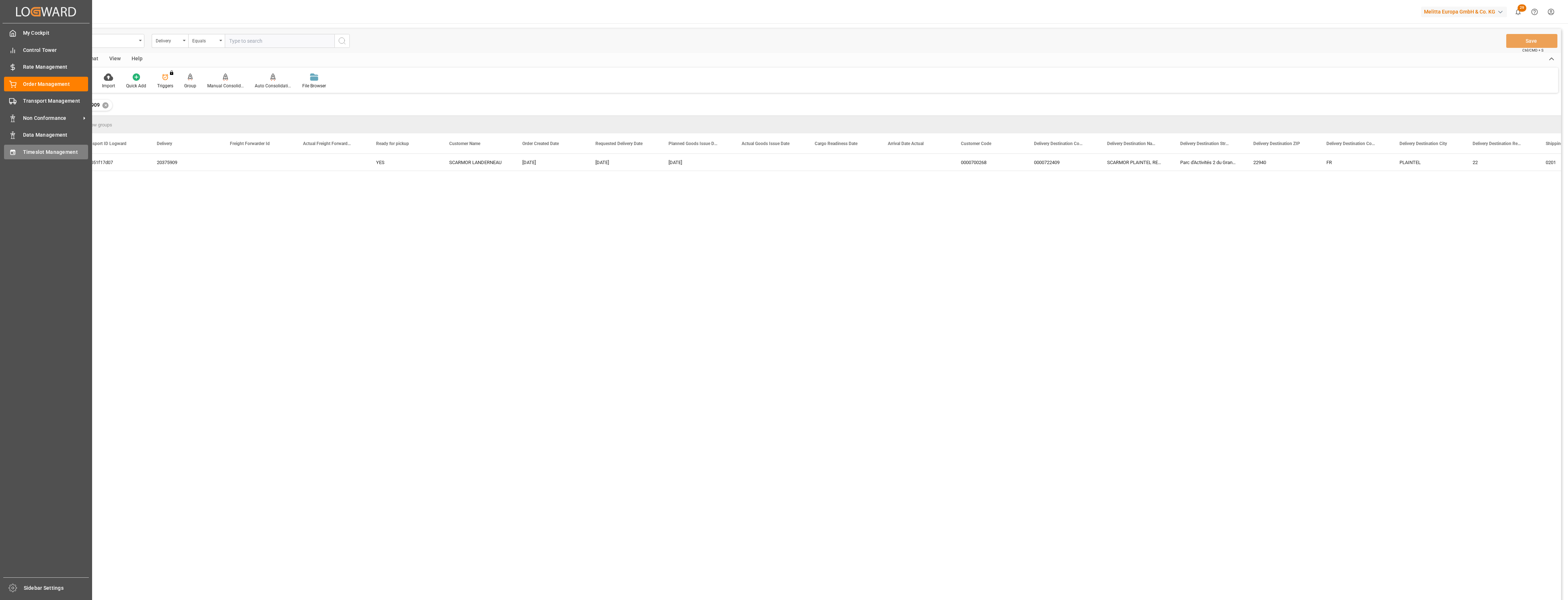
click at [14, 155] on icon at bounding box center [12, 152] width 5 height 6
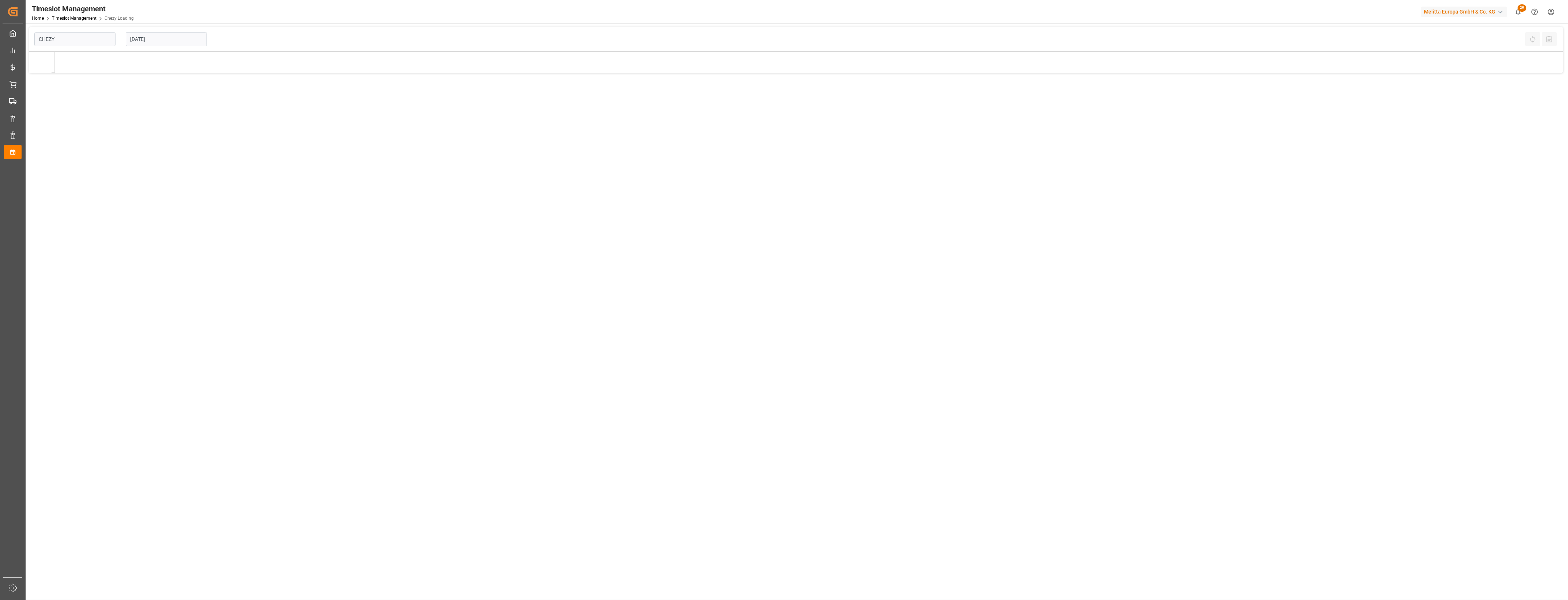
type input "Chezy Loading"
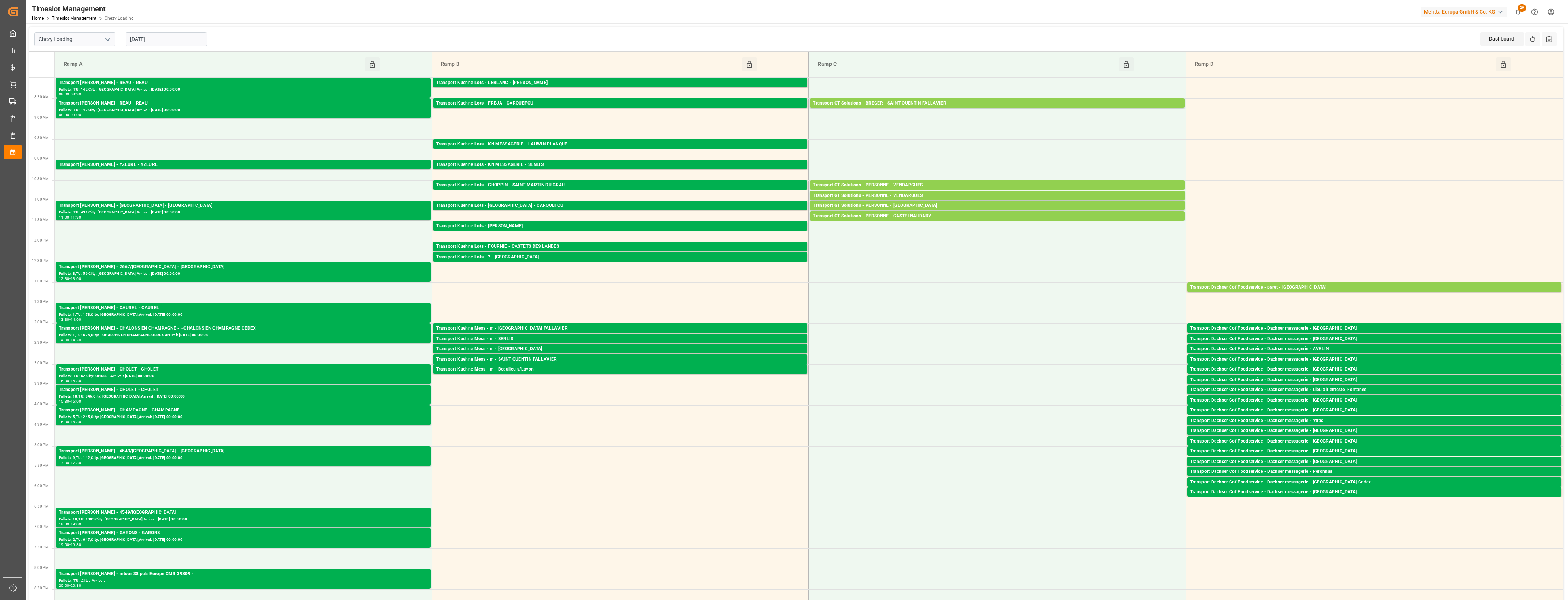
click at [198, 35] on input "[DATE]" at bounding box center [167, 39] width 81 height 14
click at [150, 112] on span "12" at bounding box center [149, 112] width 5 height 6
type input "[DATE]"
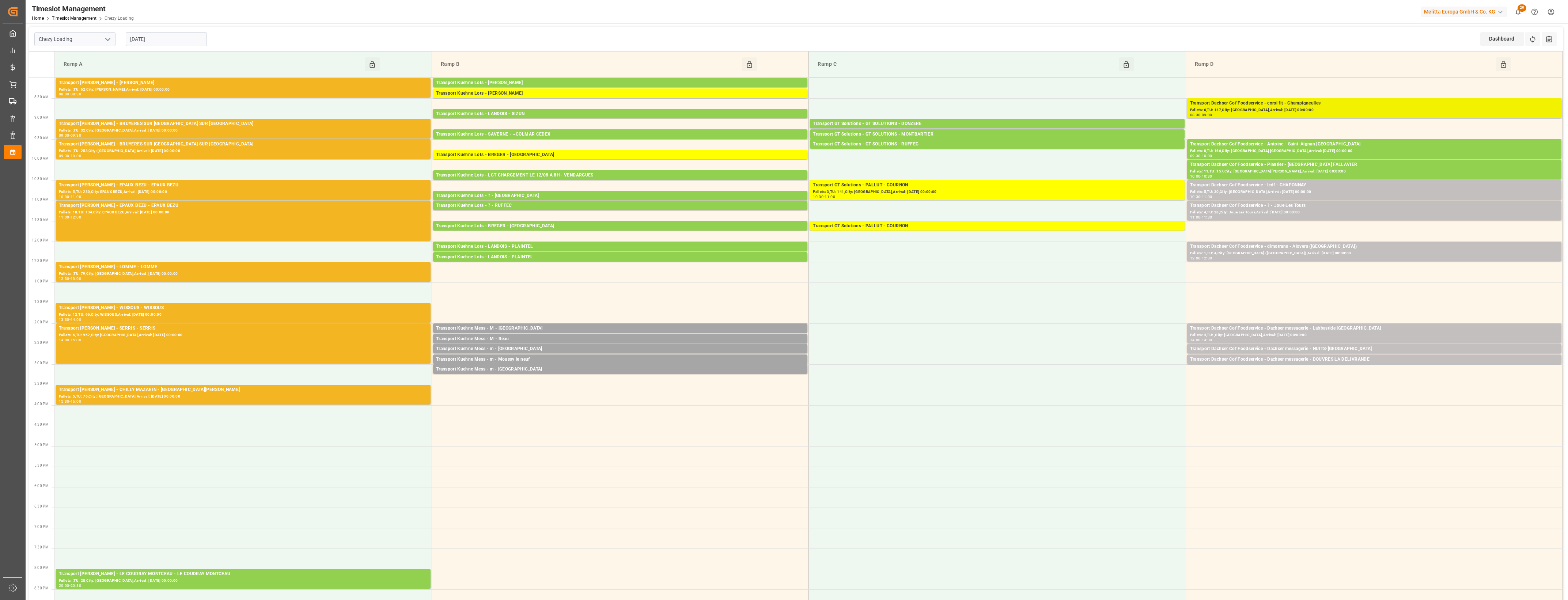
click at [1342, 112] on div "Pallets: 6,TU: 147,City: [GEOGRAPHIC_DATA],Arrival: [DATE] 00:00:00" at bounding box center [1375, 110] width 368 height 6
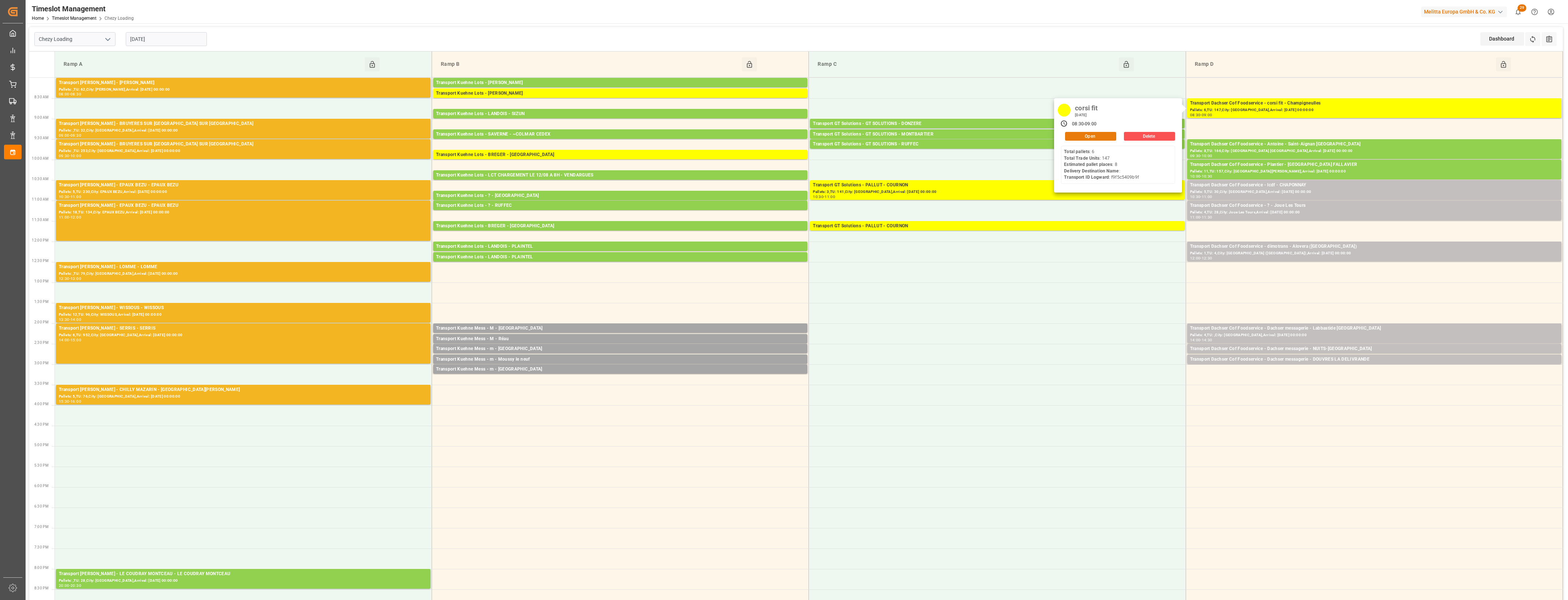
click at [1105, 135] on button "Open" at bounding box center [1091, 136] width 52 height 9
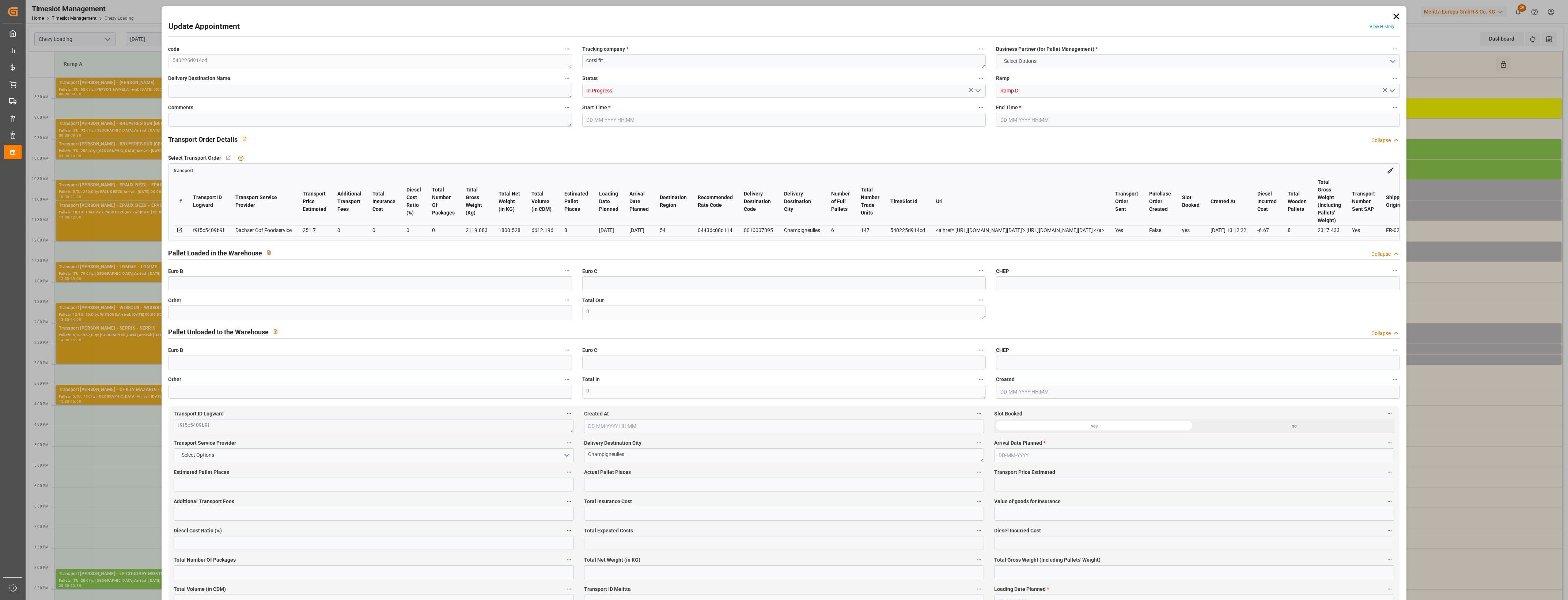
type input "8"
type input "251.7"
type input "0"
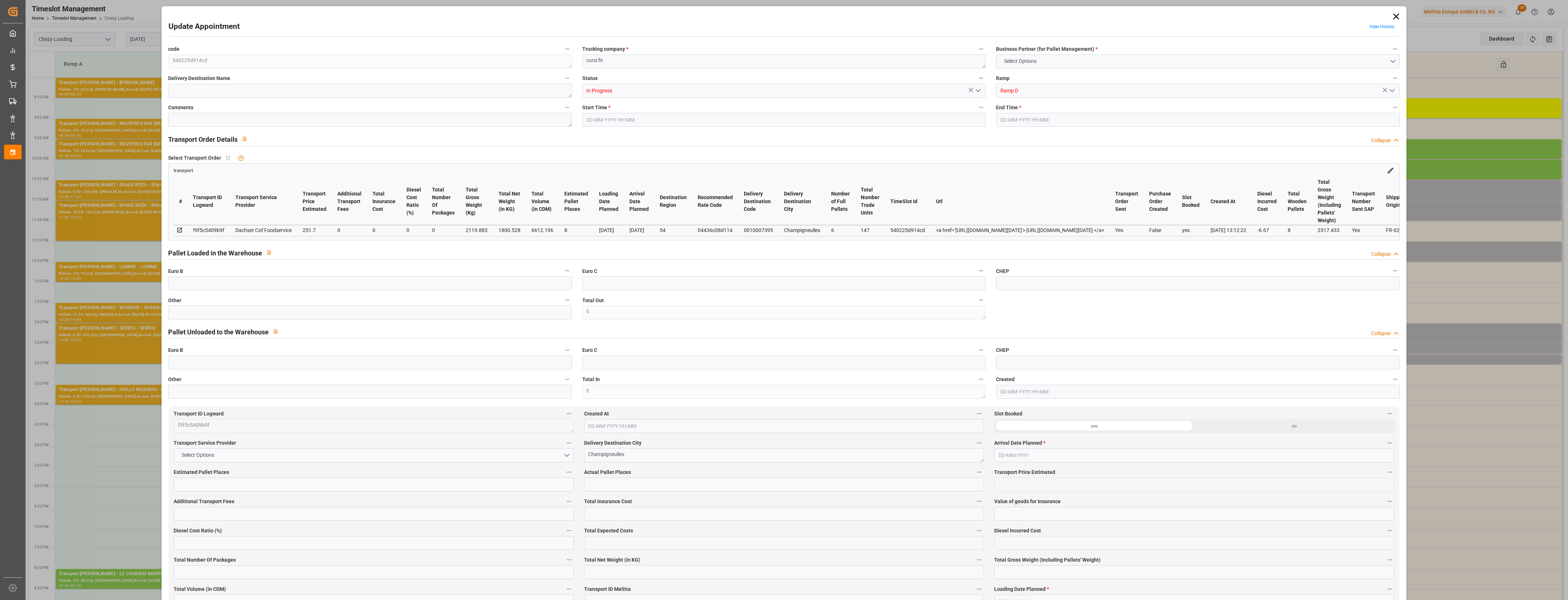
type input "245.03"
type input "-6.67"
type input "0"
type input "1800.528"
type input "2317.433"
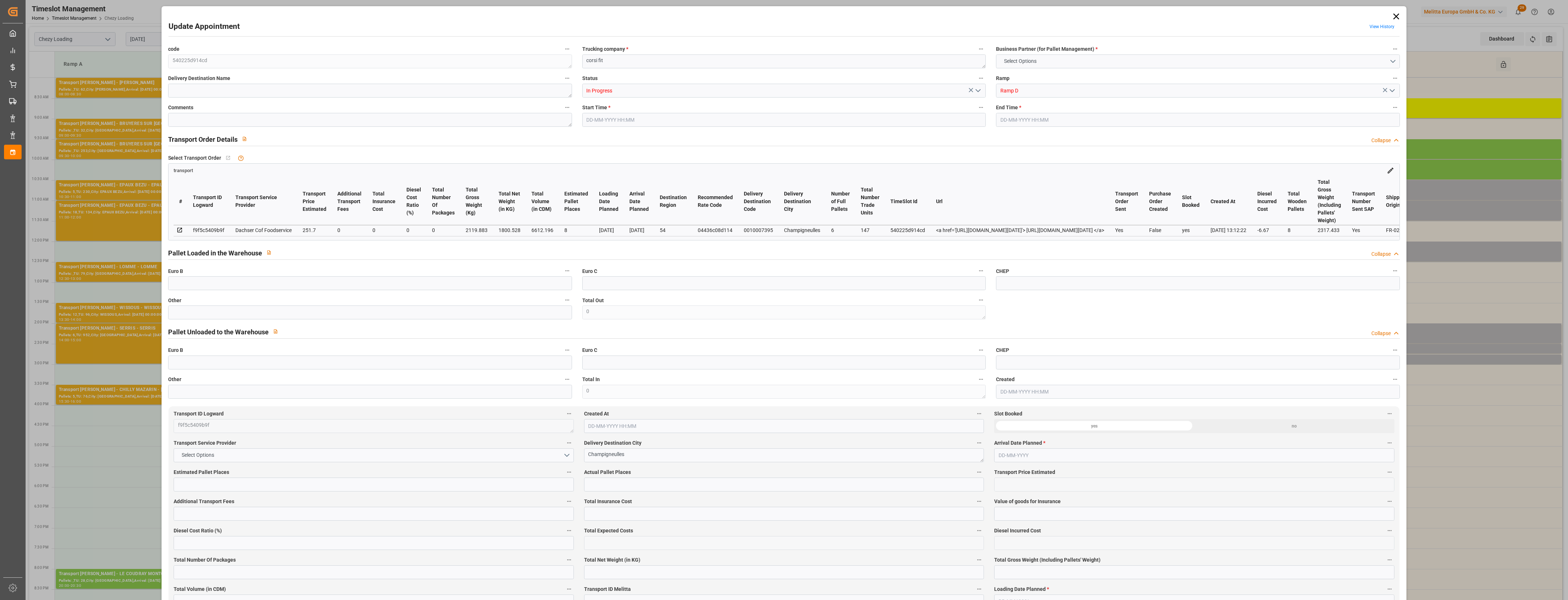
type input "6612.196"
type input "54"
type input "6"
type input "147"
type input "8"
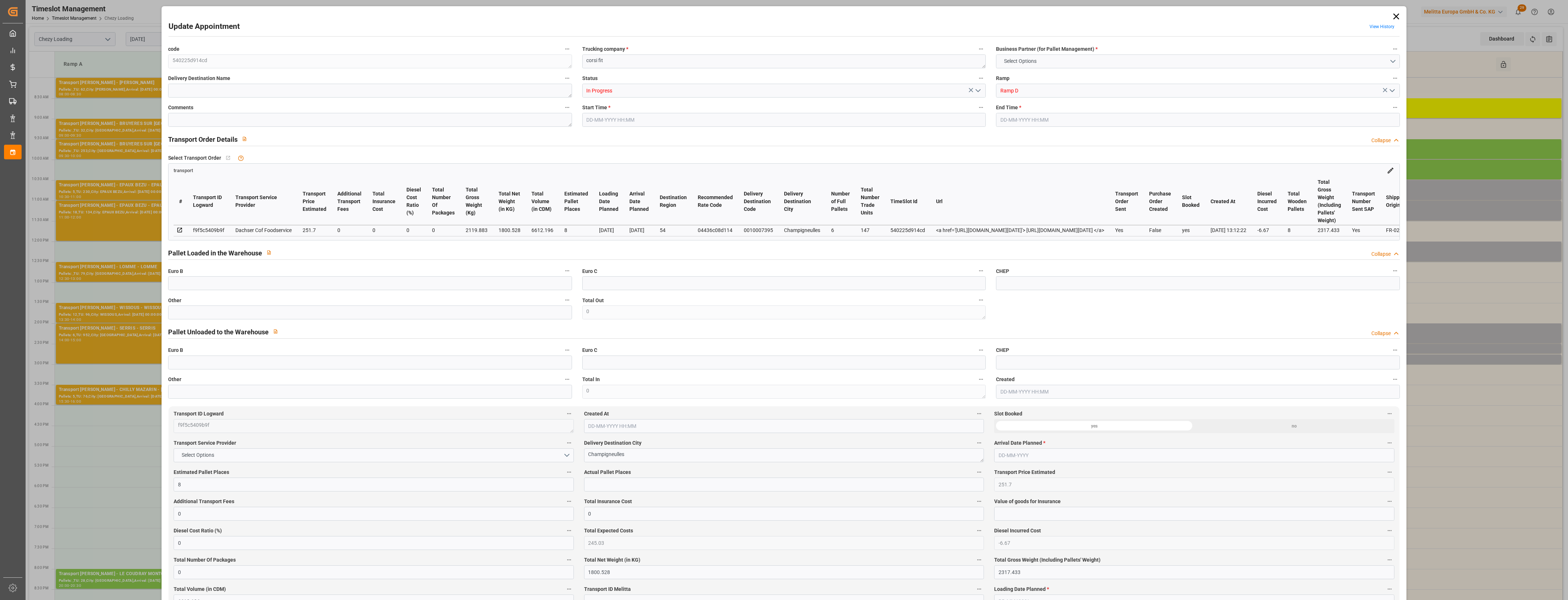
type input "101"
type input "2119.883"
type input "0"
type input "4710.8598"
type input "0"
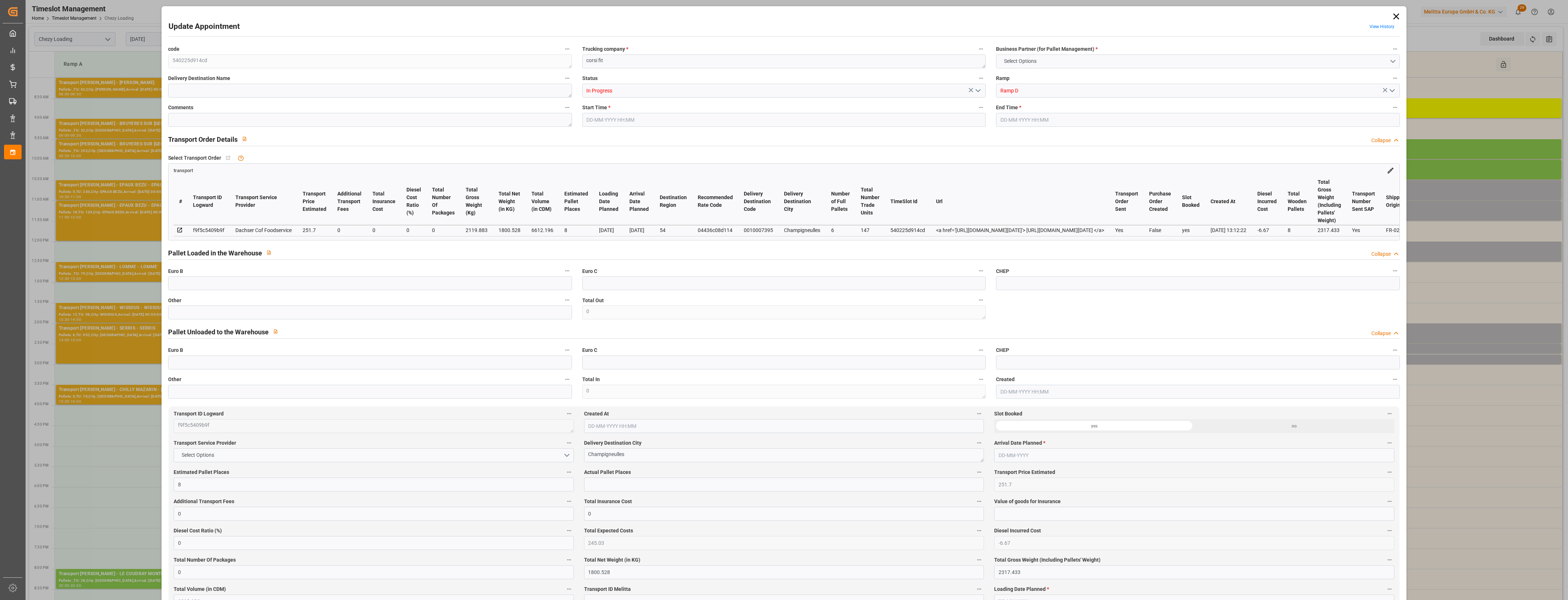
type input "0"
type input "21"
type input "35"
type input "[DATE] 08:30"
type input "[DATE] 09:00"
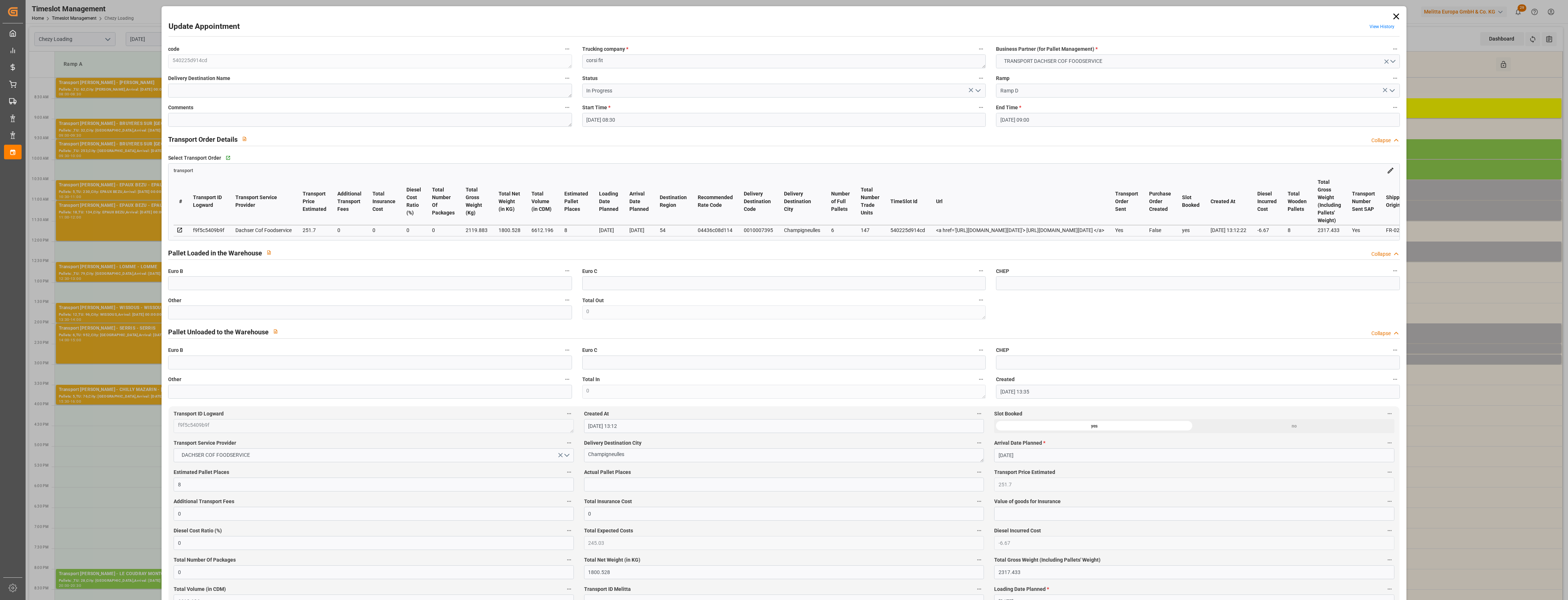
type input "[DATE] 13:35"
type input "[DATE] 13:12"
type input "[DATE]"
click at [978, 89] on icon "open menu" at bounding box center [978, 91] width 9 height 9
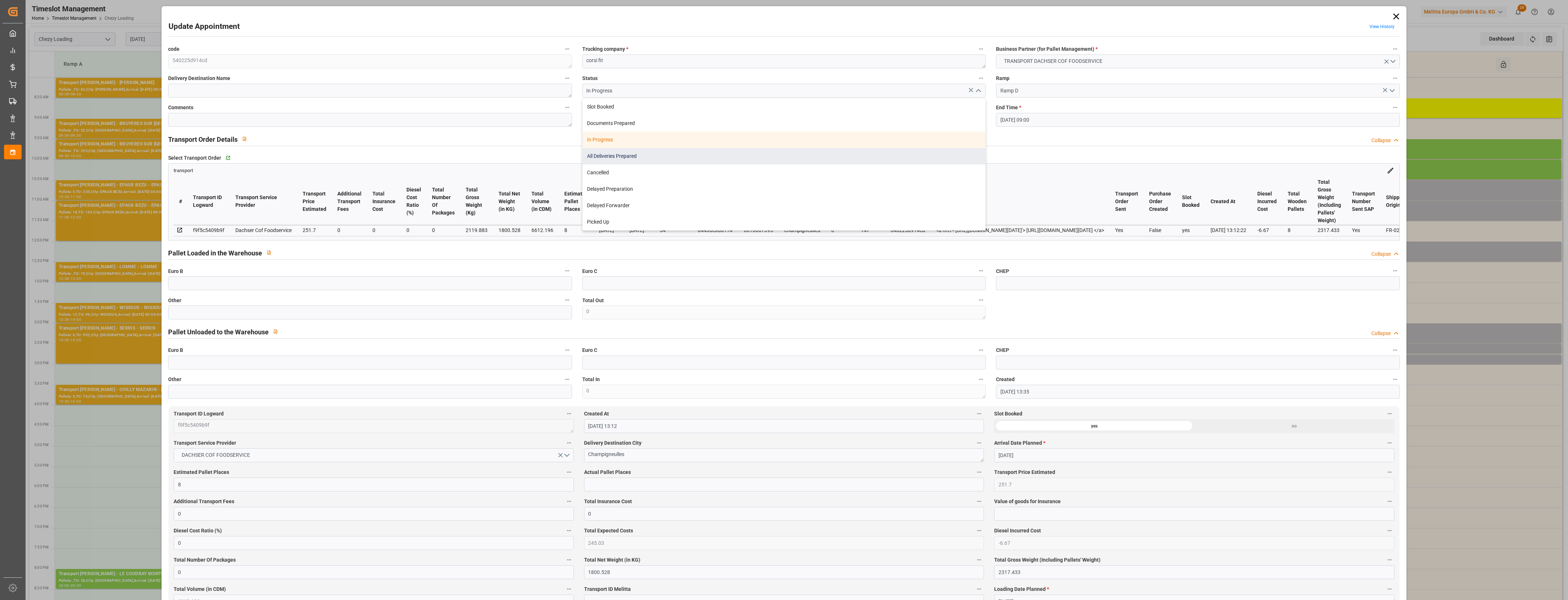
click at [609, 153] on div "All Deliveries Prepared" at bounding box center [784, 156] width 403 height 17
type input "All Deliveries Prepared"
